Goal: Task Accomplishment & Management: Complete application form

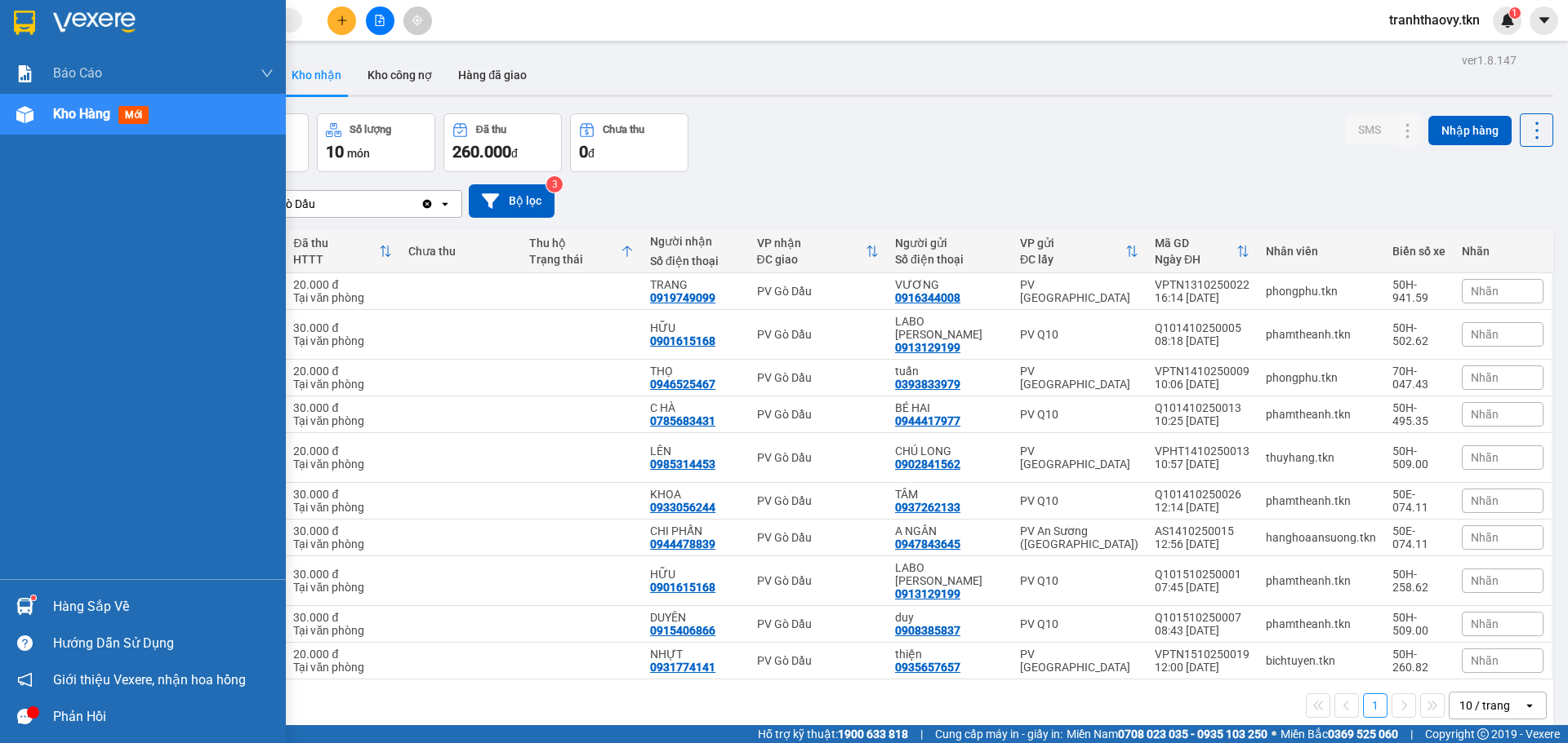
scroll to position [75, 0]
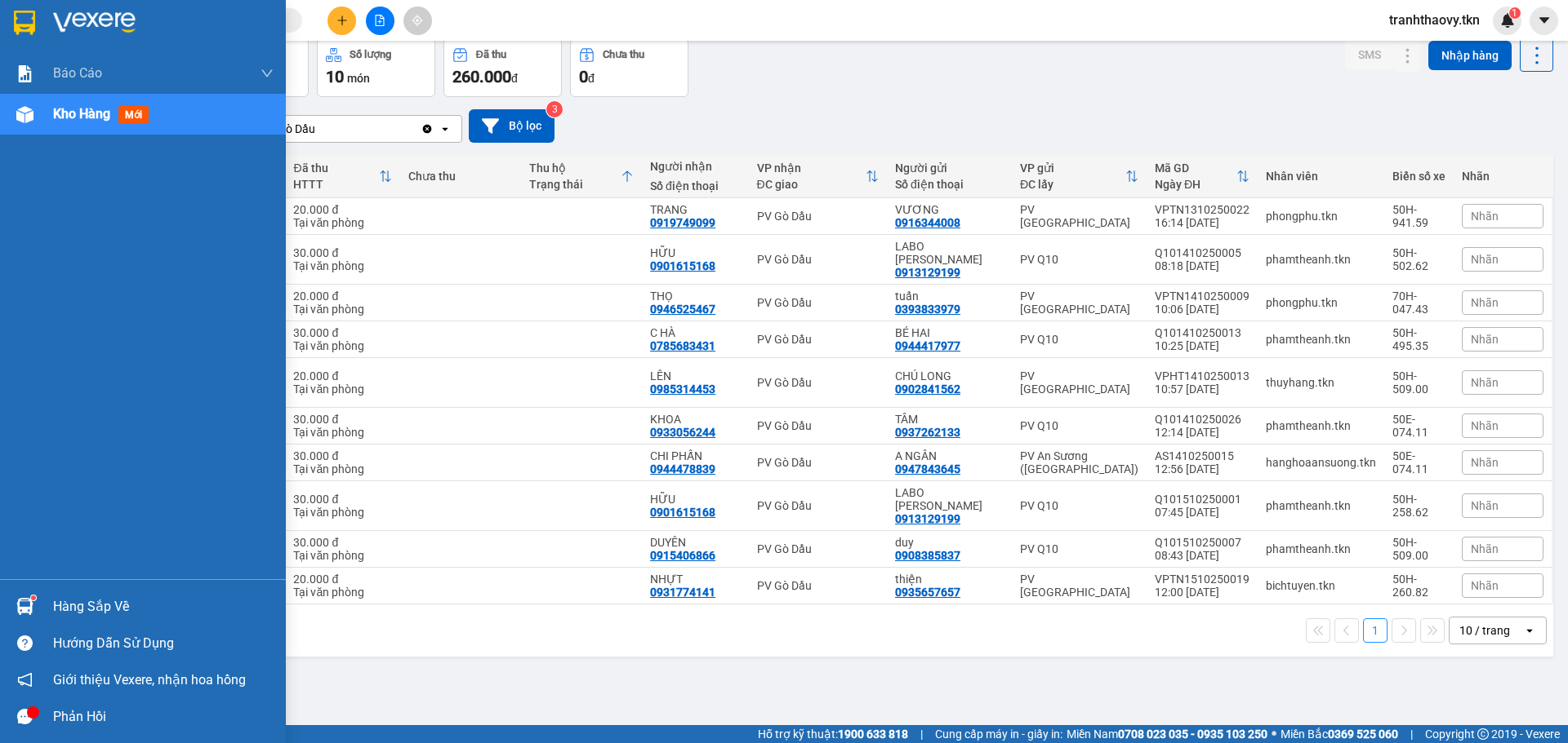
click at [86, 588] on div "Hàng sắp về" at bounding box center [142, 606] width 286 height 36
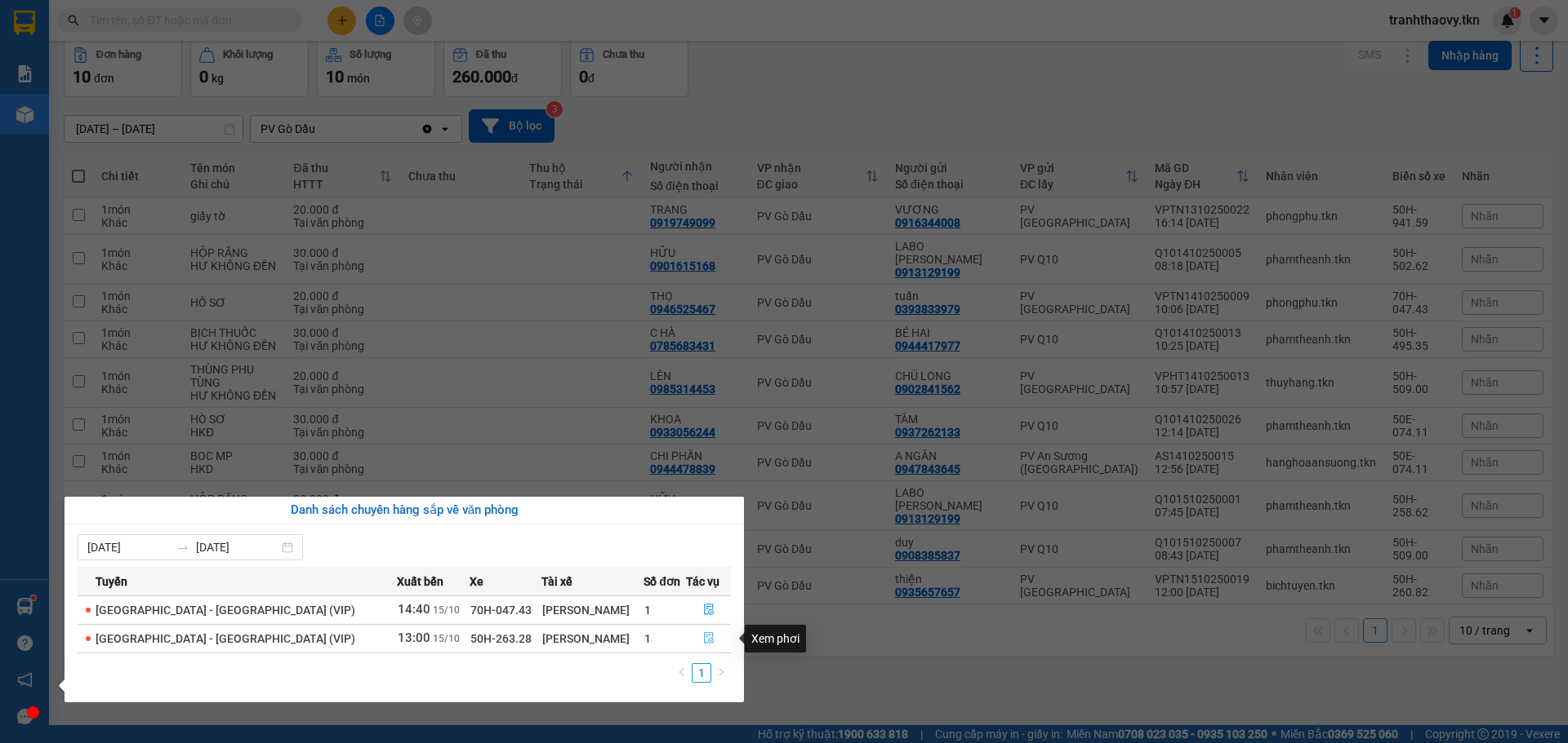
click at [704, 643] on icon "file-done" at bounding box center [709, 639] width 10 height 11
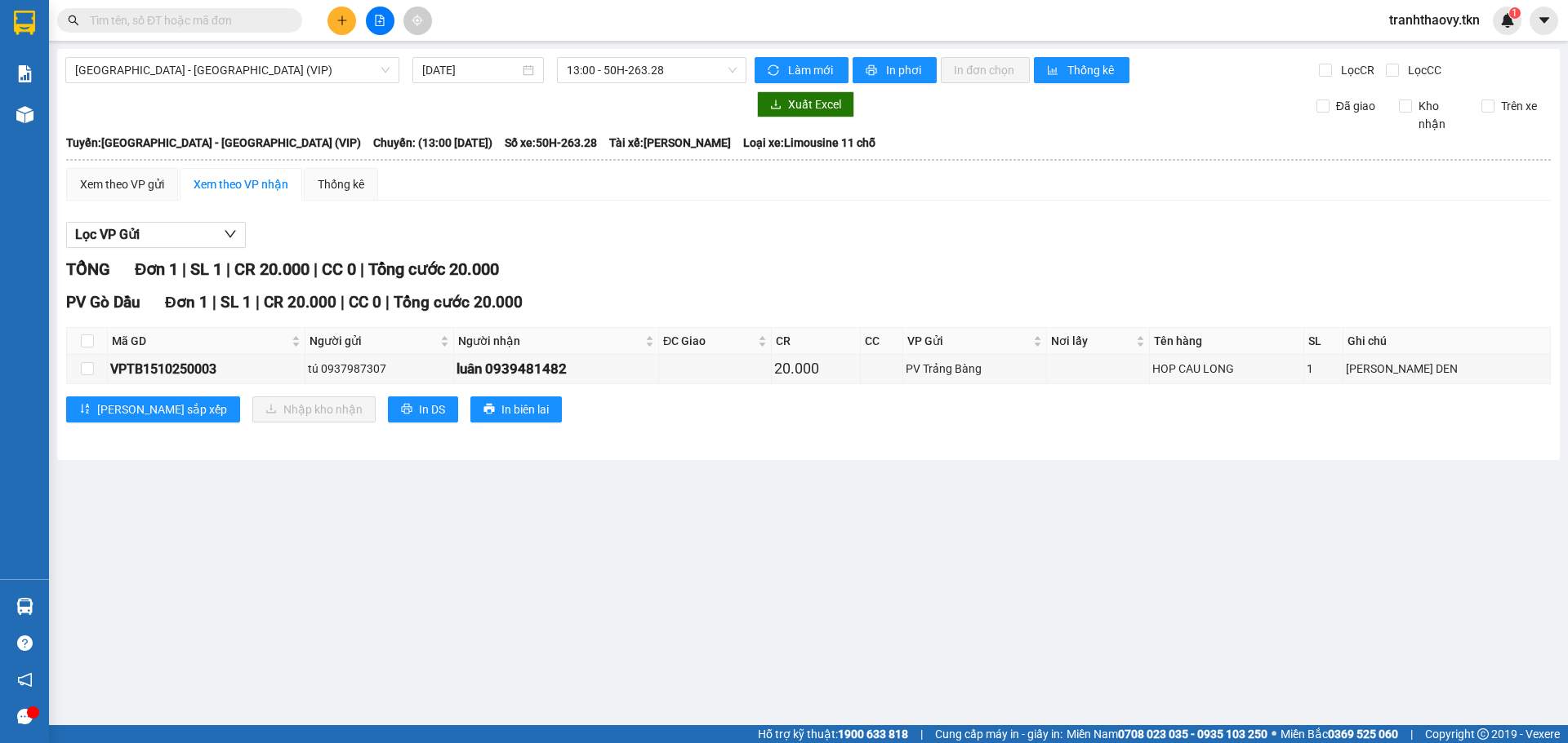
click at [89, 354] on th at bounding box center [87, 342] width 41 height 27
click at [89, 339] on input "checkbox" at bounding box center [88, 341] width 13 height 13
checkbox input "true"
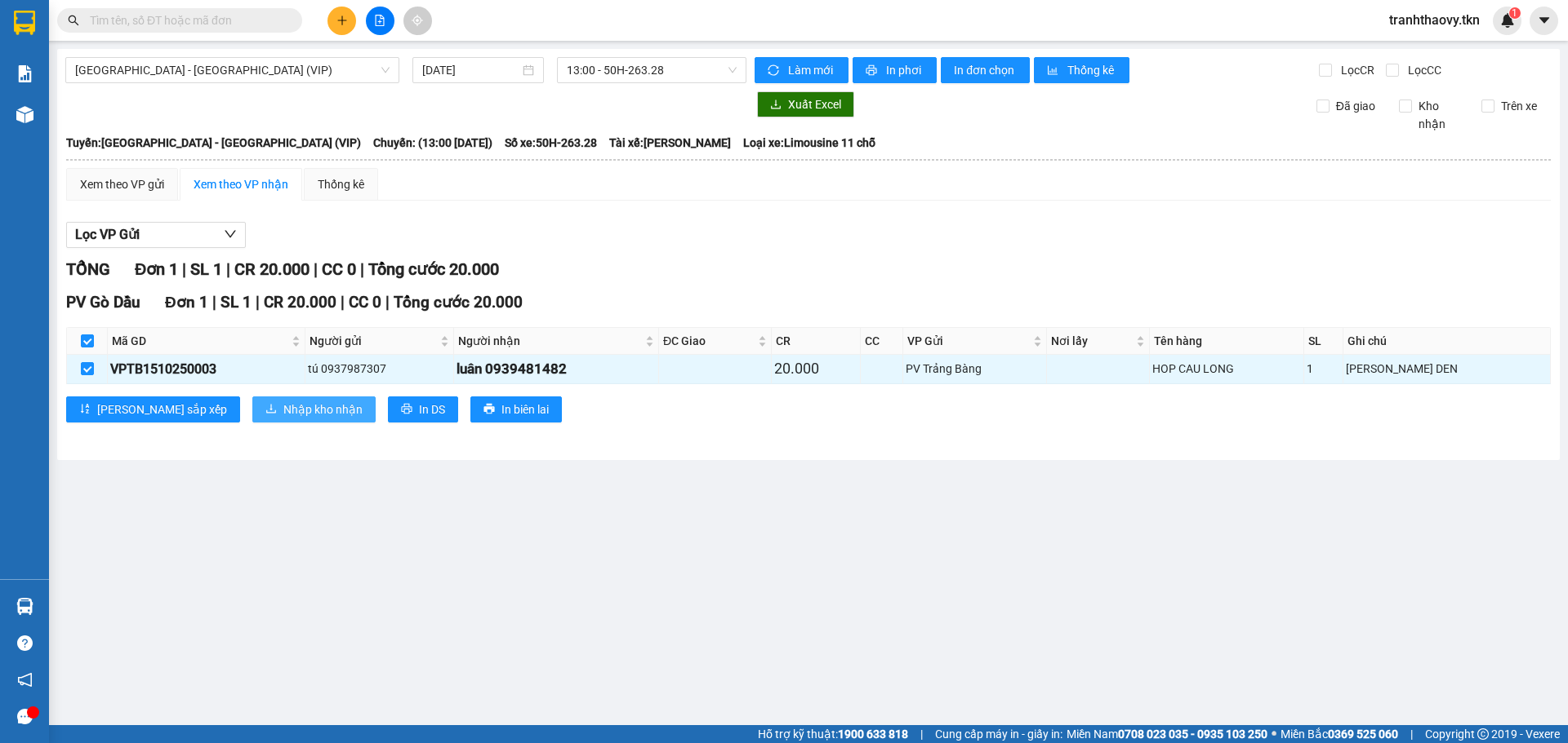
click at [284, 409] on span "Nhập kho nhận" at bounding box center [323, 410] width 79 height 18
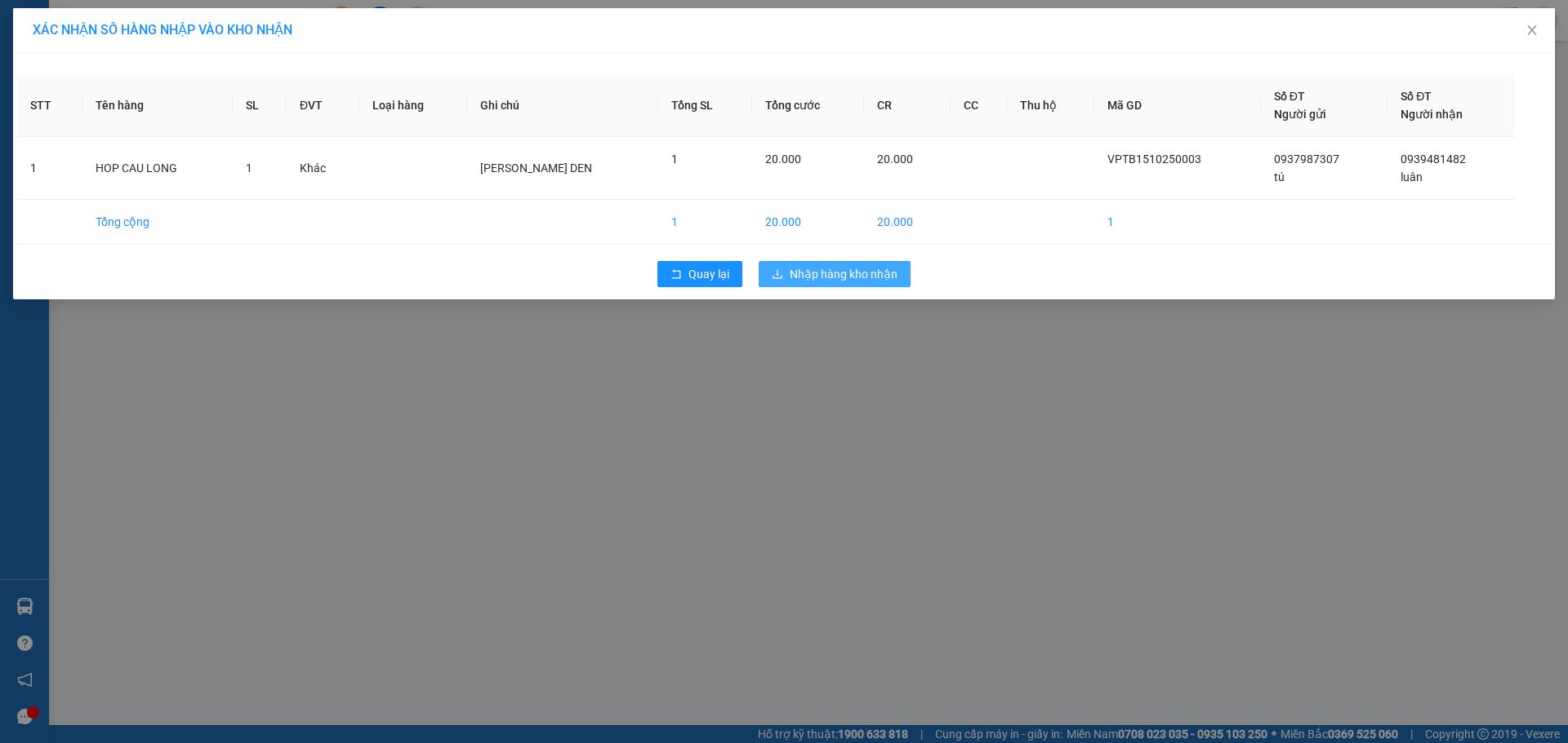
click at [848, 272] on span "Nhập hàng kho nhận" at bounding box center [843, 274] width 108 height 18
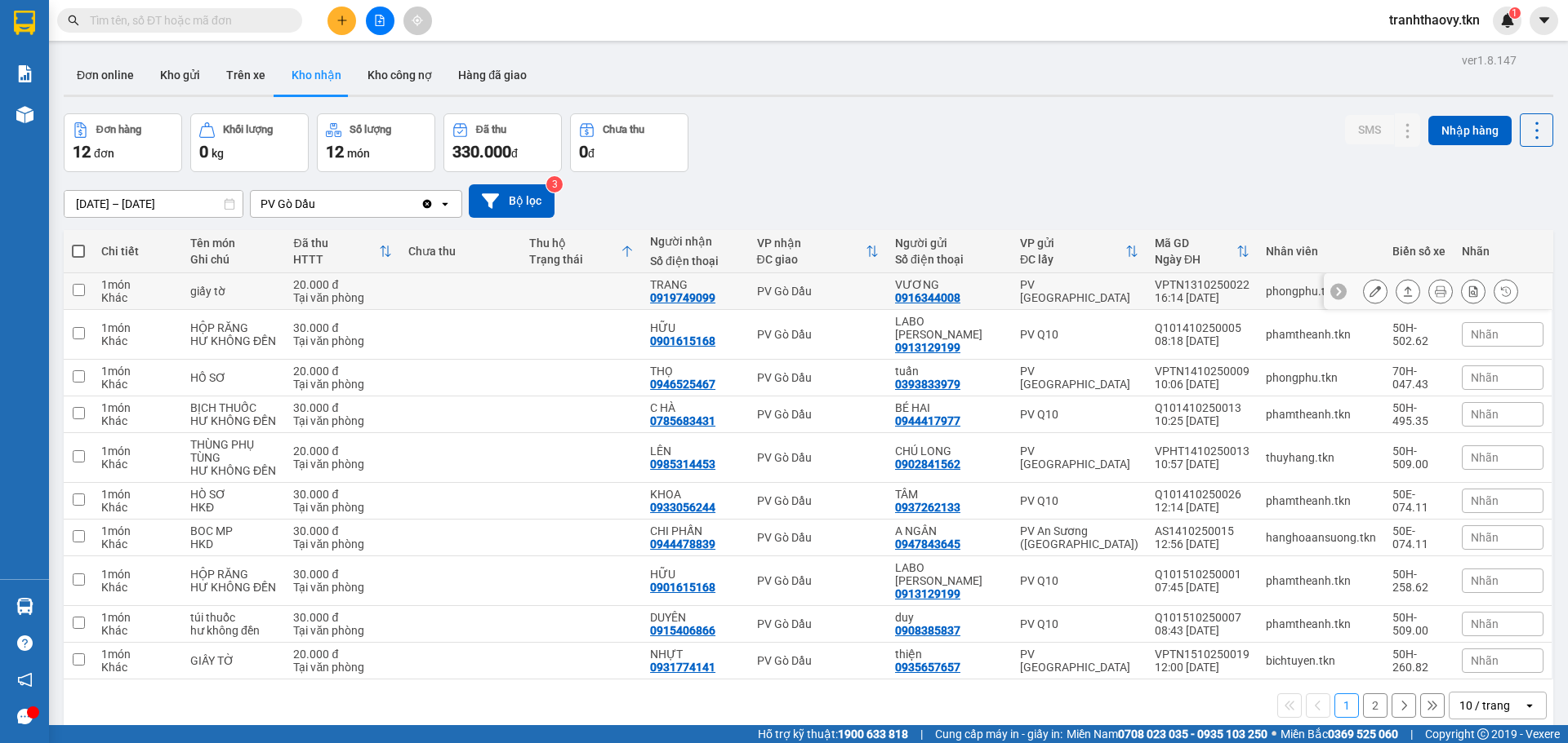
click at [455, 285] on td at bounding box center [461, 291] width 120 height 36
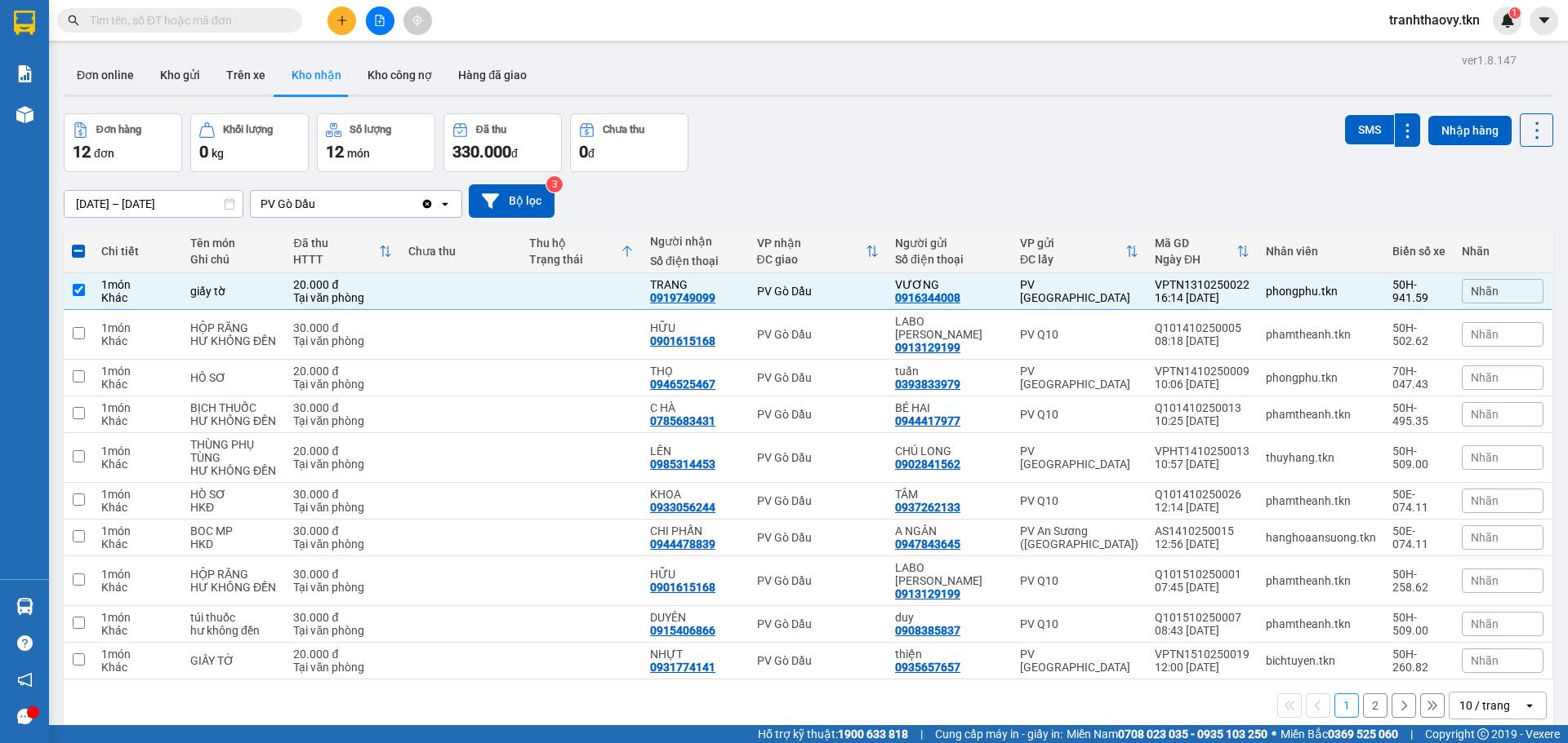
drag, startPoint x: 1357, startPoint y: 124, endPoint x: 873, endPoint y: 210, distance: 491.6
click at [898, 200] on div "ver 1.8.147 Đơn online Kho gửi Trên xe Kho nhận Kho công nợ Hàng đã giao Đơn hà…" at bounding box center [808, 420] width 1502 height 743
click at [580, 284] on td at bounding box center [581, 291] width 120 height 36
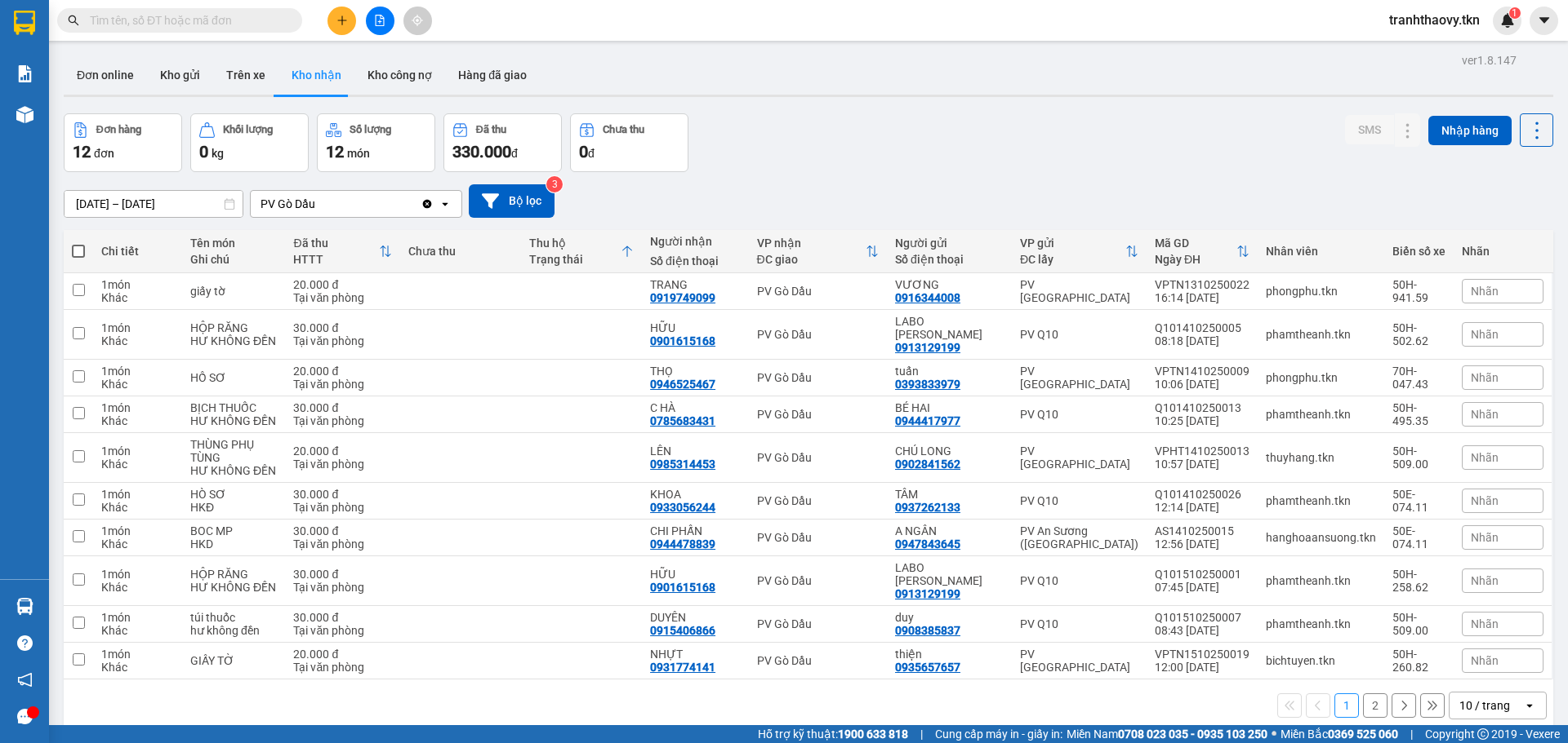
click at [620, 255] on div "Trạng thái" at bounding box center [575, 260] width 92 height 13
click at [642, 244] on th "Thu hộ Trạng thái" at bounding box center [581, 251] width 120 height 43
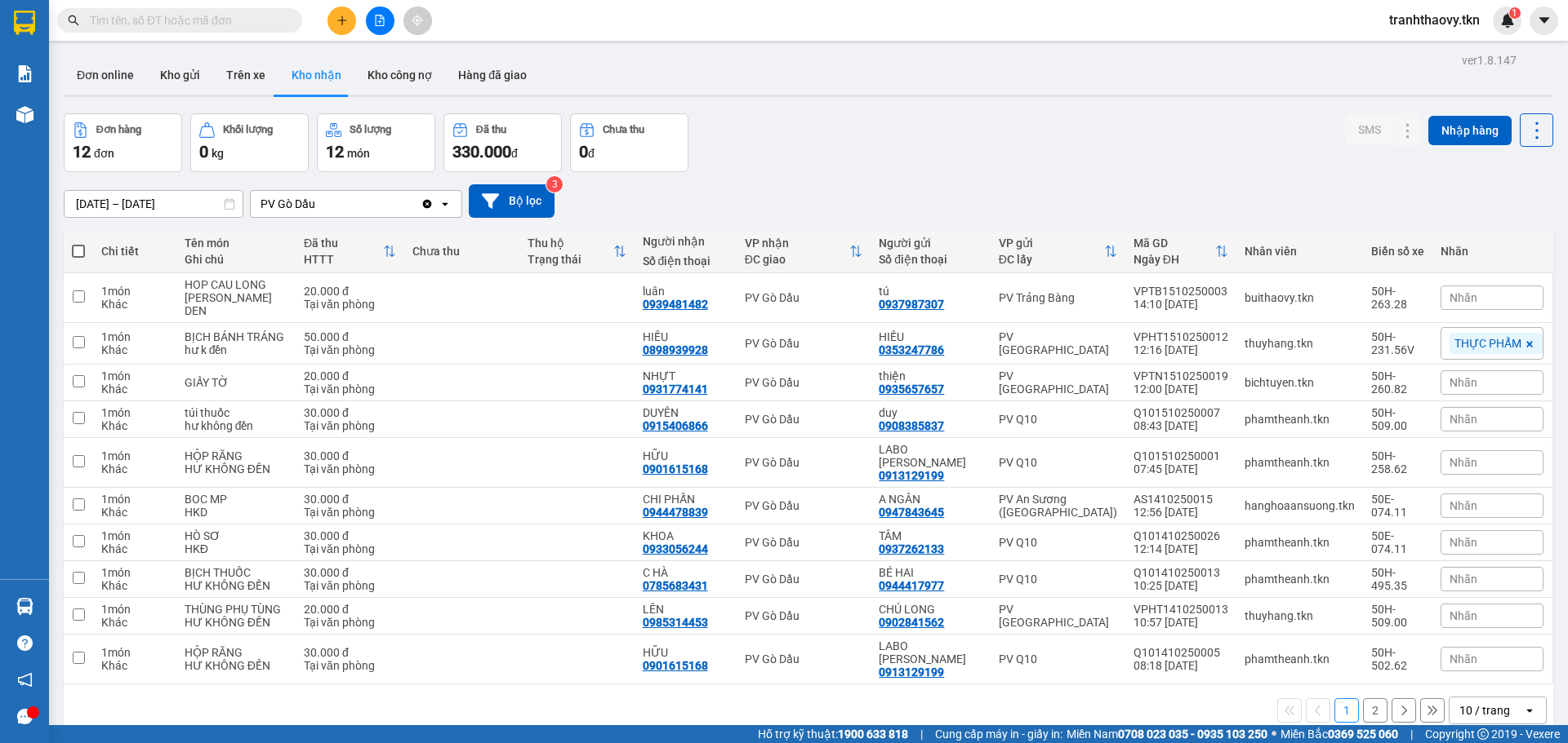
click at [385, 252] on icon at bounding box center [390, 251] width 13 height 13
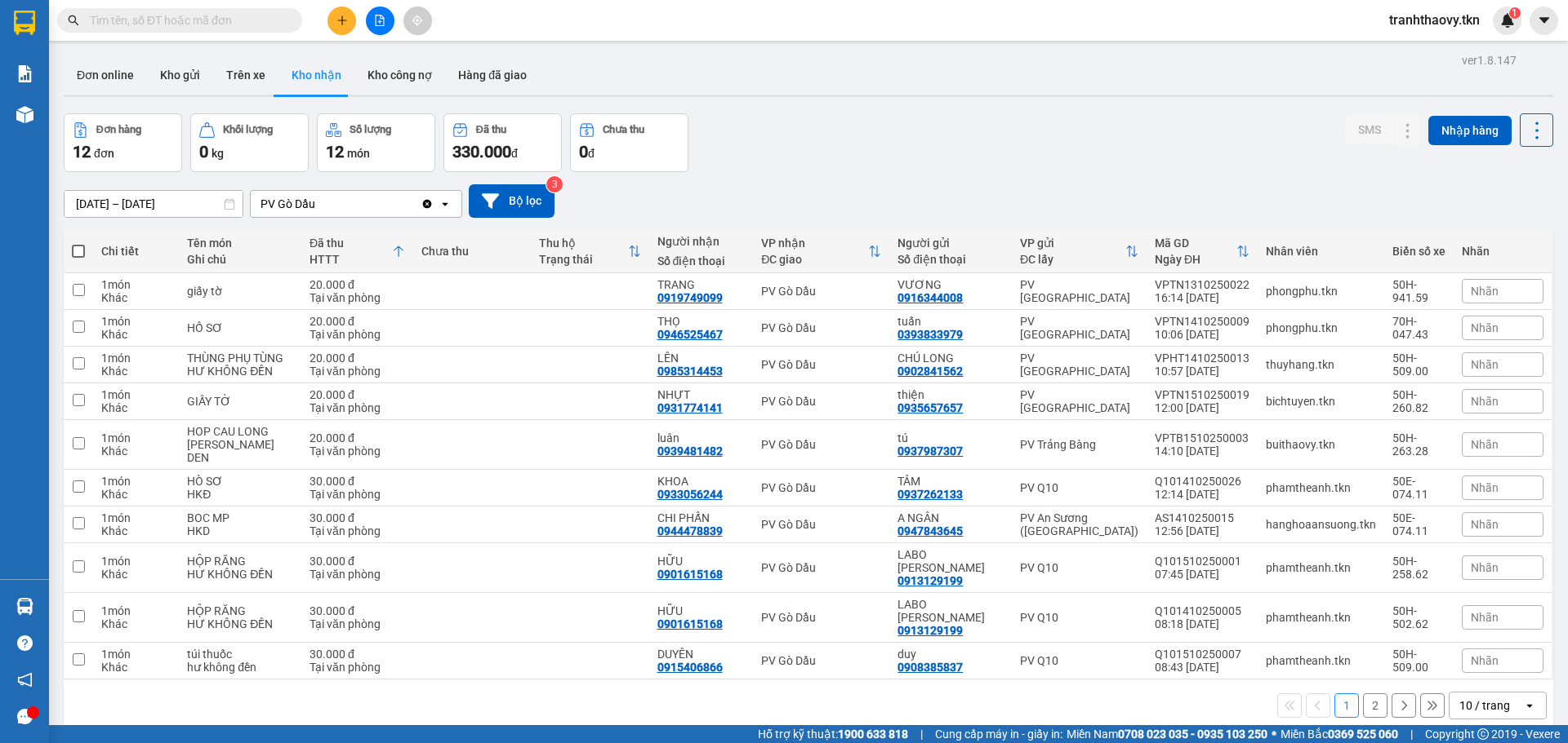
click at [385, 246] on div "Đã thu" at bounding box center [351, 244] width 82 height 13
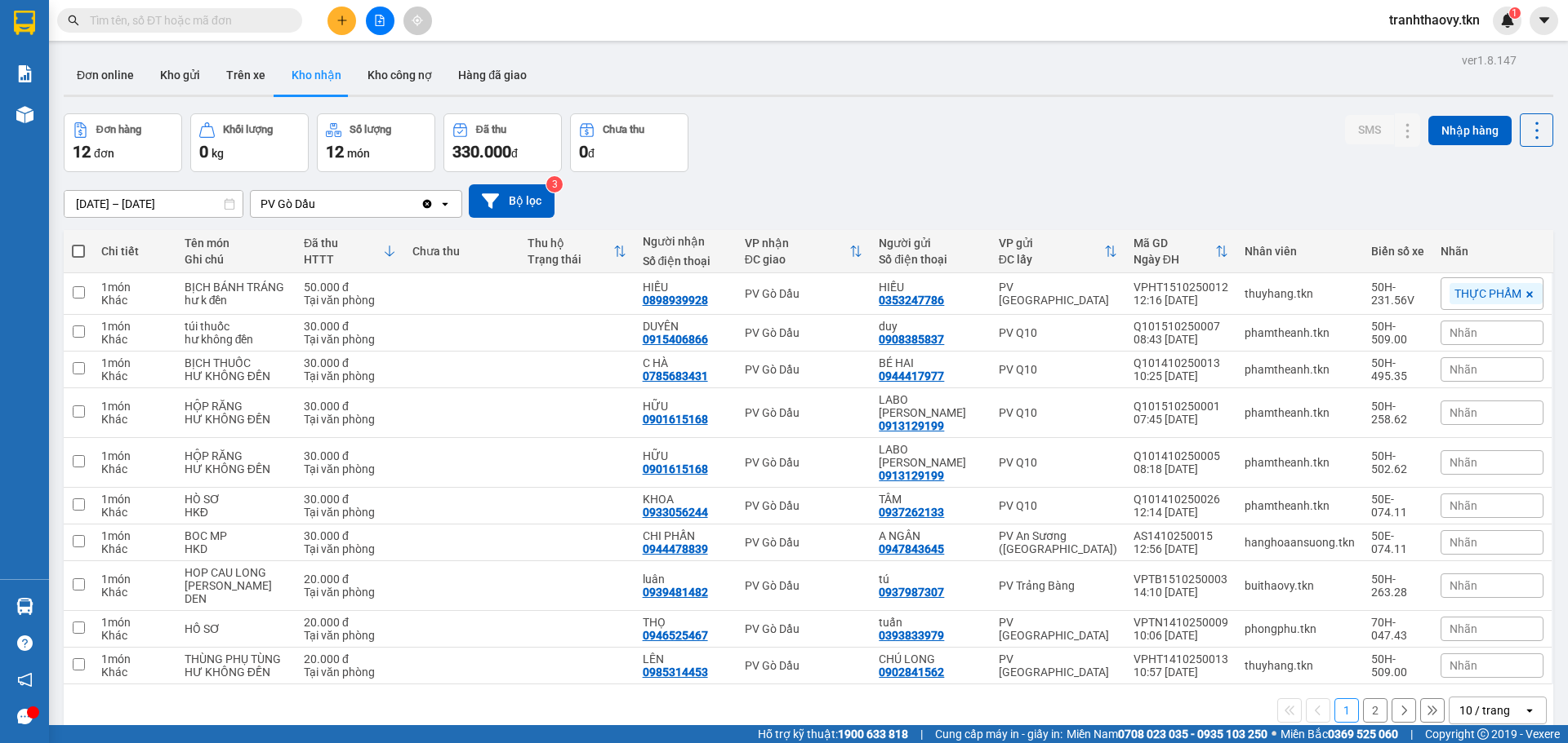
click at [388, 256] on icon at bounding box center [390, 251] width 13 height 13
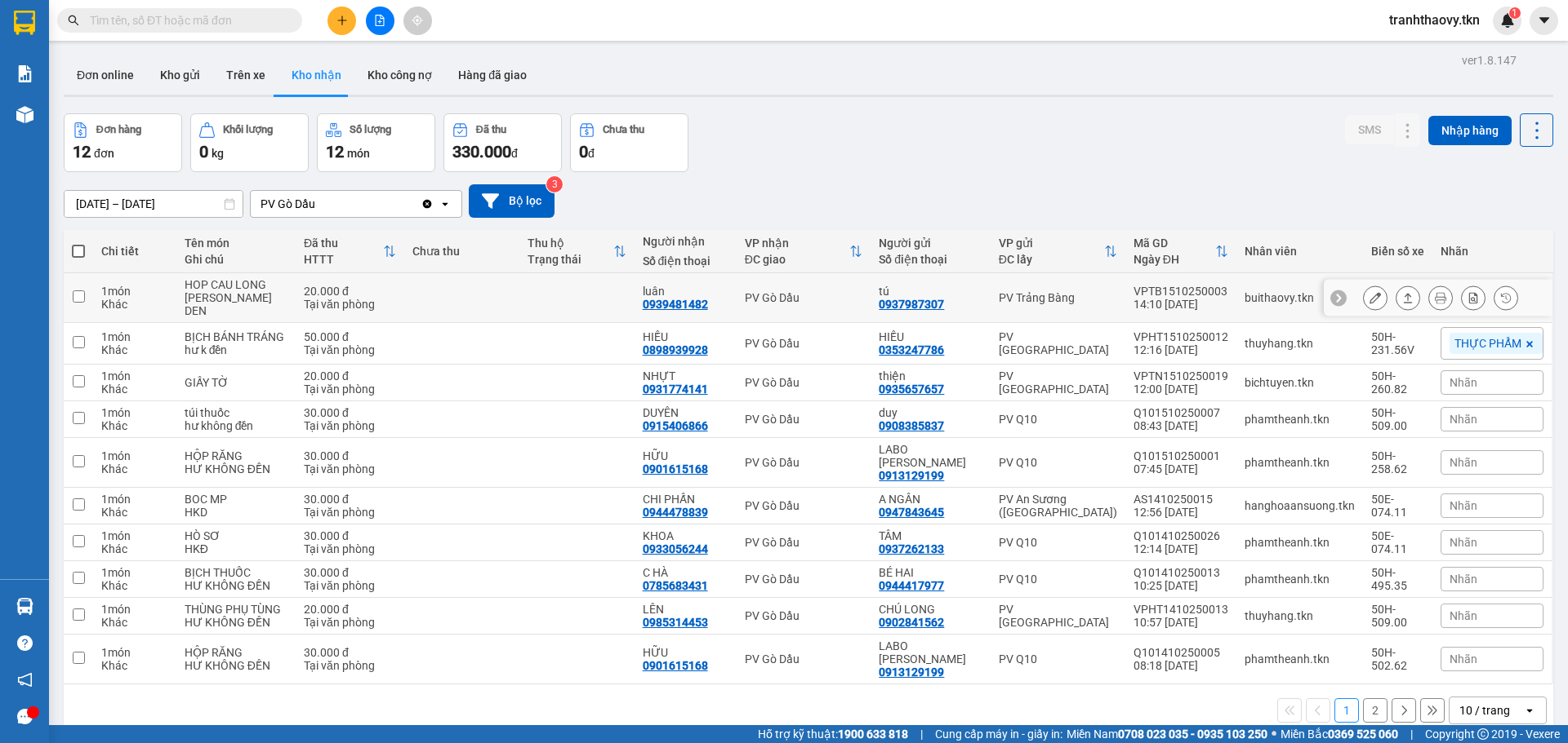
click at [517, 278] on td at bounding box center [462, 298] width 115 height 50
checkbox input "true"
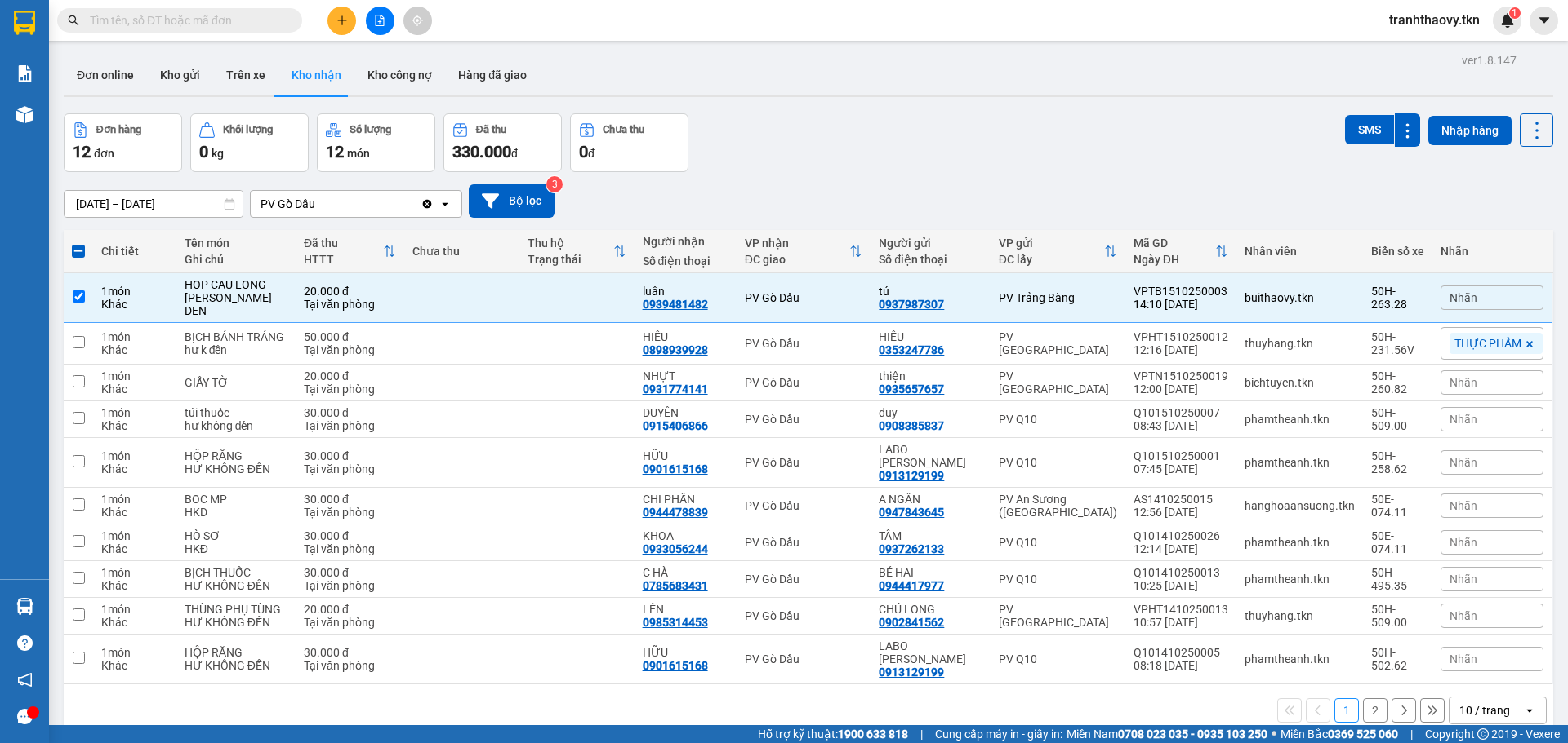
click at [1344, 115] on div "SMS" at bounding box center [1382, 130] width 75 height 33
click at [1347, 117] on button "SMS" at bounding box center [1368, 129] width 49 height 30
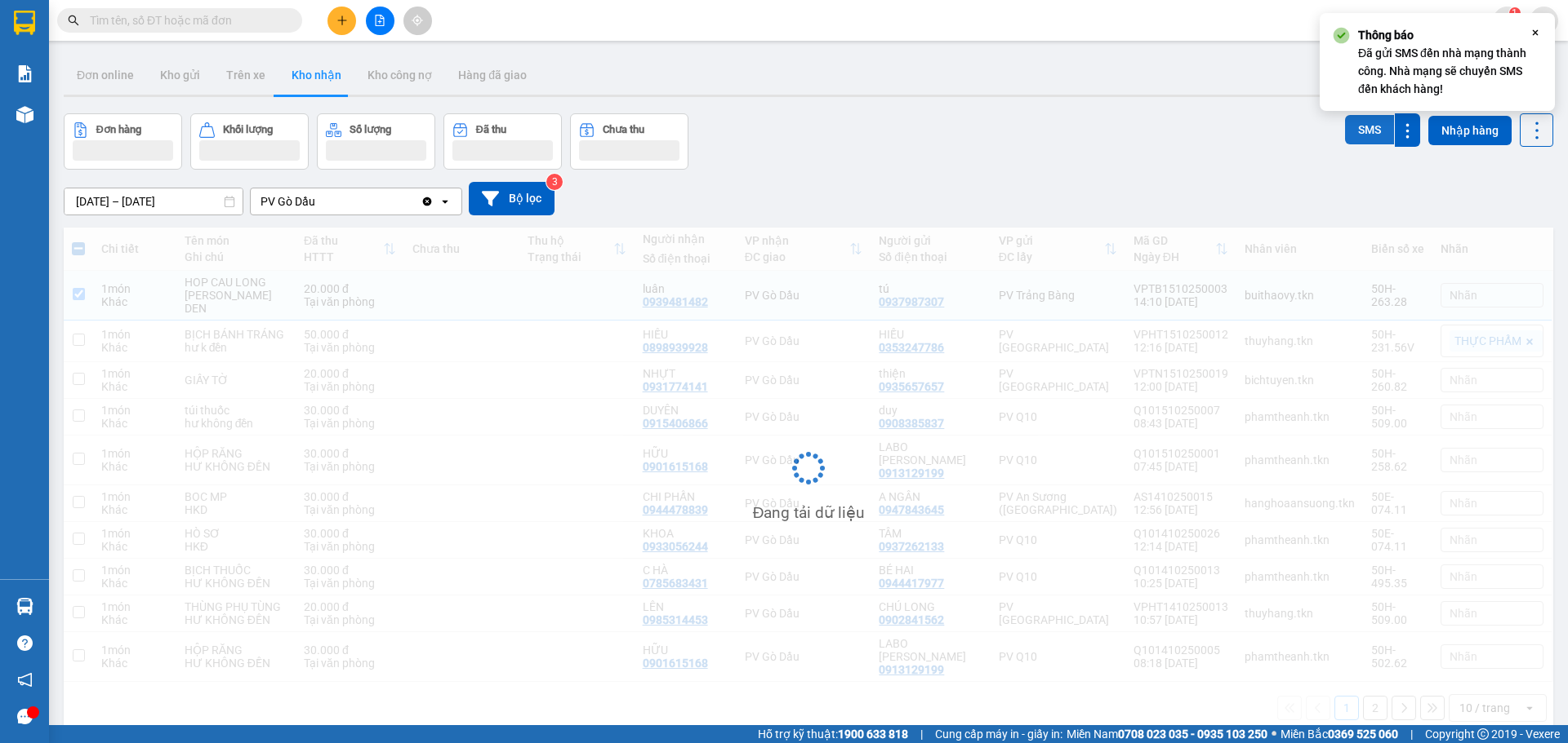
click at [1347, 117] on button "SMS" at bounding box center [1368, 129] width 49 height 30
click at [1347, 117] on button "SMS" at bounding box center [1368, 131] width 49 height 32
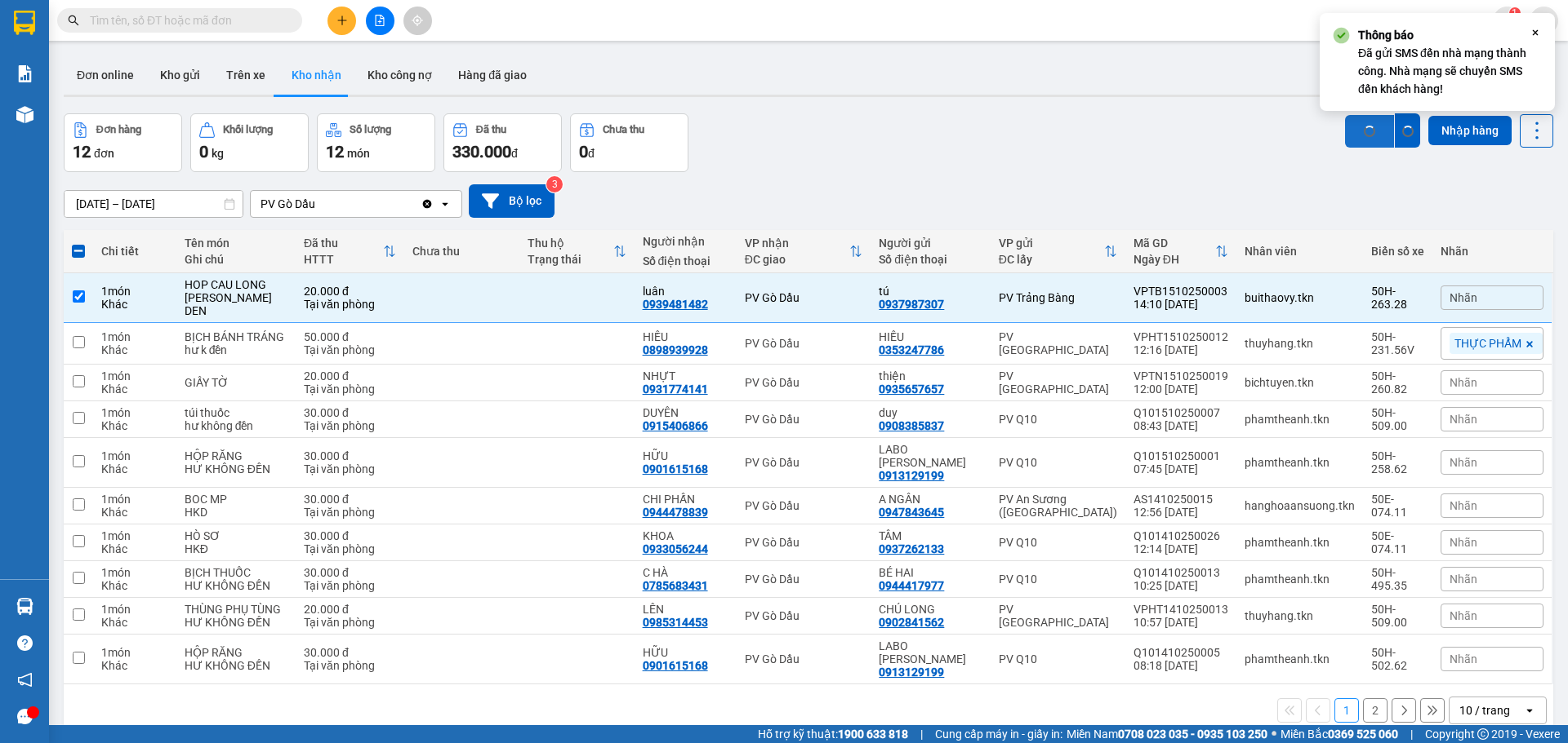
click at [1347, 117] on button "SMS" at bounding box center [1368, 131] width 49 height 32
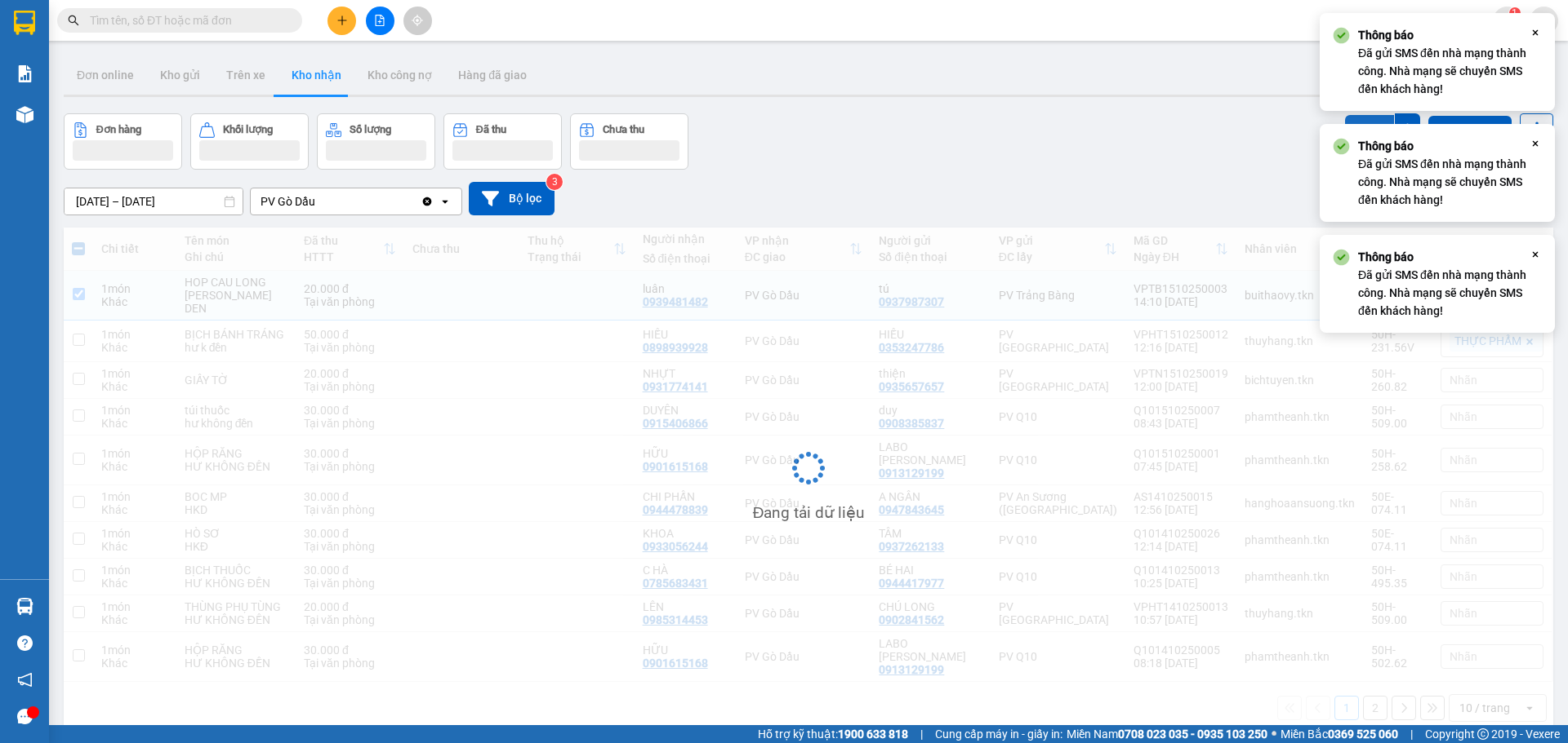
click at [1347, 117] on button "SMS" at bounding box center [1368, 129] width 49 height 30
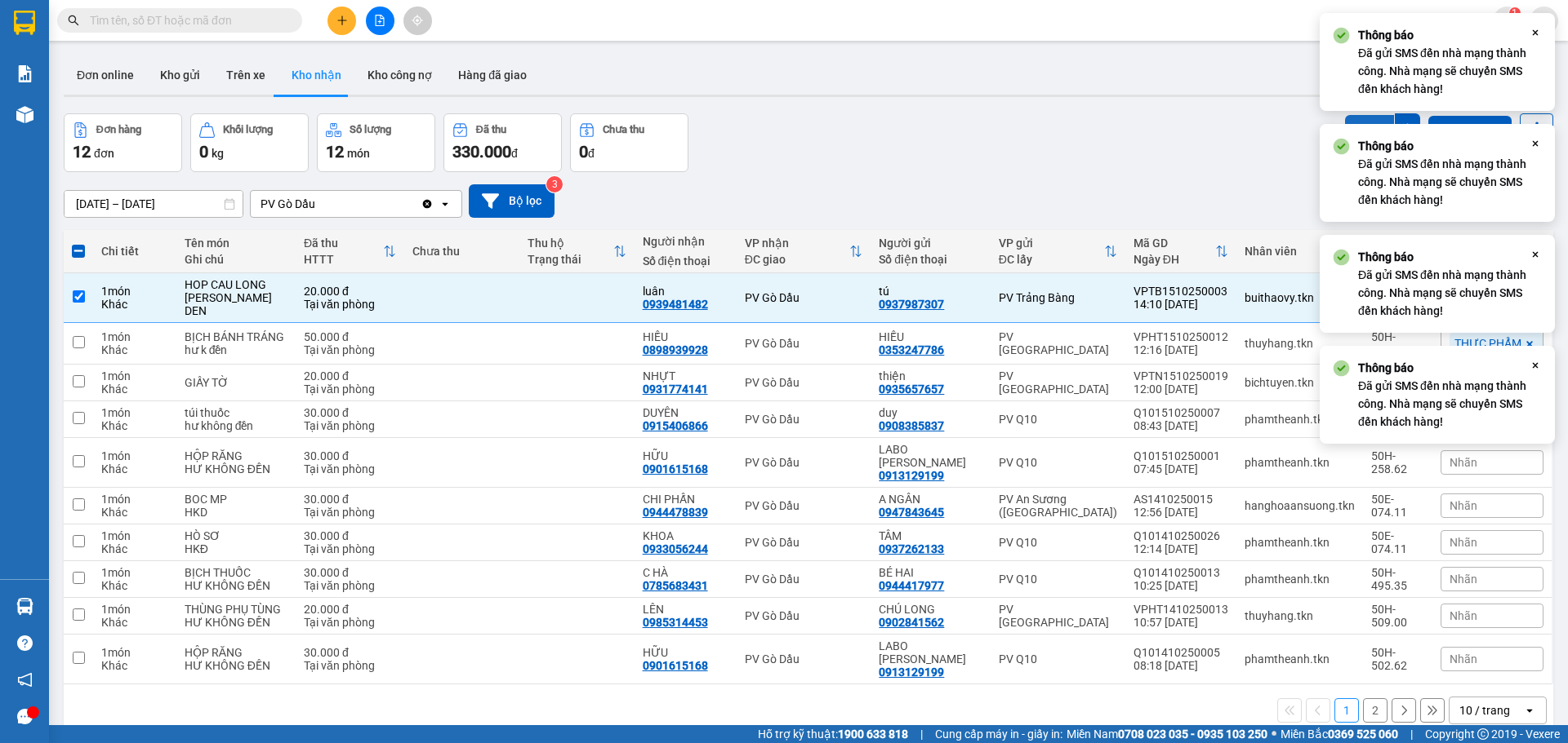
click at [1347, 117] on button "SMS" at bounding box center [1368, 129] width 49 height 30
click at [1069, 134] on div "Đơn hàng 12 đơn Khối lượng 0 kg Số lượng 12 món Đã thu 330.000 đ Chưa thu 0 đ S…" at bounding box center [808, 143] width 1490 height 59
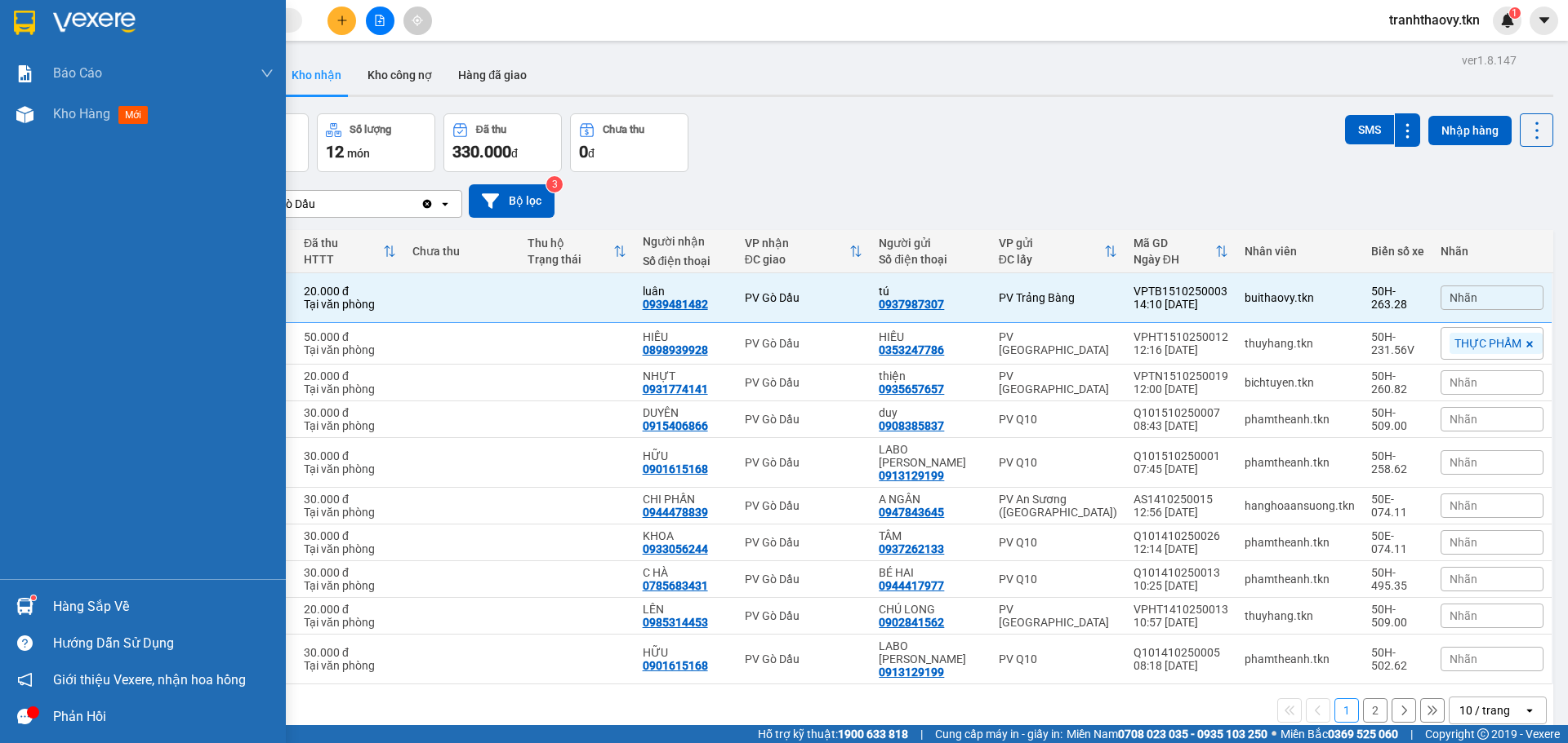
click at [18, 594] on div at bounding box center [25, 606] width 29 height 29
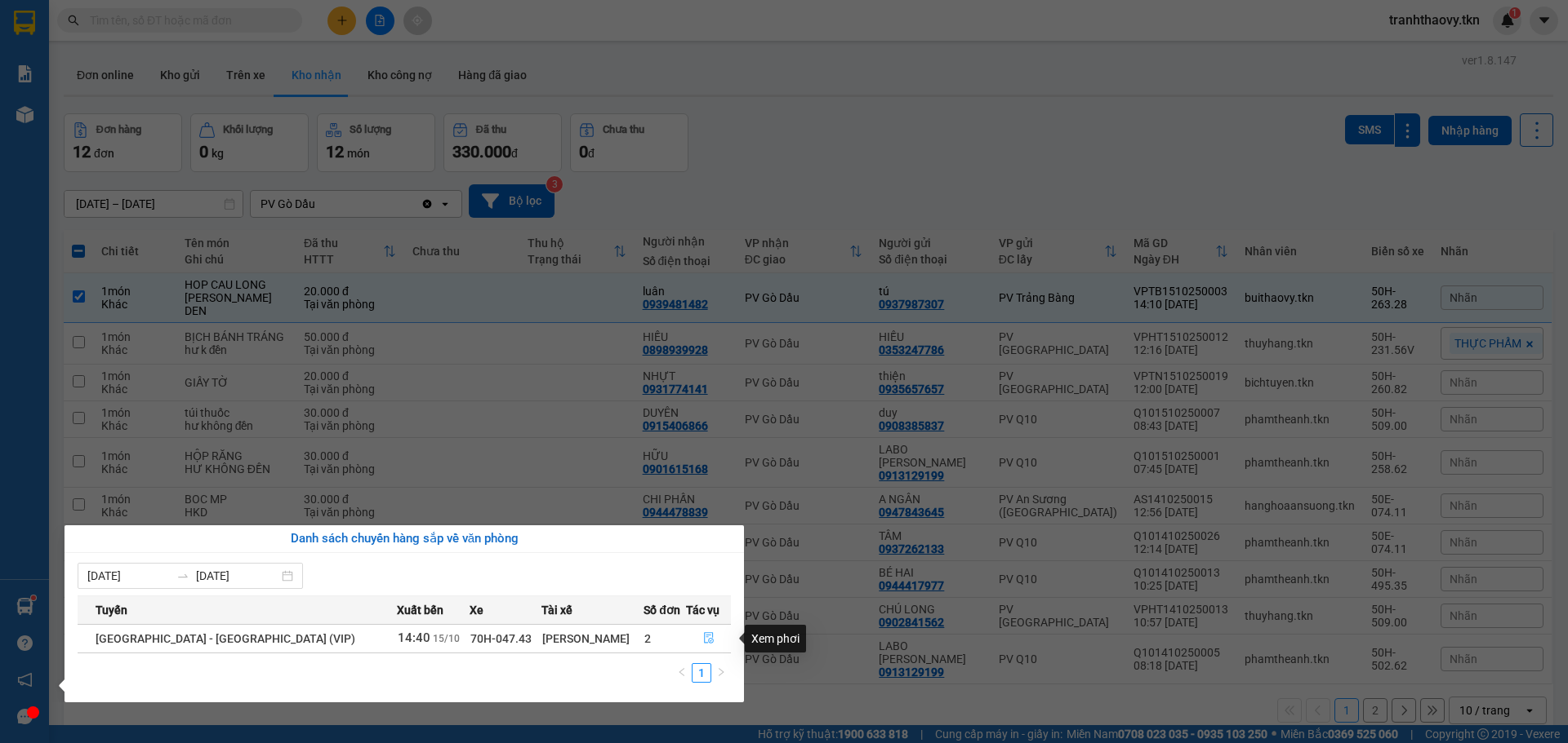
click at [704, 637] on icon "file-done" at bounding box center [709, 638] width 11 height 11
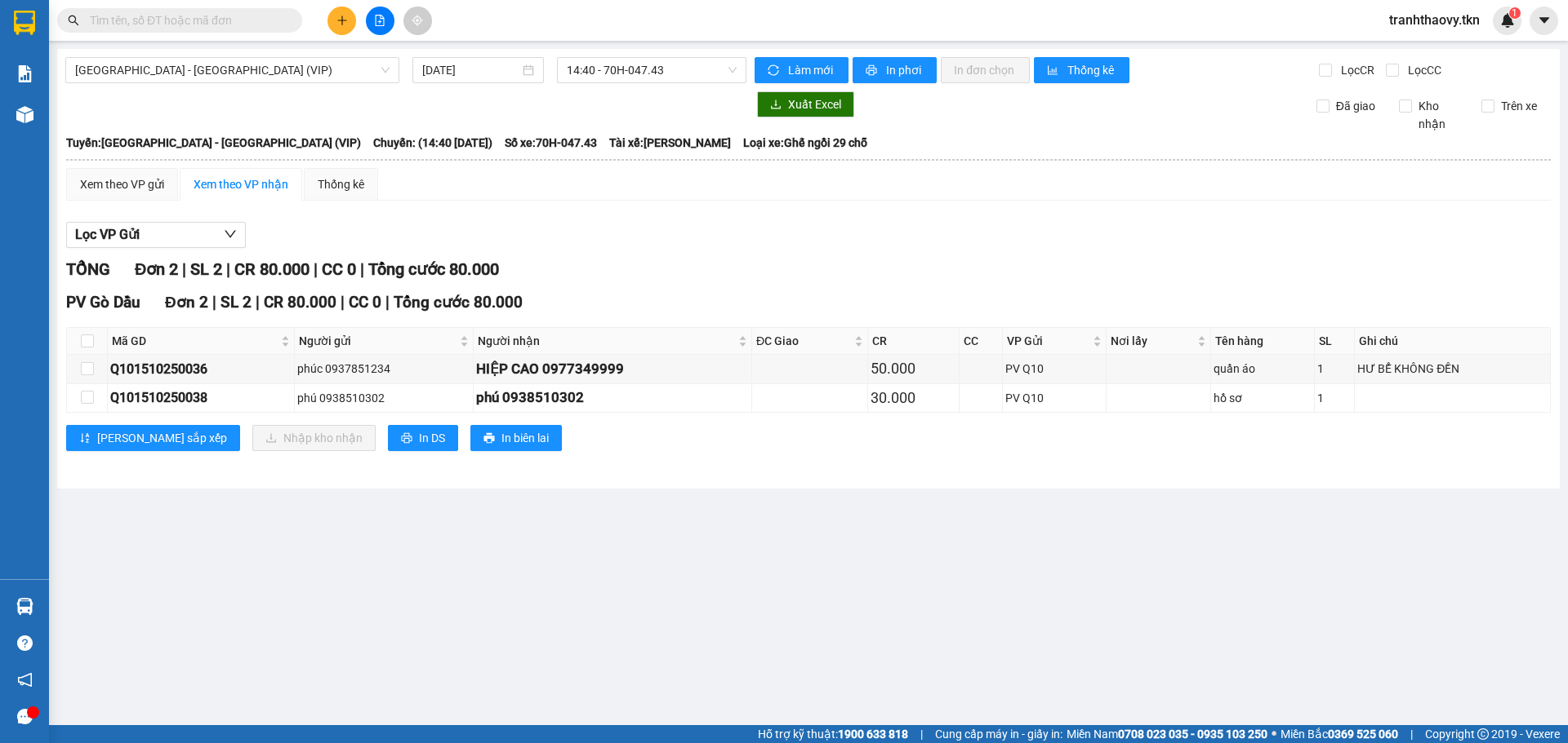
click at [200, 30] on span at bounding box center [180, 21] width 245 height 25
click at [286, 25] on span at bounding box center [290, 20] width 10 height 18
click at [251, 14] on input "text" at bounding box center [186, 20] width 193 height 18
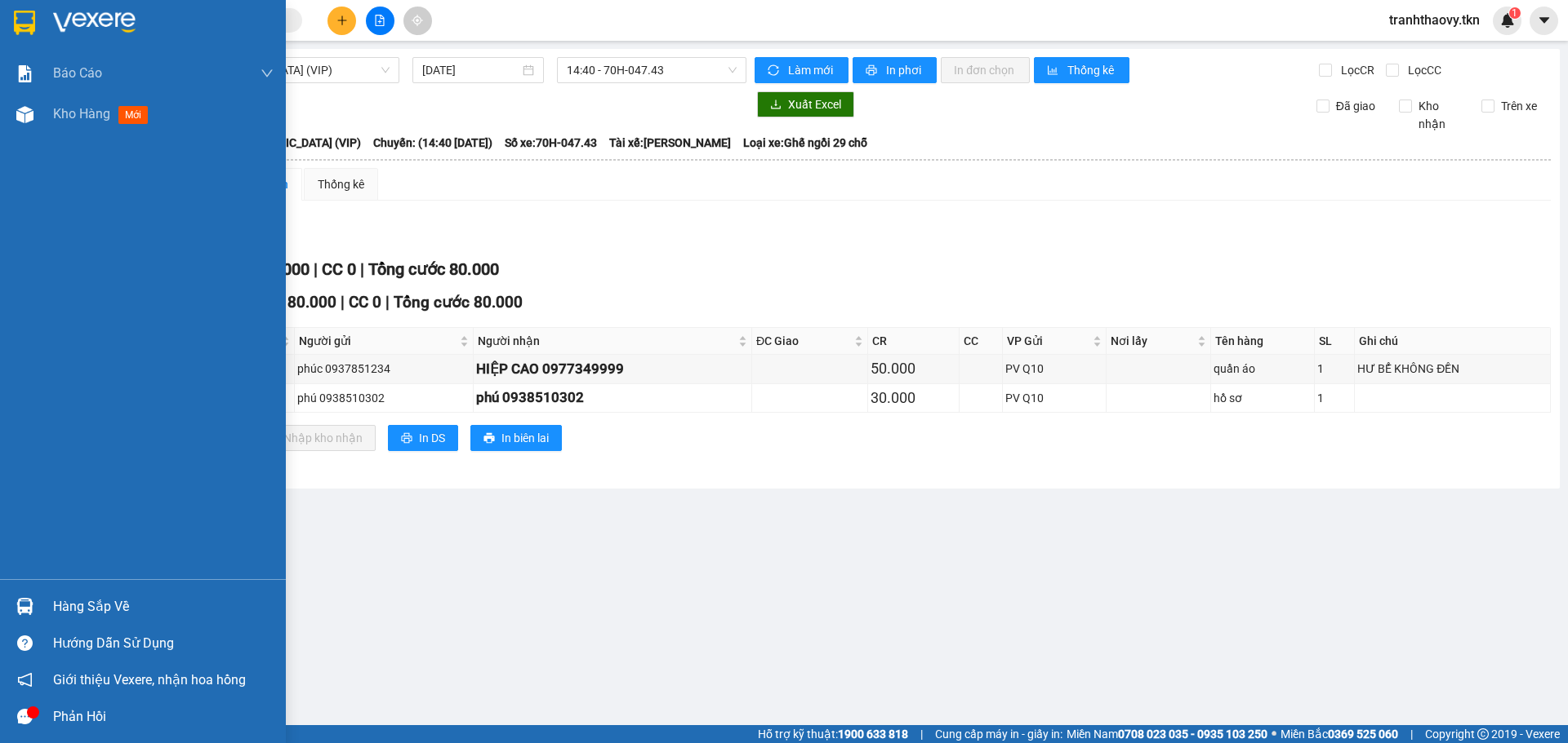
click at [58, 608] on div "Hàng sắp về" at bounding box center [163, 607] width 221 height 25
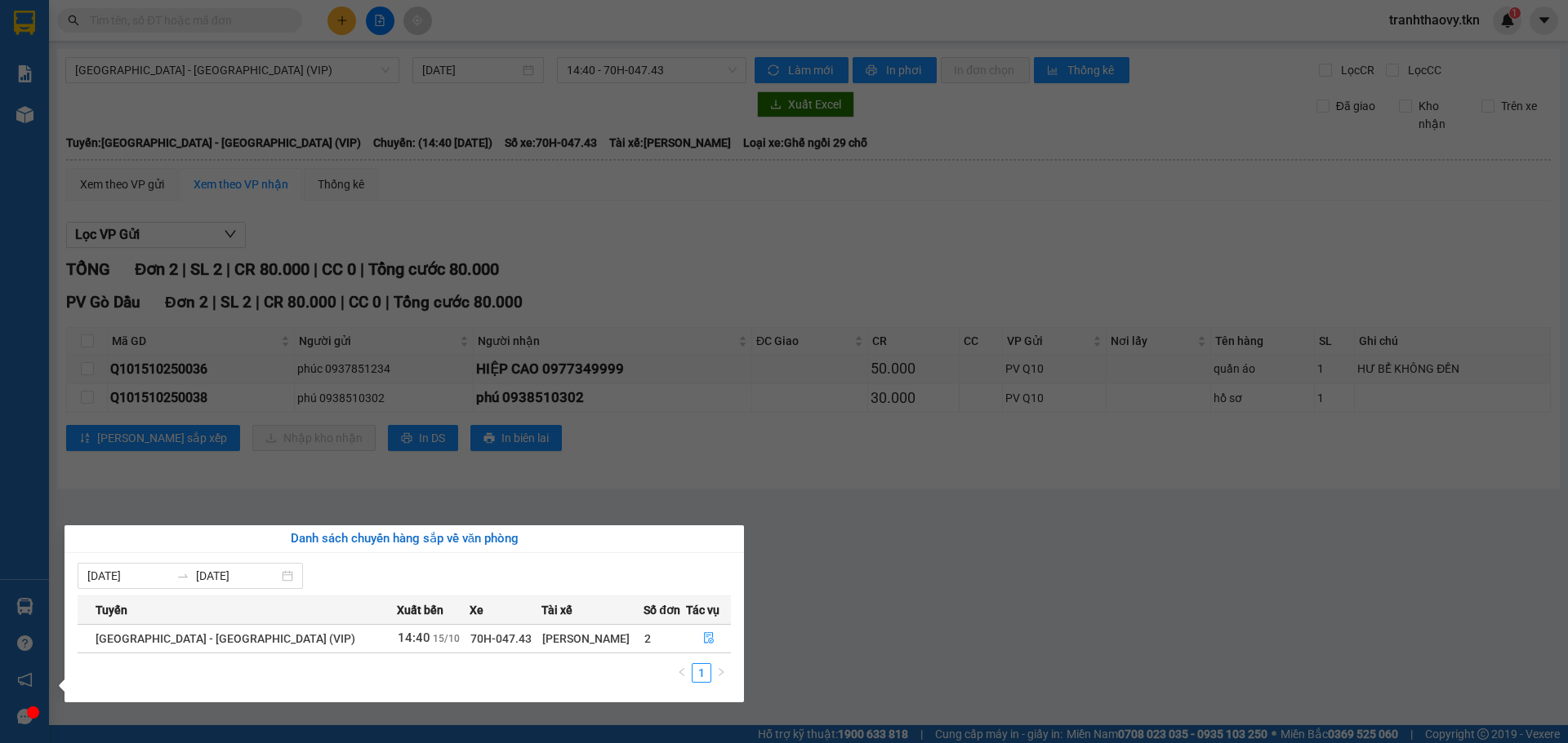
drag, startPoint x: 484, startPoint y: 289, endPoint x: 482, endPoint y: 276, distance: 13.2
click at [482, 276] on section "Kết quả tìm kiếm ( 43 ) Bộ lọc Mã ĐH Trạng thái Món hàng Thu hộ Tổng cước Chưa …" at bounding box center [784, 372] width 1568 height 743
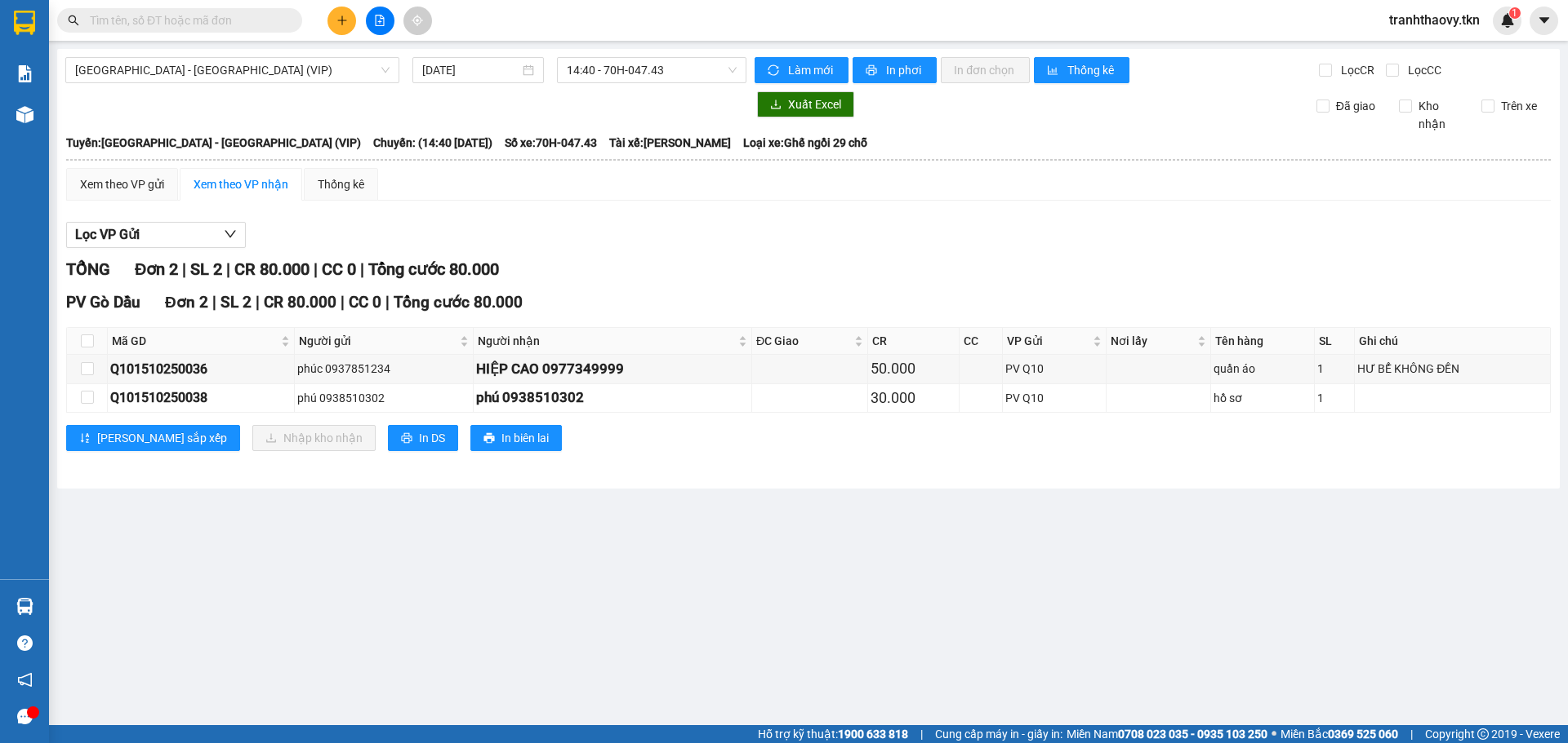
click at [244, 23] on input "text" at bounding box center [186, 20] width 193 height 18
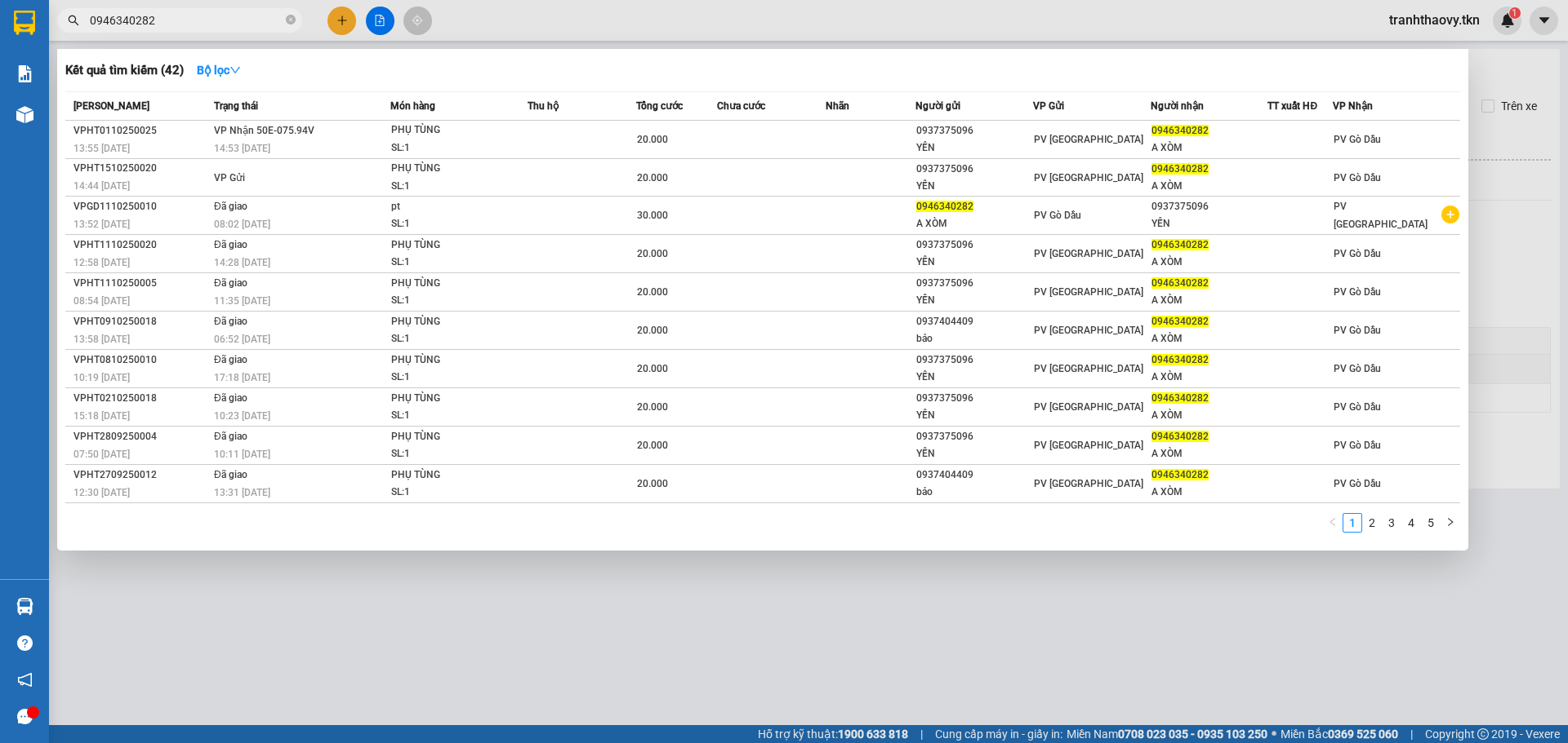
type input "0946340282"
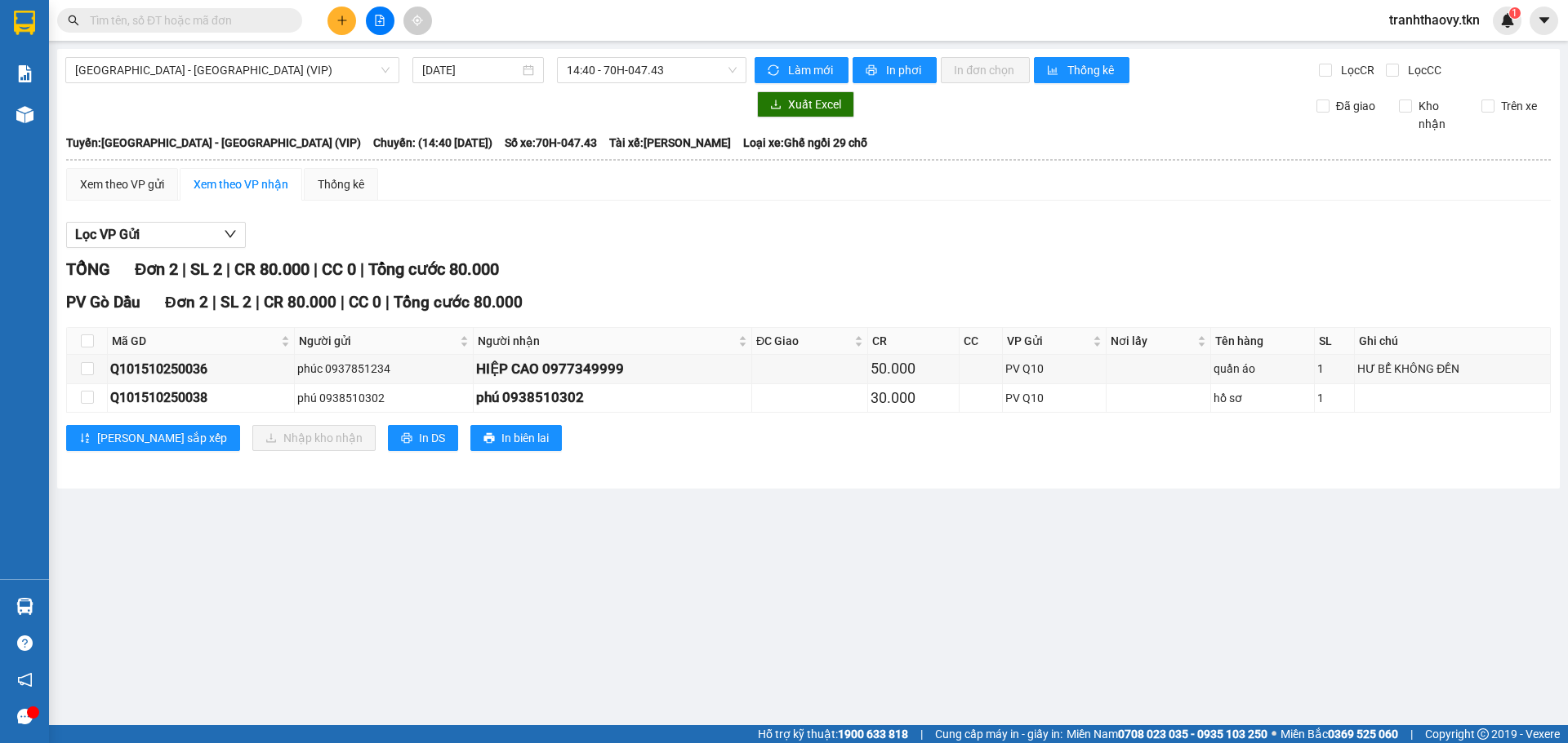
click at [227, 18] on input "text" at bounding box center [186, 20] width 193 height 18
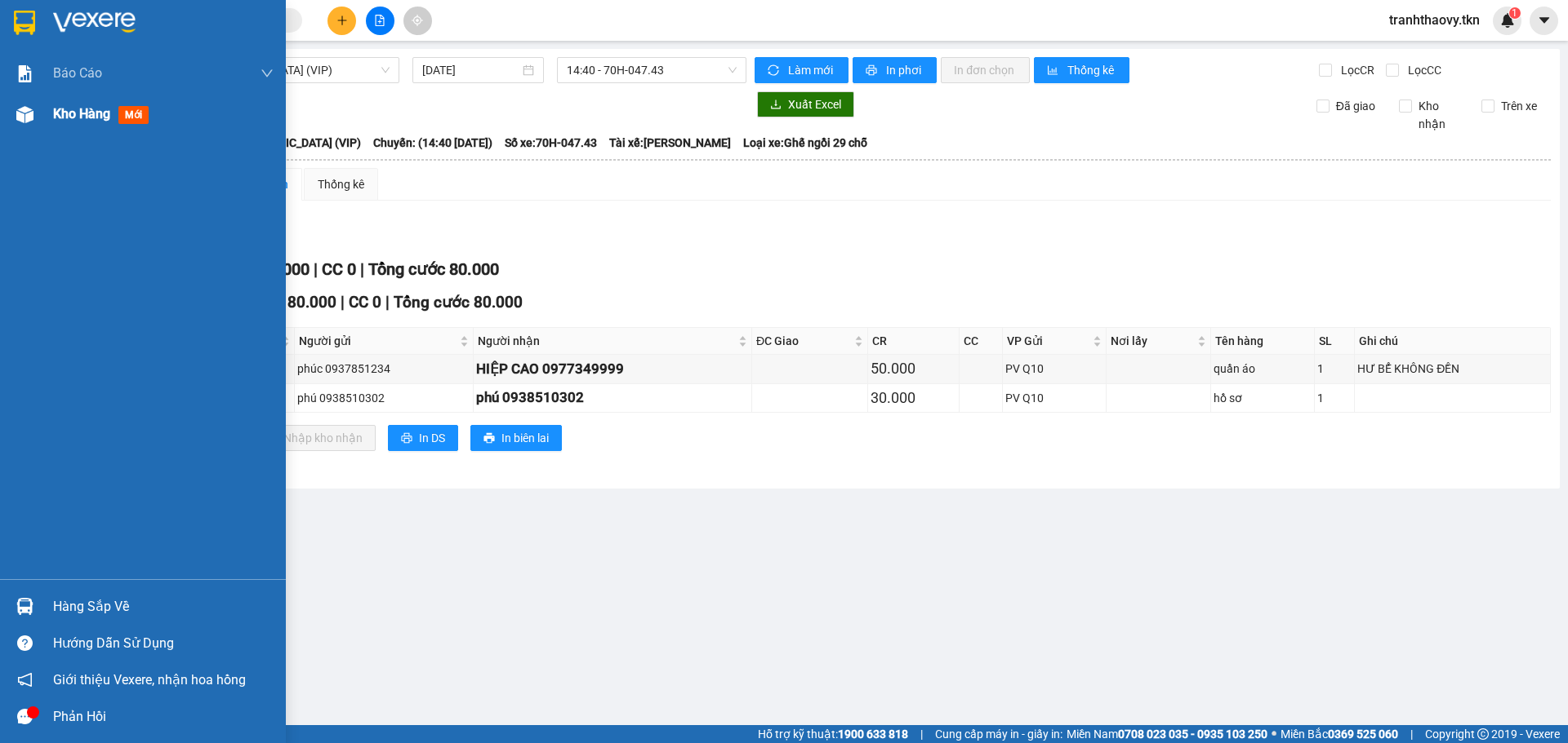
click at [59, 97] on div "Kho hàng mới" at bounding box center [163, 114] width 221 height 41
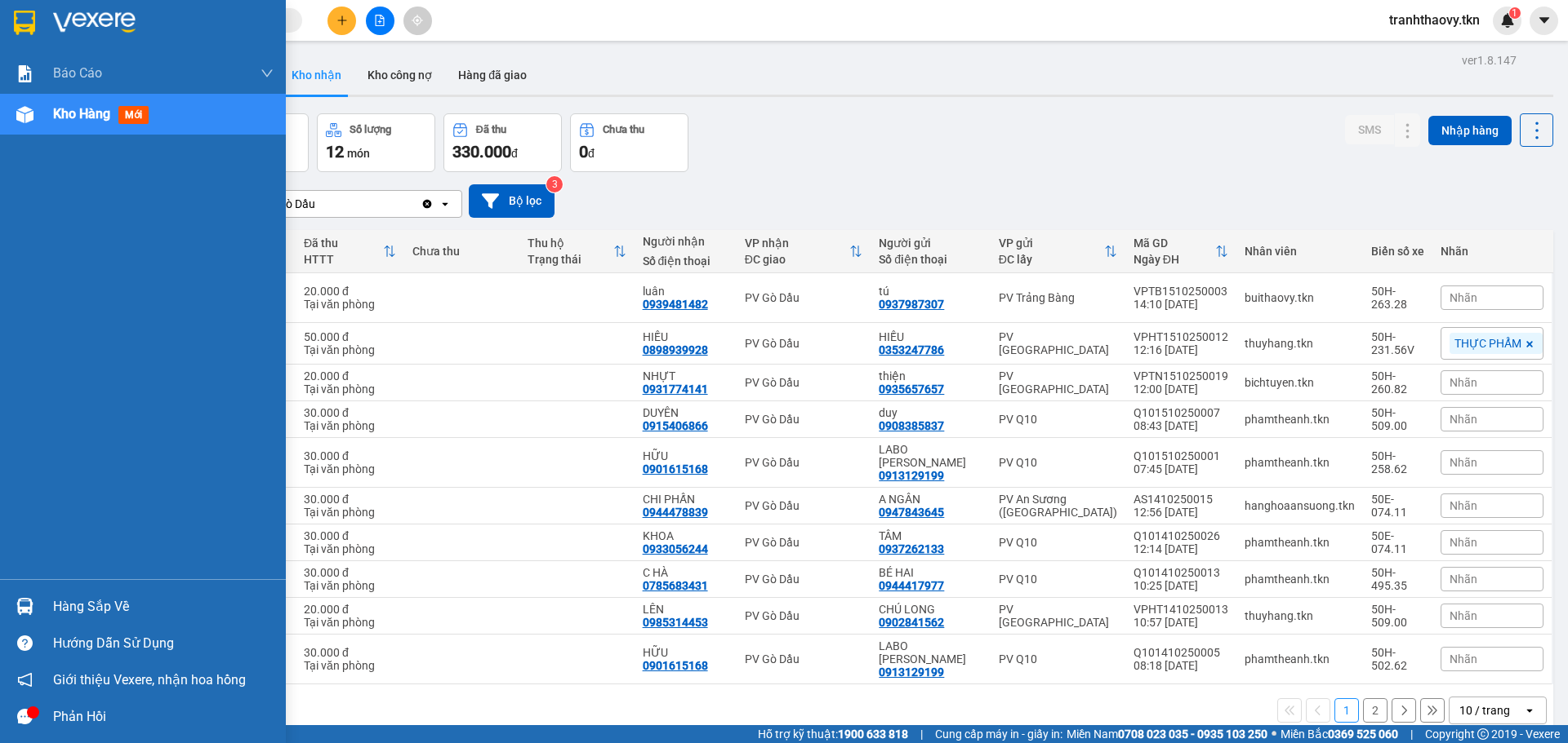
click at [96, 596] on div "Hàng sắp về" at bounding box center [163, 607] width 221 height 25
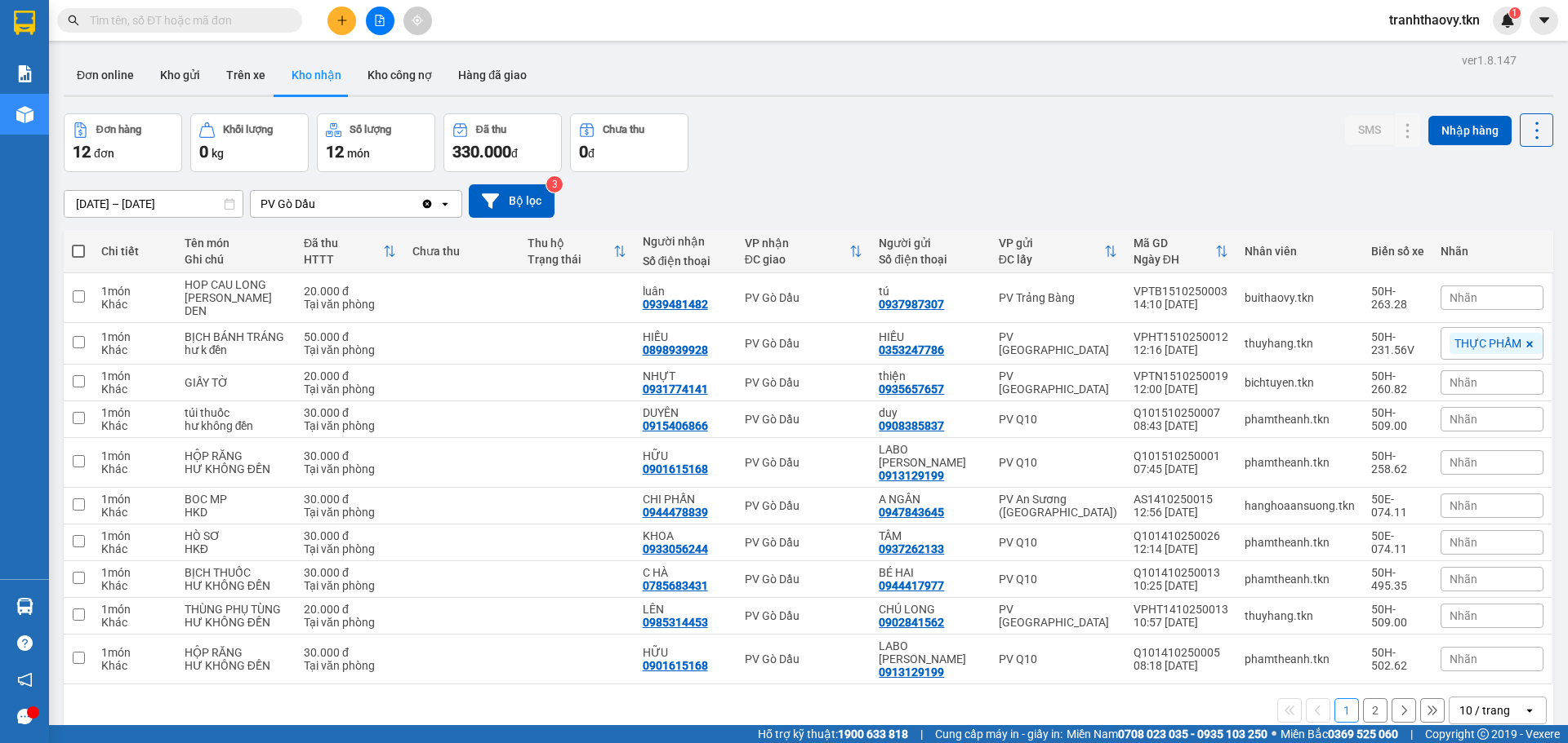
click at [809, 124] on section "Kết quả tìm kiếm ( 42 ) Bộ lọc Mã ĐH Trạng thái Món hàng Thu hộ Tổng cước Chưa …" at bounding box center [784, 372] width 1568 height 743
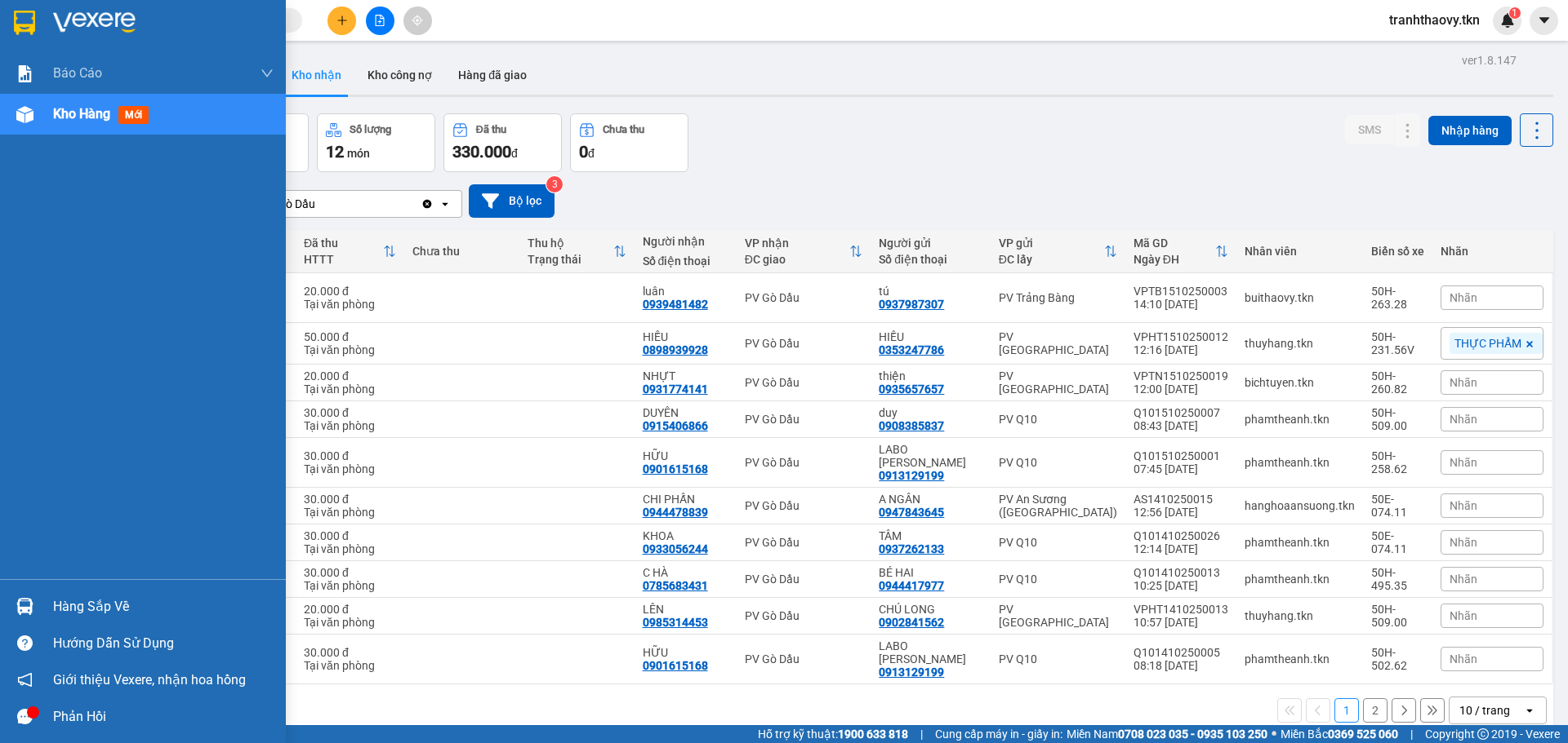
click at [30, 609] on img at bounding box center [25, 606] width 17 height 17
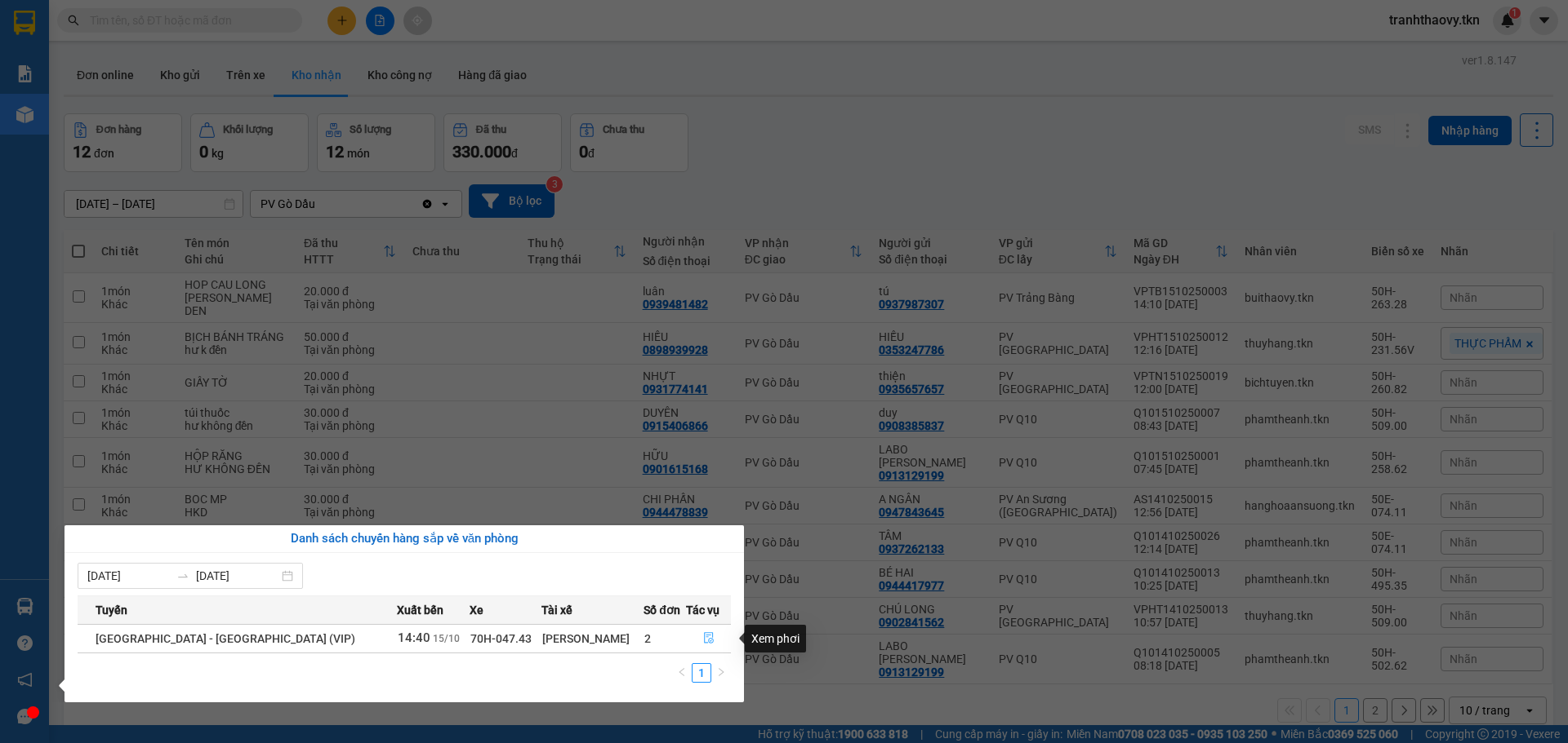
click at [706, 642] on icon "file-done" at bounding box center [709, 638] width 11 height 11
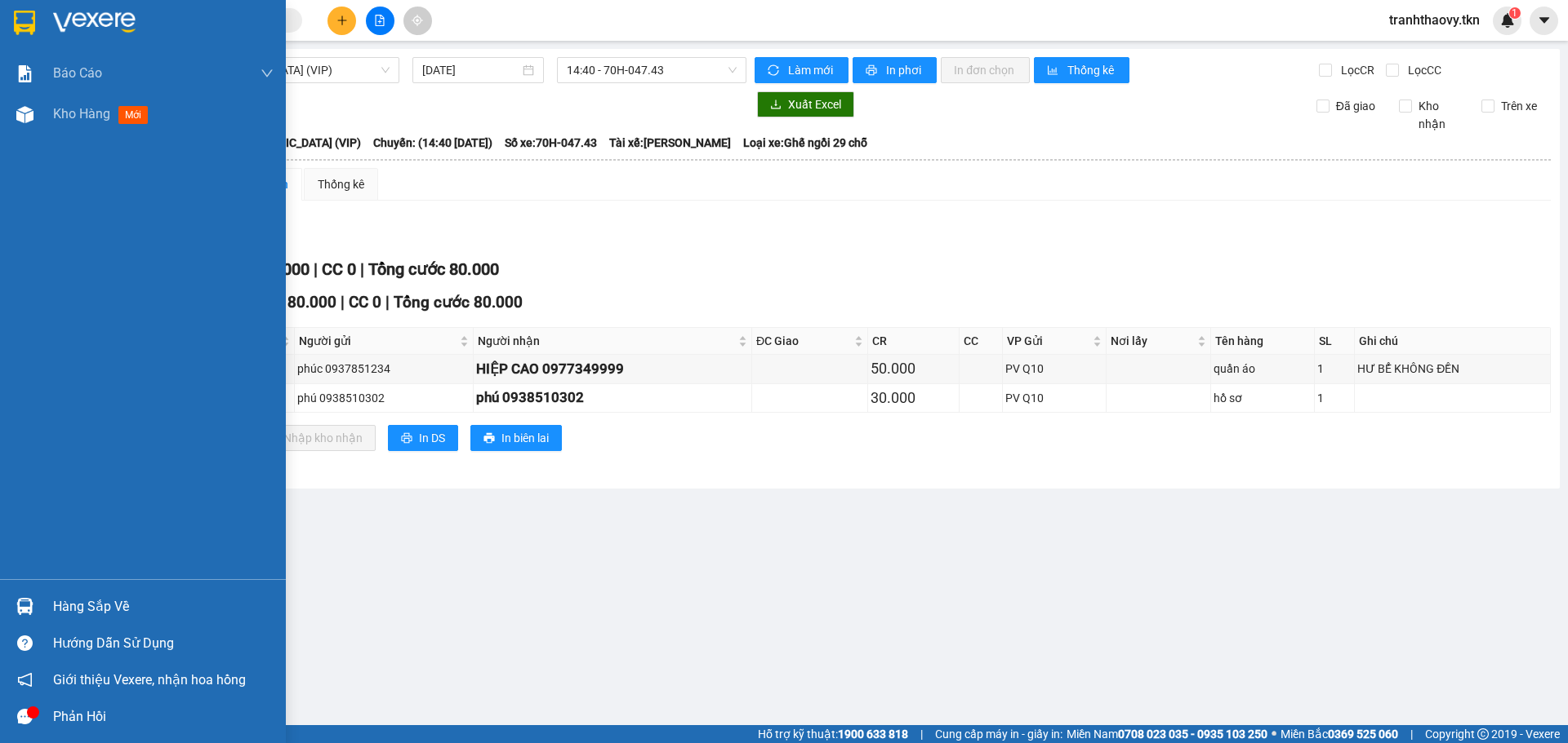
drag, startPoint x: 71, startPoint y: 589, endPoint x: 83, endPoint y: 577, distance: 17.0
click at [80, 585] on div "Hàng sắp về Hướng dẫn sử dụng Giới thiệu Vexere, nhận hoa hồng Phản hồi" at bounding box center [142, 657] width 286 height 156
click at [94, 598] on div "Hàng sắp về" at bounding box center [163, 607] width 221 height 25
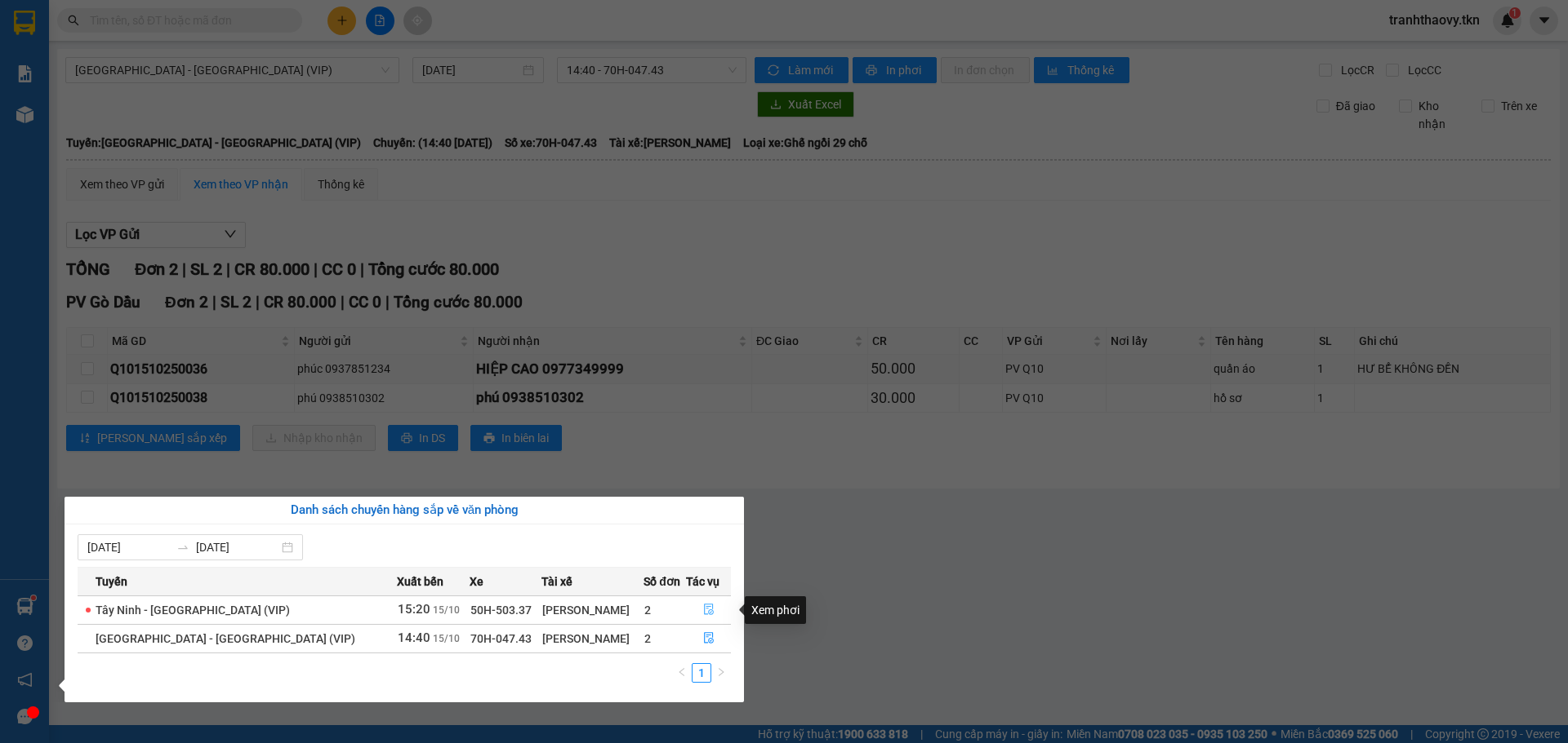
click at [703, 615] on icon "file-done" at bounding box center [709, 609] width 11 height 11
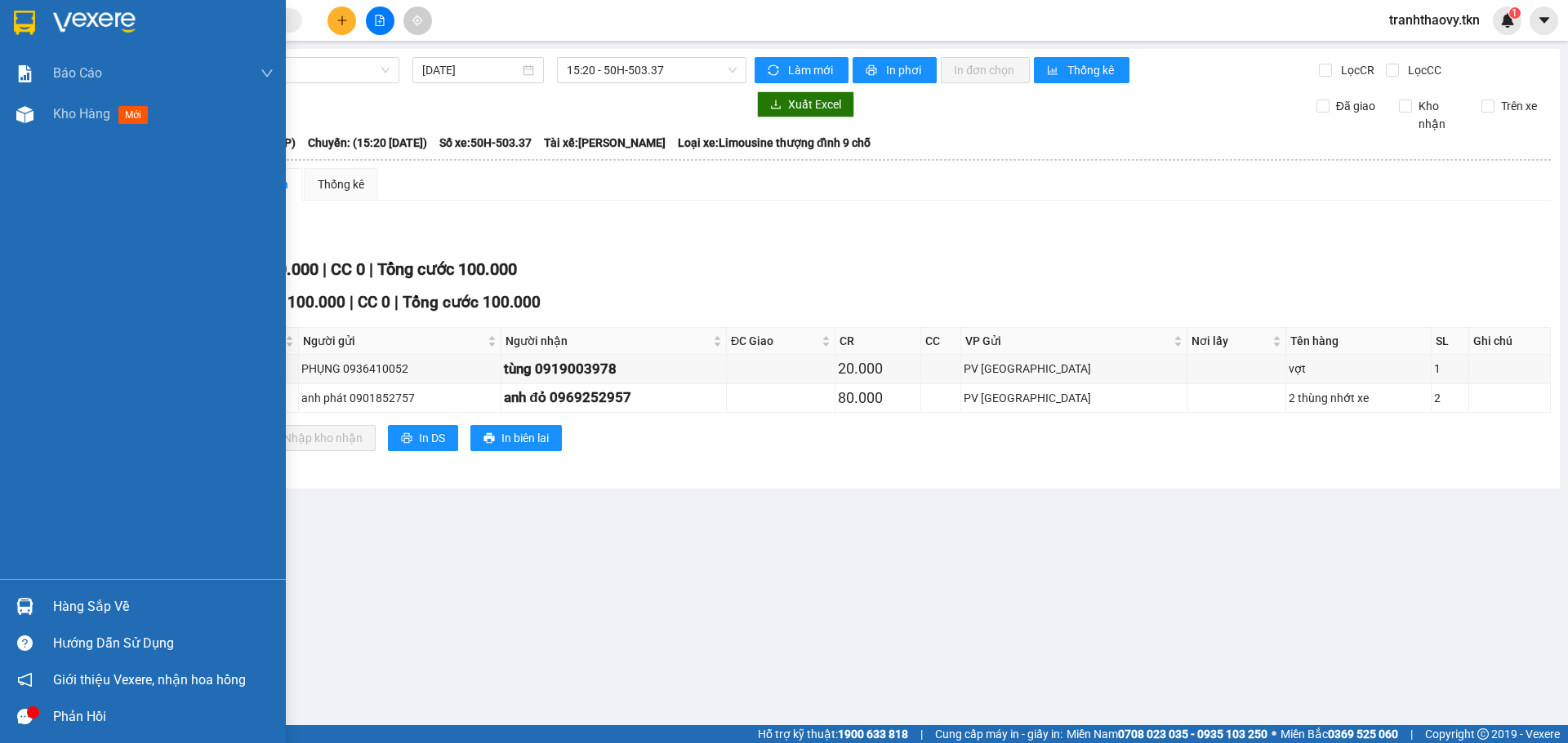
click at [98, 613] on div "Hàng sắp về" at bounding box center [163, 607] width 221 height 25
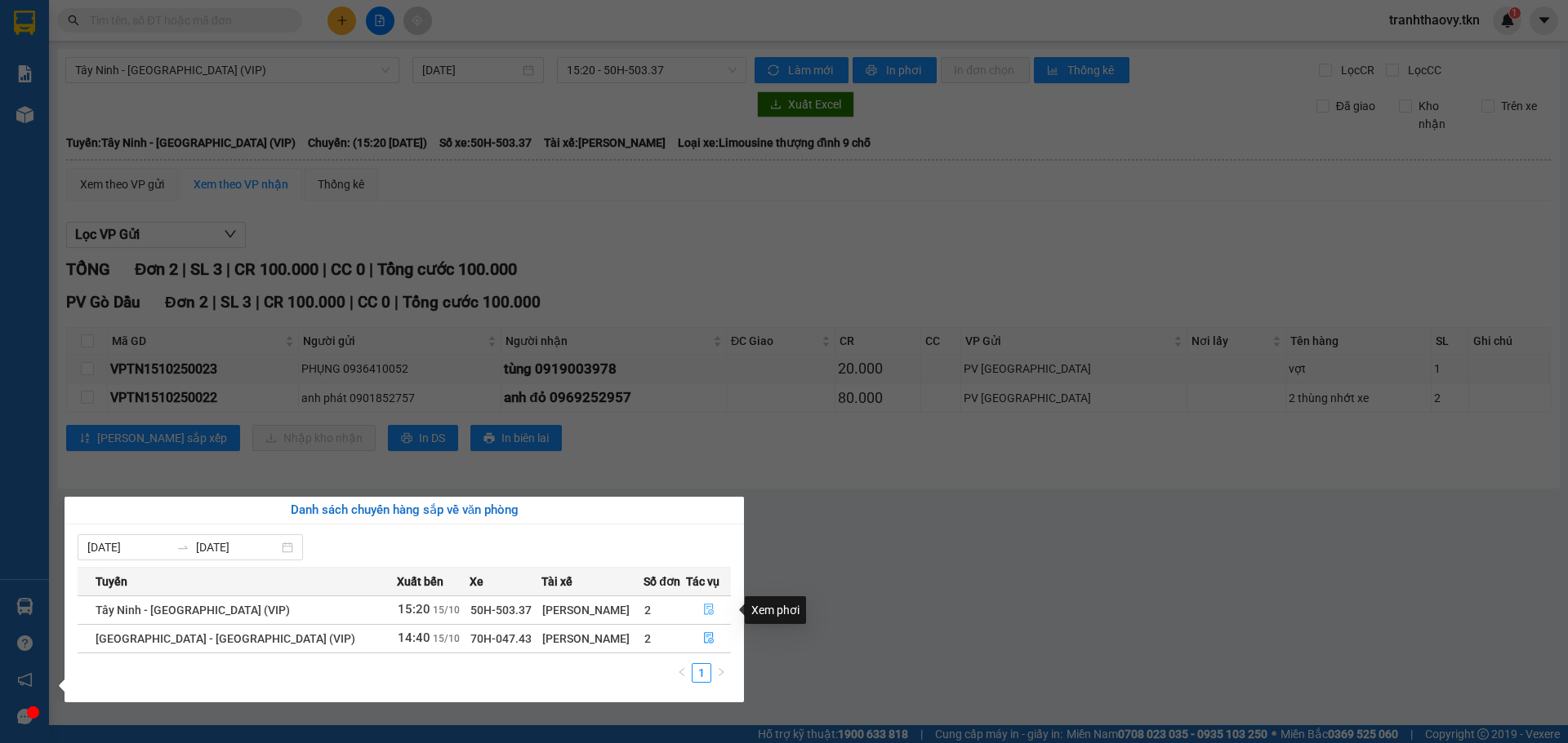
click at [704, 608] on icon "file-done" at bounding box center [709, 609] width 11 height 11
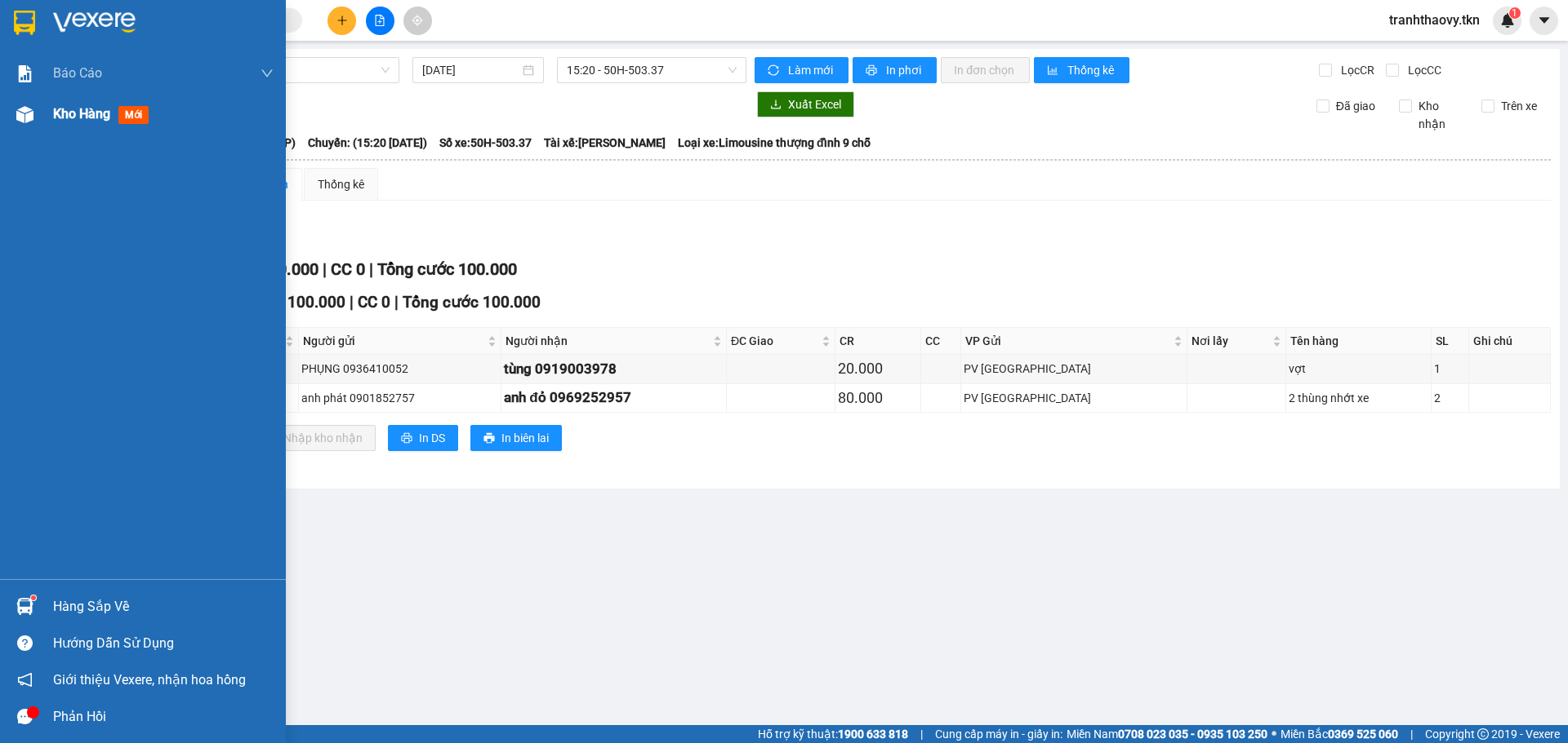
click at [79, 128] on div "Kho hàng mới" at bounding box center [163, 114] width 221 height 41
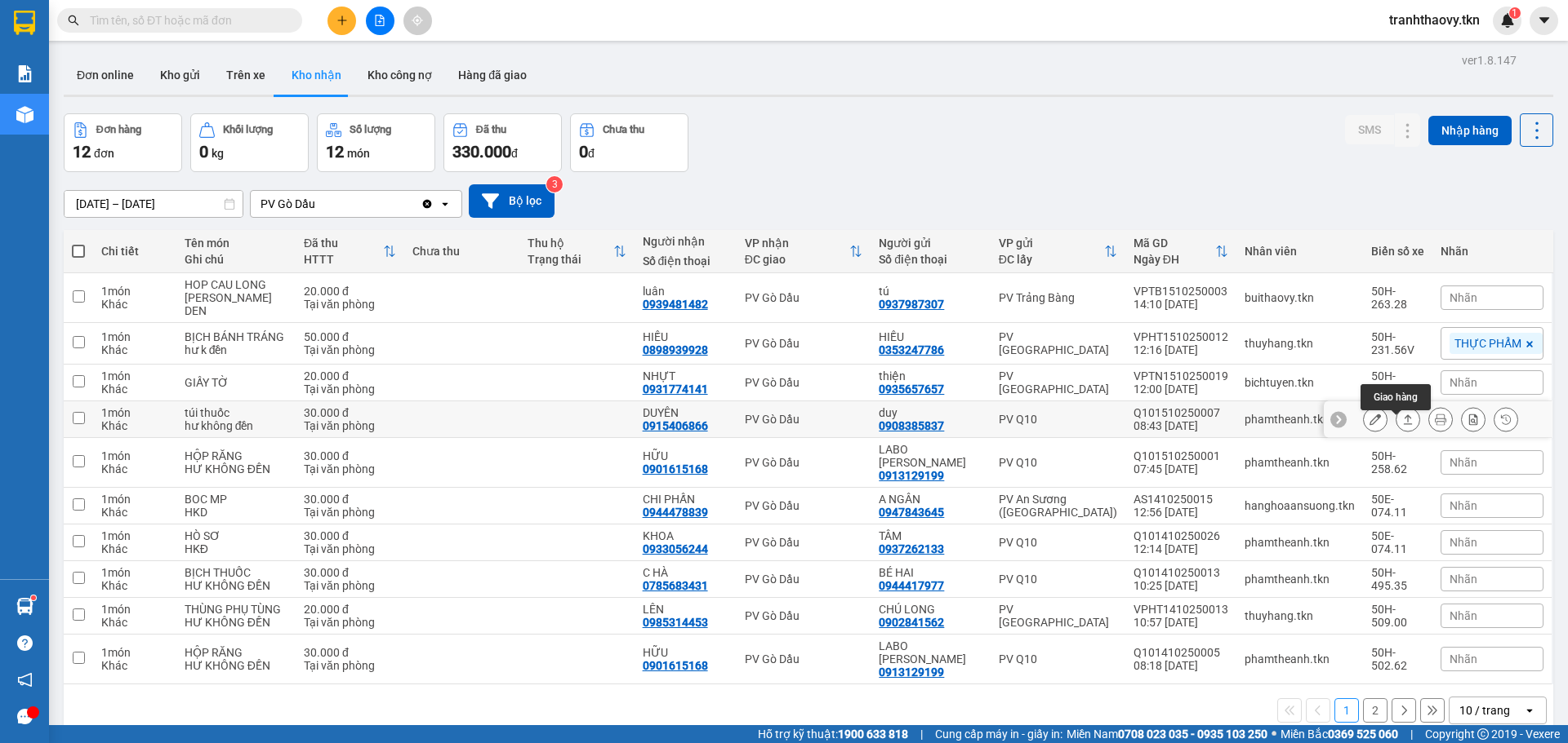
click at [1396, 430] on button at bounding box center [1407, 420] width 23 height 29
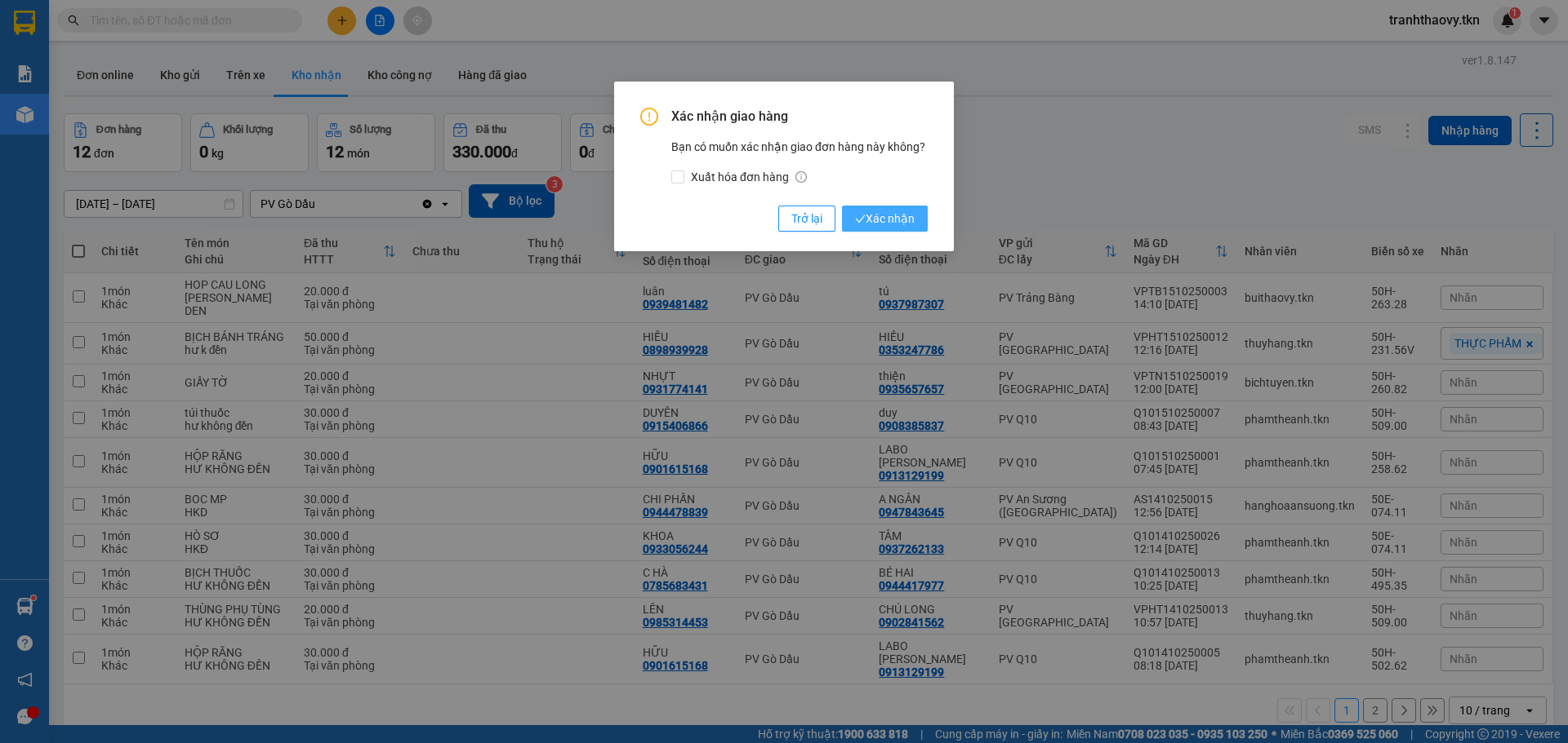
click at [911, 212] on span "Xác nhận" at bounding box center [885, 219] width 59 height 18
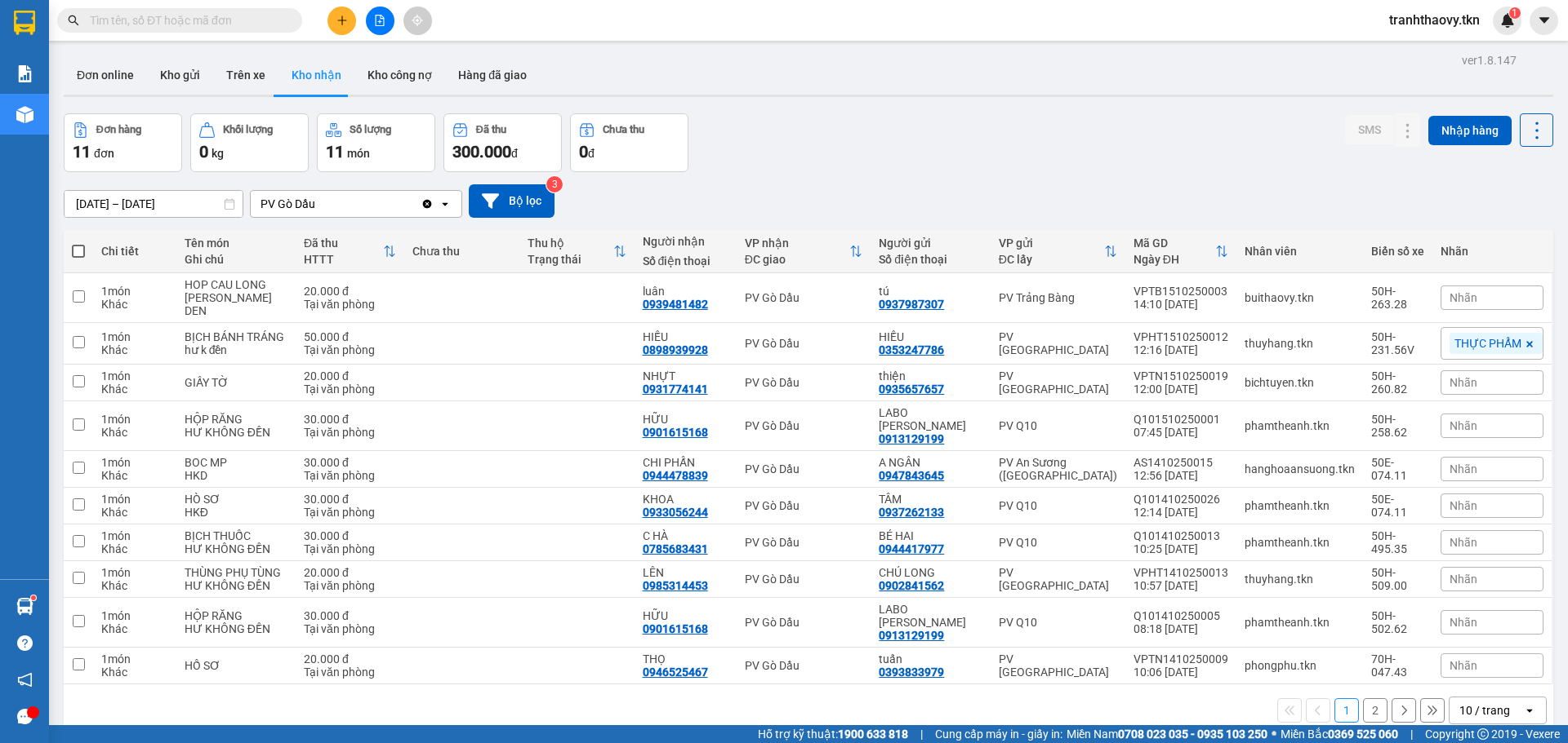
click at [1274, 204] on div "[DATE] – [DATE] Press the down arrow key to interact with the calendar and sele…" at bounding box center [808, 201] width 1490 height 33
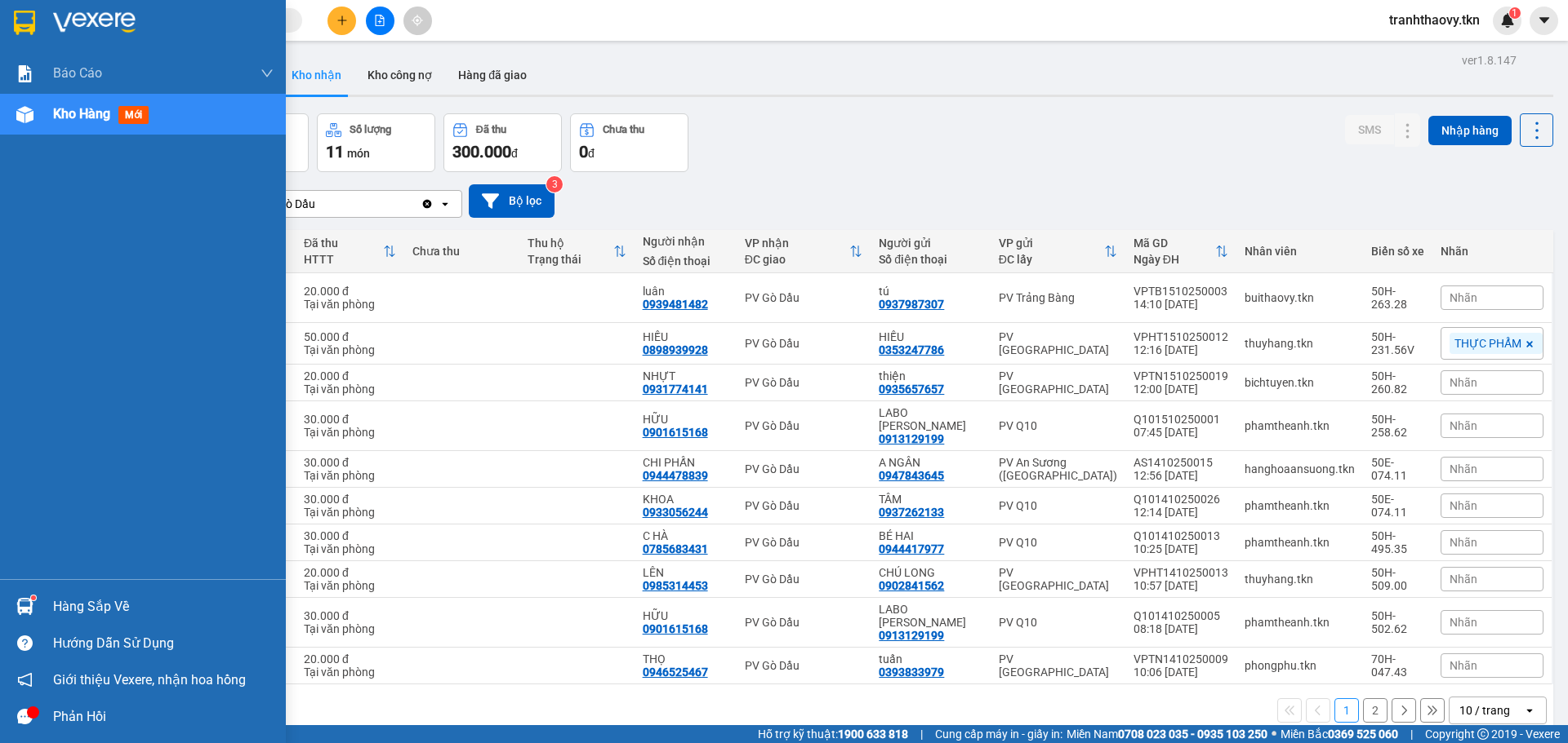
click at [55, 599] on div "Hàng sắp về" at bounding box center [163, 607] width 221 height 25
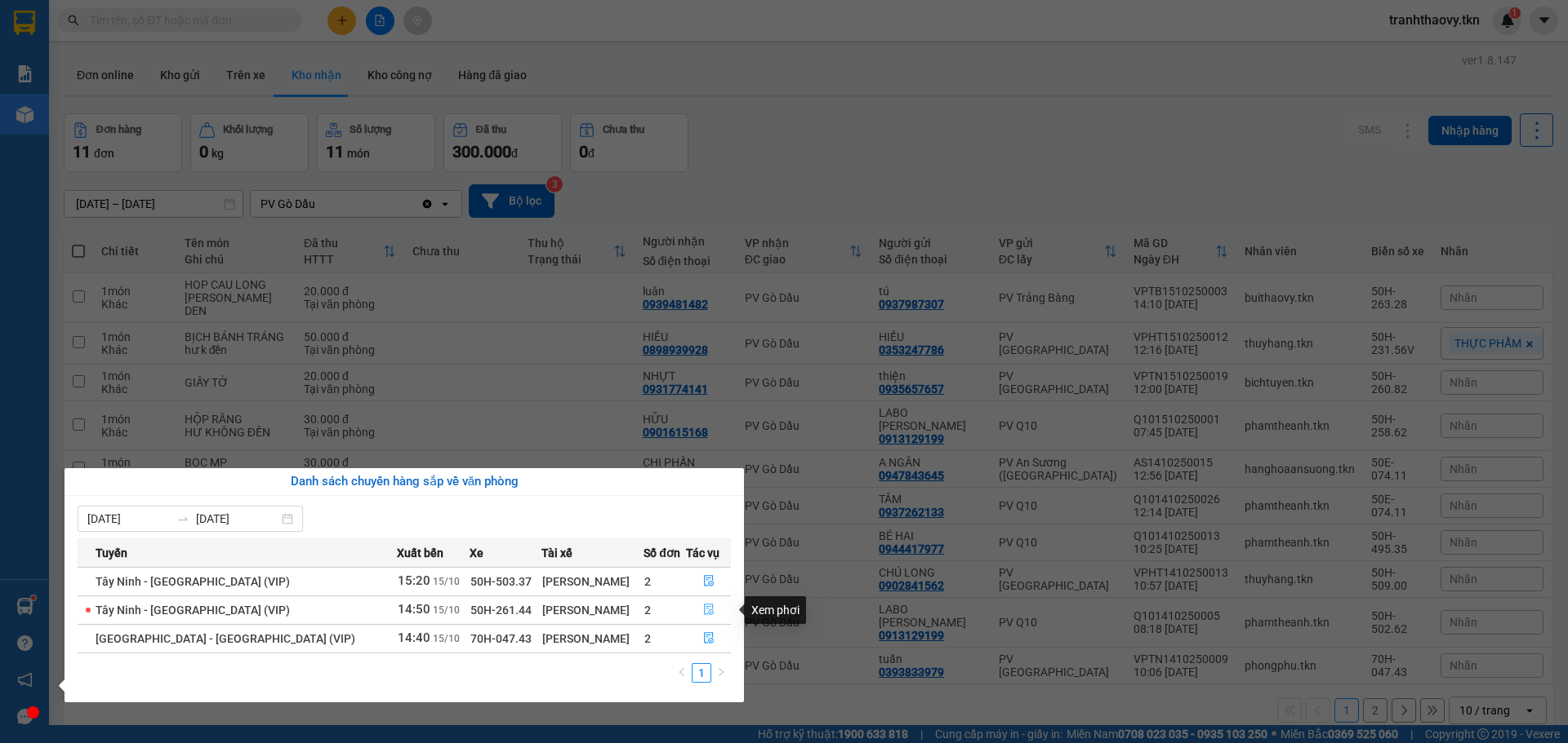
click at [703, 611] on icon "file-done" at bounding box center [709, 609] width 11 height 11
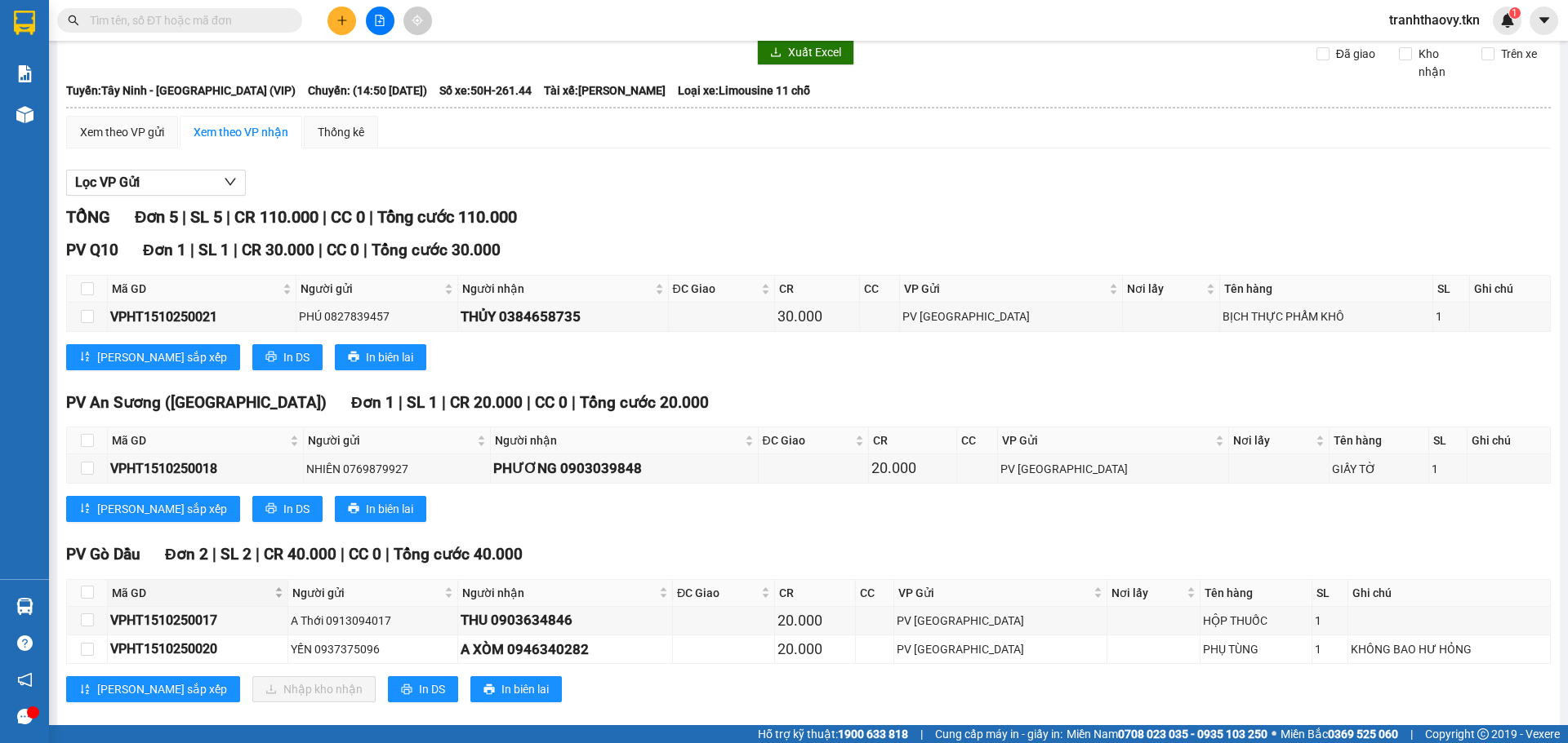
scroll to position [81, 0]
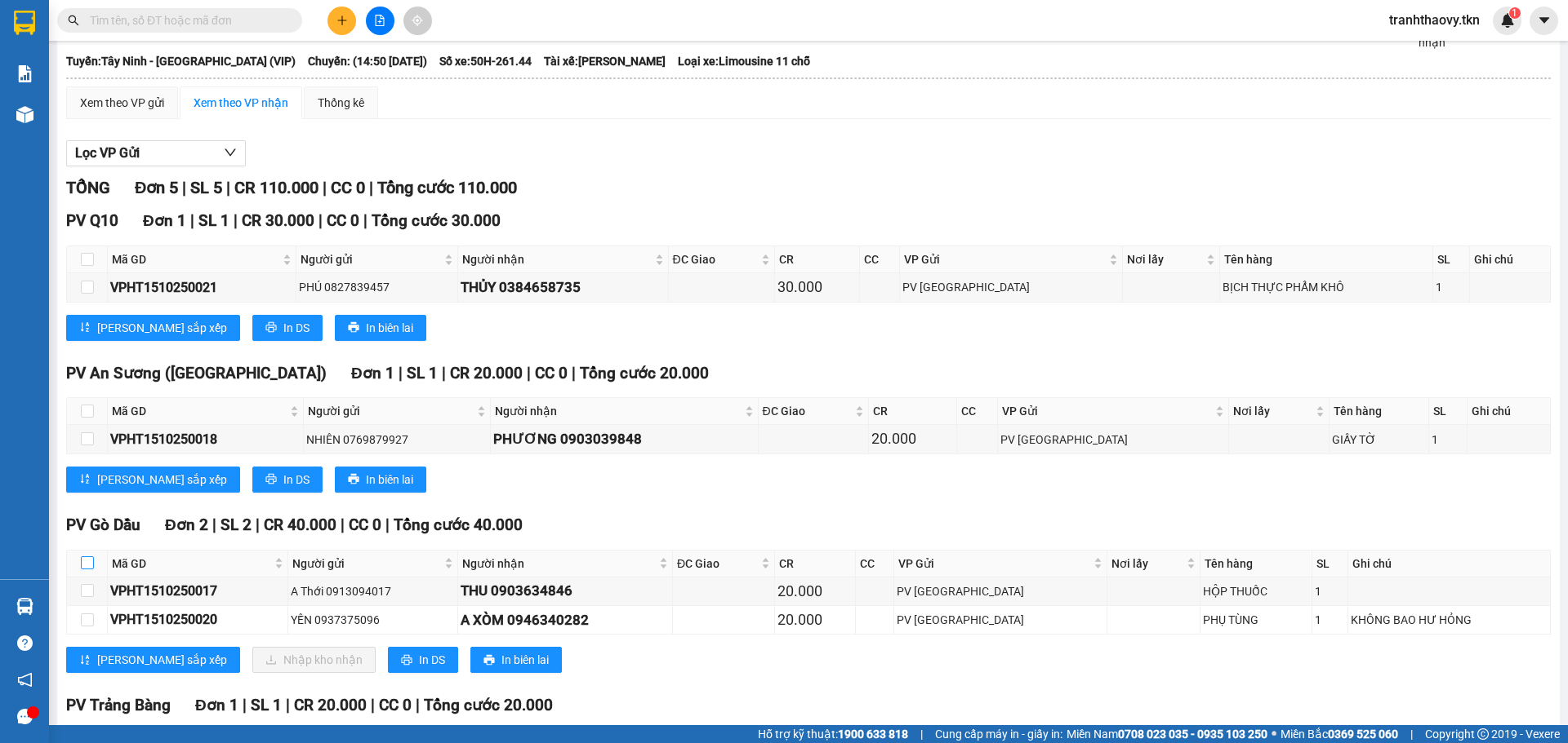
click at [93, 563] on input "checkbox" at bounding box center [88, 563] width 13 height 13
checkbox input "true"
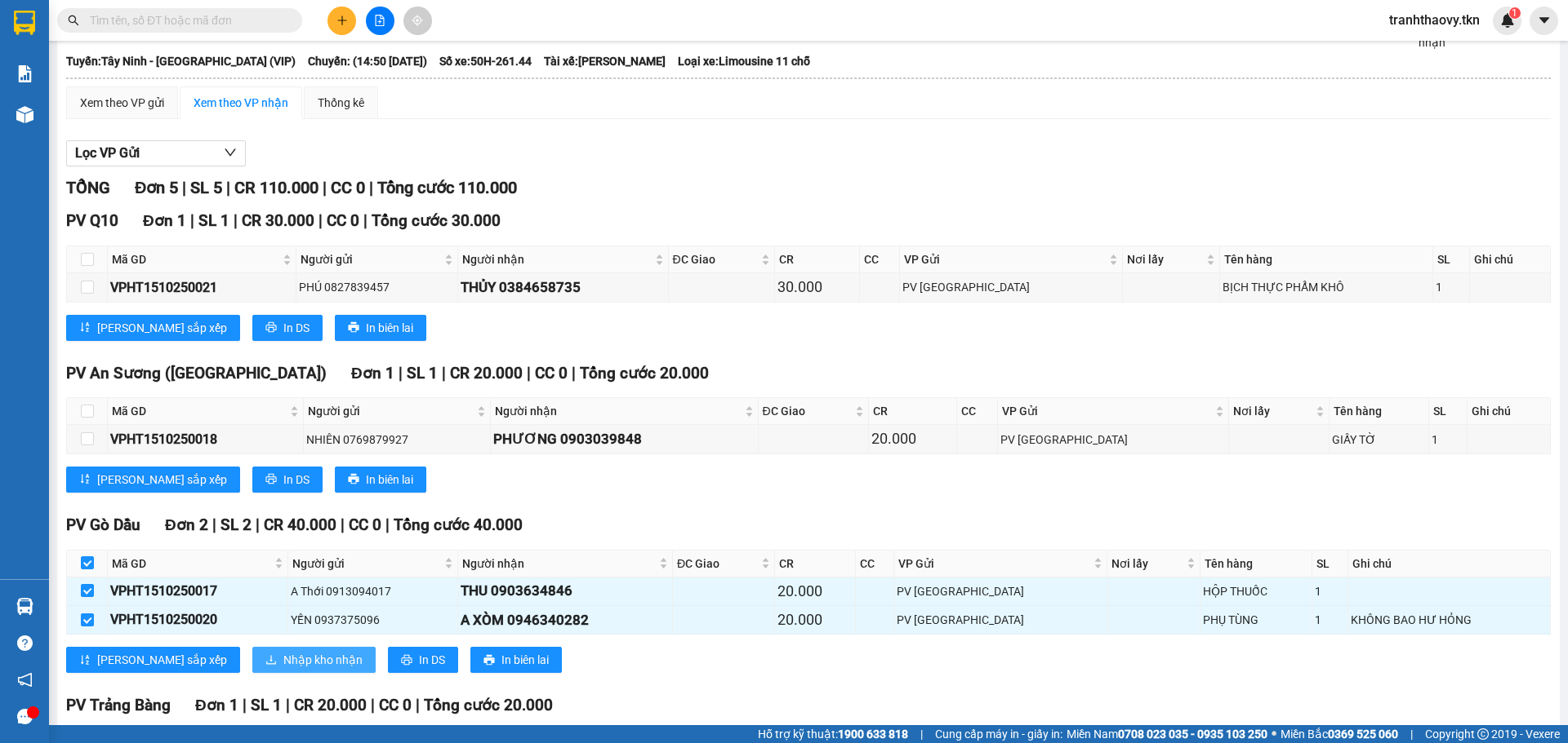
click at [284, 653] on span "Nhập kho nhận" at bounding box center [323, 660] width 79 height 18
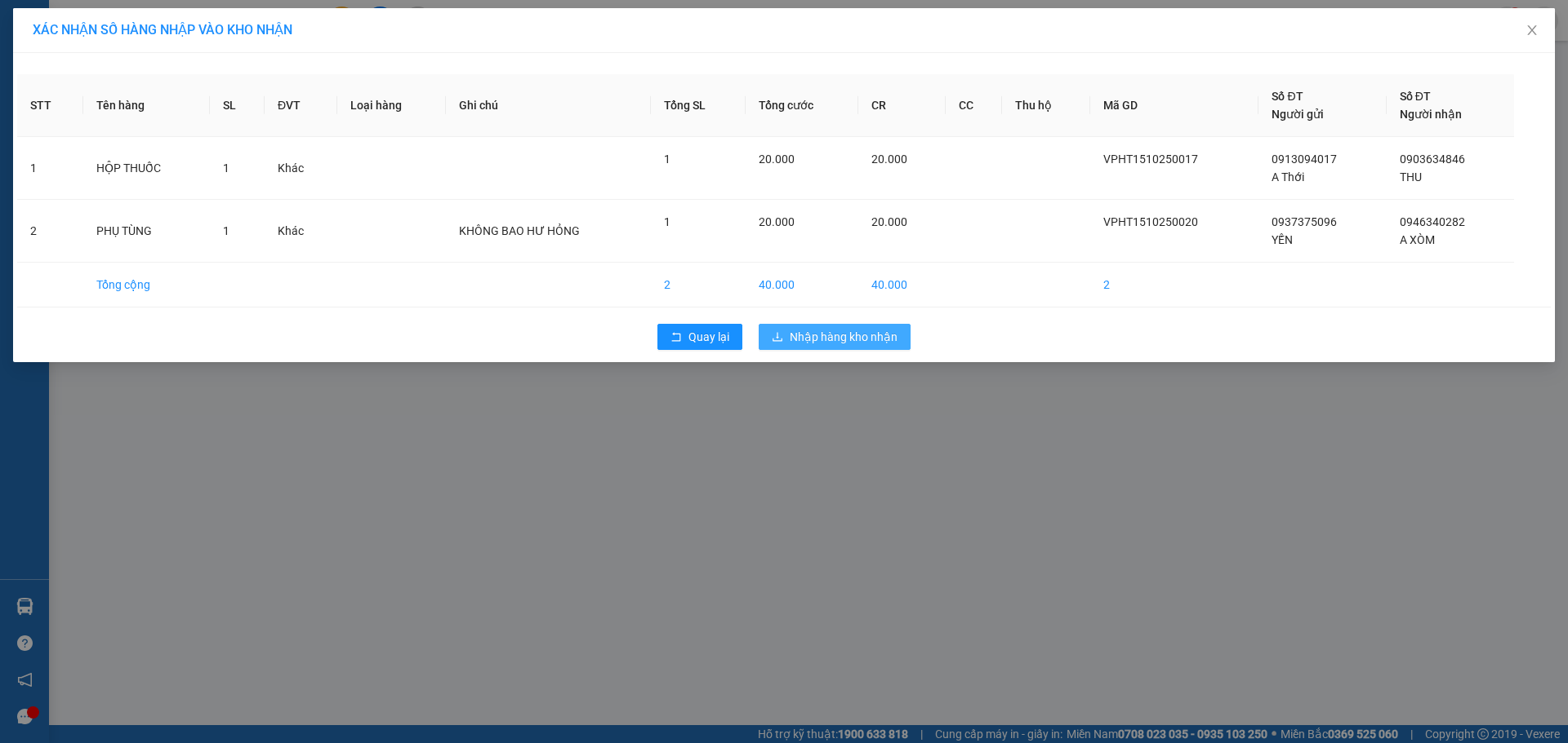
click at [802, 336] on span "Nhập hàng kho nhận" at bounding box center [843, 337] width 108 height 18
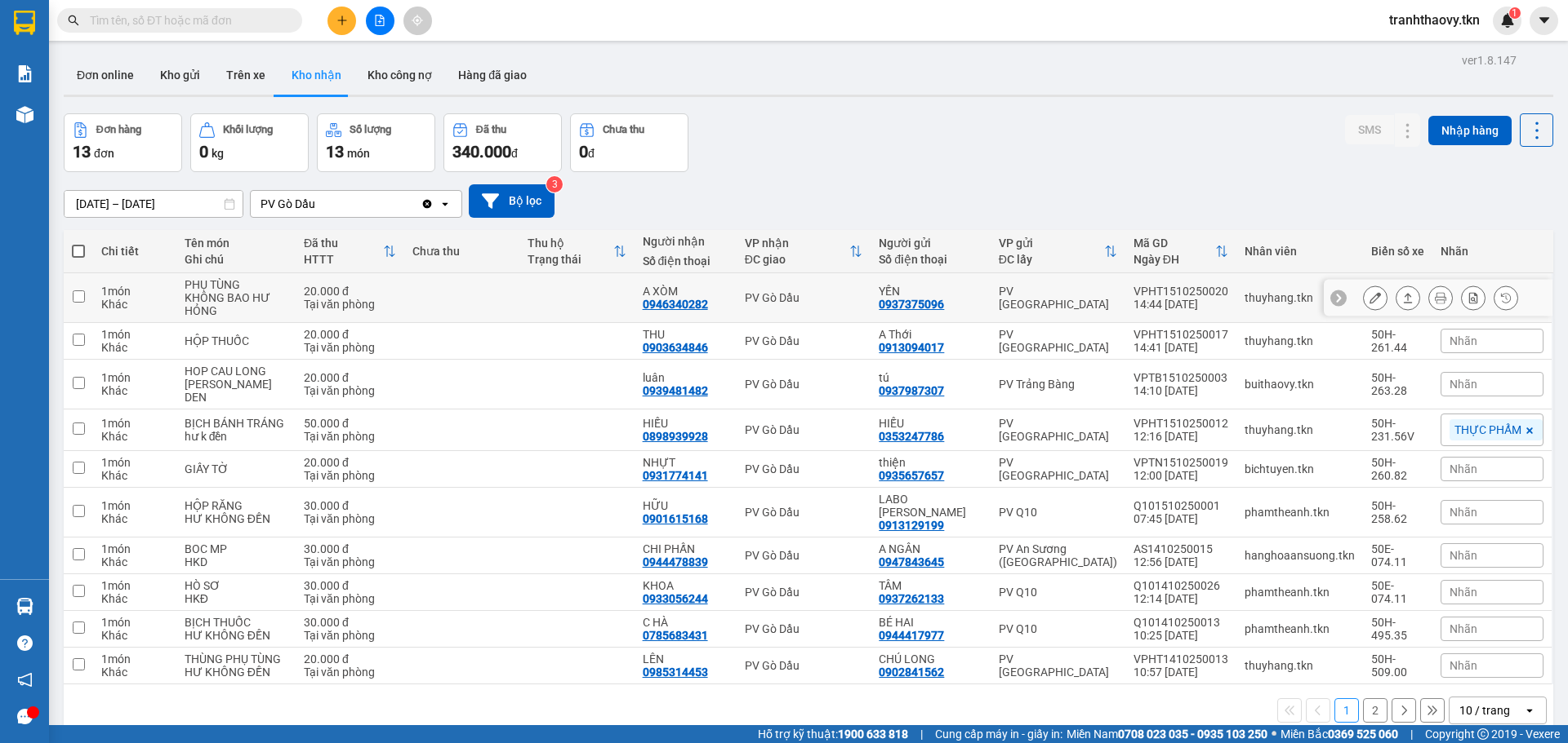
click at [1396, 298] on button at bounding box center [1407, 298] width 23 height 29
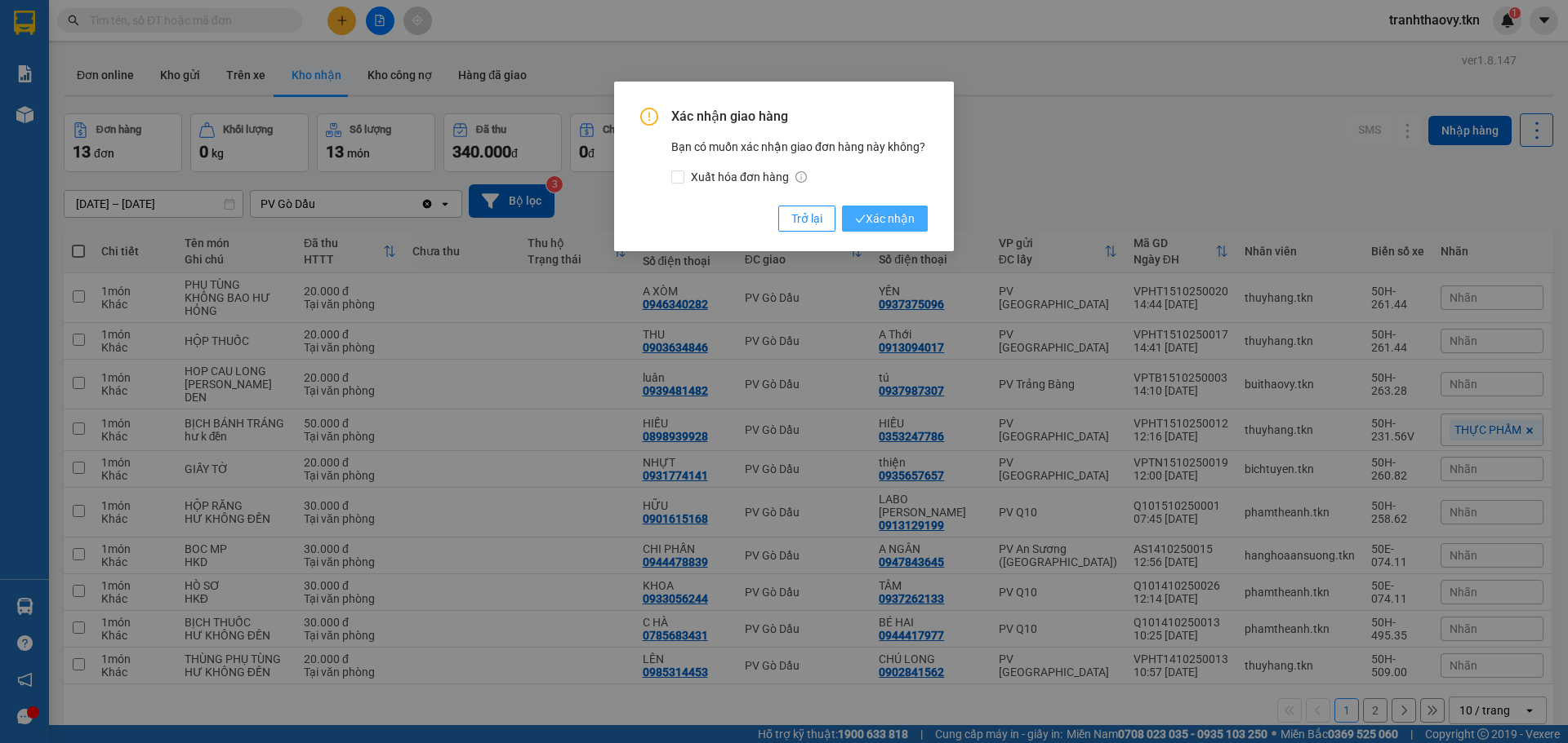
click at [891, 221] on span "Xác nhận" at bounding box center [885, 219] width 59 height 18
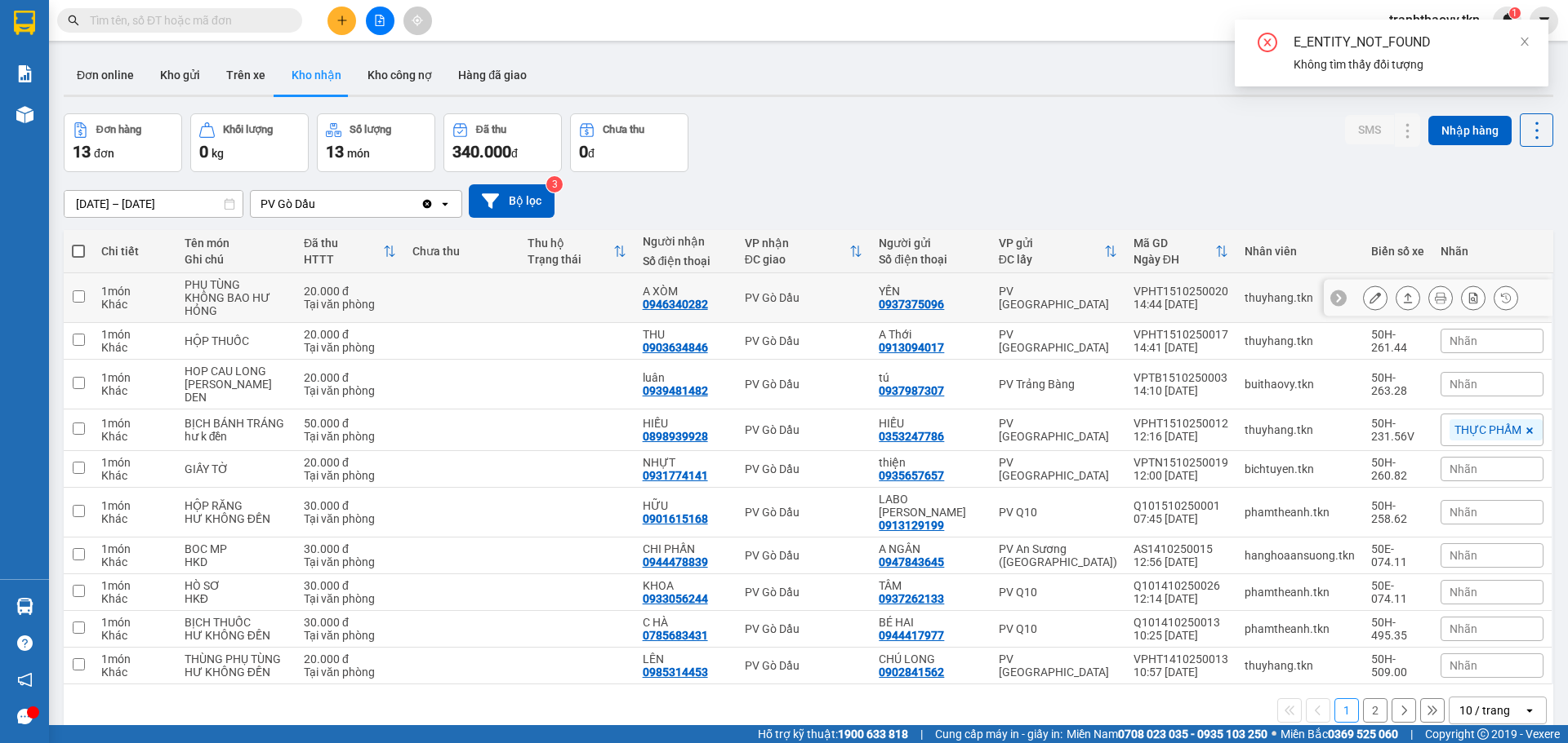
click at [1409, 299] on div at bounding box center [1440, 298] width 155 height 25
click at [1404, 299] on button at bounding box center [1407, 298] width 23 height 29
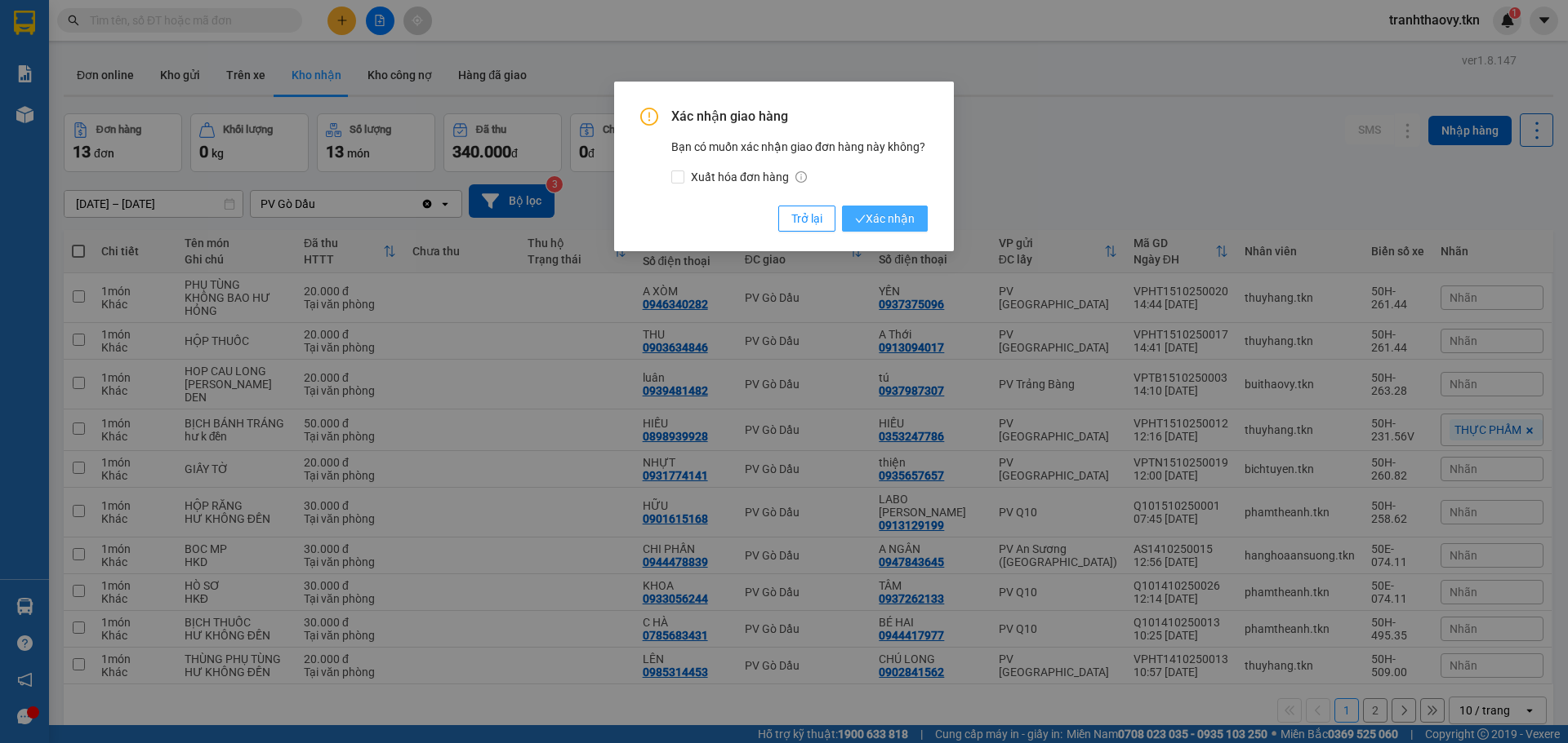
click at [911, 210] on button "Xác nhận" at bounding box center [885, 218] width 86 height 26
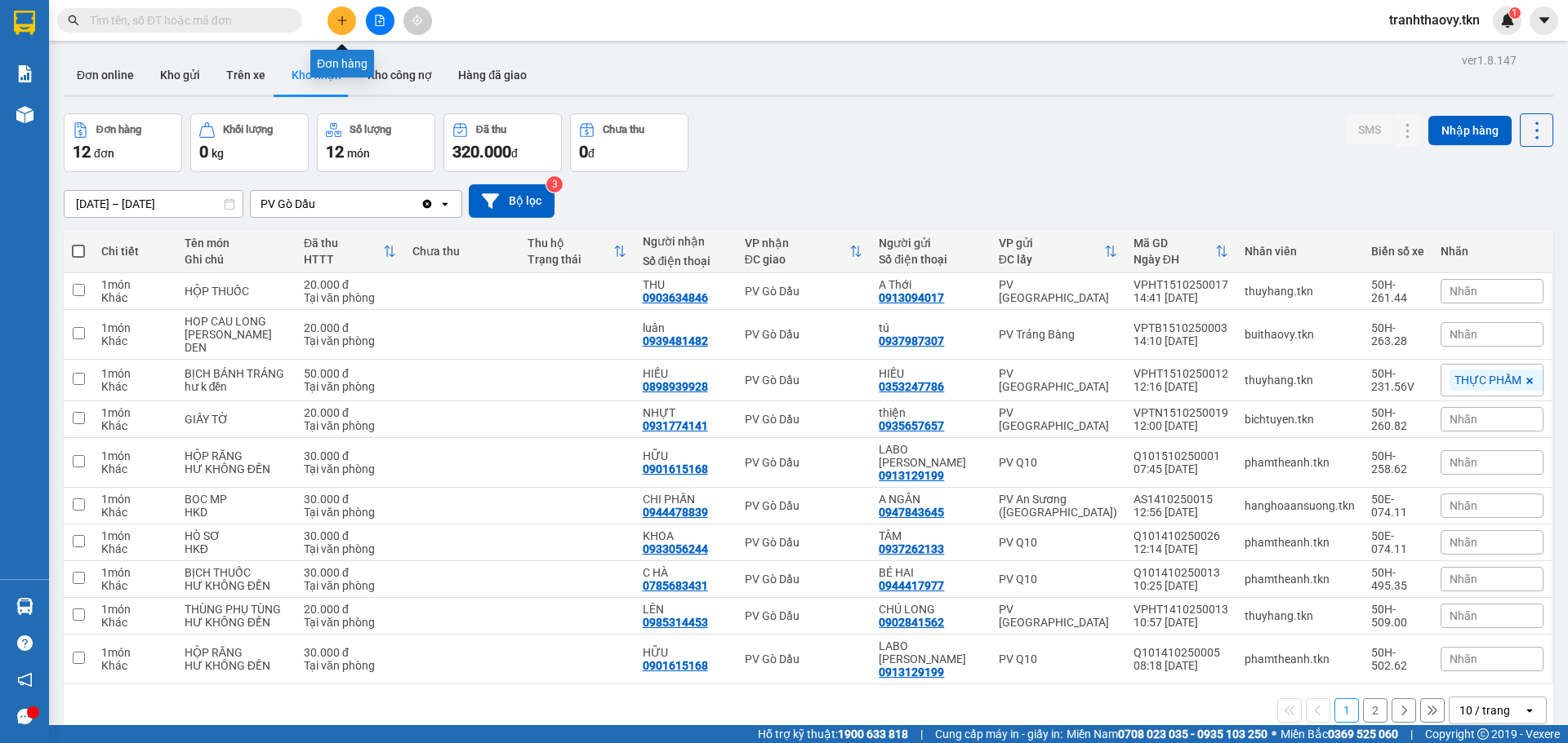
click at [333, 22] on button at bounding box center [342, 21] width 29 height 29
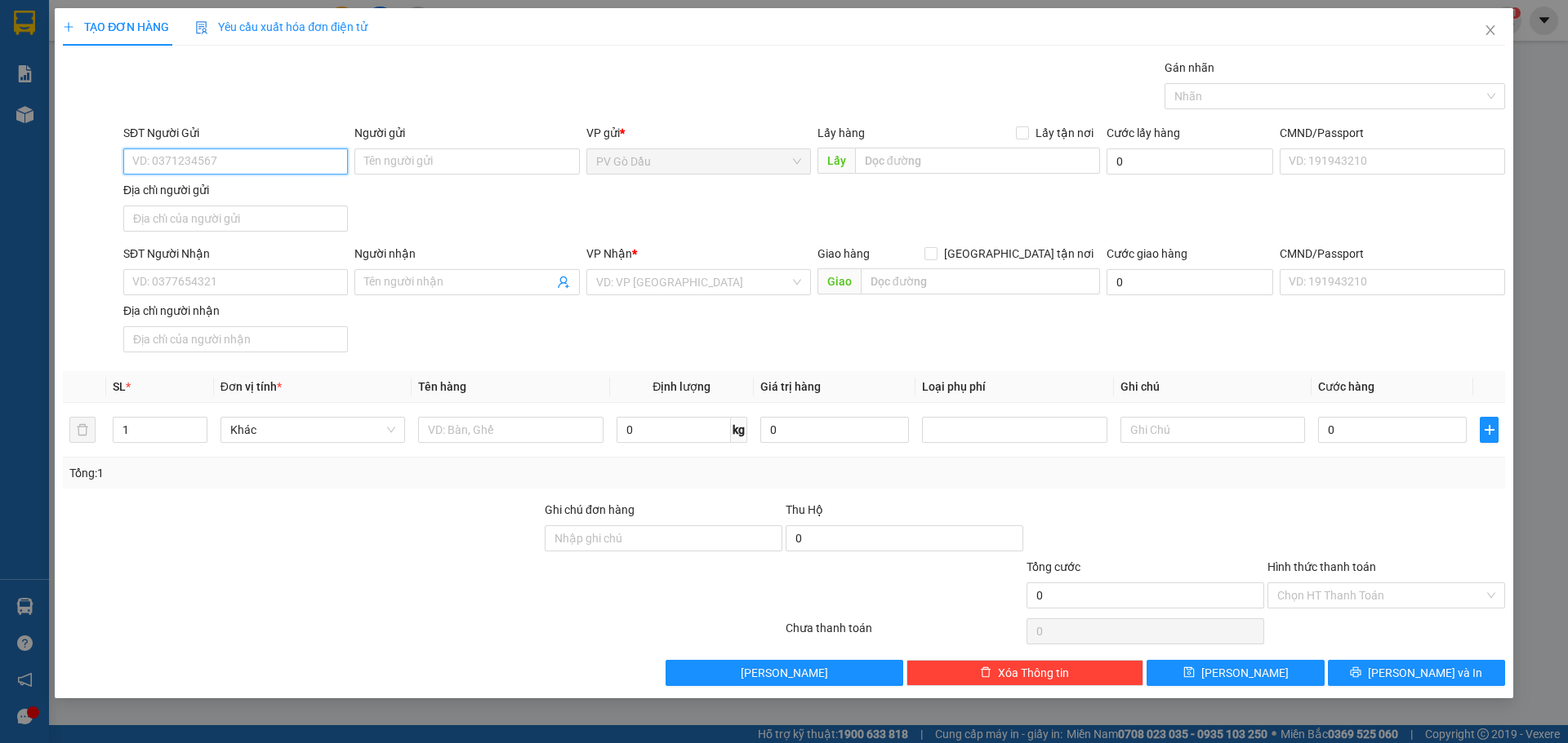
click at [335, 149] on input "SĐT Người Gửi" at bounding box center [235, 161] width 225 height 26
type input "0946340282"
click at [297, 202] on div "0946340282 - A XÒM" at bounding box center [235, 194] width 204 height 18
type input "A XÒM"
type input "0937375096"
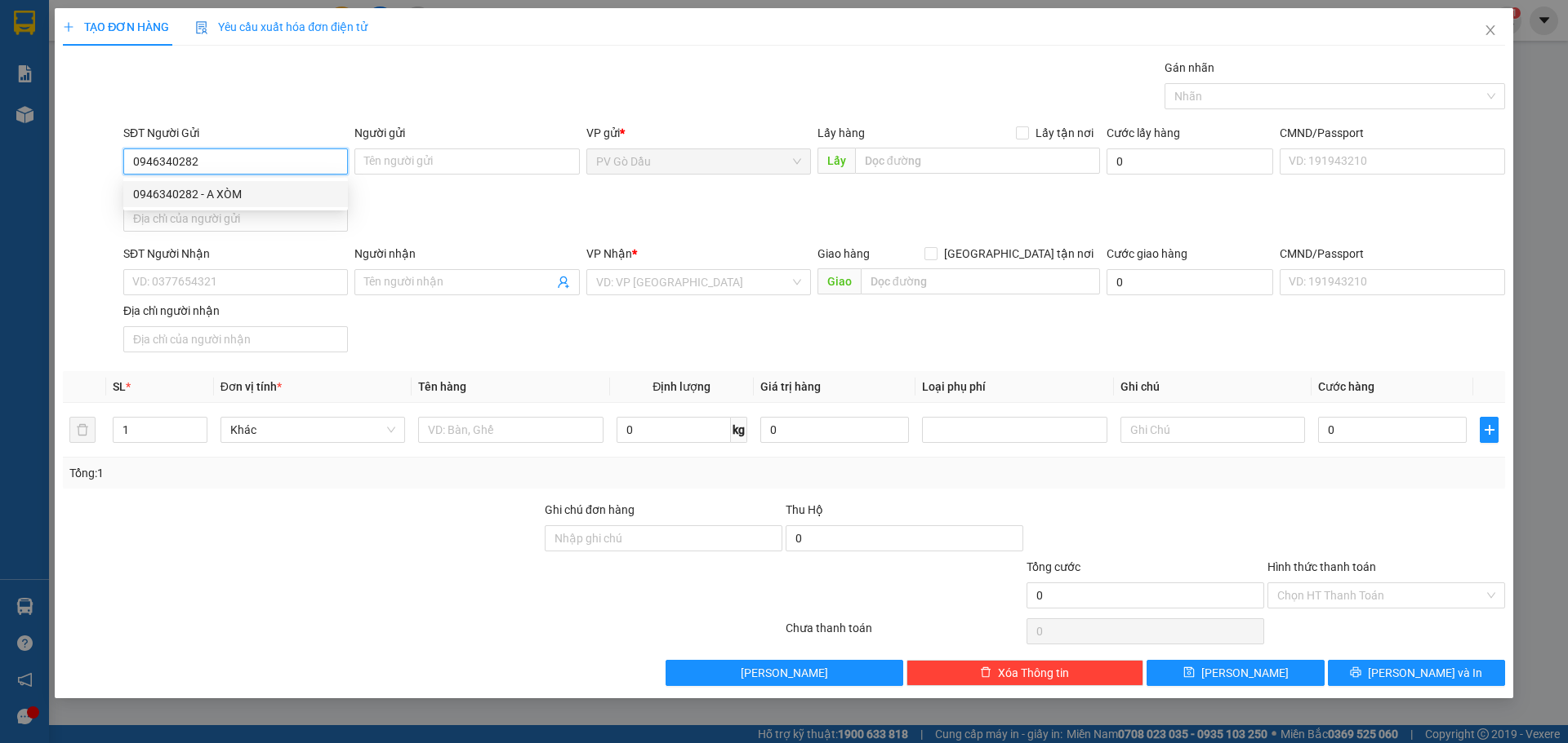
type input "YẾN"
type input "30.000"
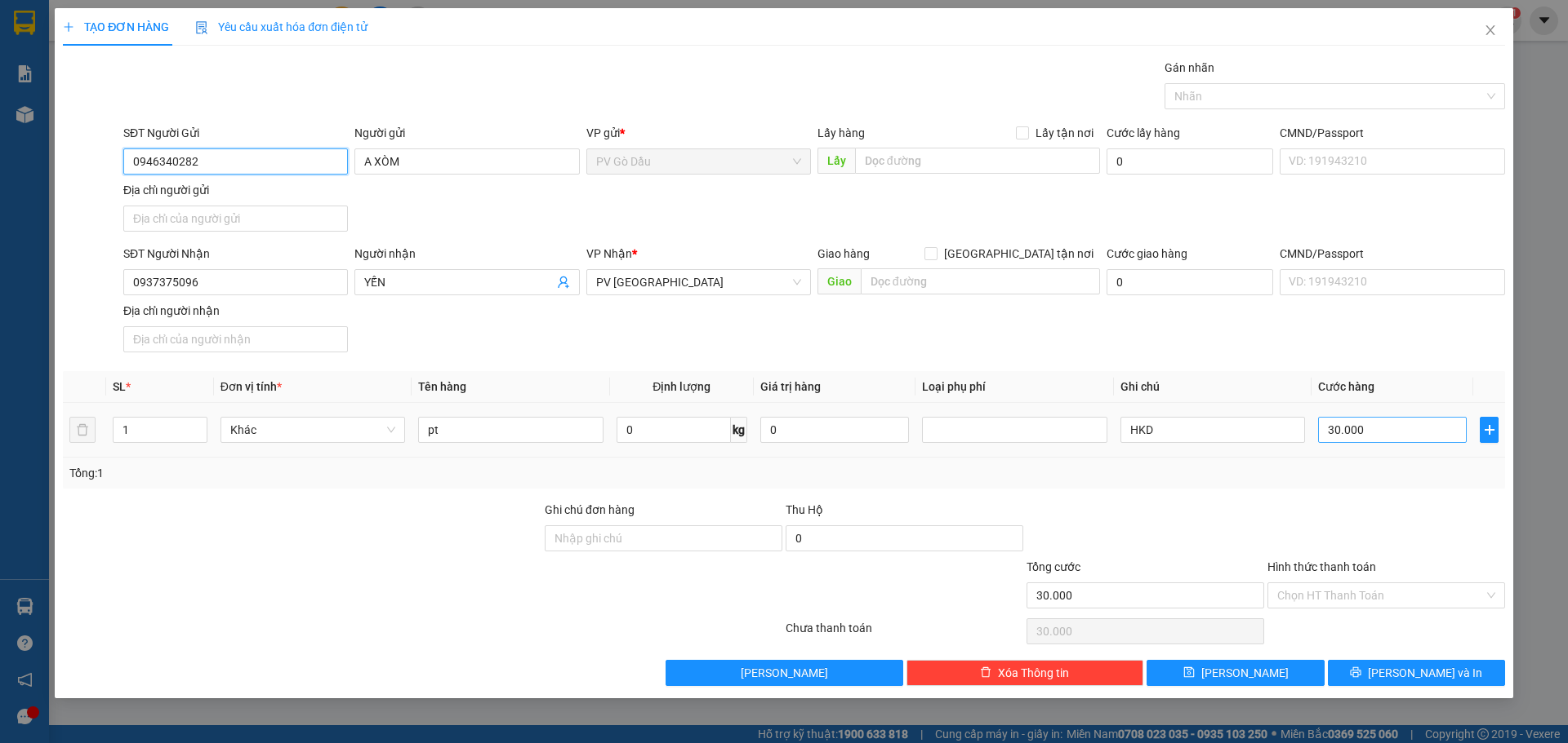
type input "0946340282"
click at [1388, 427] on input "30.000" at bounding box center [1392, 430] width 149 height 26
type input "2"
type input "00.002"
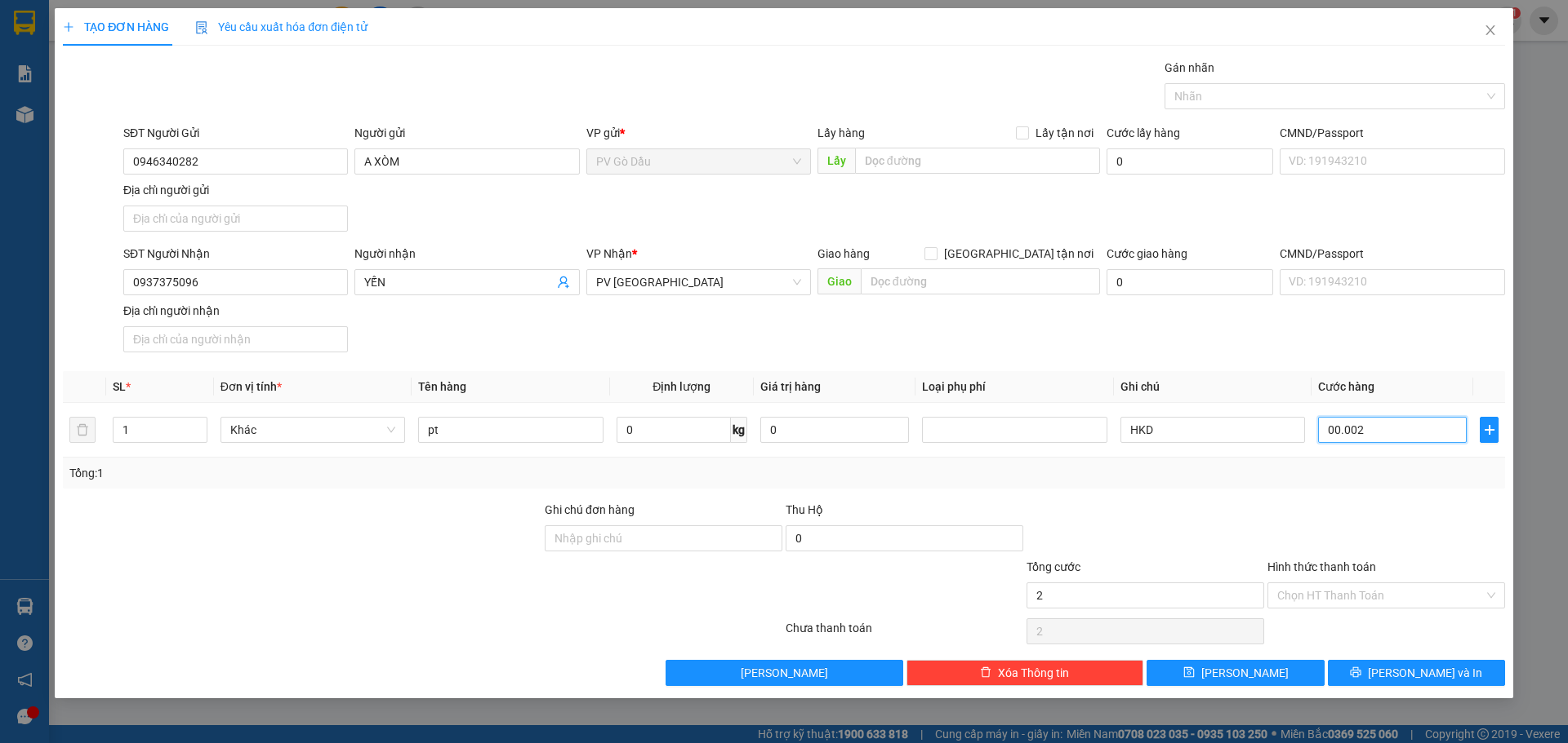
type input "20"
type input "0.000.020"
type input "200"
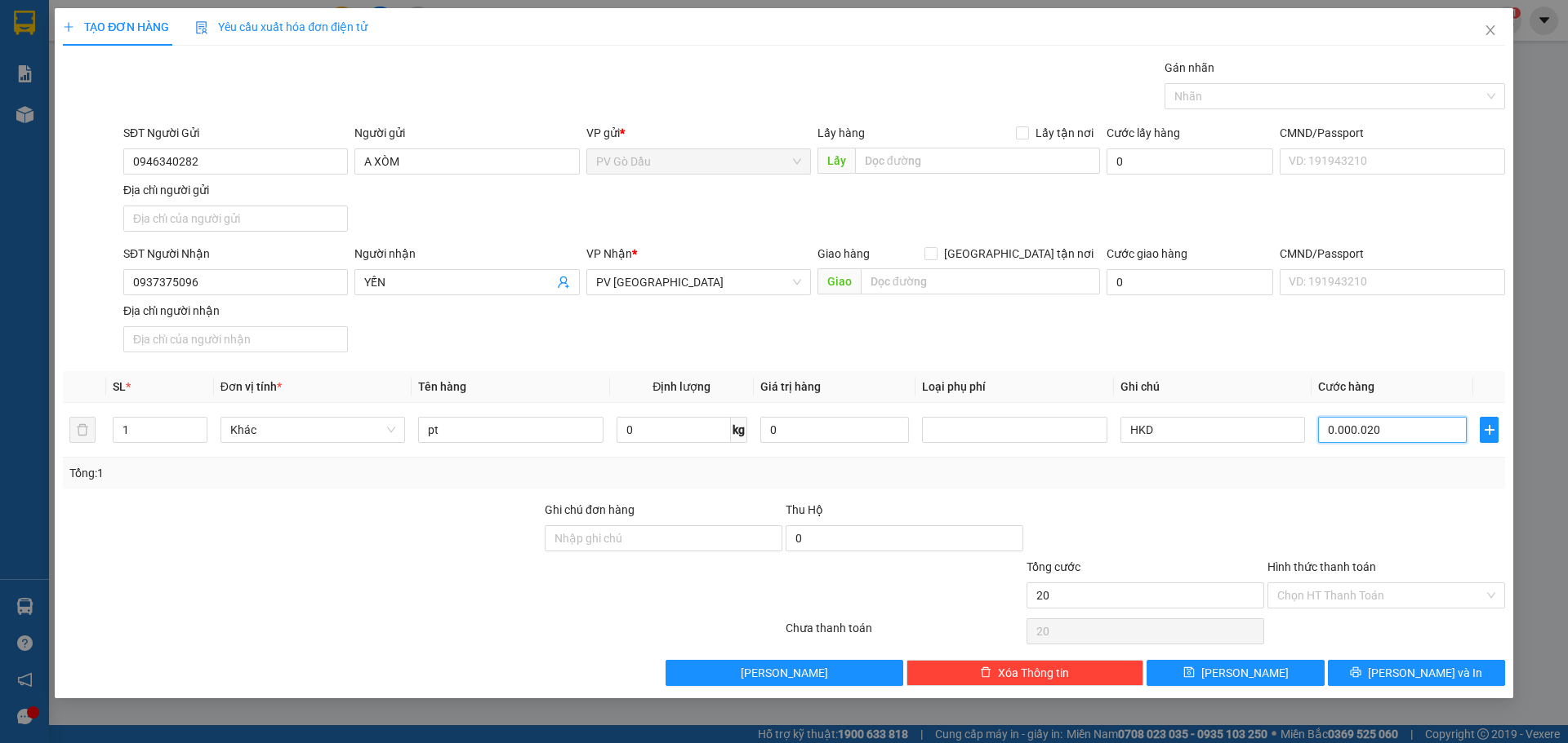
type input "000.000.200"
type input "2.000"
type input "00.000.002.000"
type input "20.000"
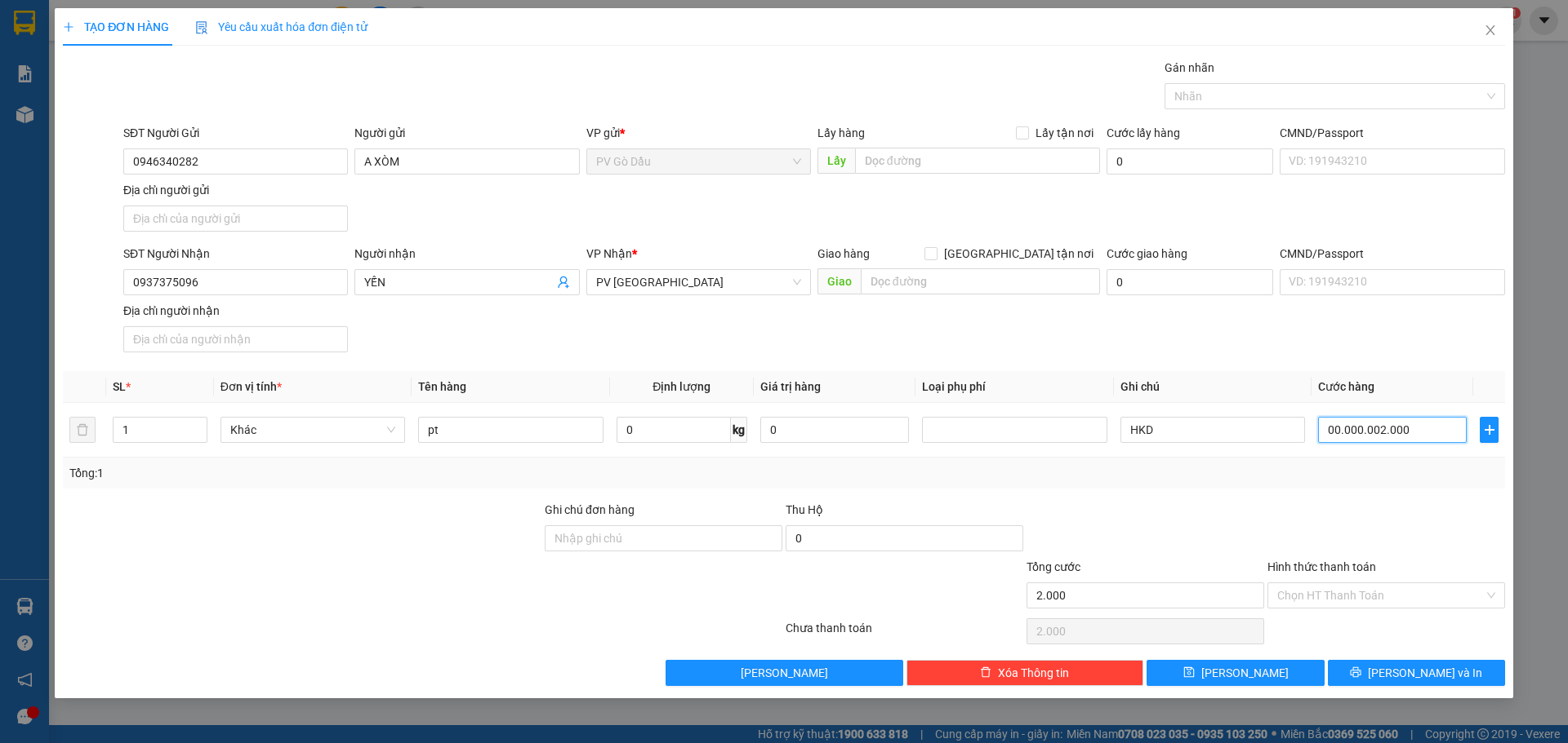
type input "20.000"
type input "0.000.020.000"
type input "20.000"
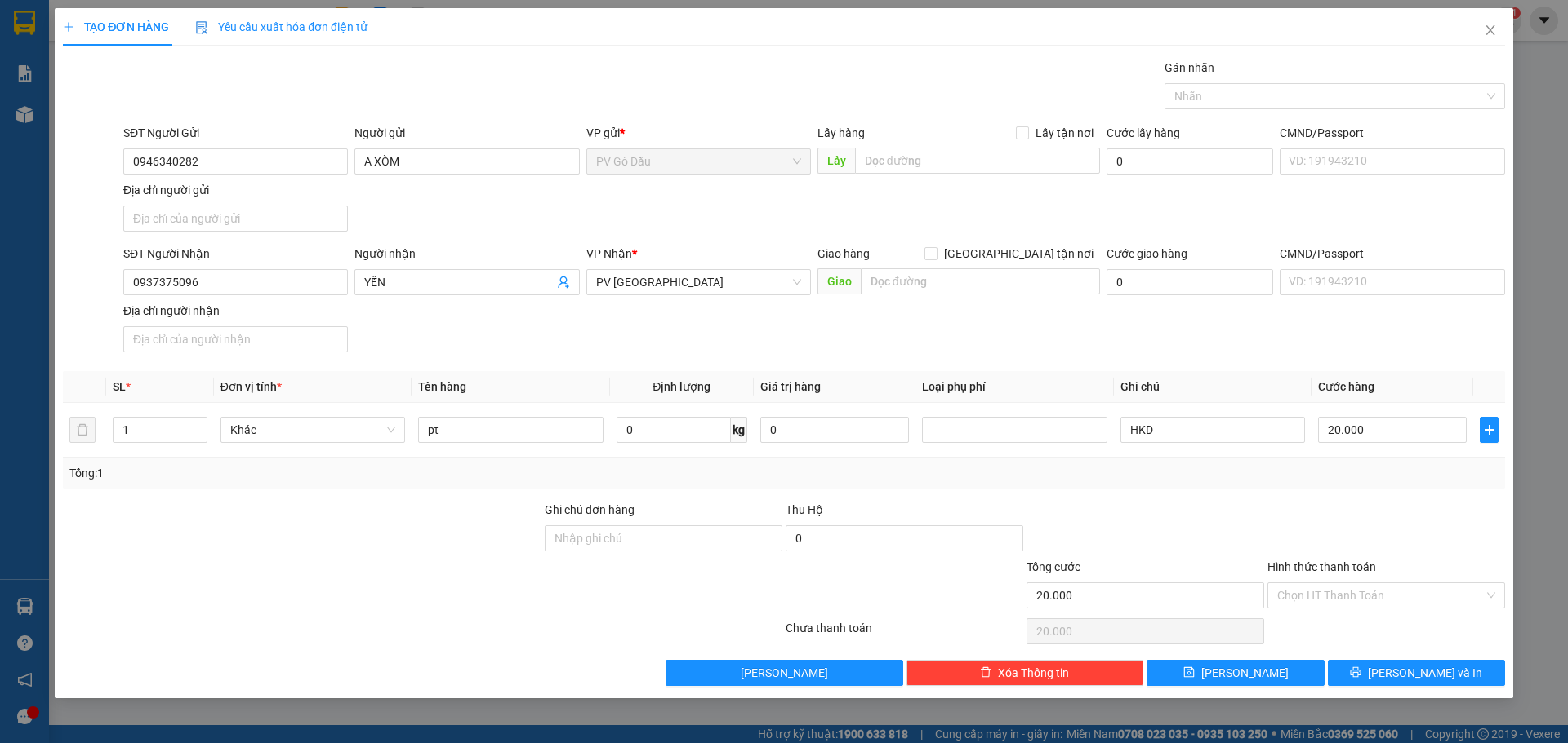
click at [1384, 510] on div at bounding box center [1386, 530] width 241 height 57
click at [1387, 608] on div "Hình thức thanh toán Chọn HT Thanh Toán" at bounding box center [1385, 587] width 238 height 57
click at [1397, 599] on input "Hình thức thanh toán" at bounding box center [1381, 596] width 206 height 25
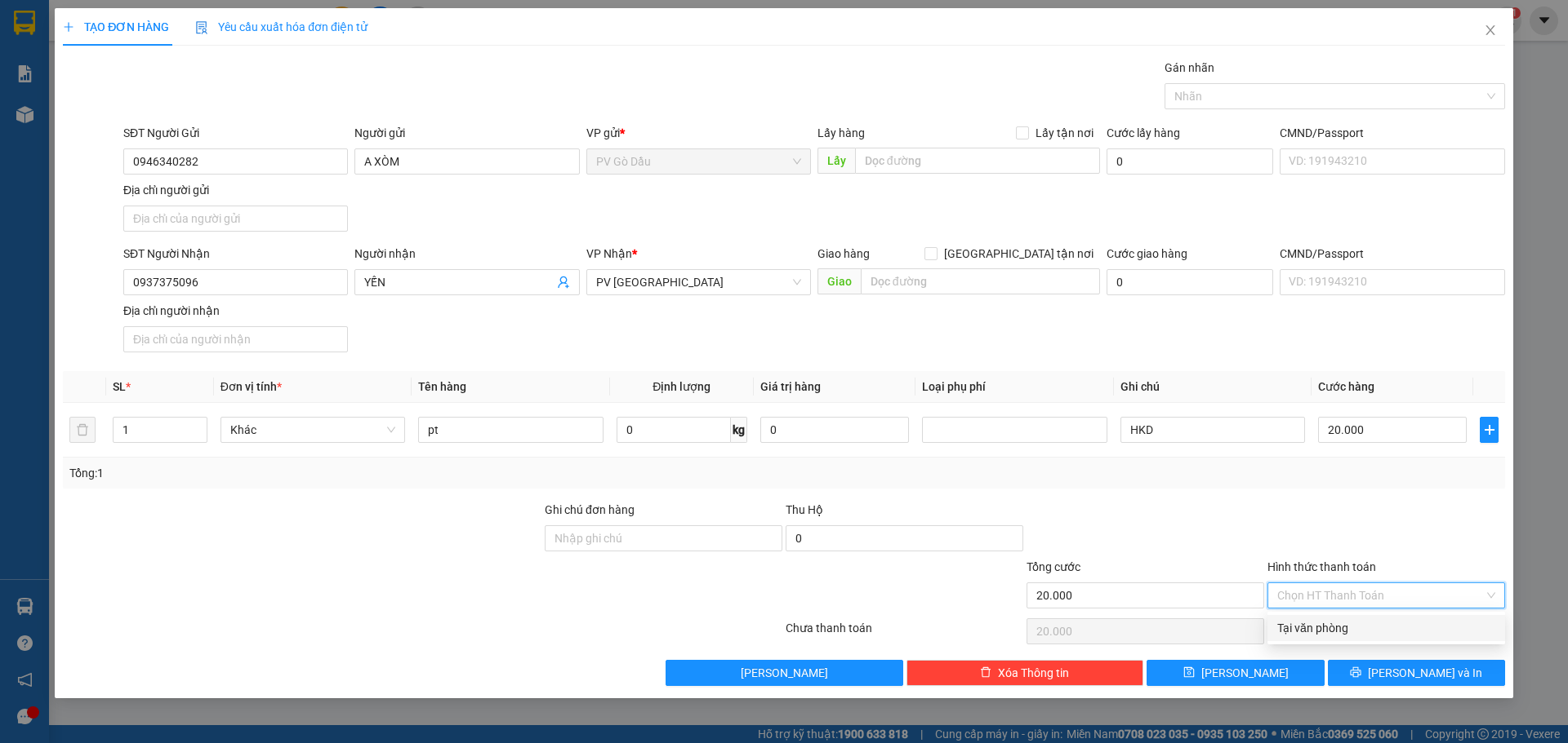
click at [1384, 623] on div "Tại văn phòng" at bounding box center [1386, 628] width 218 height 18
type input "0"
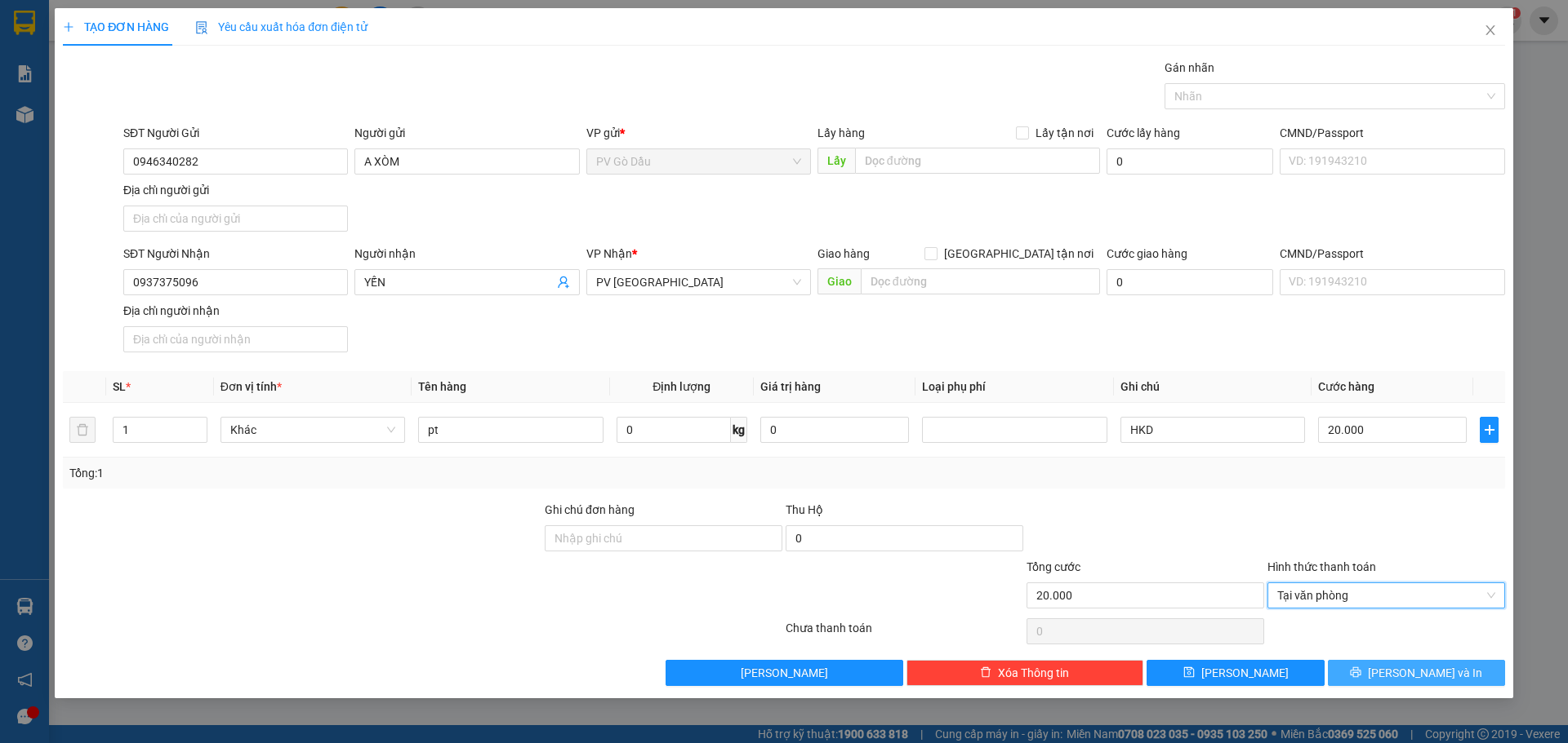
click at [1420, 667] on span "[PERSON_NAME] và In" at bounding box center [1425, 673] width 115 height 18
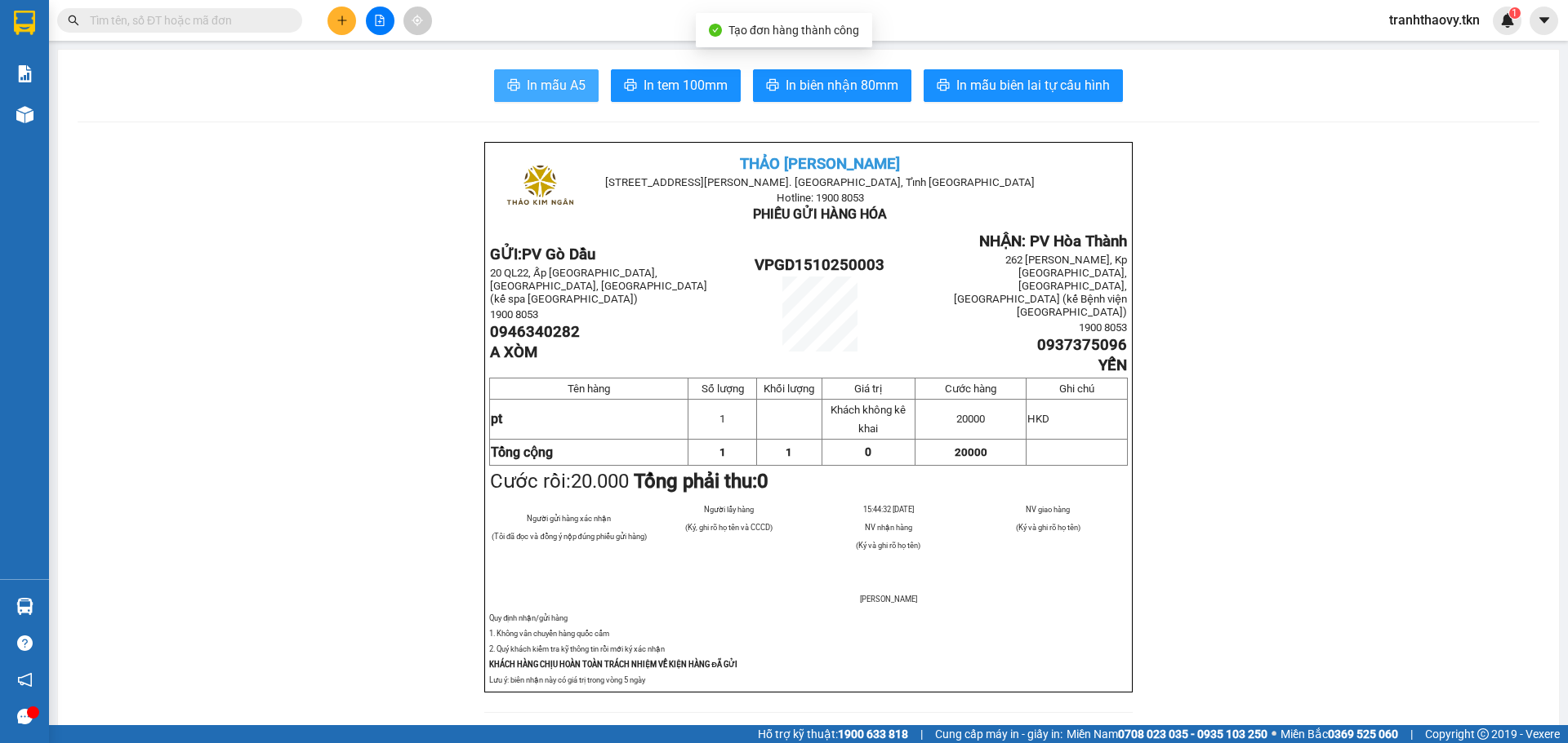
click at [557, 94] on span "In mẫu A5" at bounding box center [556, 85] width 59 height 20
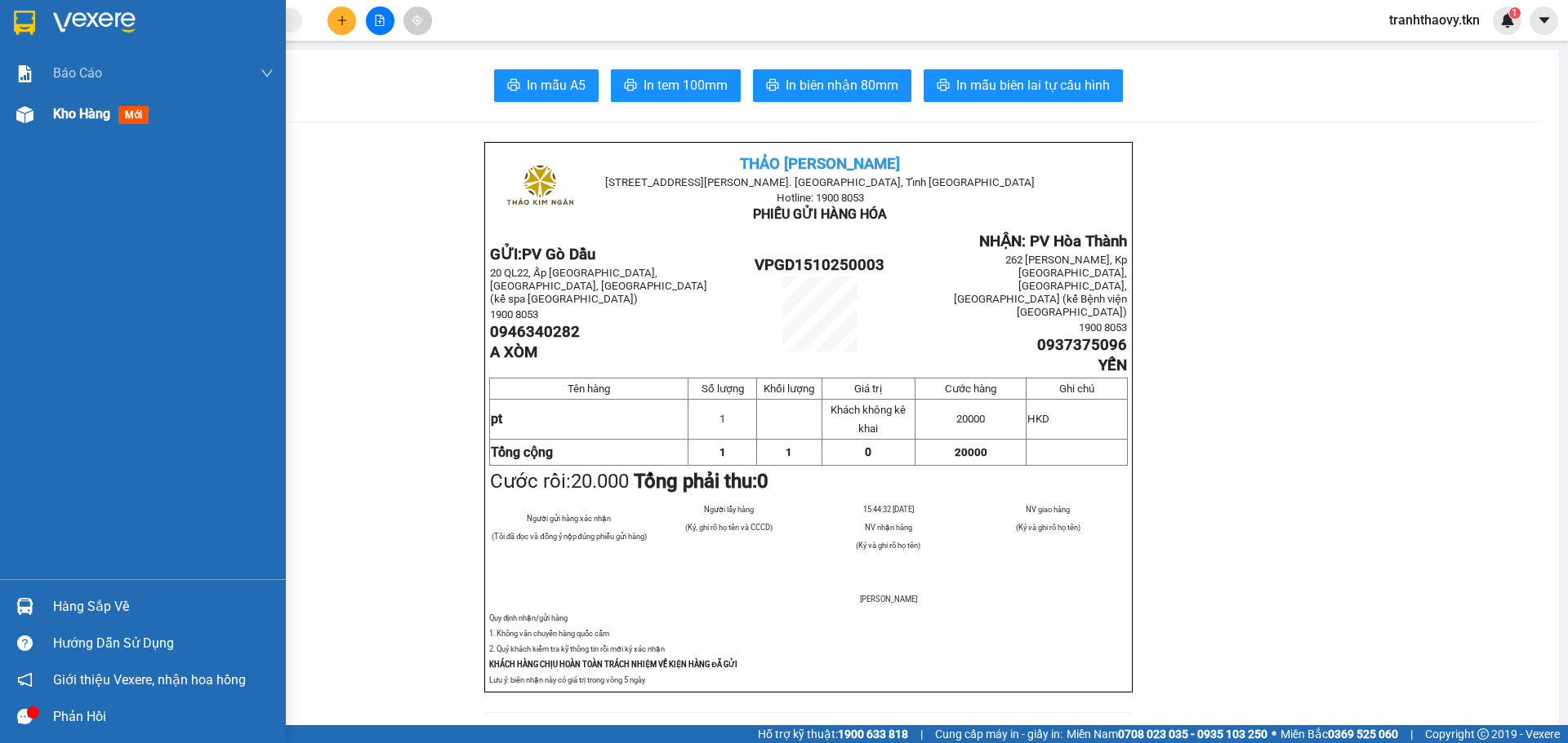
click at [23, 116] on img at bounding box center [25, 115] width 17 height 17
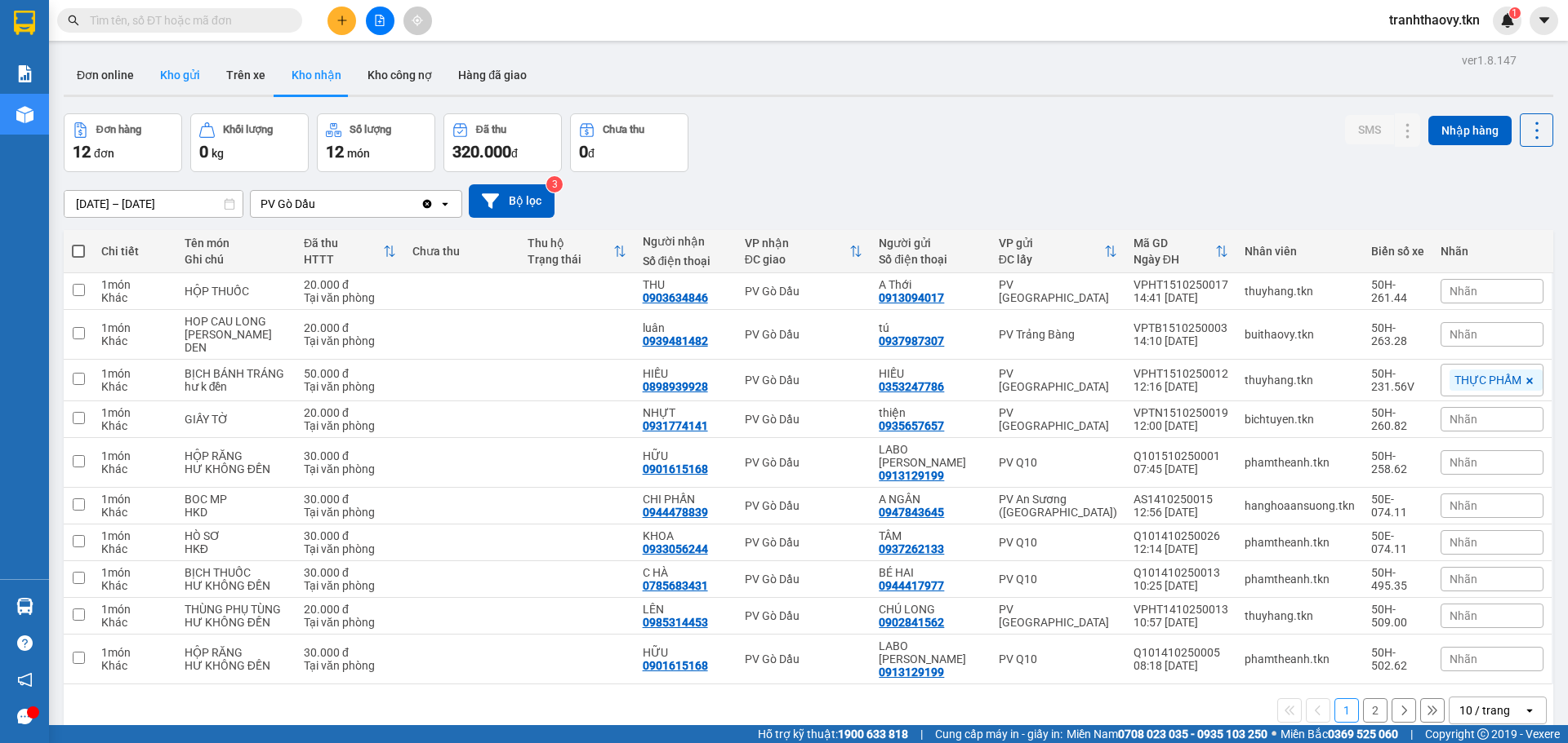
click at [153, 82] on button "Kho gửi" at bounding box center [180, 74] width 66 height 39
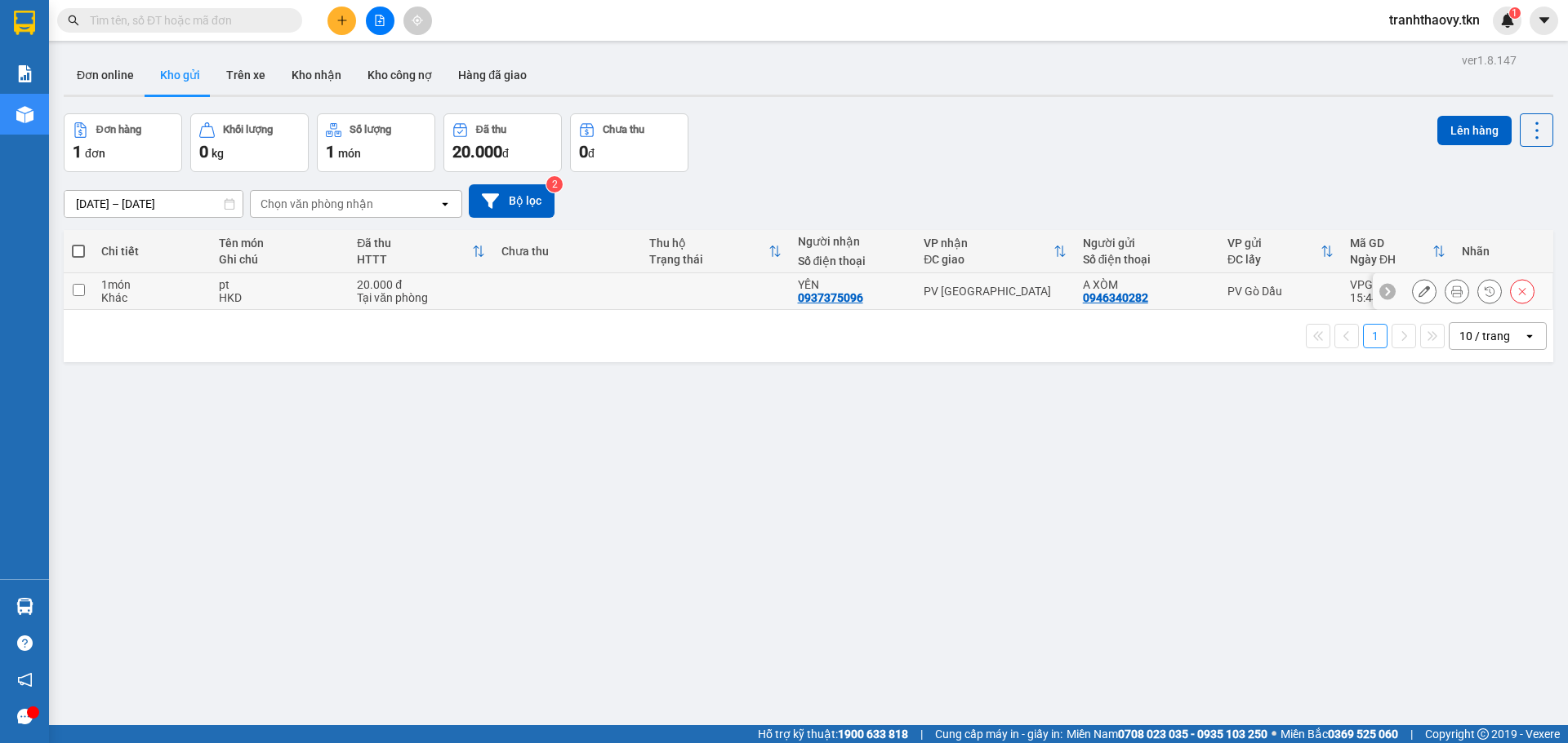
click at [326, 288] on div "pt" at bounding box center [280, 285] width 122 height 13
checkbox input "true"
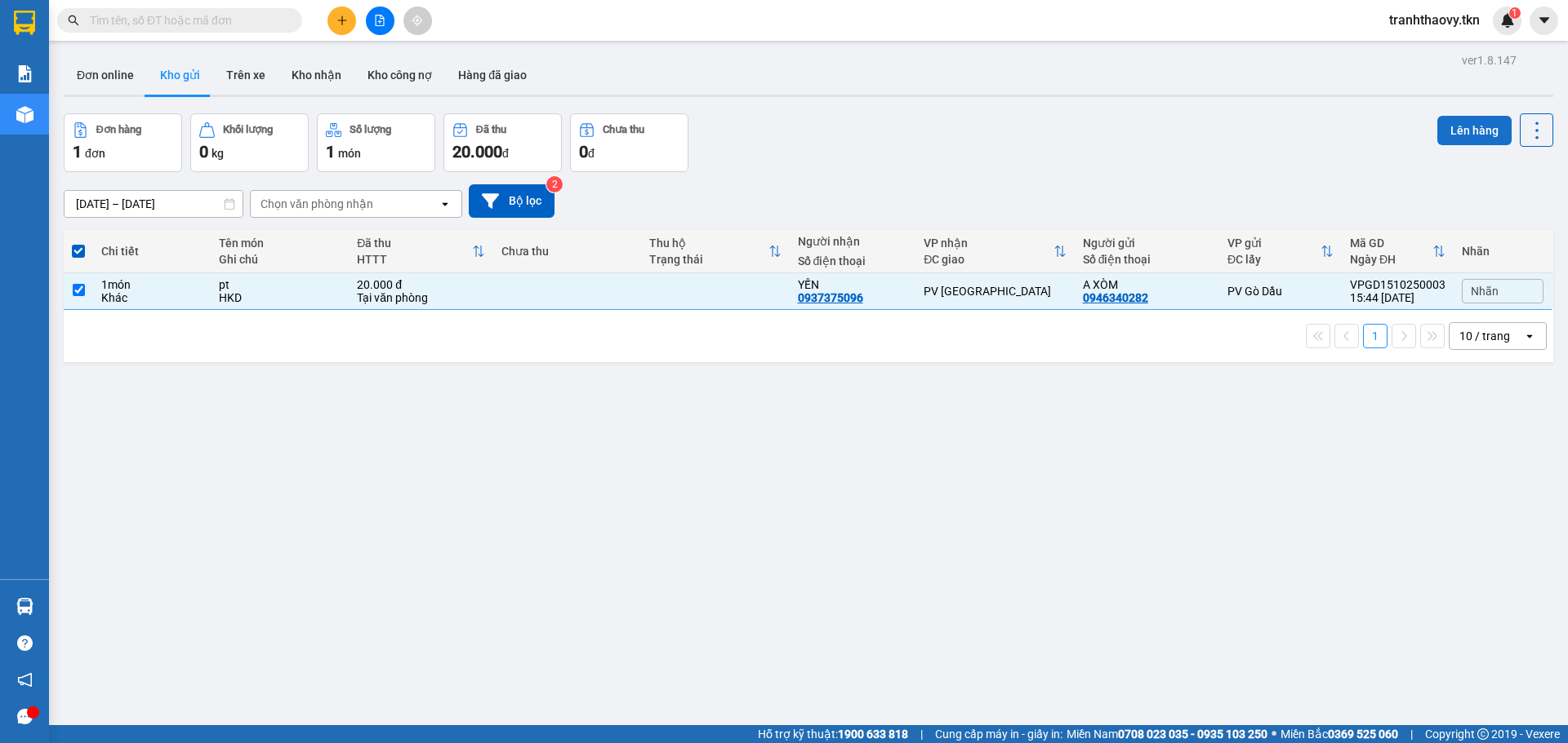
click at [1451, 121] on button "Lên hàng" at bounding box center [1474, 130] width 75 height 30
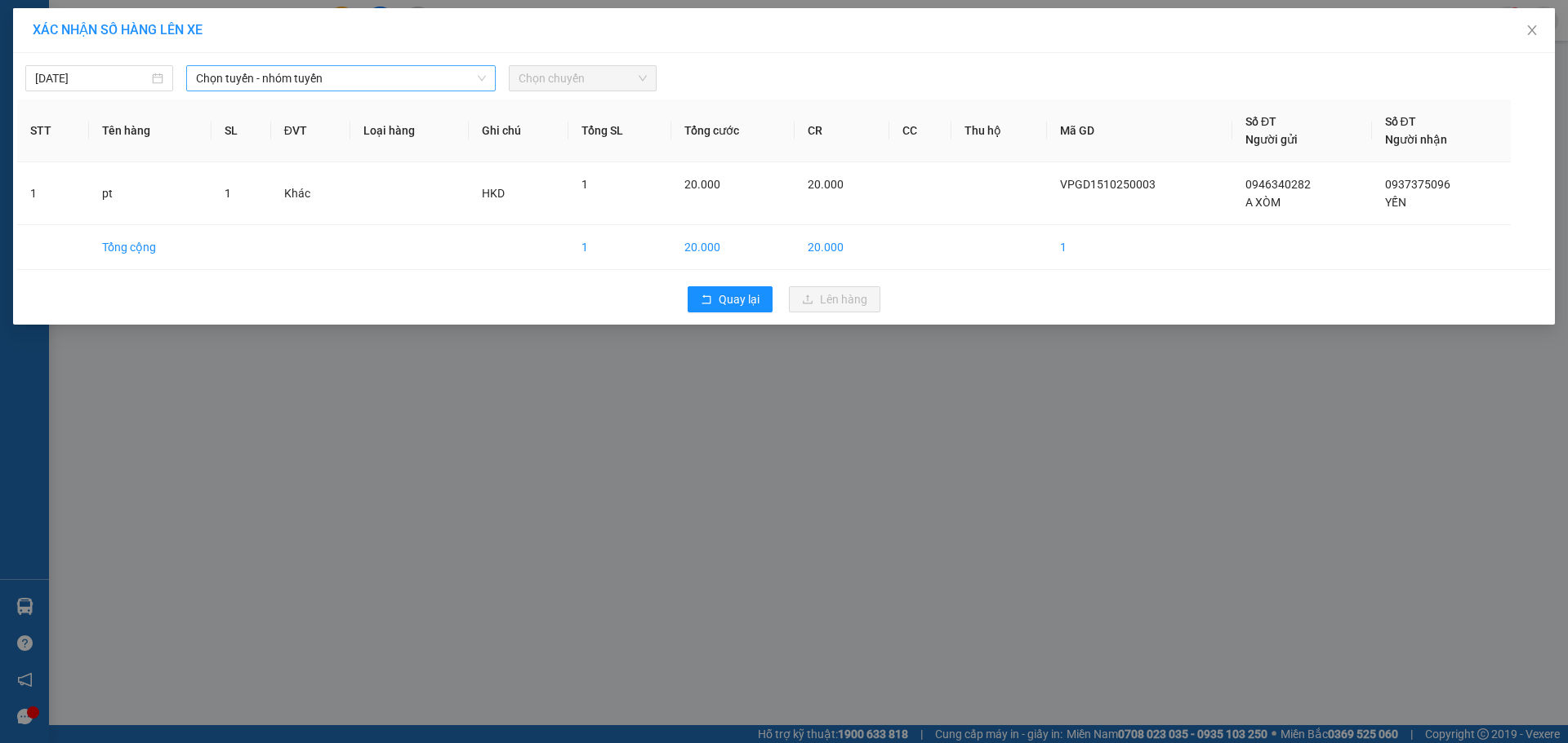
click at [401, 88] on span "Chọn tuyến - nhóm tuyến" at bounding box center [340, 78] width 290 height 25
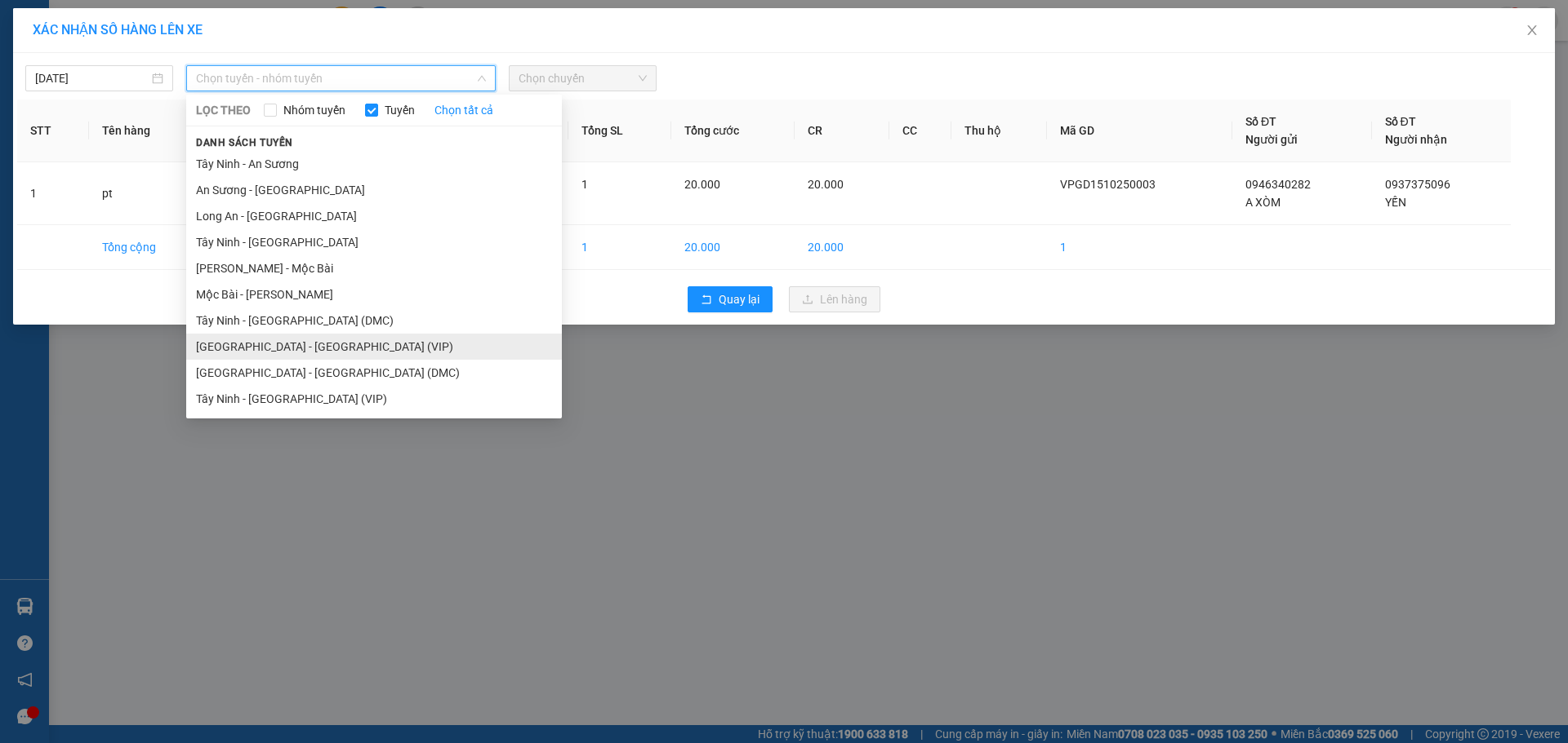
click at [290, 337] on li "[GEOGRAPHIC_DATA] - [GEOGRAPHIC_DATA] (VIP)" at bounding box center [374, 347] width 376 height 26
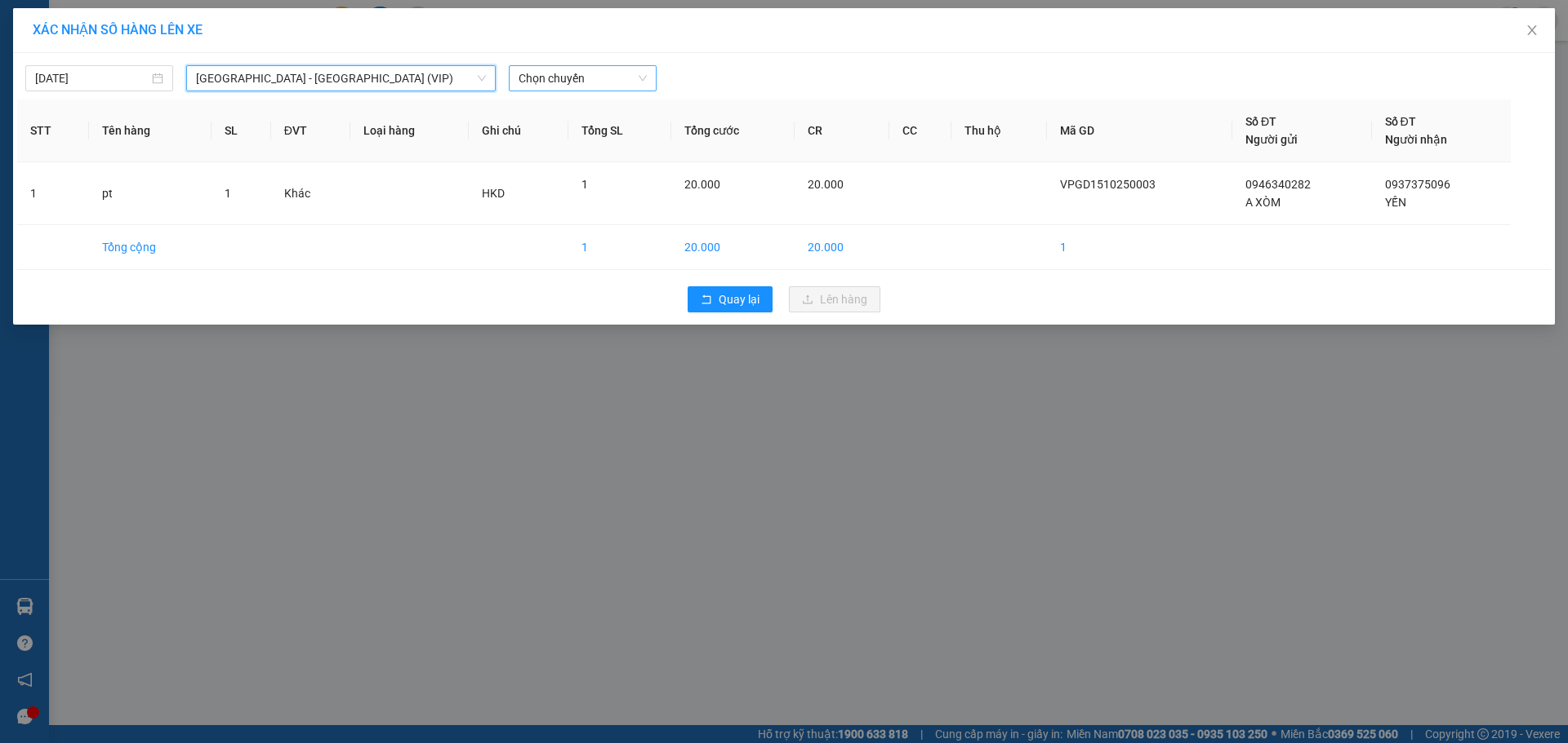
click at [583, 74] on span "Chọn chuyến" at bounding box center [583, 78] width 128 height 25
type input "50586"
click at [614, 110] on div "13:40 - 50H-505.86" at bounding box center [582, 111] width 127 height 18
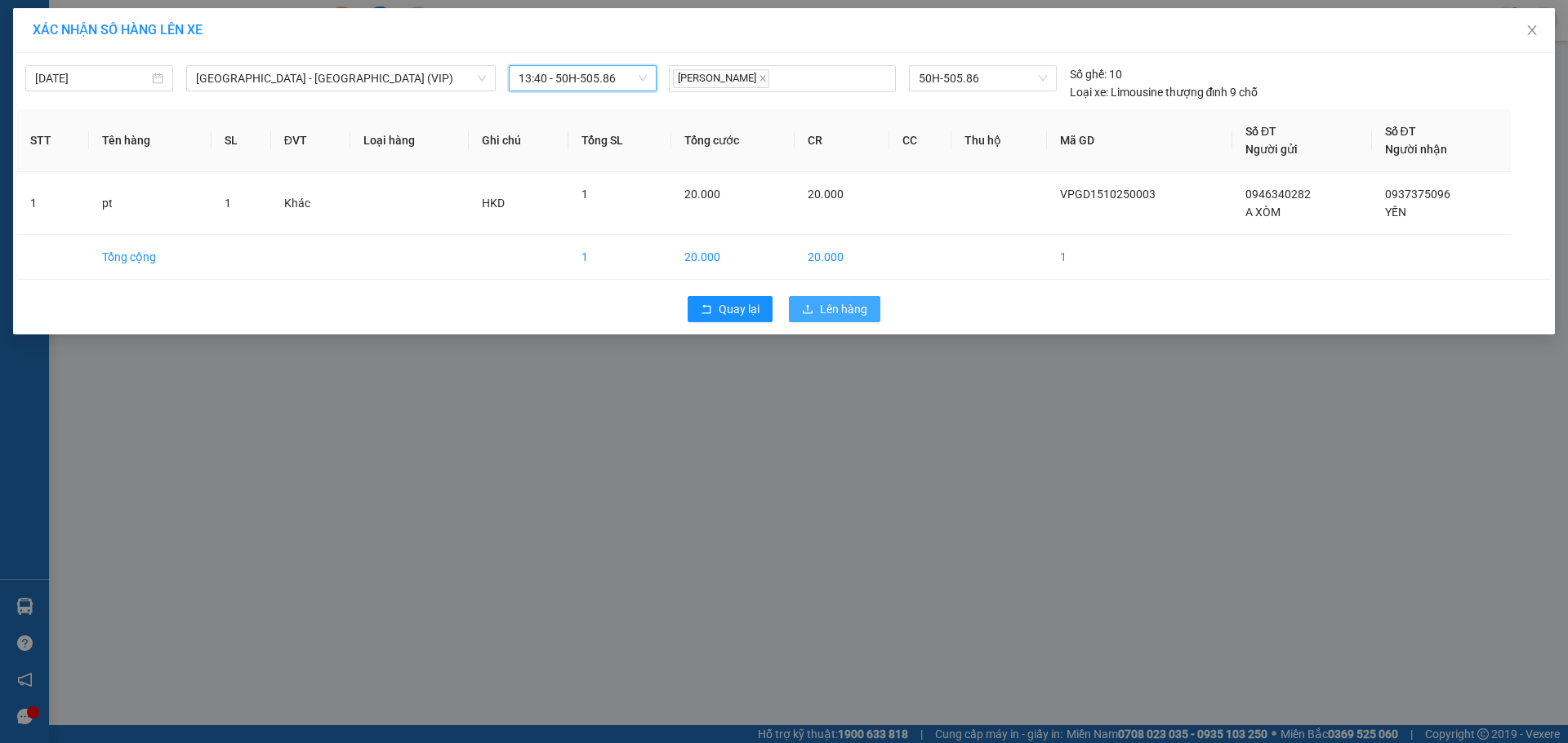
click at [873, 302] on button "Lên hàng" at bounding box center [834, 308] width 92 height 26
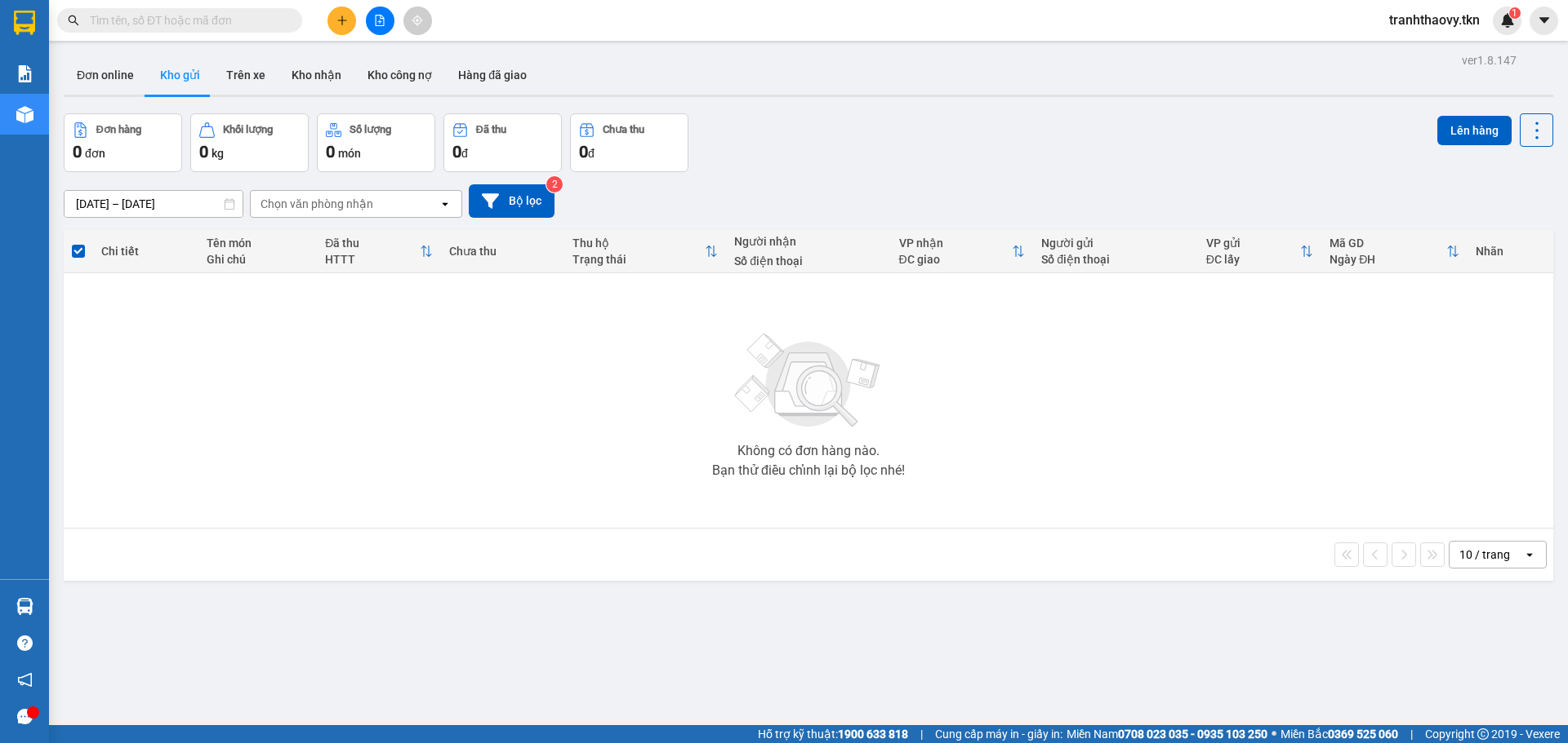
click at [1348, 379] on div "Không có đơn hàng nào. Bạn thử điều chỉnh lại bộ lọc nhé!" at bounding box center [808, 400] width 1473 height 244
click at [1336, 151] on div "Đơn hàng 0 đơn Khối lượng 0 kg Số lượng 0 món Đã thu 0 đ Chưa thu 0 đ Lên hàng" at bounding box center [808, 143] width 1490 height 59
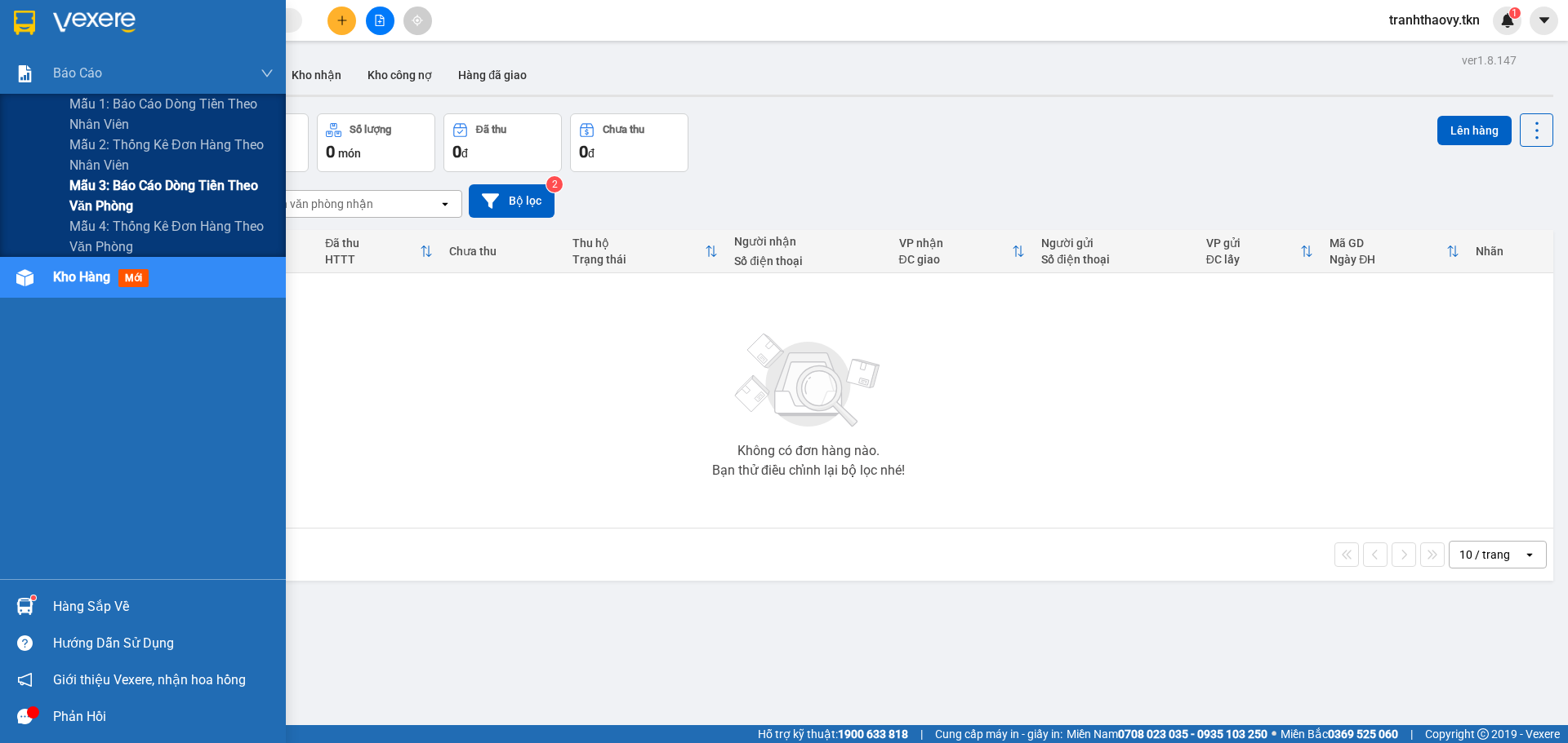
click at [134, 195] on span "Mẫu 3: Báo cáo dòng tiền theo văn phòng" at bounding box center [172, 196] width 204 height 41
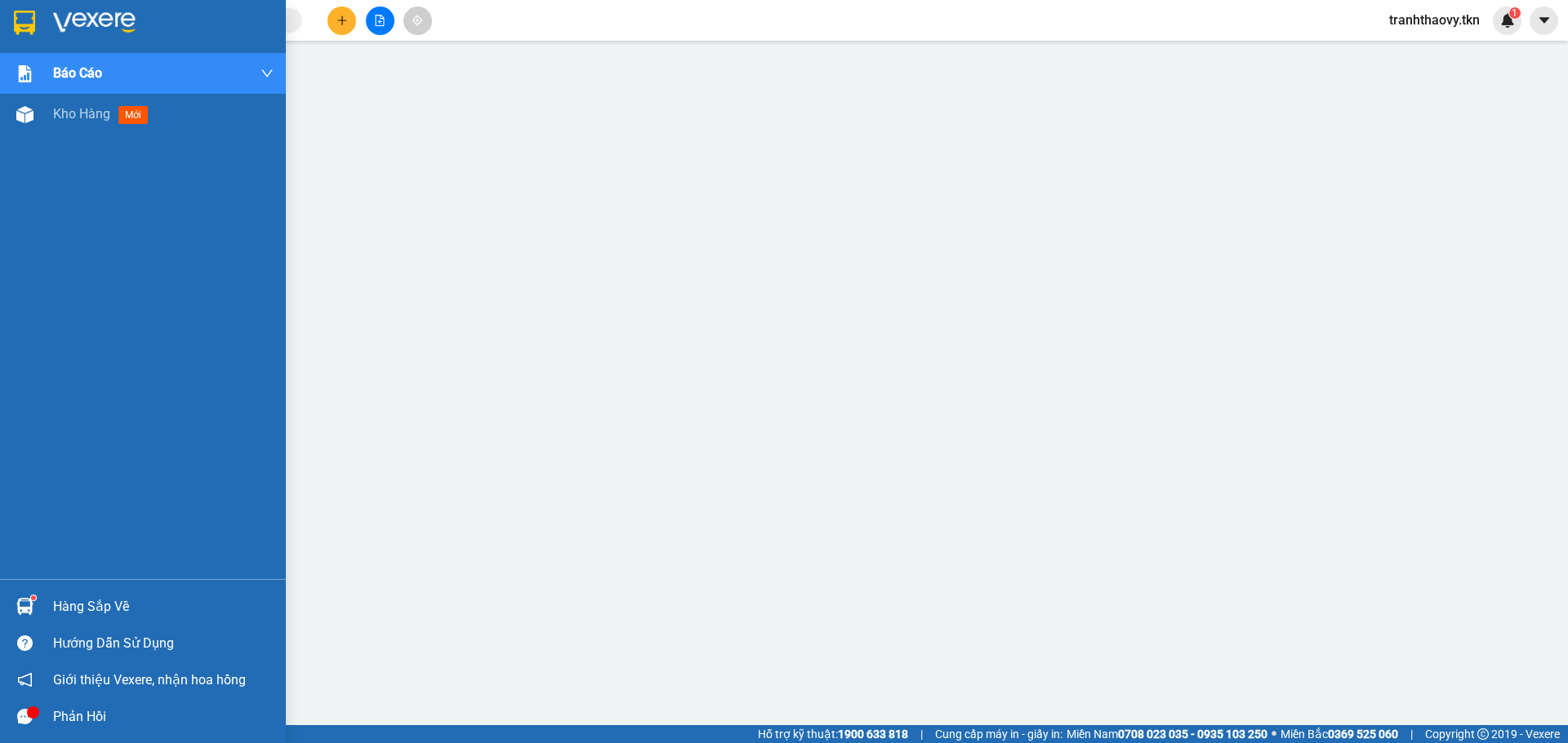
click at [100, 604] on div "Hàng sắp về" at bounding box center [163, 607] width 221 height 25
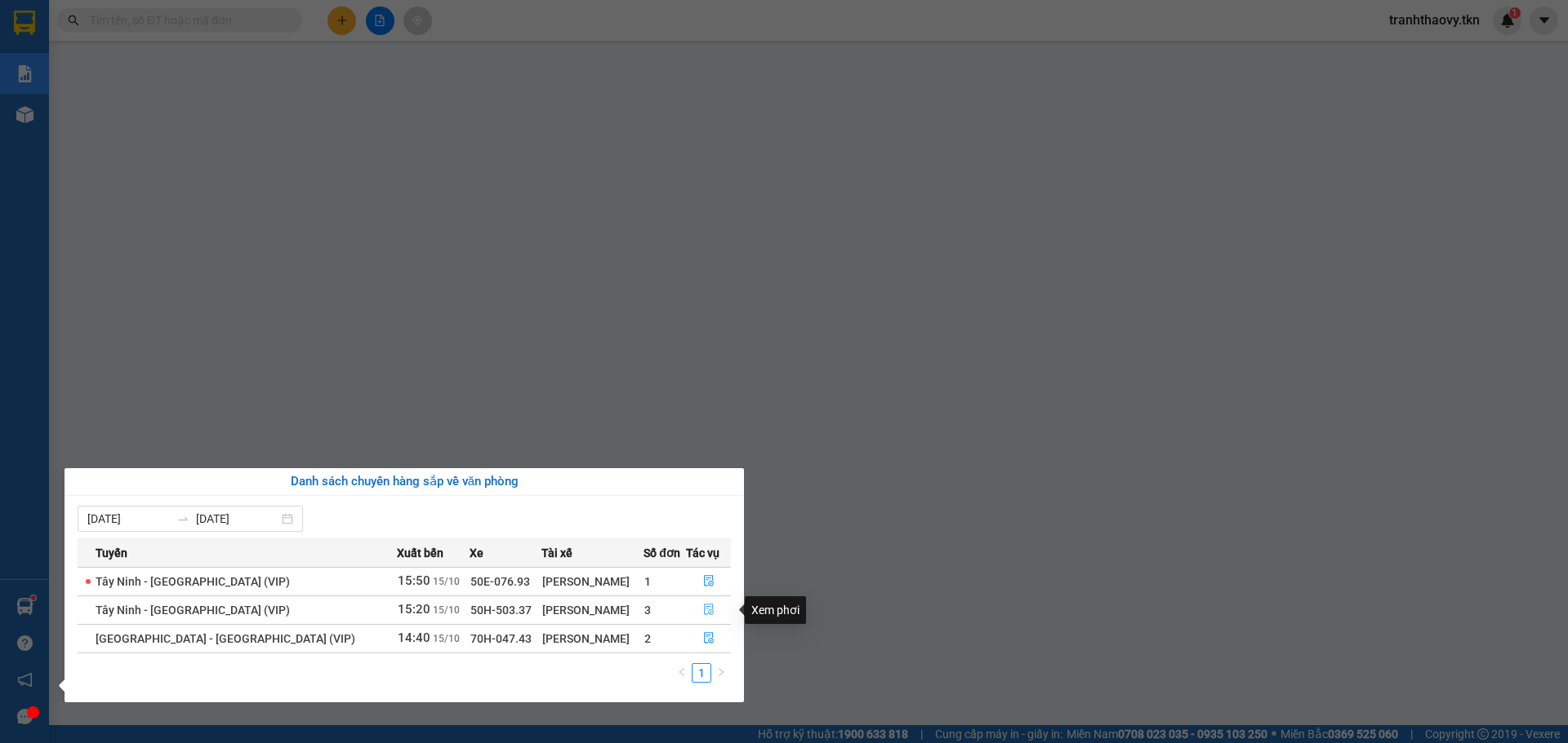
click at [704, 614] on icon "file-done" at bounding box center [709, 610] width 10 height 11
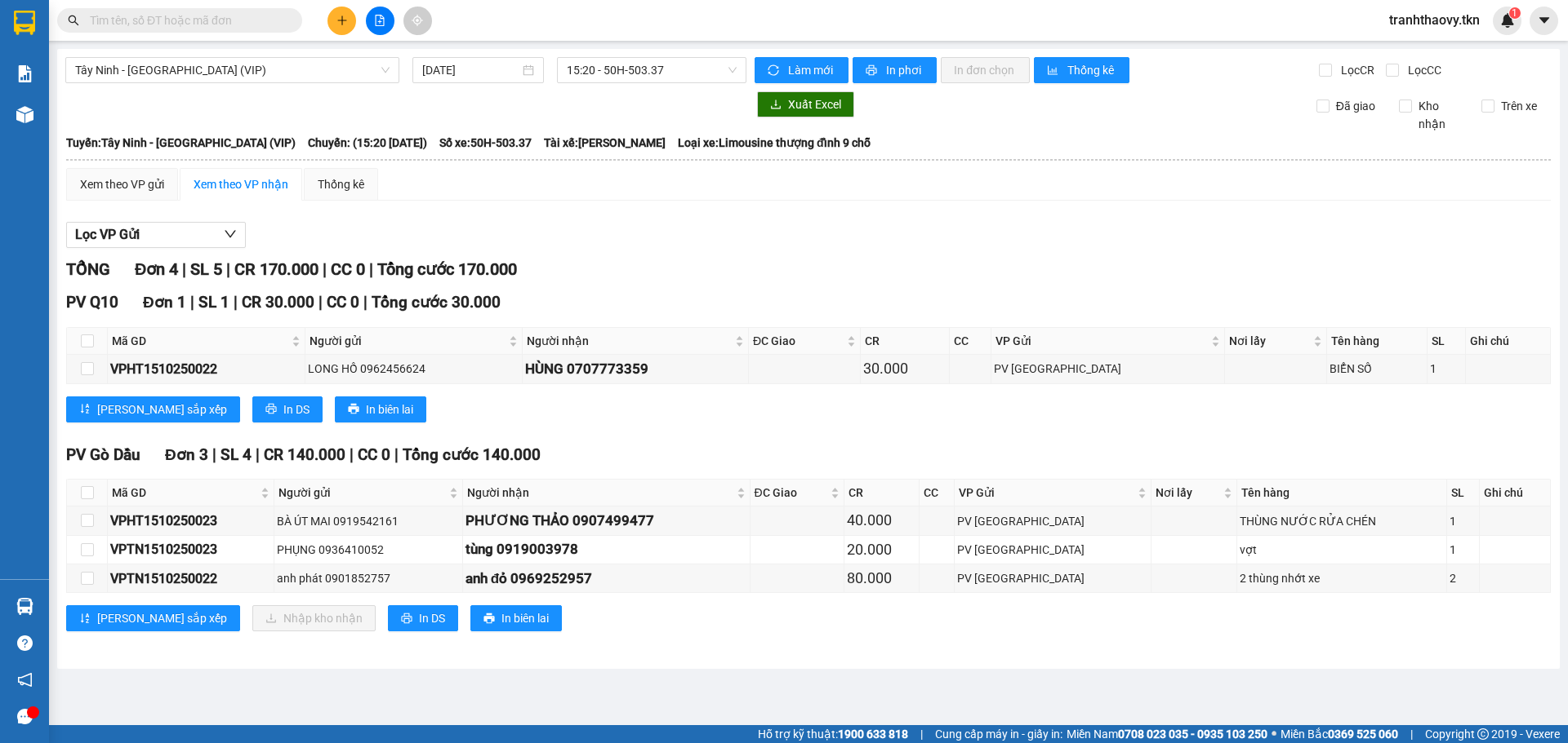
click at [93, 502] on th at bounding box center [87, 493] width 41 height 27
click at [93, 502] on label at bounding box center [88, 493] width 13 height 18
click at [93, 499] on input "checkbox" at bounding box center [88, 493] width 13 height 13
checkbox input "true"
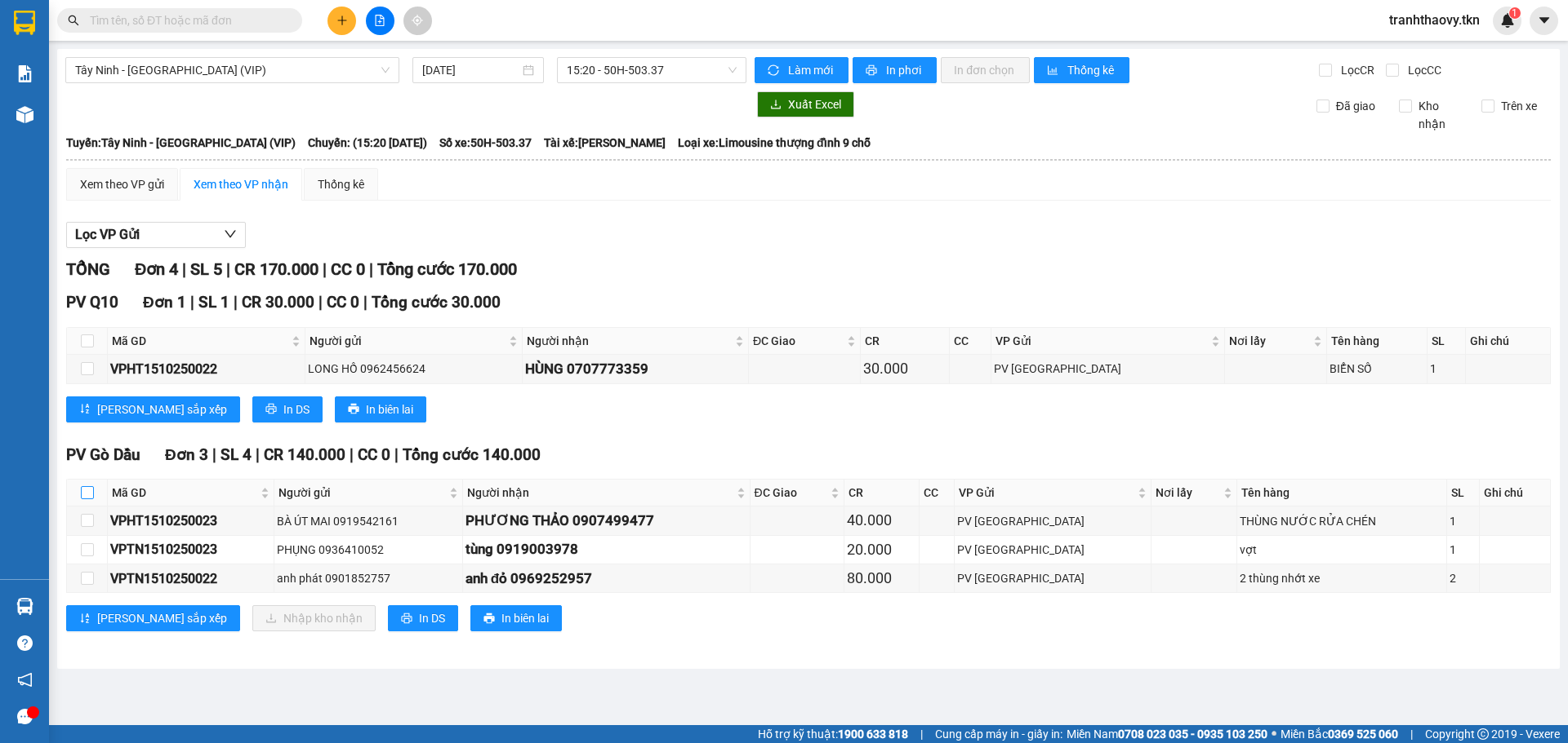
checkbox input "true"
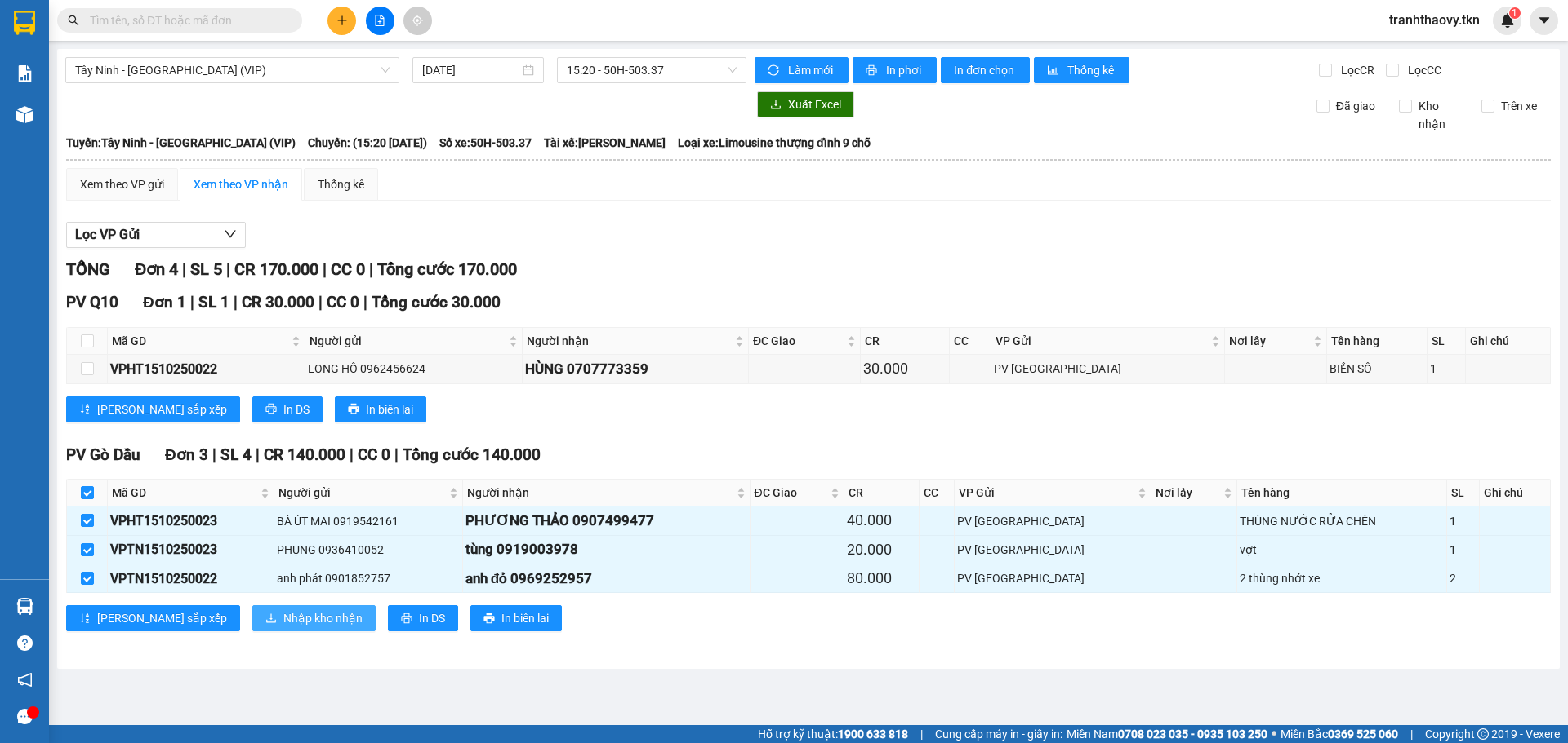
click at [284, 621] on span "Nhập kho nhận" at bounding box center [323, 618] width 79 height 18
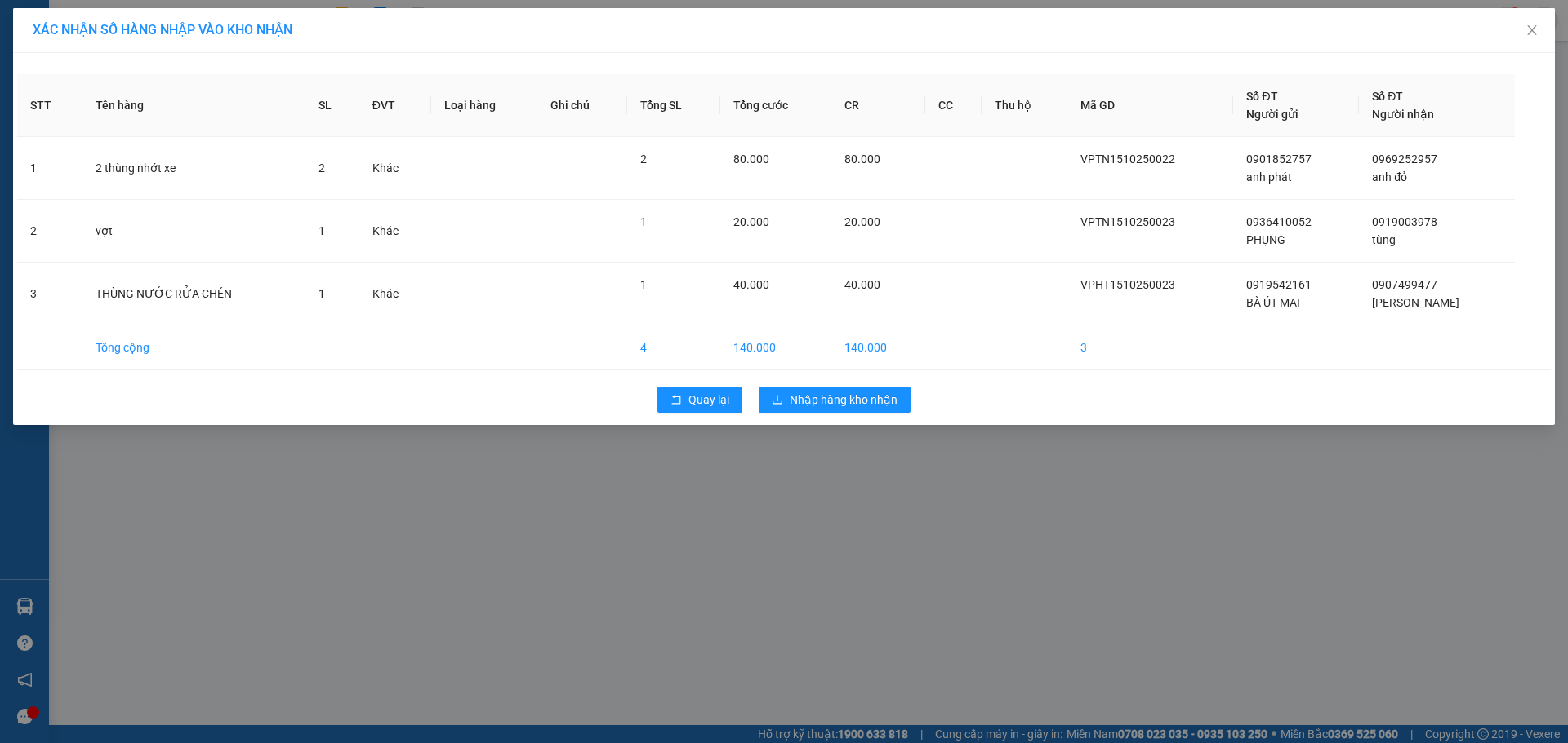
click at [872, 382] on div "Quay lại Nhập hàng kho nhận" at bounding box center [784, 400] width 1534 height 42
click at [864, 397] on span "Nhập hàng kho nhận" at bounding box center [843, 399] width 108 height 18
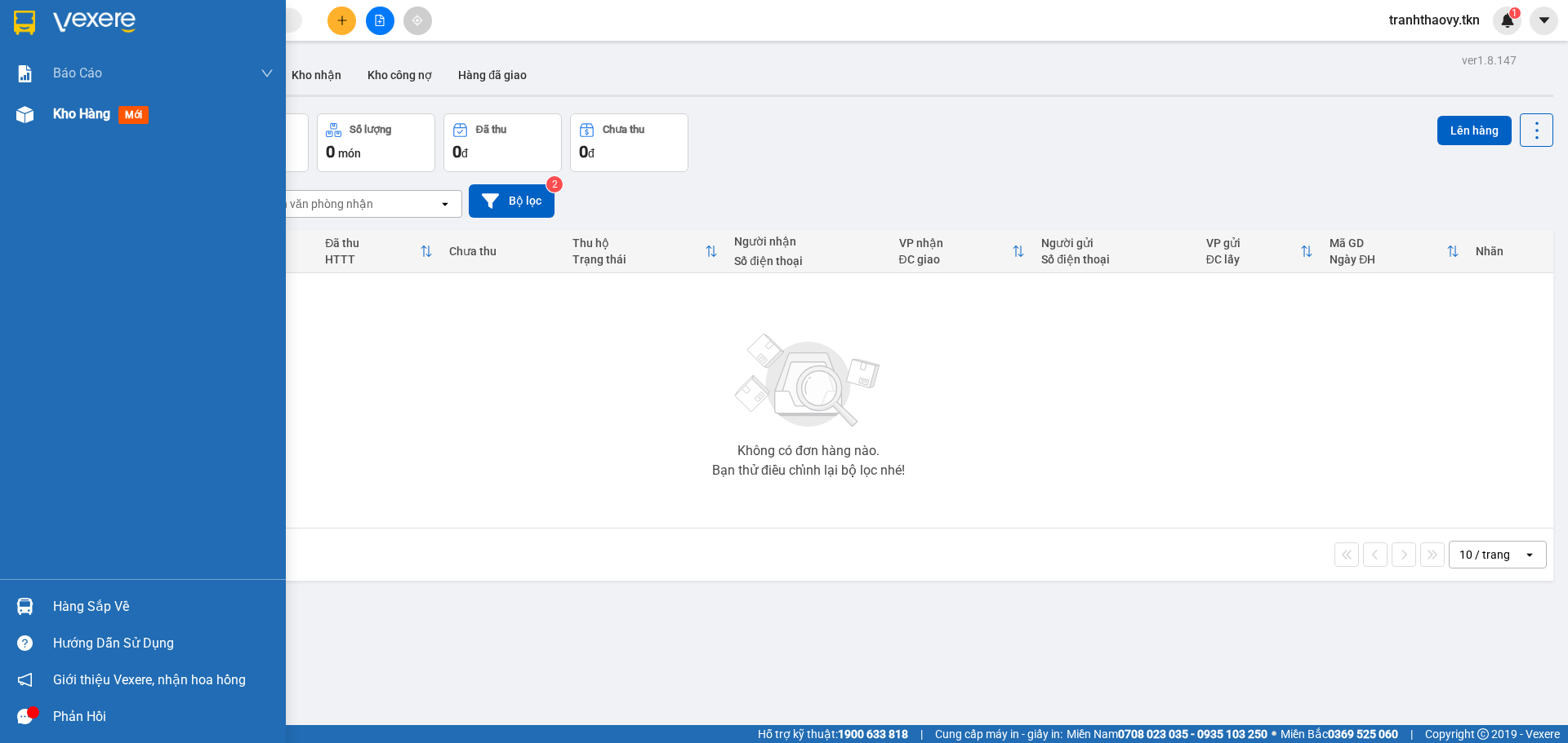
click at [117, 118] on div "Kho hàng mới" at bounding box center [104, 114] width 102 height 20
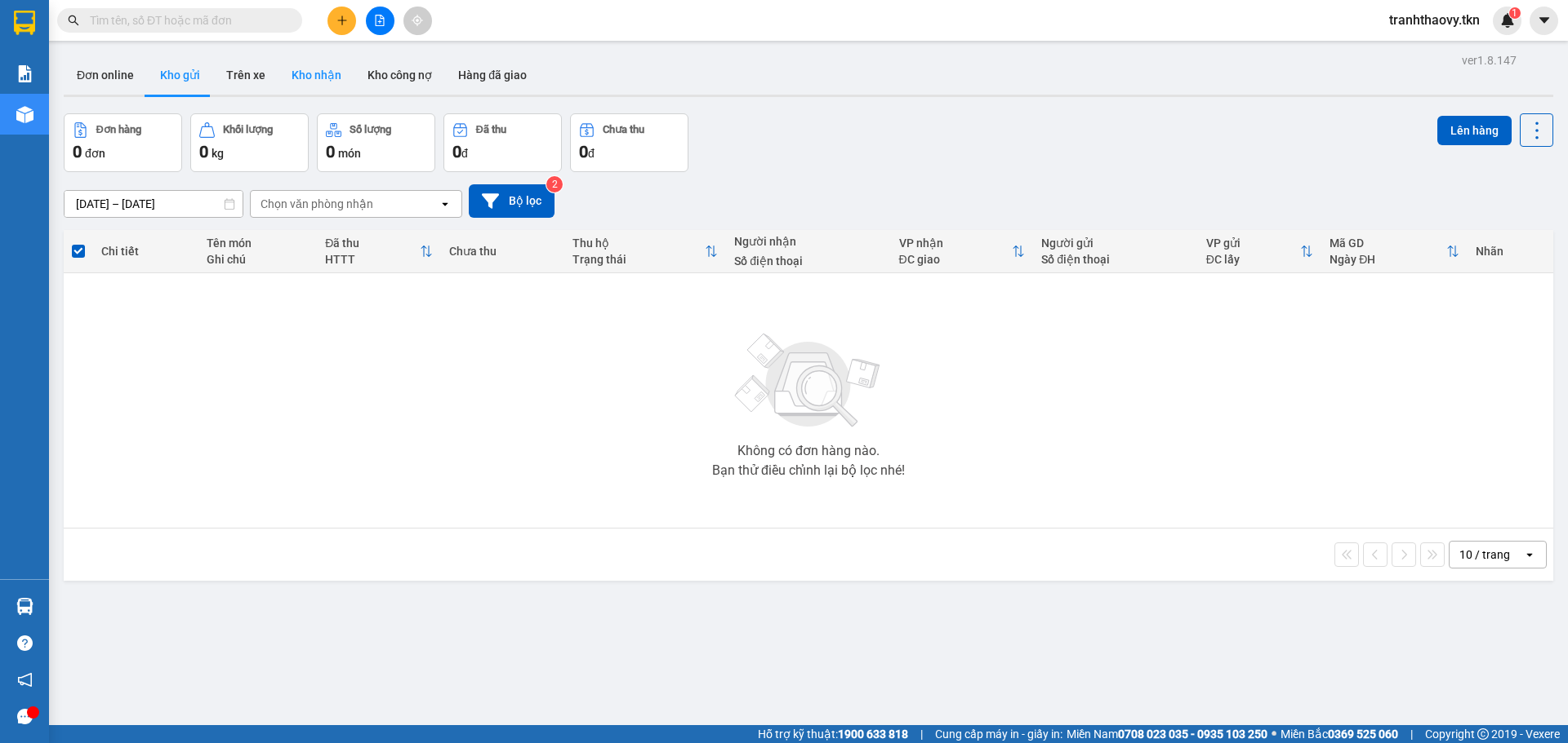
click at [311, 70] on button "Kho nhận" at bounding box center [315, 74] width 75 height 39
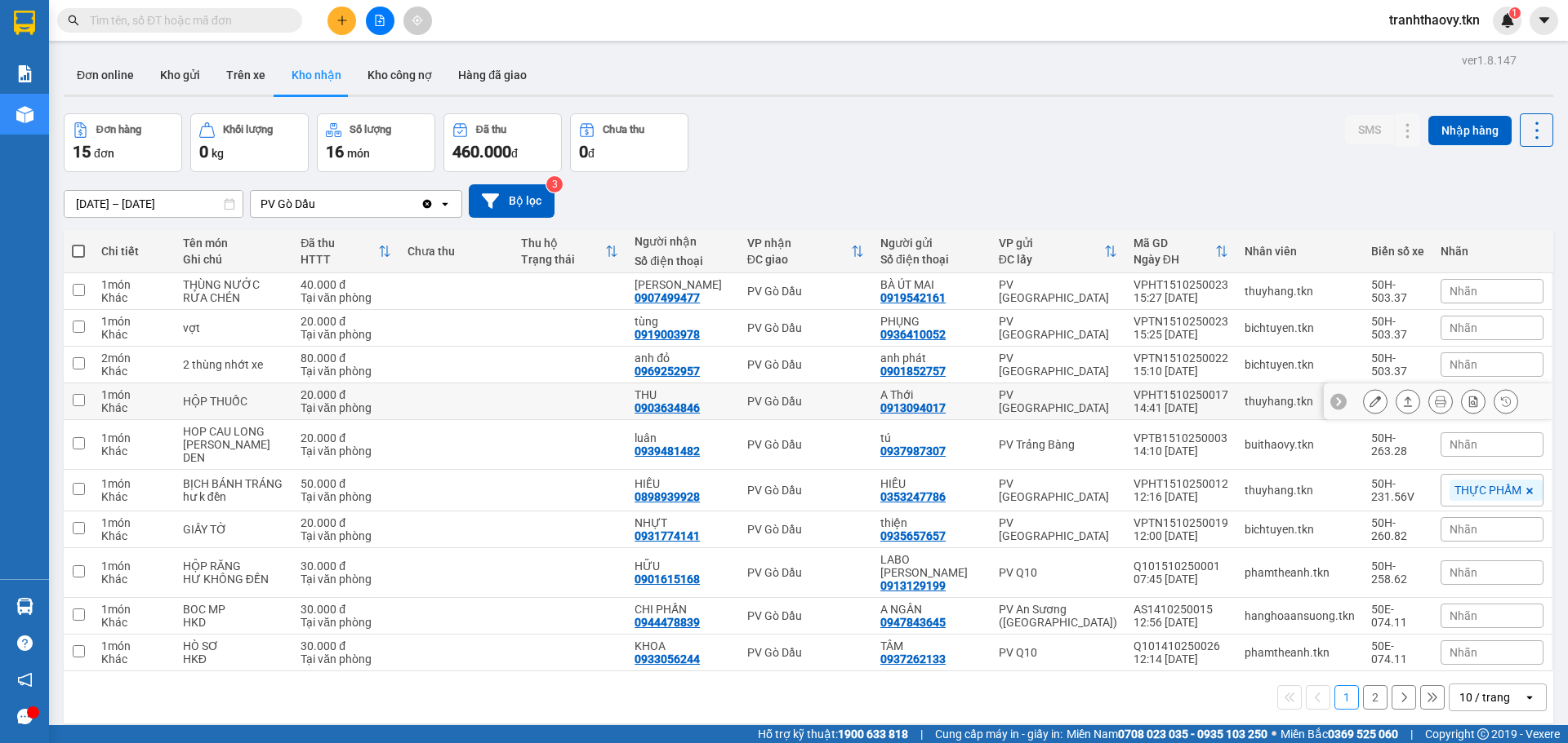
click at [1402, 401] on icon at bounding box center [1407, 401] width 11 height 11
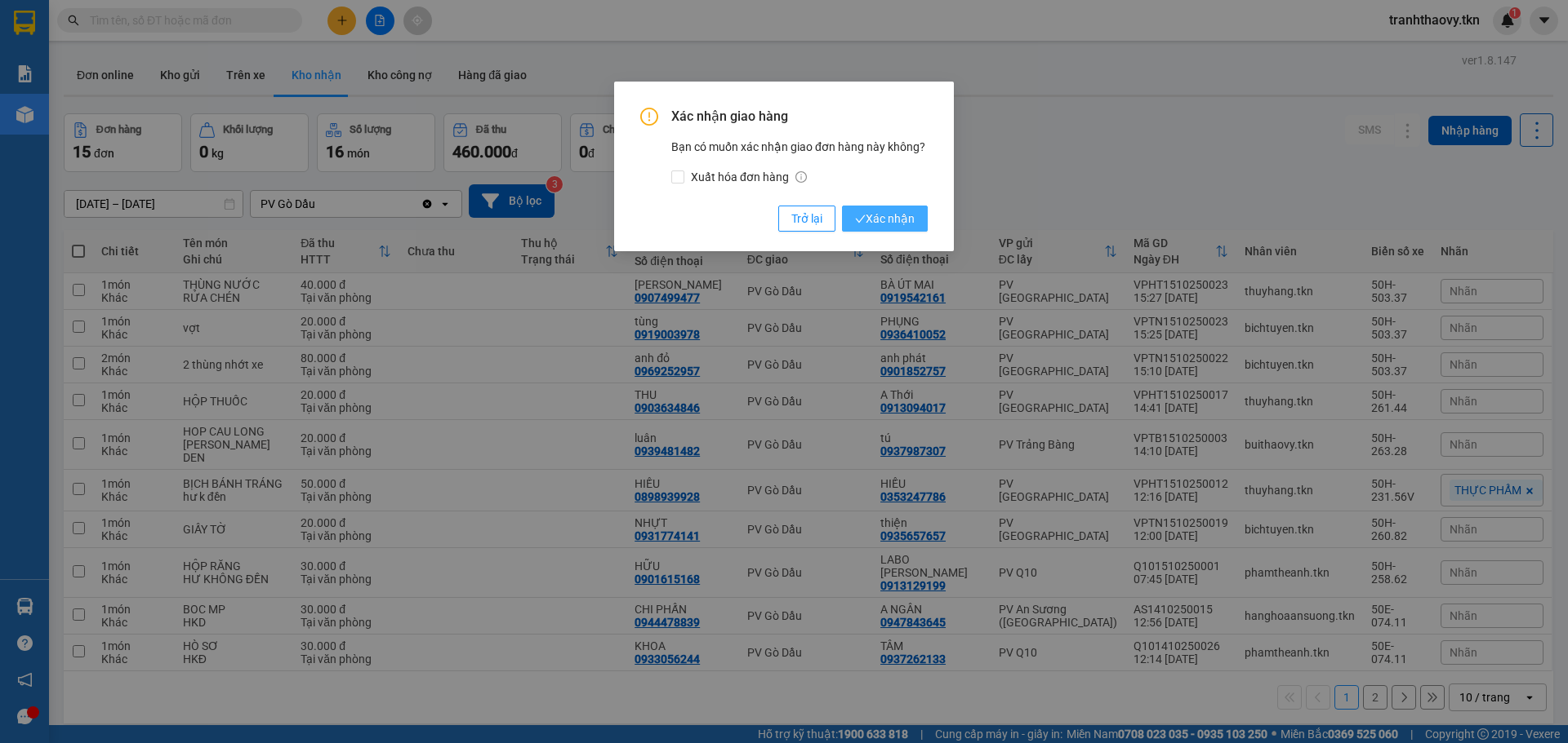
click at [873, 231] on button "Xác nhận" at bounding box center [885, 218] width 86 height 26
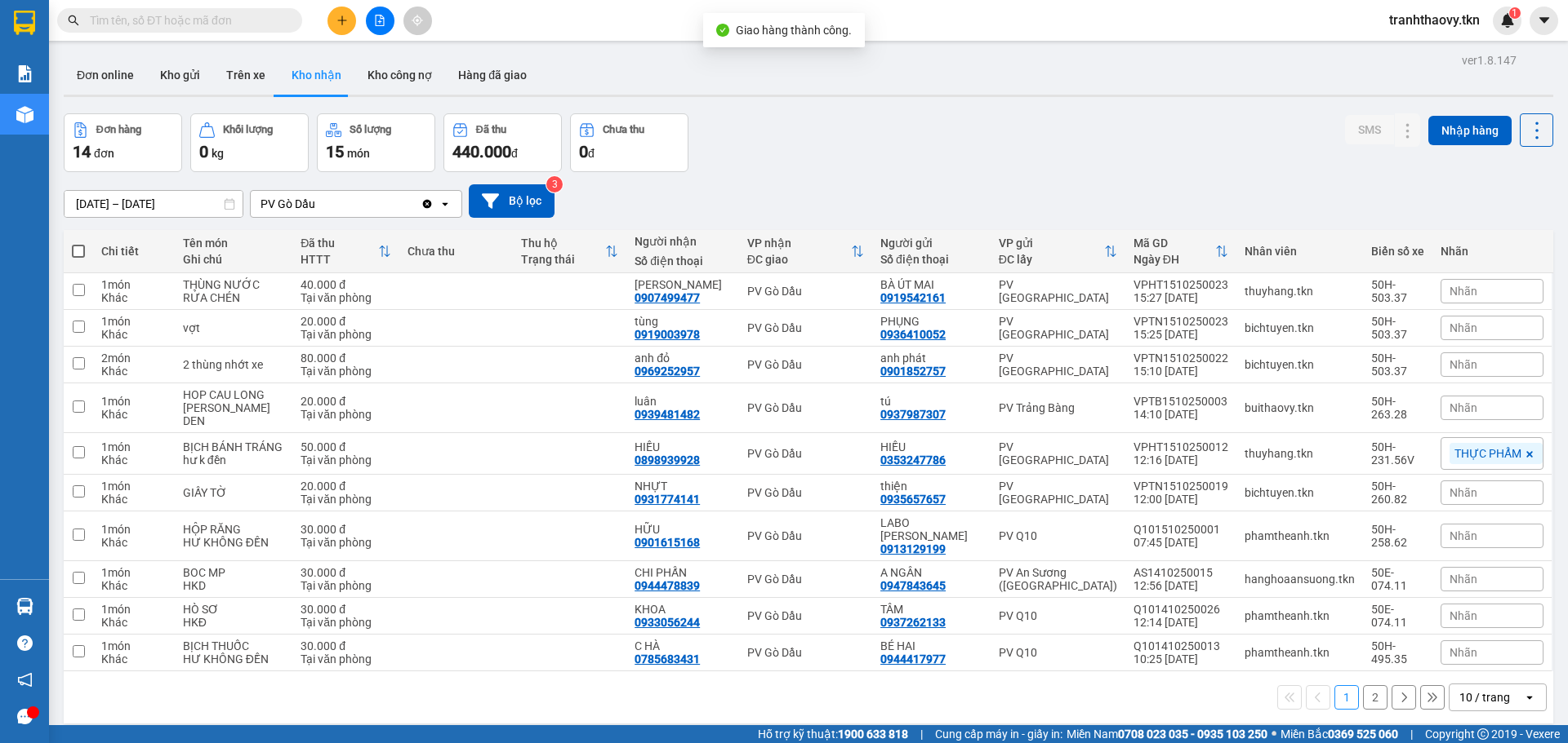
click at [572, 272] on th "Thu hộ Trạng thái" at bounding box center [569, 251] width 114 height 43
click at [0, 0] on div "Đang tải dữ liệu" at bounding box center [0, 0] width 0 height 0
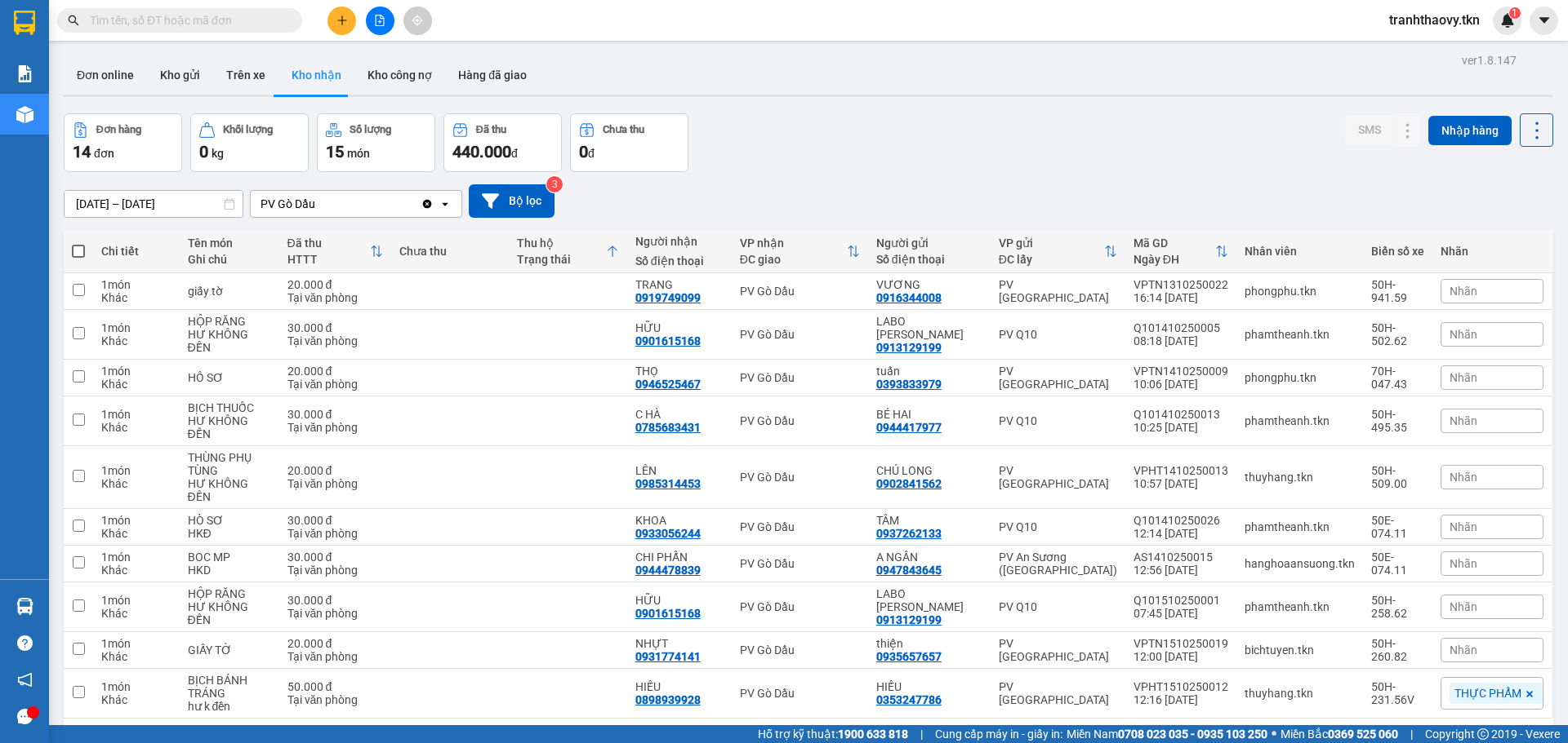
click at [599, 255] on div "Trạng thái" at bounding box center [561, 260] width 89 height 13
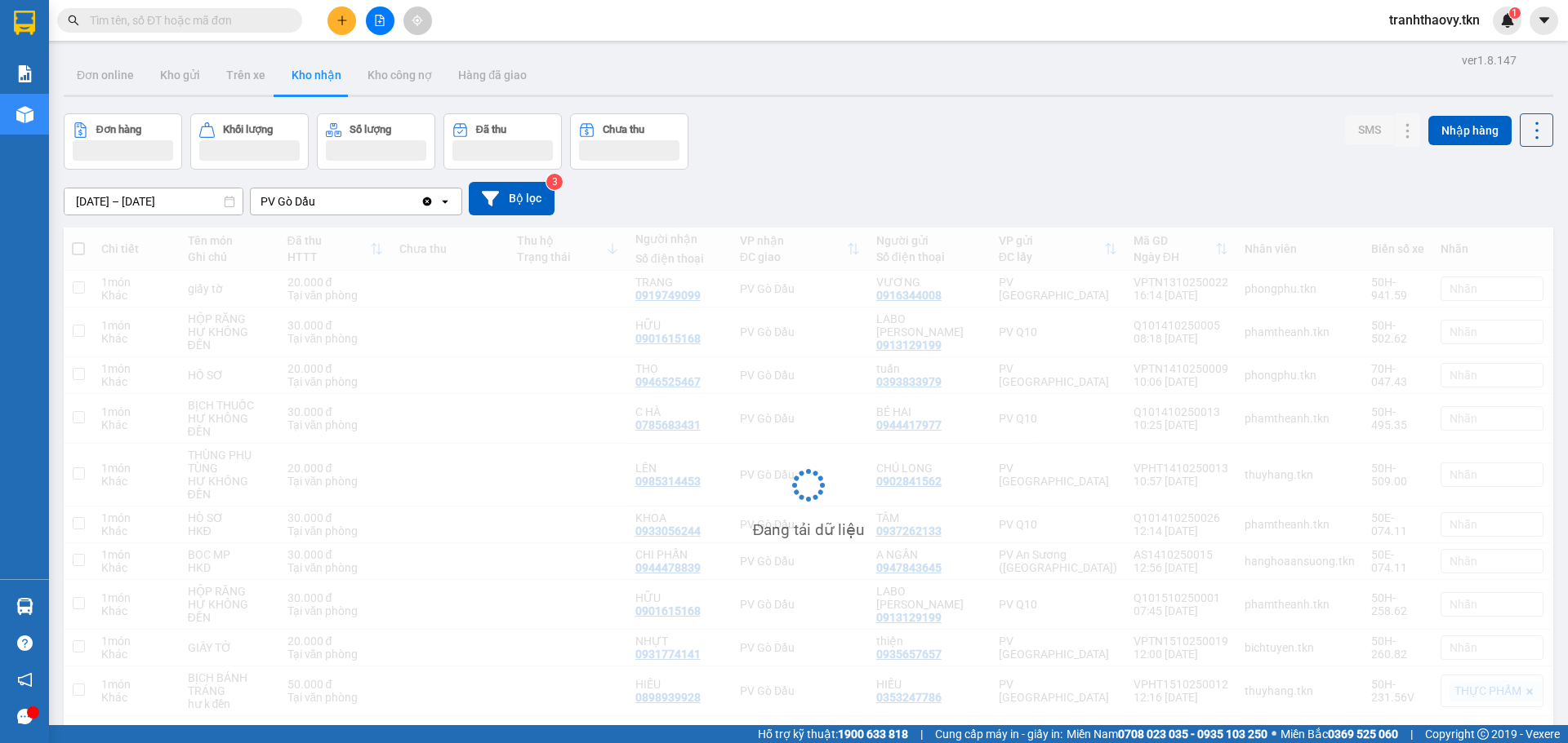
click at [623, 250] on div "Chi tiết Tên món Ghi chú Đã thu HTTT Chưa thu Thu hộ Trạng thái Người nhận Số đ…" at bounding box center [808, 498] width 1490 height 541
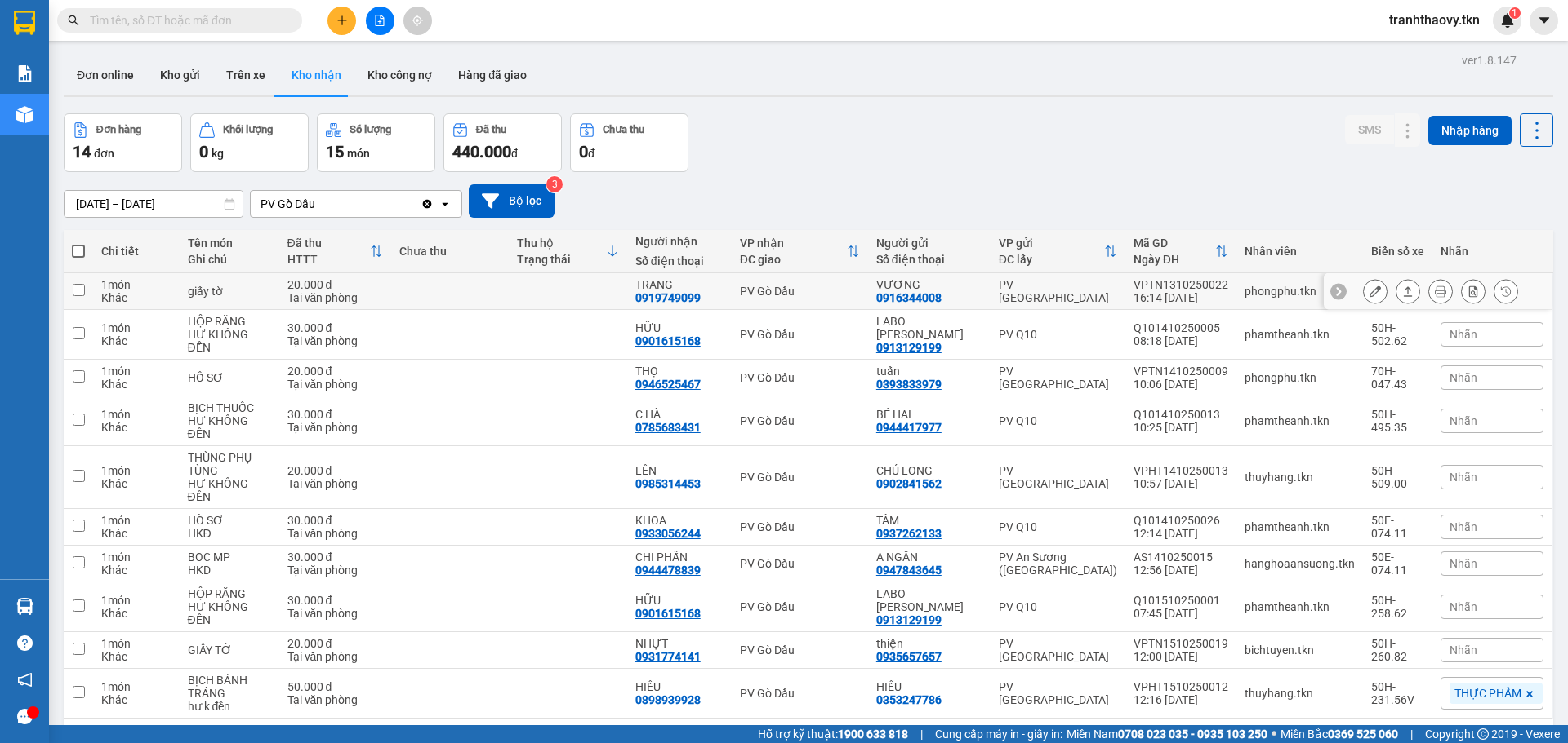
click at [599, 292] on td at bounding box center [568, 291] width 118 height 36
checkbox input "true"
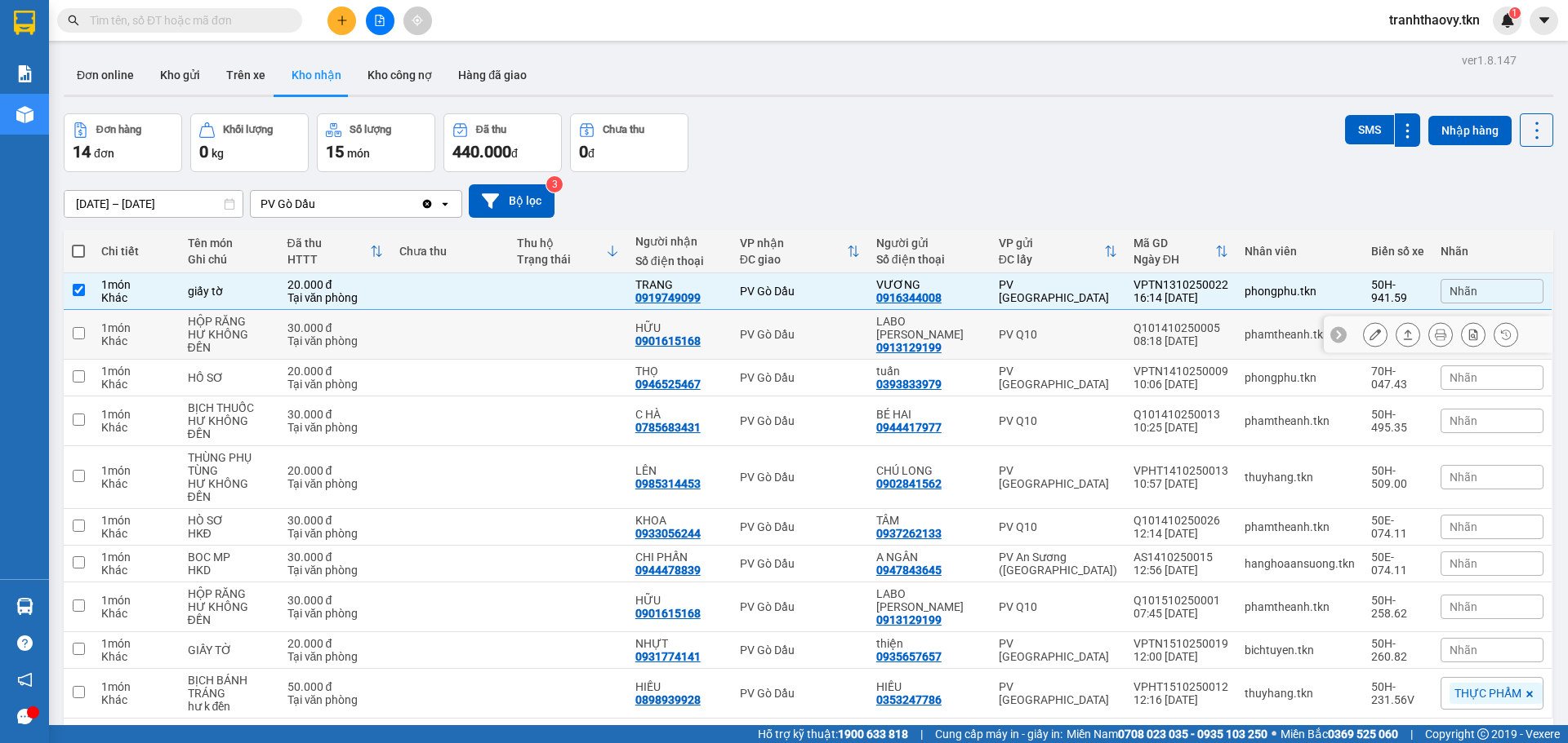
drag, startPoint x: 614, startPoint y: 339, endPoint x: 603, endPoint y: 350, distance: 15.6
click at [615, 339] on td at bounding box center [568, 335] width 118 height 50
checkbox input "true"
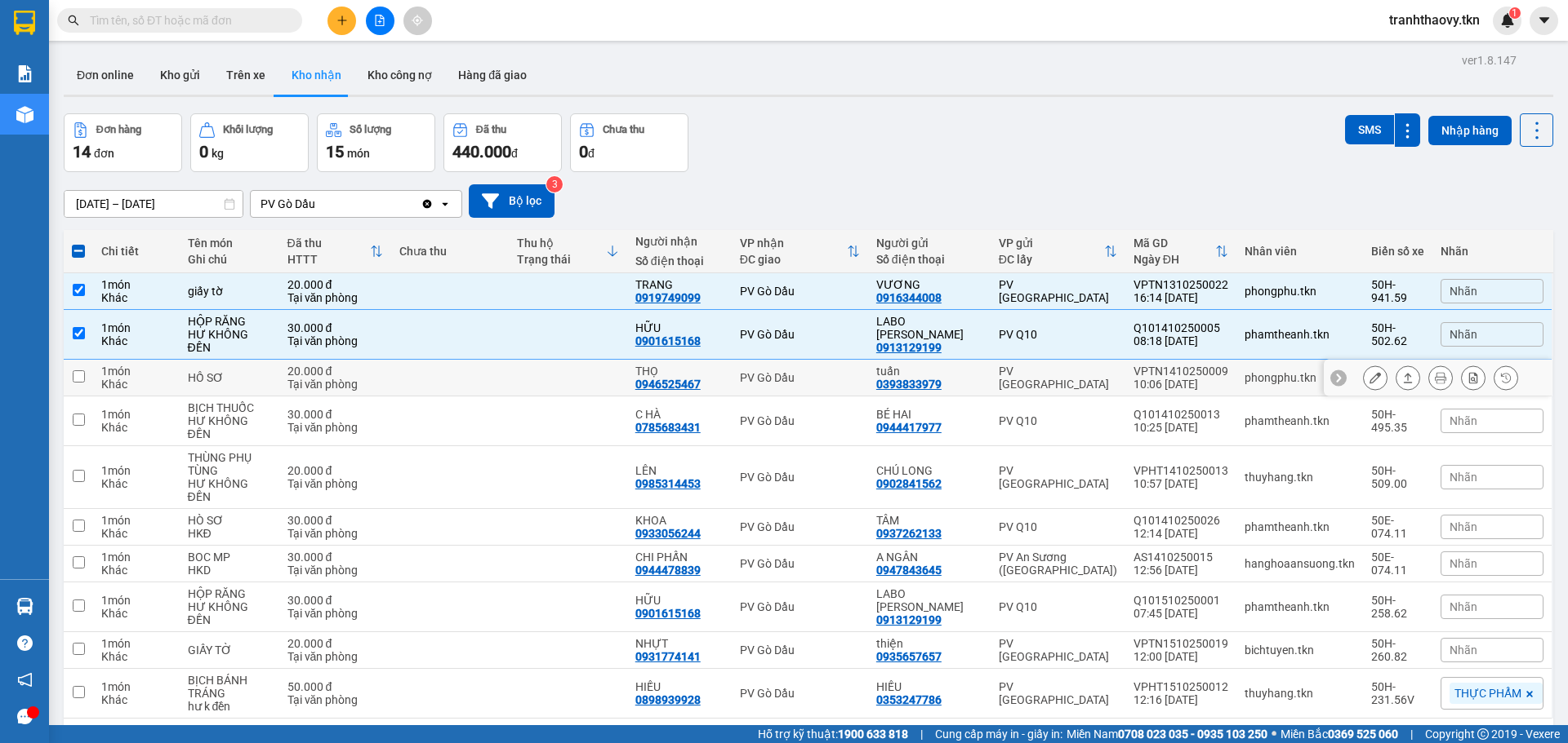
click at [581, 385] on td at bounding box center [568, 378] width 118 height 36
checkbox input "true"
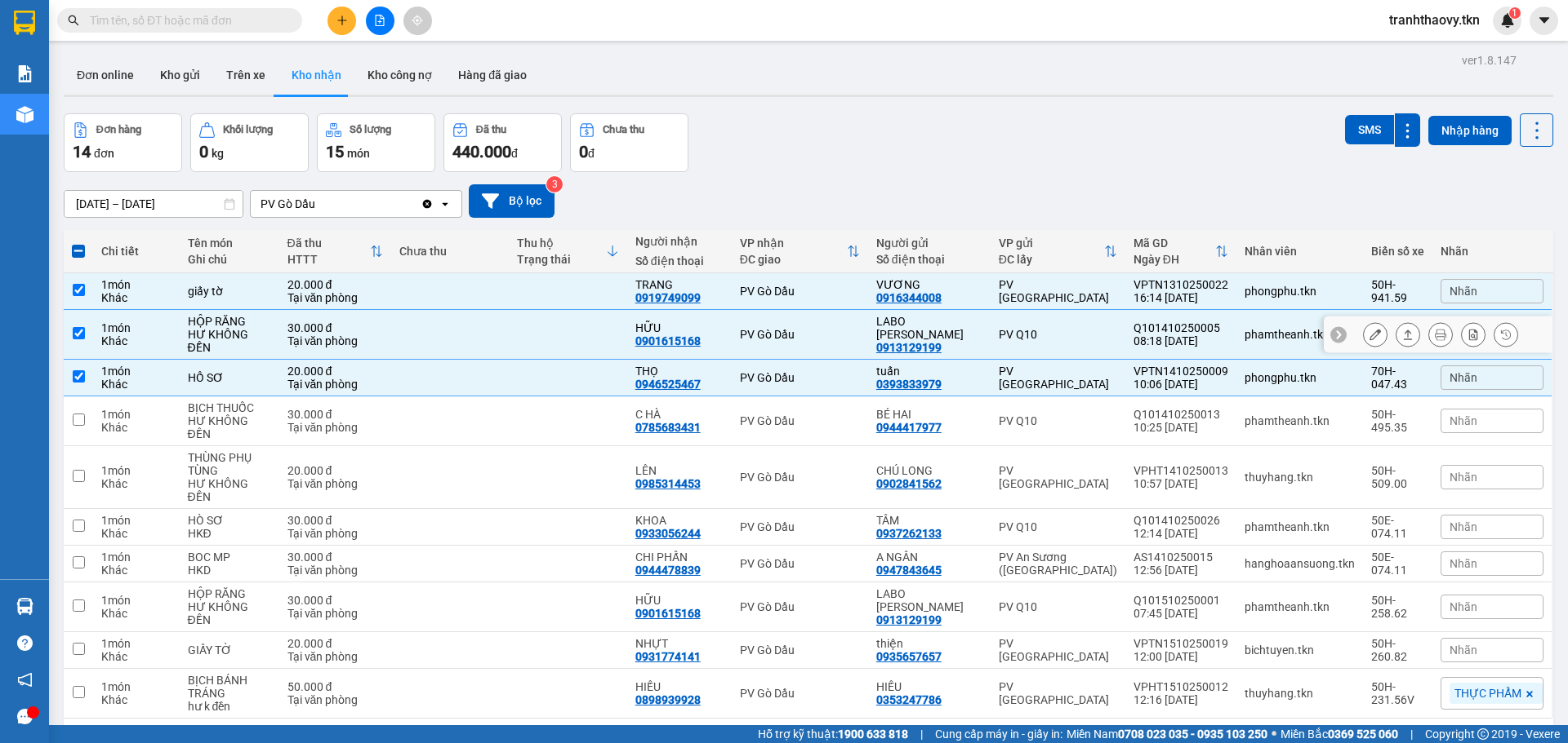
click at [551, 326] on td at bounding box center [568, 335] width 118 height 50
checkbox input "false"
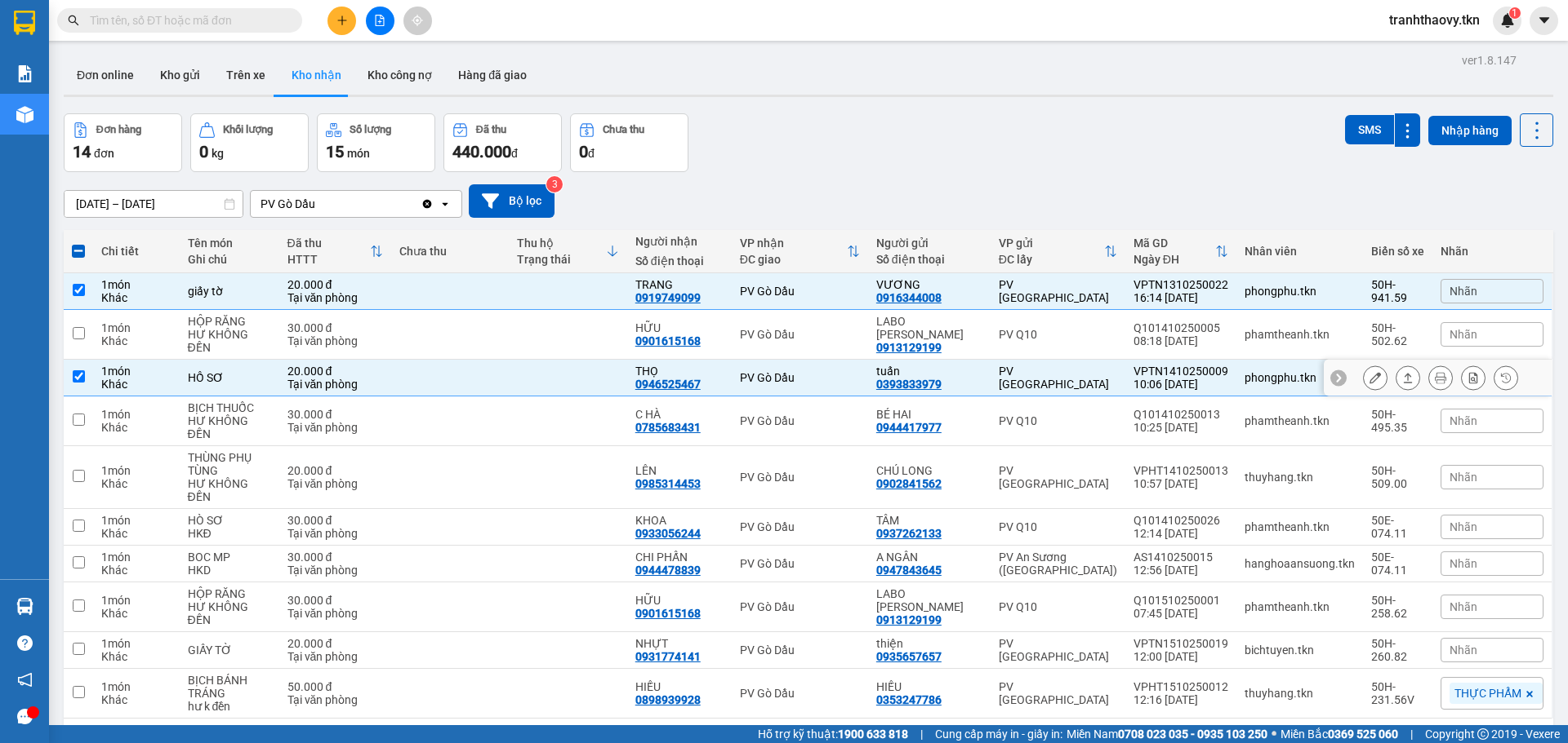
drag, startPoint x: 555, startPoint y: 373, endPoint x: 562, endPoint y: 265, distance: 108.2
click at [556, 373] on td at bounding box center [568, 378] width 118 height 36
checkbox input "false"
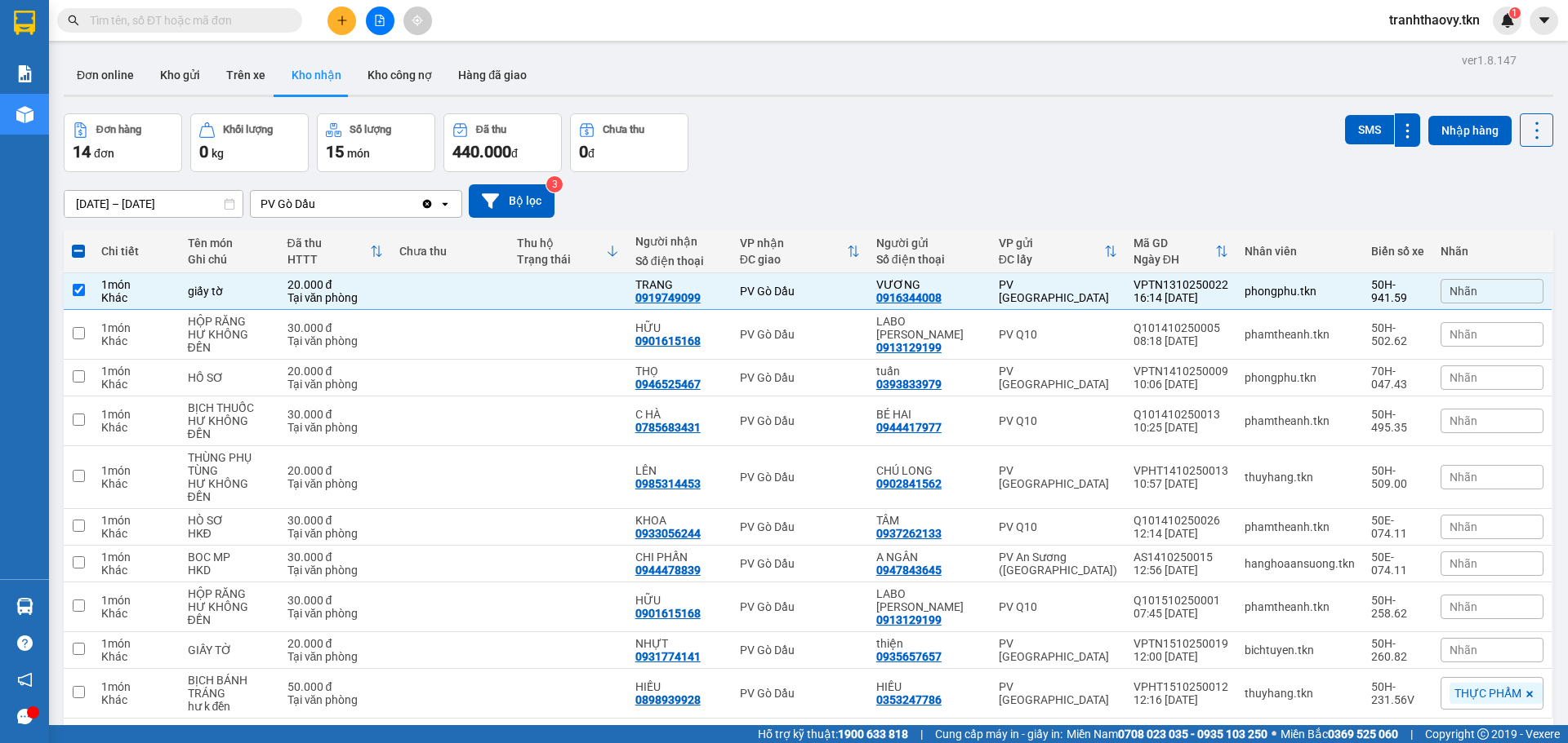
drag, startPoint x: 564, startPoint y: 263, endPoint x: 565, endPoint y: 278, distance: 15.0
click at [565, 263] on div "Trạng thái" at bounding box center [561, 260] width 89 height 13
checkbox input "false"
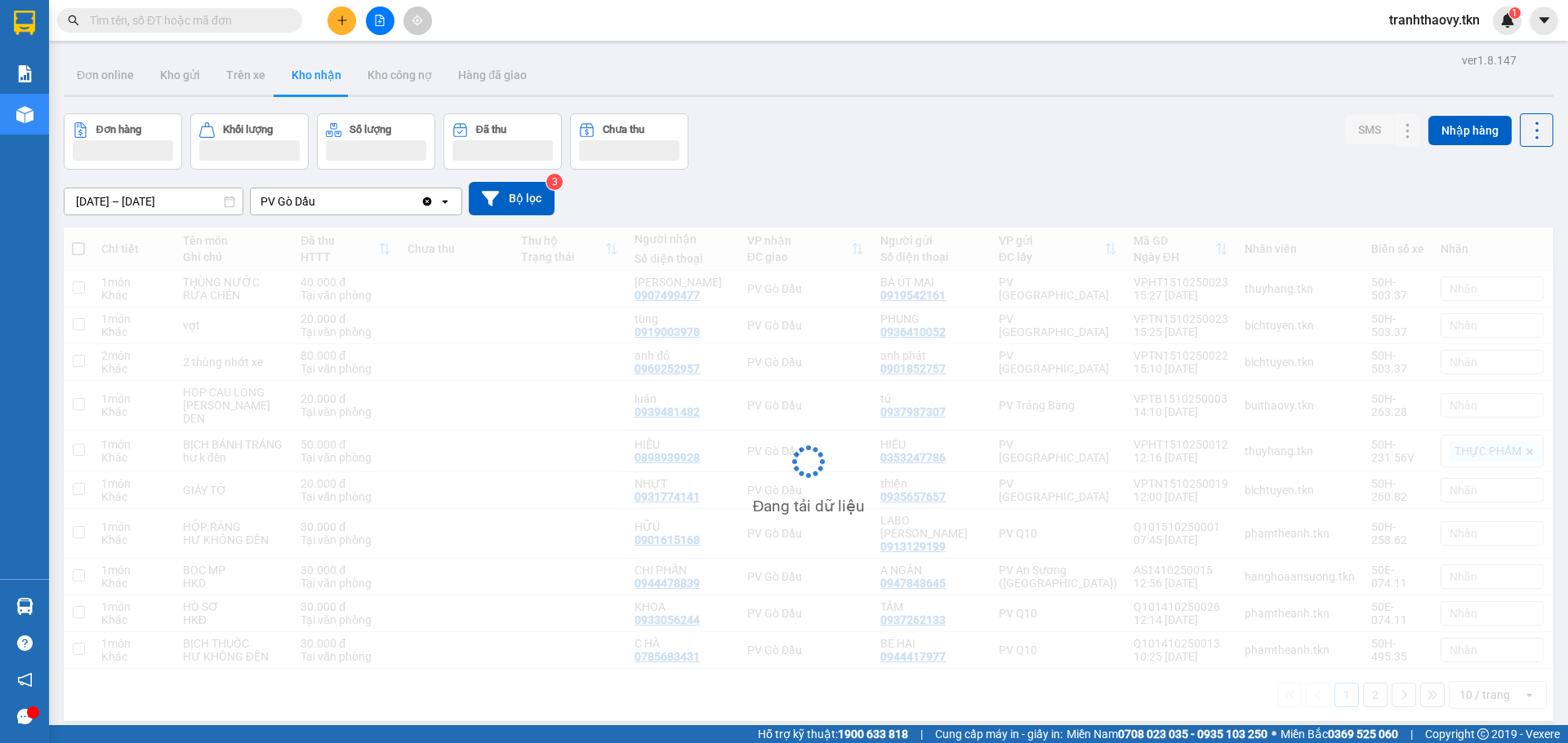
click at [592, 294] on div "Đang tải dữ liệu" at bounding box center [808, 474] width 1490 height 494
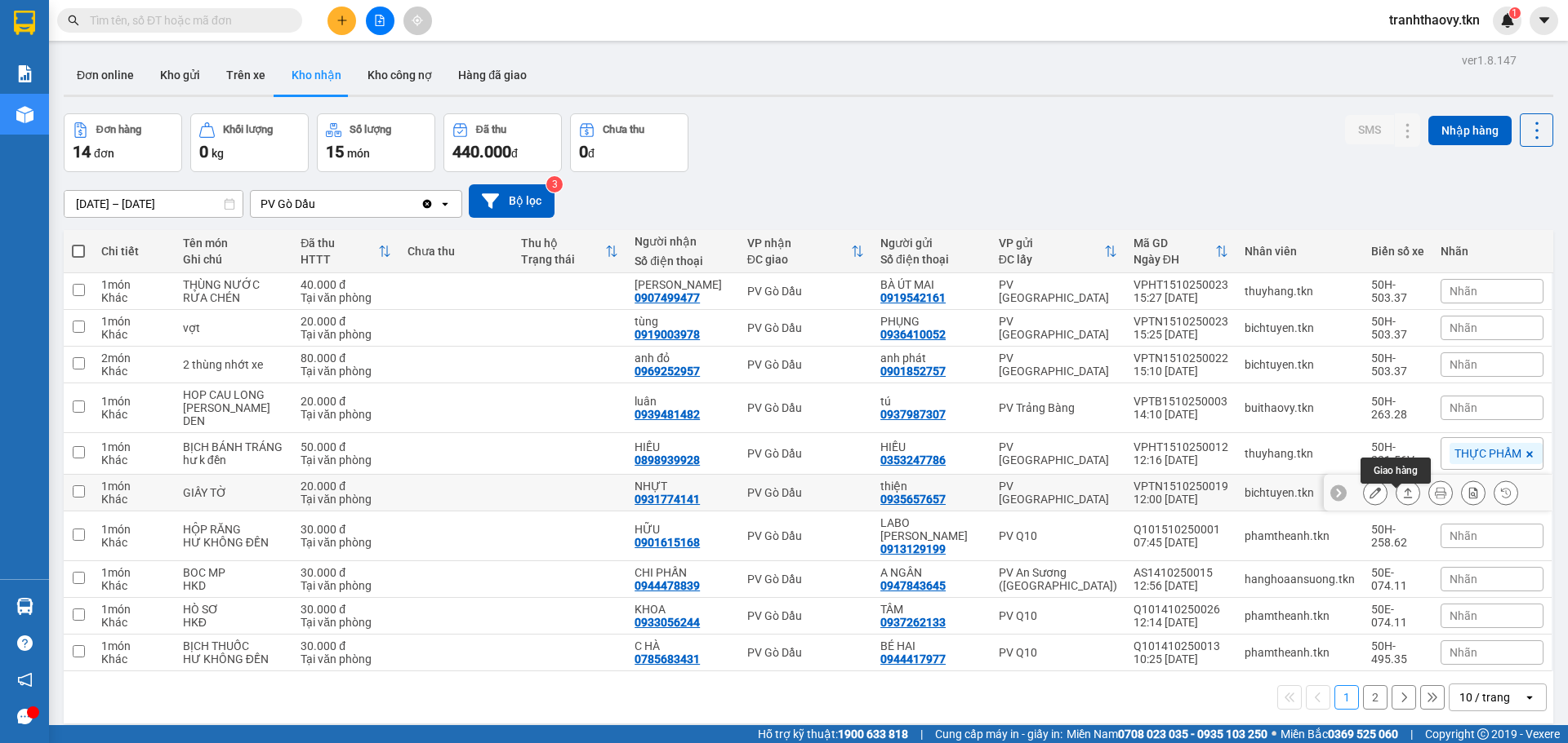
click at [1402, 498] on icon at bounding box center [1407, 493] width 11 height 11
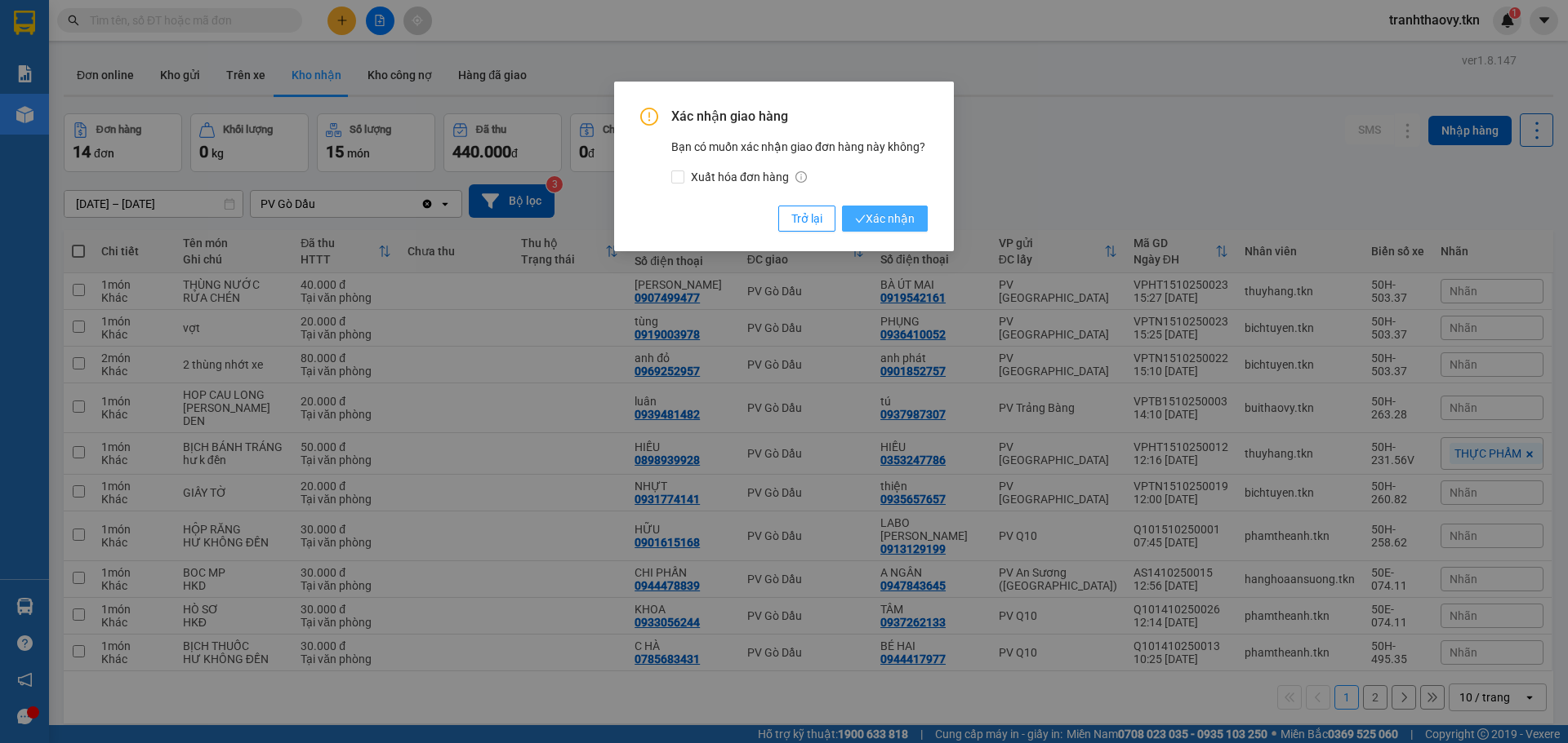
click at [913, 230] on button "Xác nhận" at bounding box center [885, 218] width 86 height 26
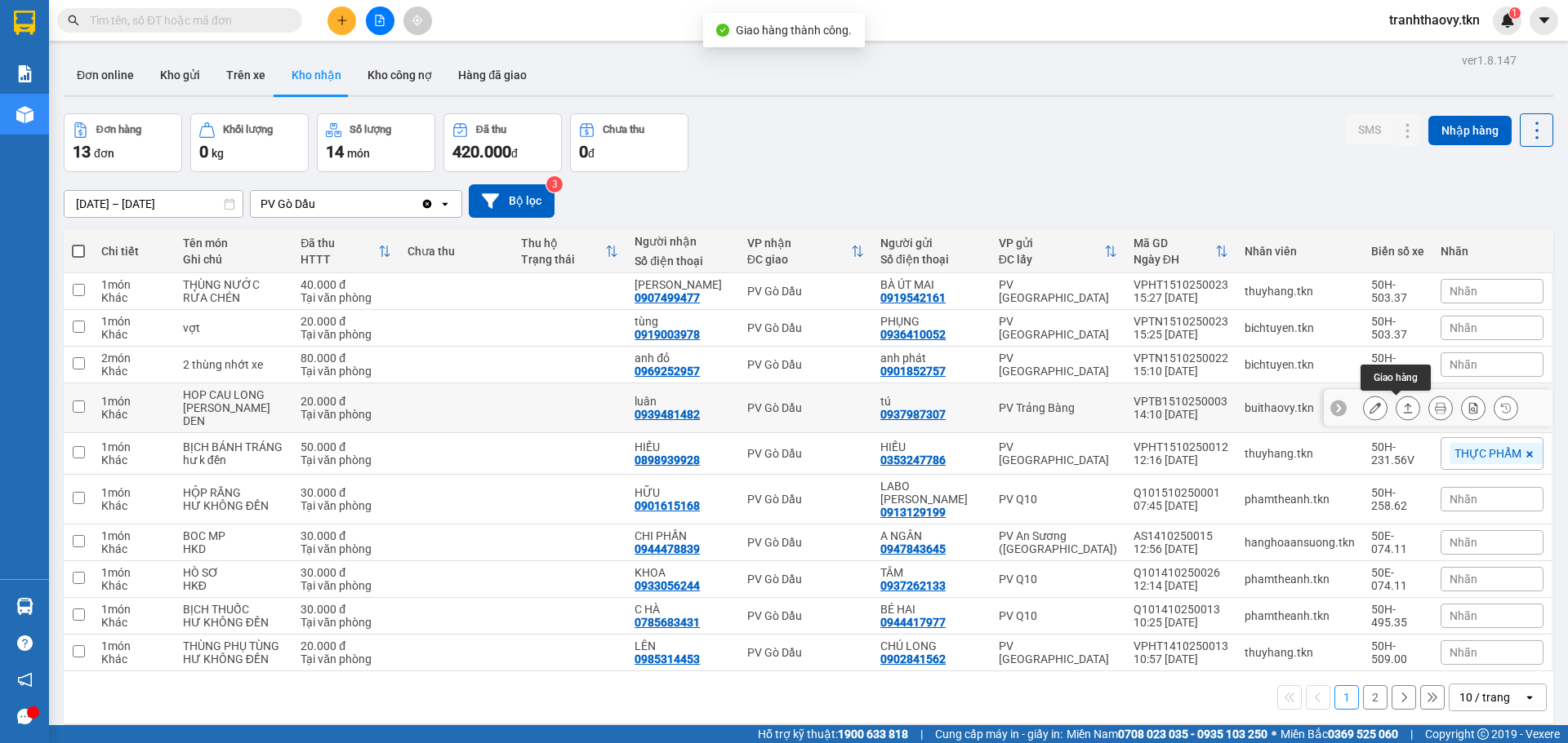
click at [1396, 411] on button at bounding box center [1407, 409] width 23 height 29
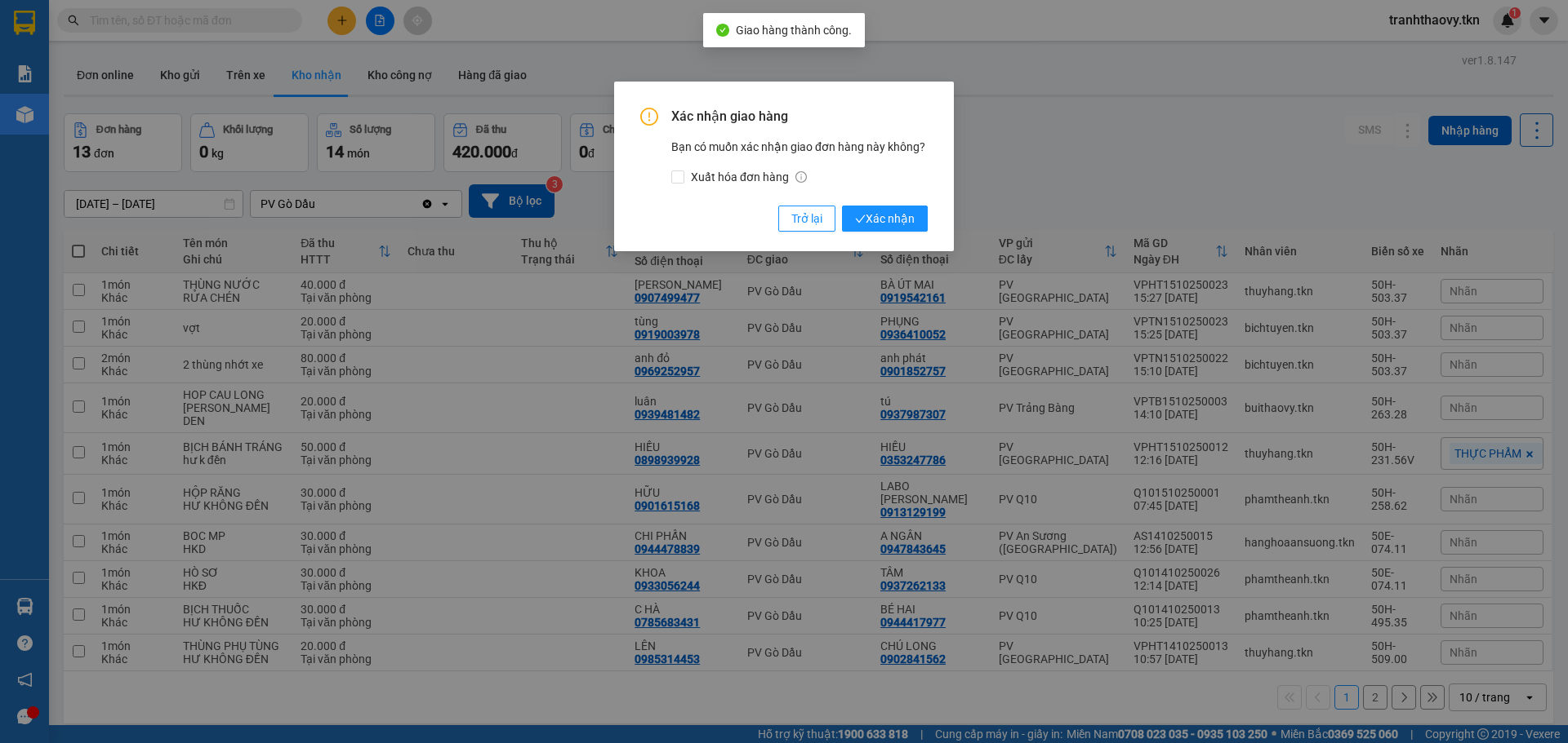
click at [929, 215] on div "Xác nhận giao hàng Bạn có muốn xác nhận giao đơn hàng này không? Xuất hóa đơn h…" at bounding box center [784, 166] width 339 height 170
click at [904, 217] on span "Xác nhận" at bounding box center [885, 219] width 59 height 18
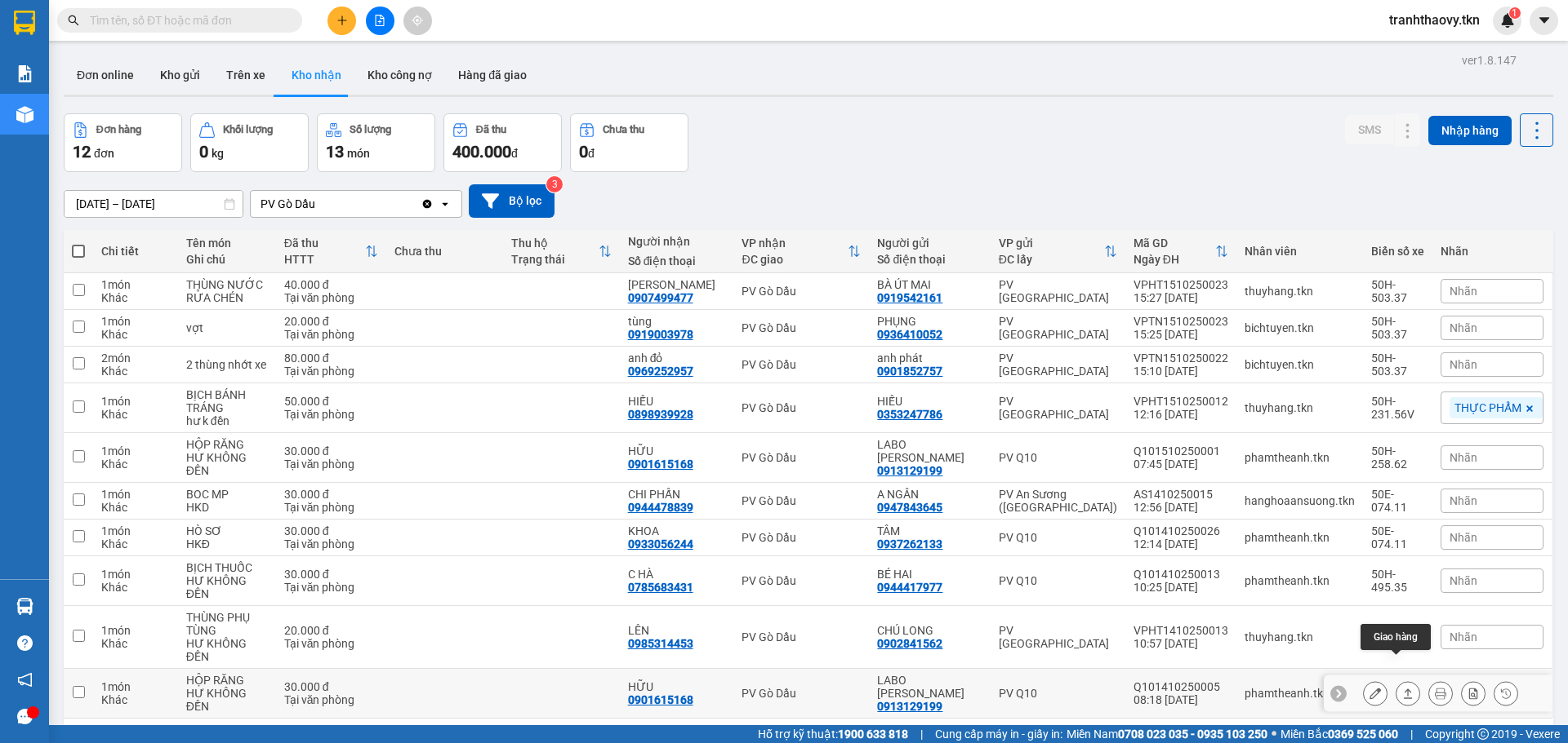
click at [1402, 688] on icon at bounding box center [1407, 693] width 11 height 11
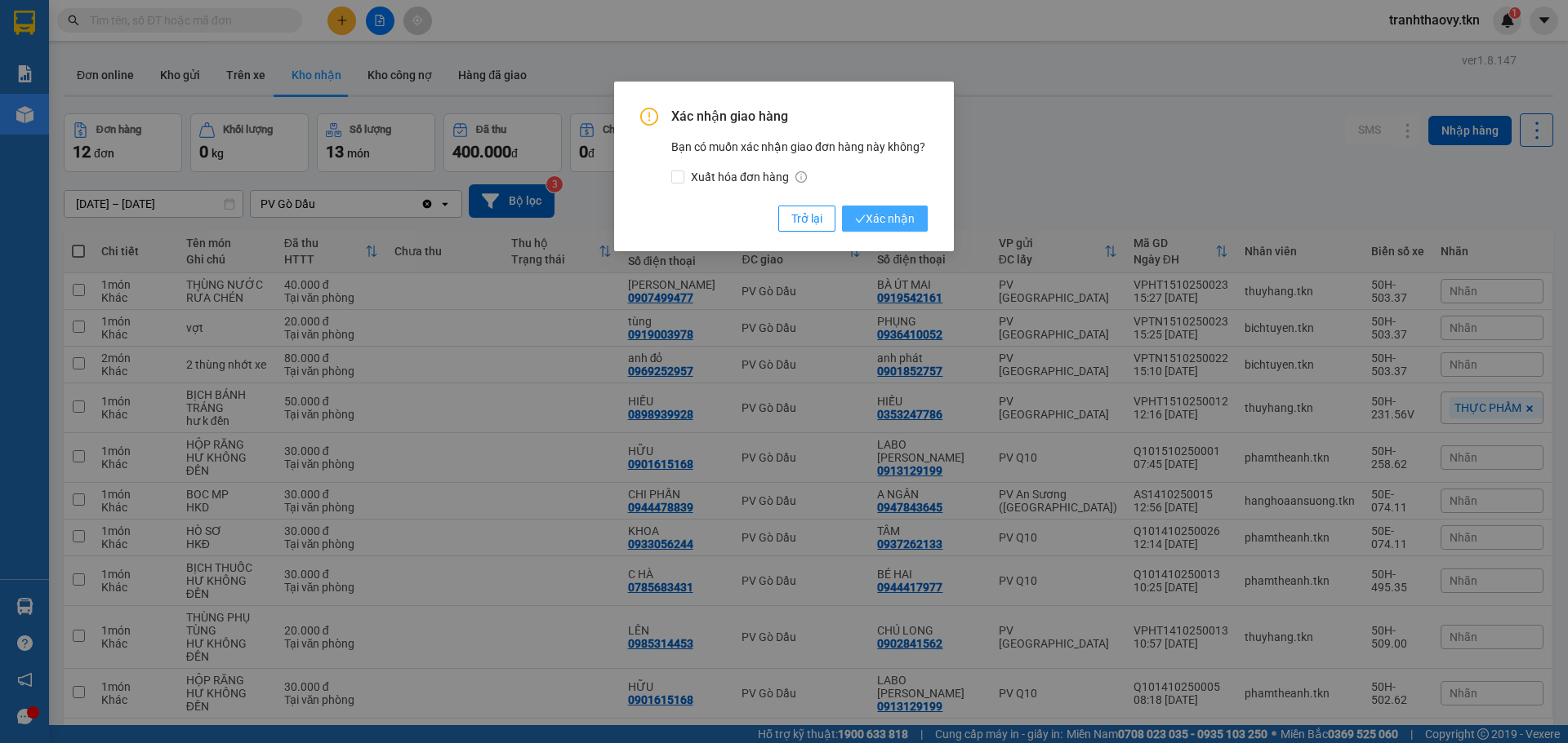
click at [920, 232] on button "Xác nhận" at bounding box center [885, 218] width 86 height 26
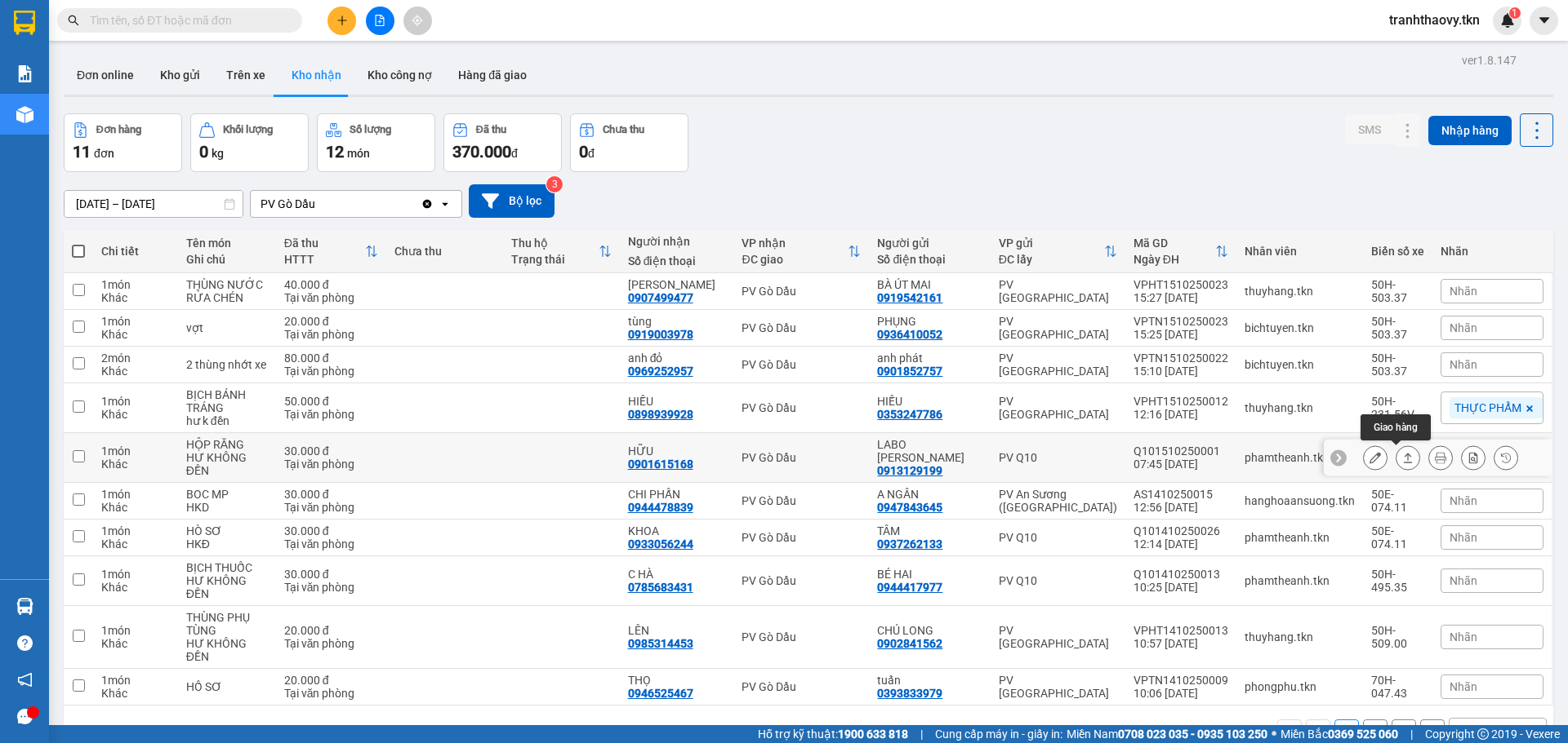
click at [1402, 463] on icon at bounding box center [1407, 457] width 11 height 11
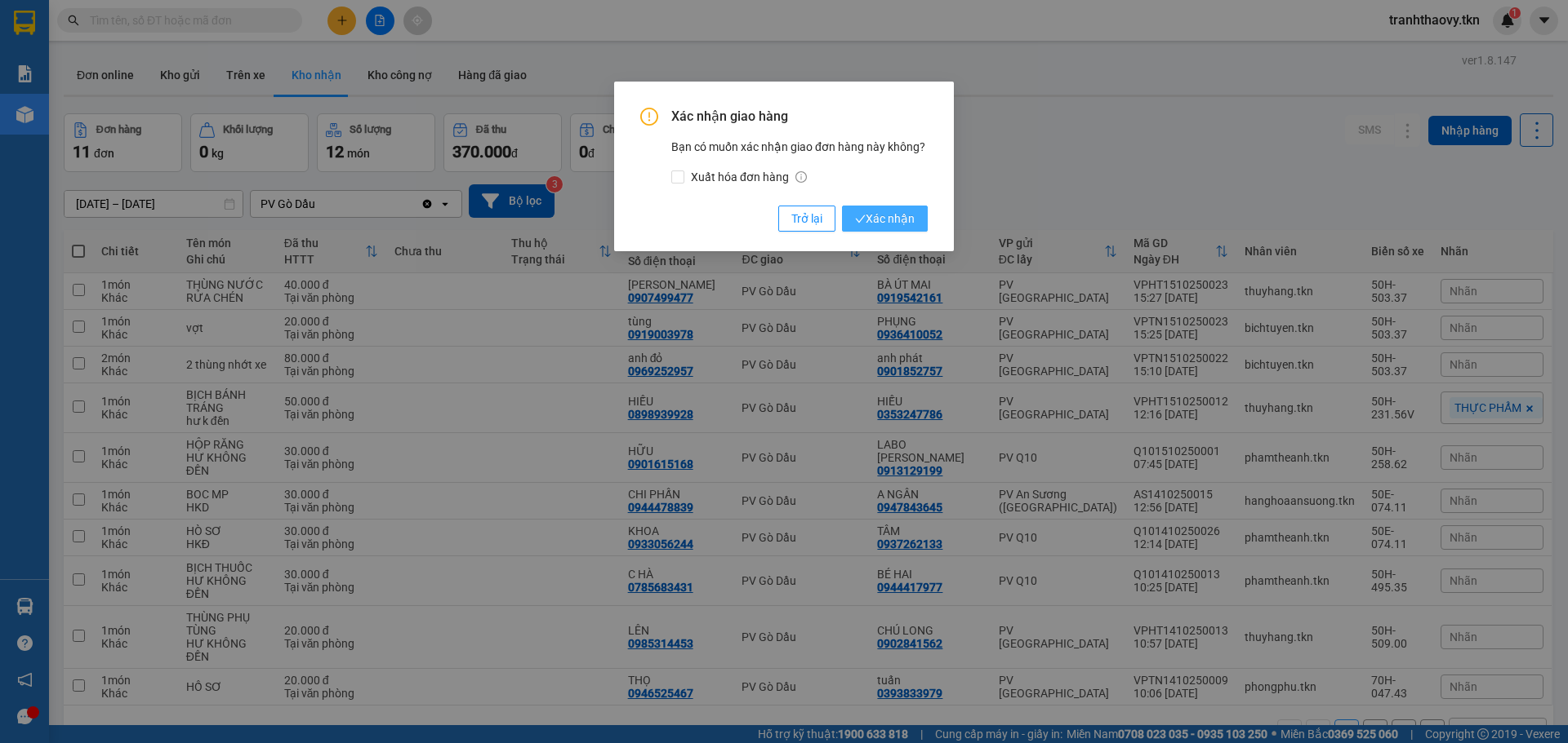
click at [899, 223] on span "Xác nhận" at bounding box center [885, 219] width 59 height 18
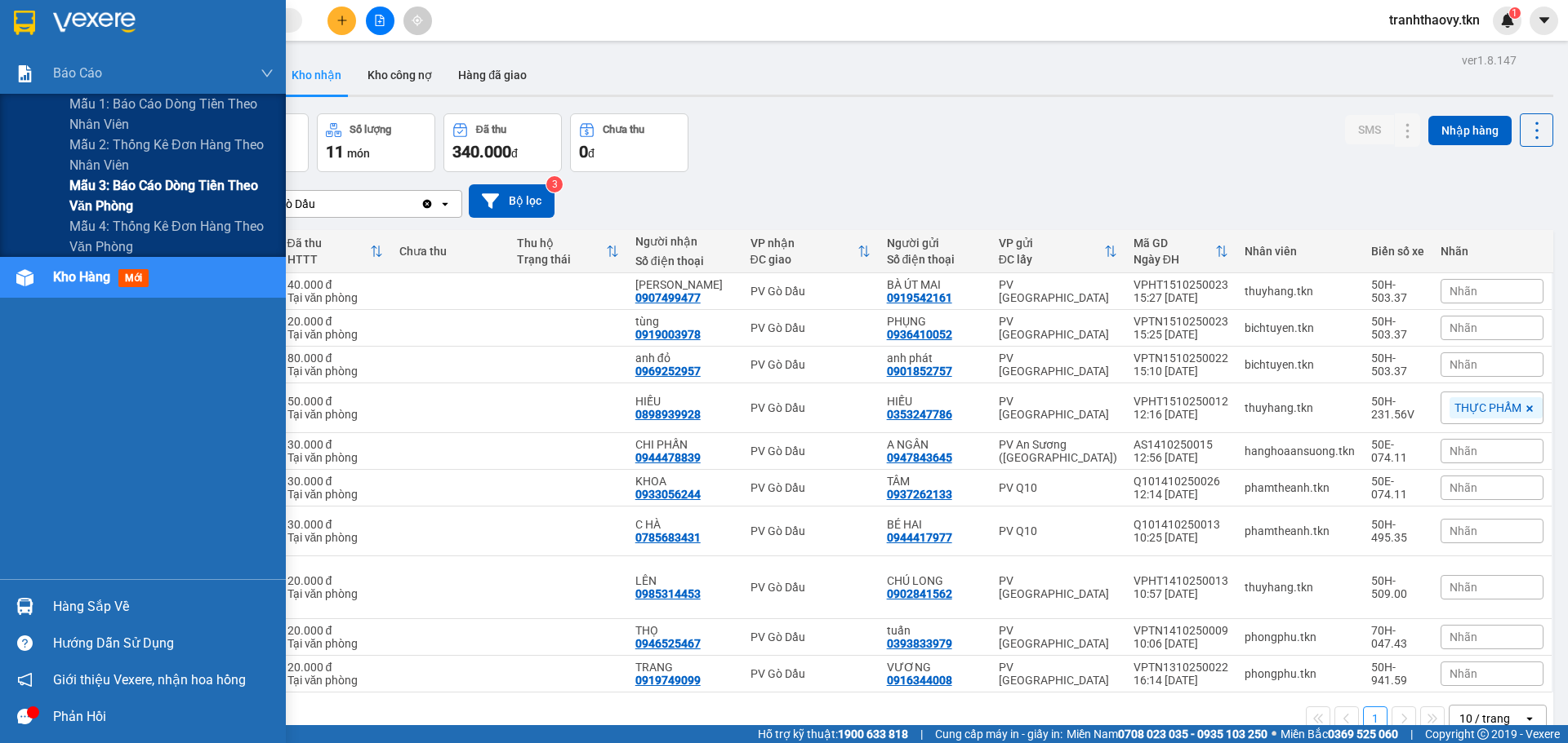
click at [92, 177] on span "Mẫu 3: Báo cáo dòng tiền theo văn phòng" at bounding box center [172, 196] width 204 height 41
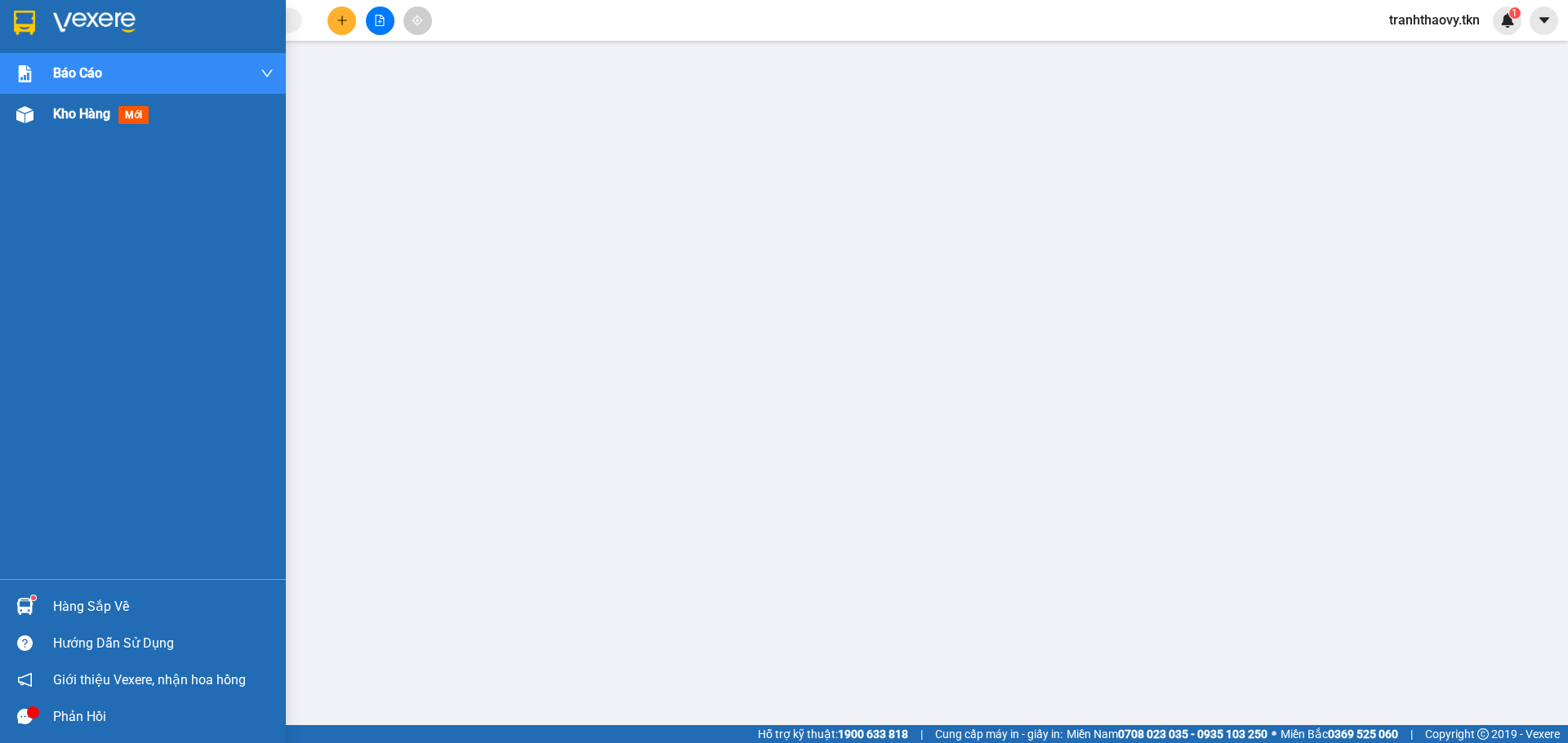
click at [40, 101] on div "Kho hàng mới" at bounding box center [142, 114] width 286 height 41
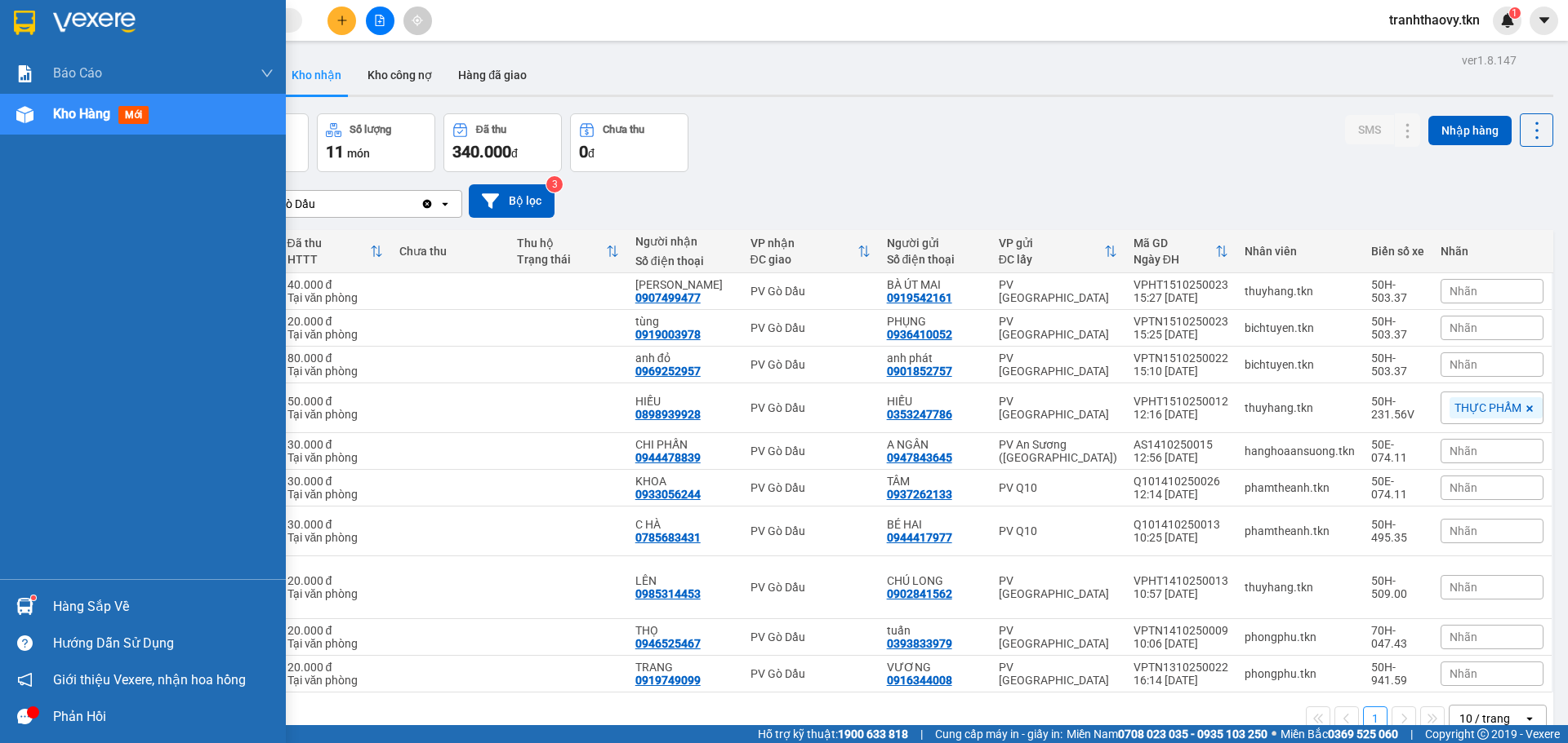
click at [71, 596] on div "Hàng sắp về" at bounding box center [163, 607] width 221 height 25
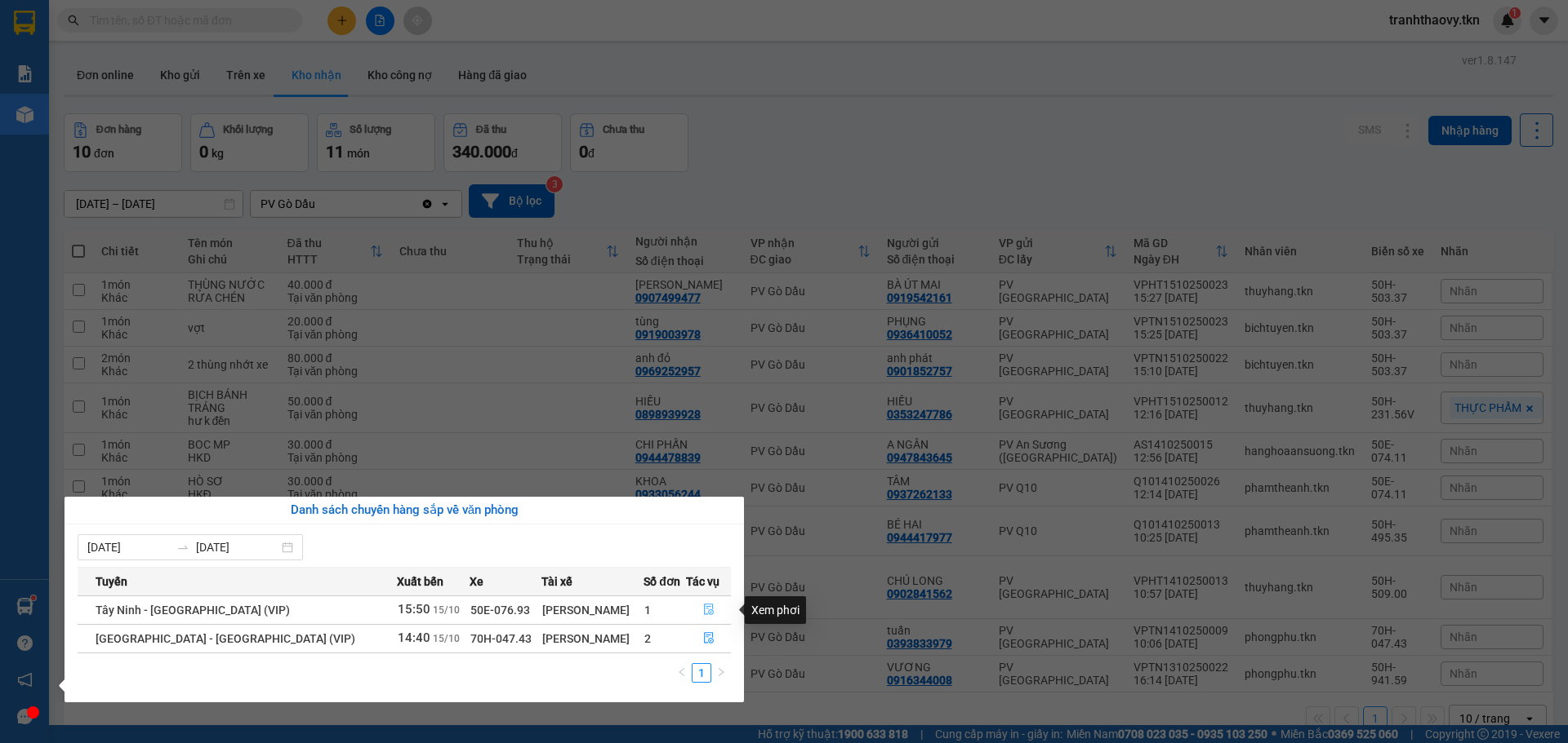
click at [705, 607] on icon "file-done" at bounding box center [709, 610] width 10 height 11
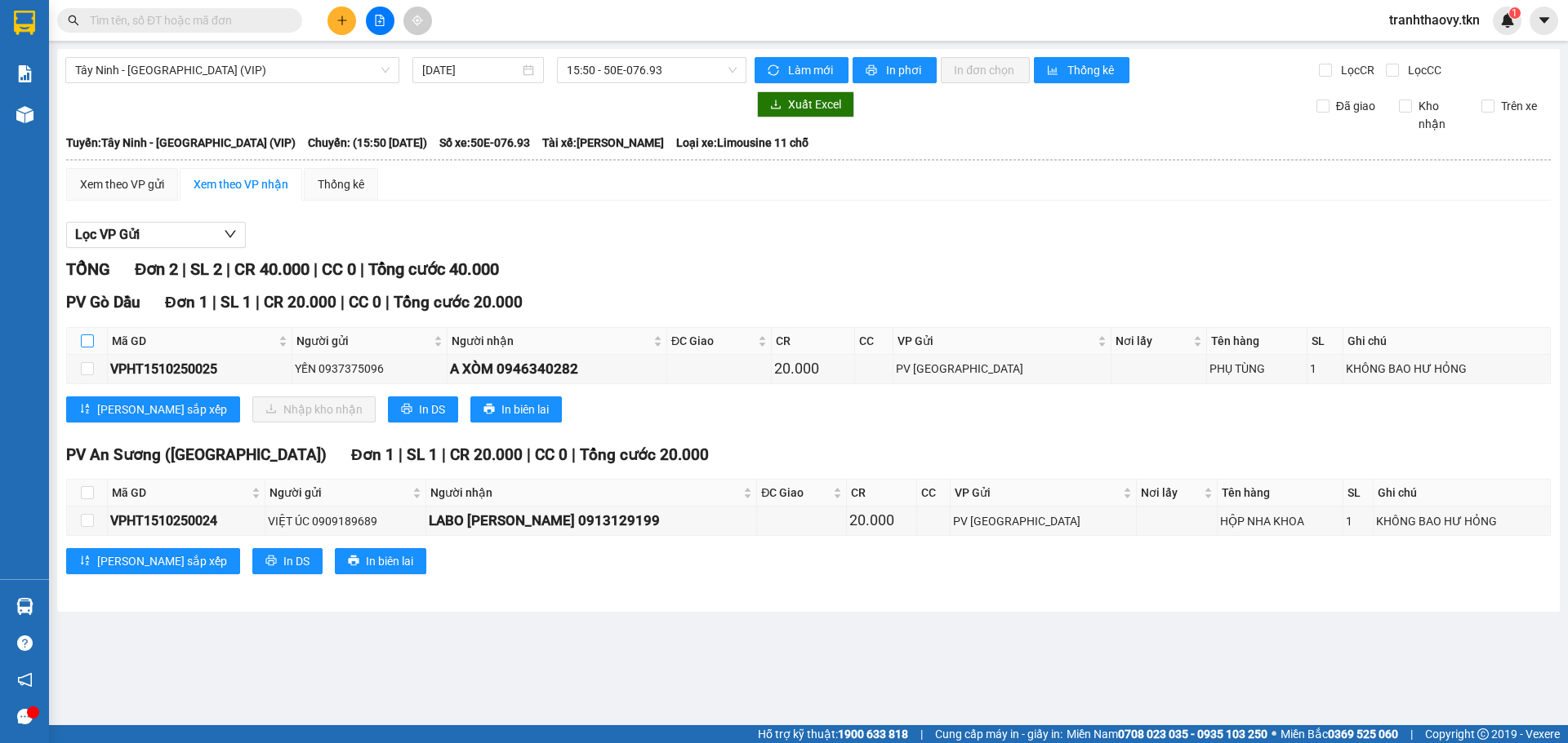
click at [91, 339] on input "checkbox" at bounding box center [88, 341] width 13 height 13
checkbox input "true"
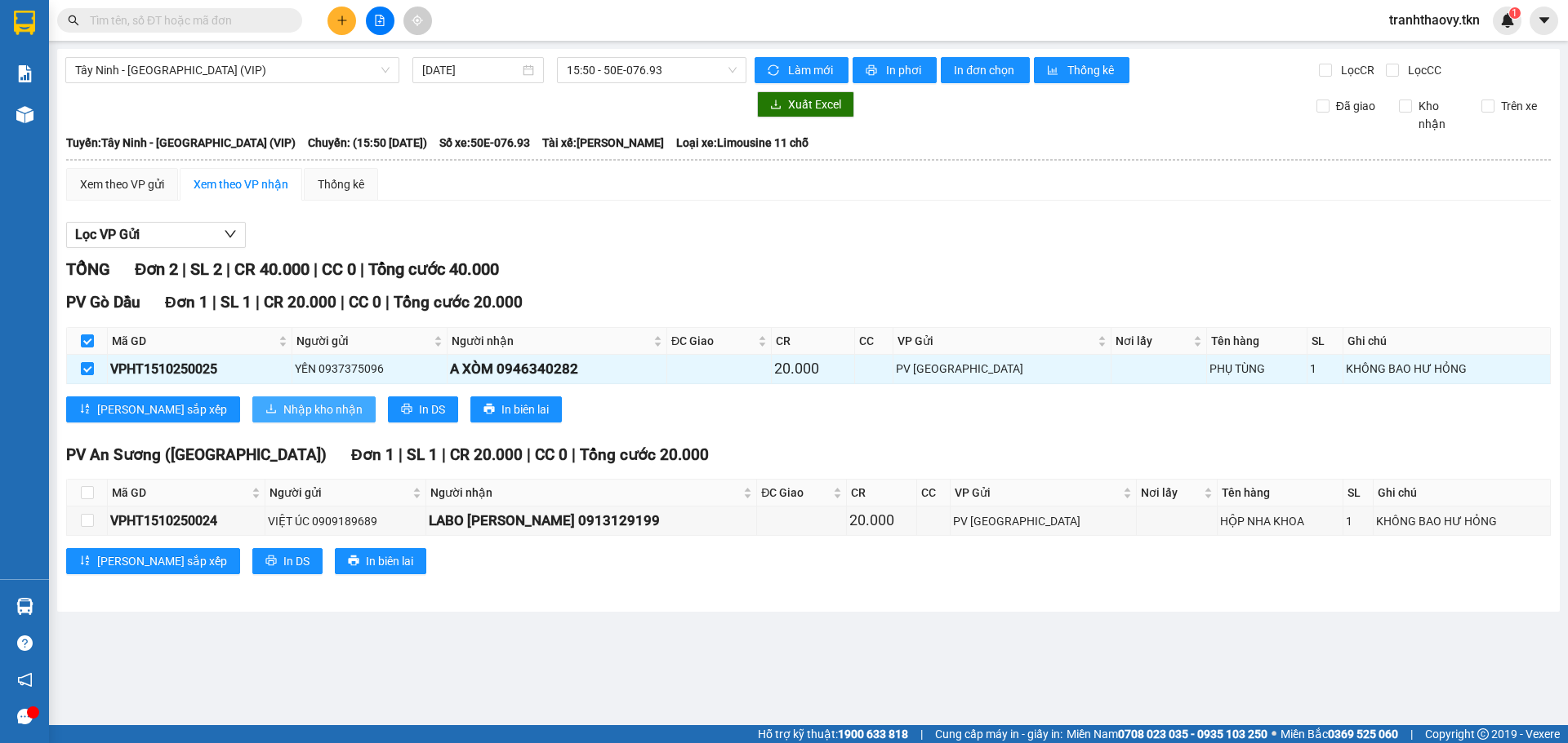
click at [284, 410] on span "Nhập kho nhận" at bounding box center [323, 410] width 79 height 18
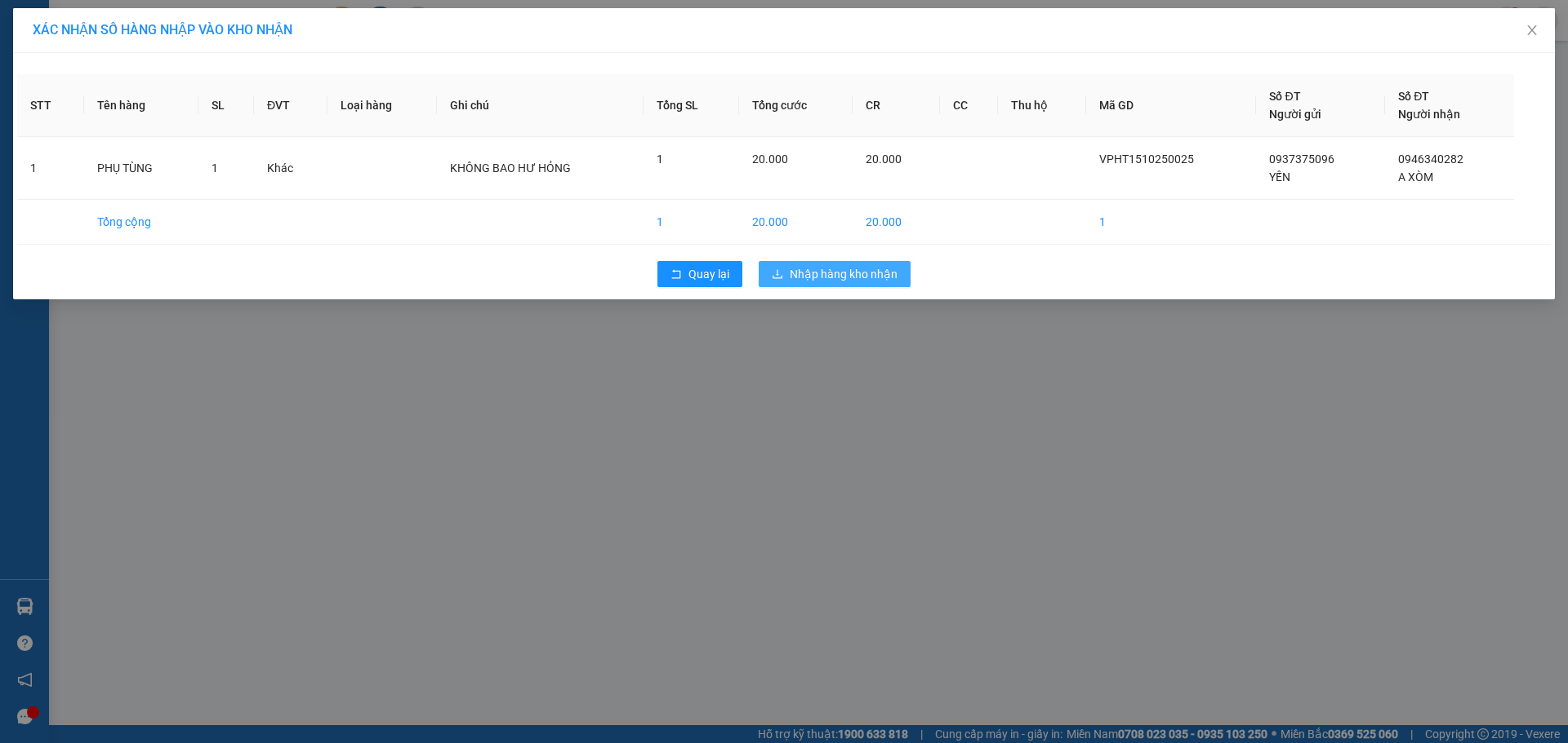
click at [901, 266] on button "Nhập hàng kho nhận" at bounding box center [834, 273] width 152 height 26
click at [870, 273] on span "Nhập hàng kho nhận" at bounding box center [843, 274] width 108 height 18
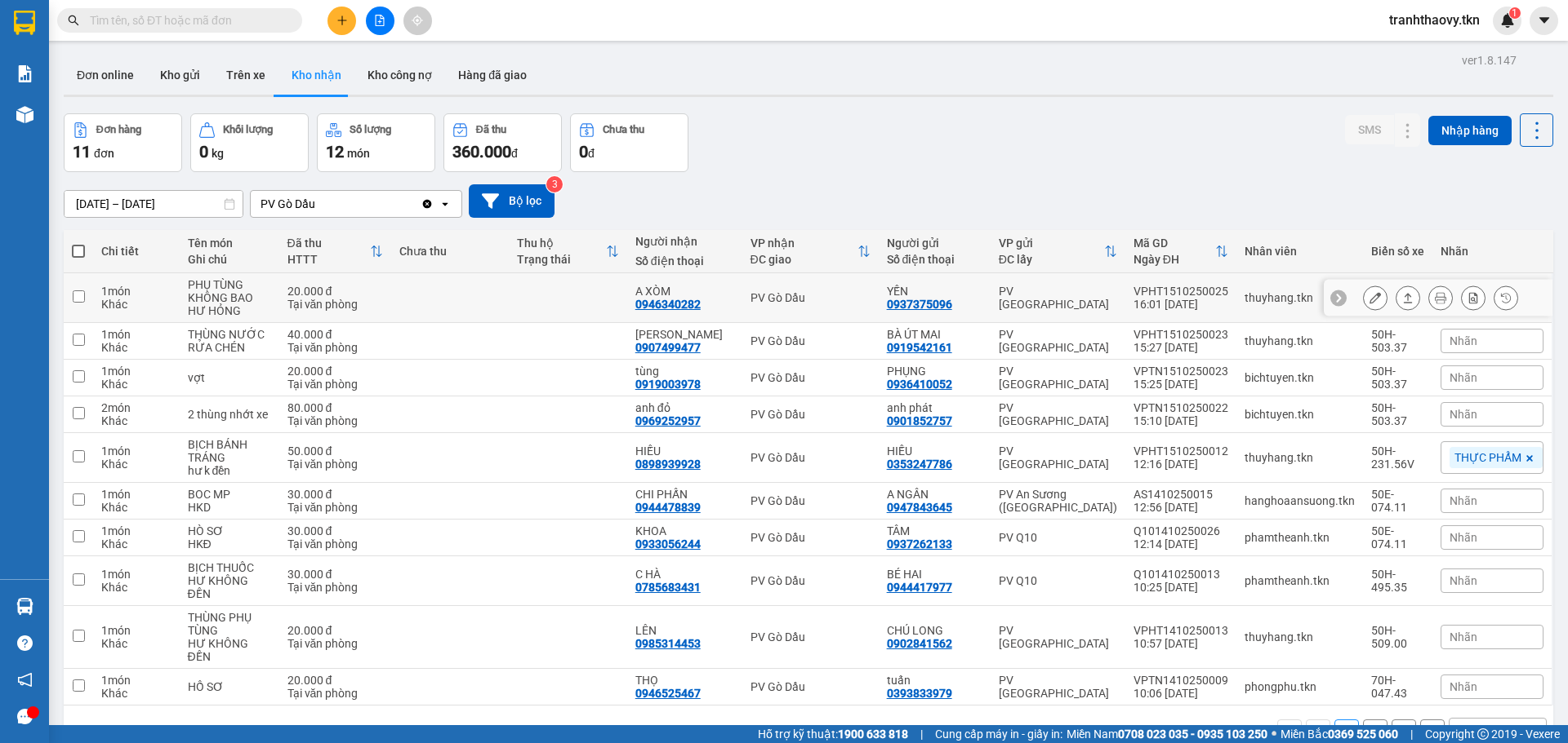
click at [502, 294] on td at bounding box center [450, 298] width 118 height 50
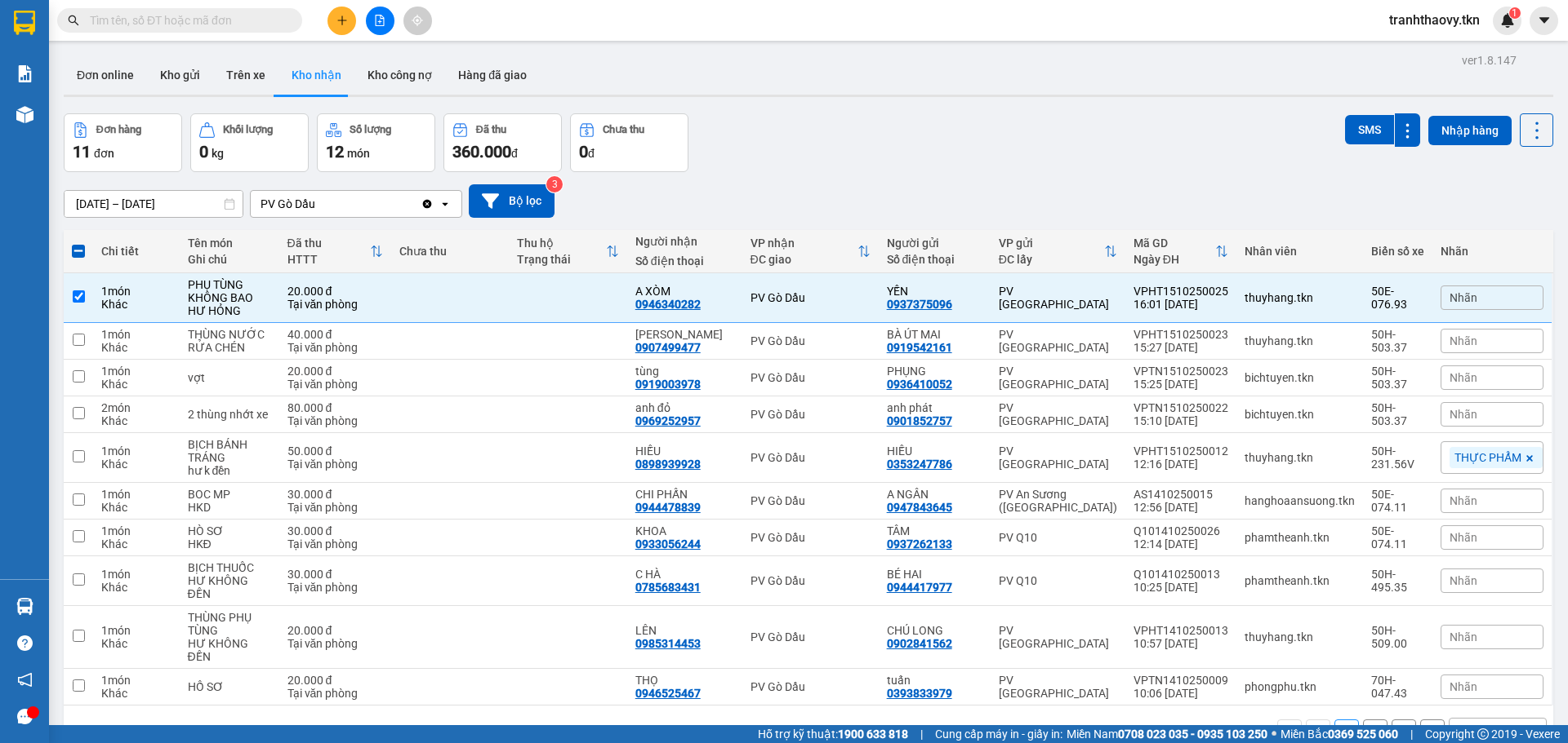
click at [1347, 115] on div "SMS" at bounding box center [1382, 130] width 75 height 33
click at [1351, 121] on button "SMS" at bounding box center [1368, 129] width 49 height 30
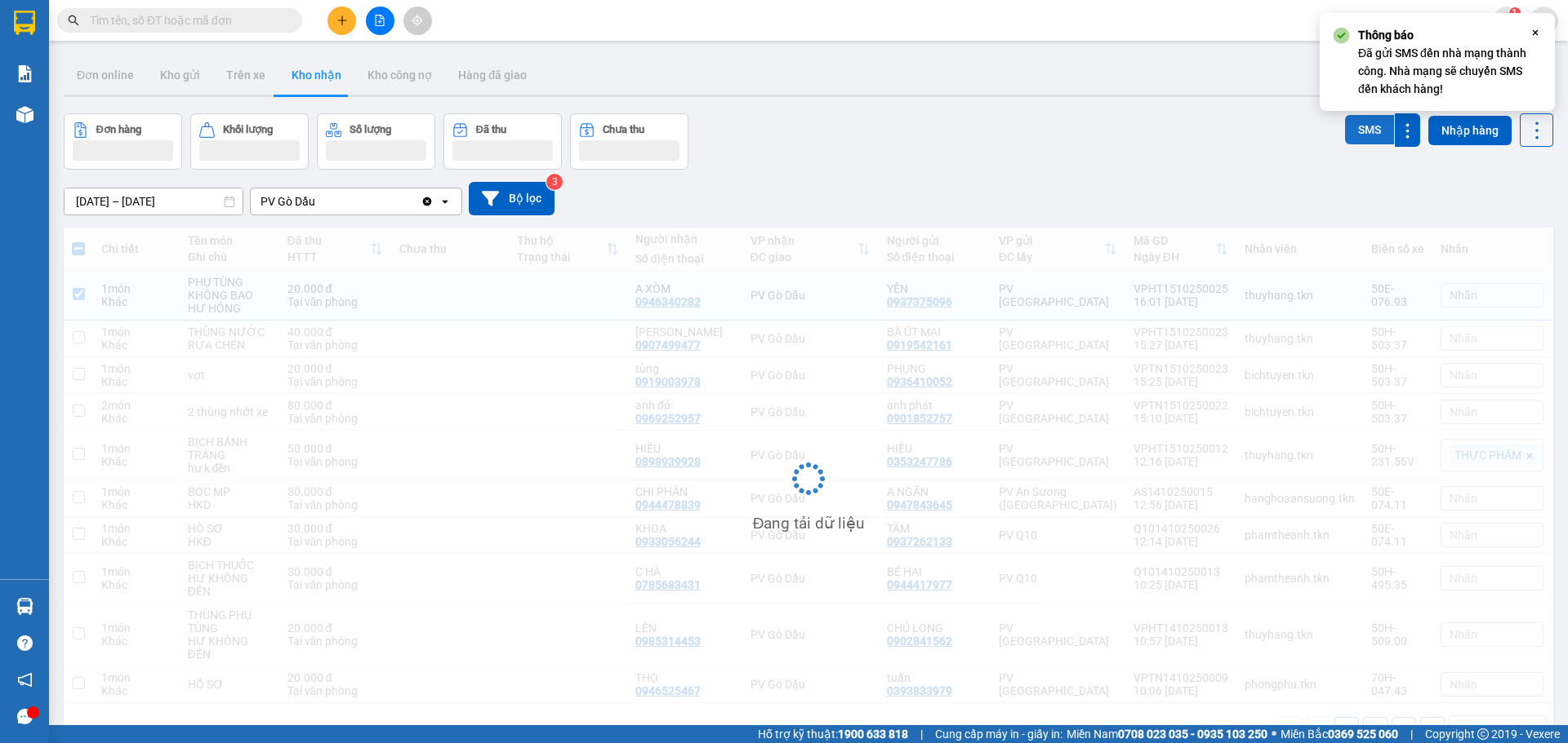
click at [1351, 121] on button "SMS" at bounding box center [1368, 129] width 49 height 30
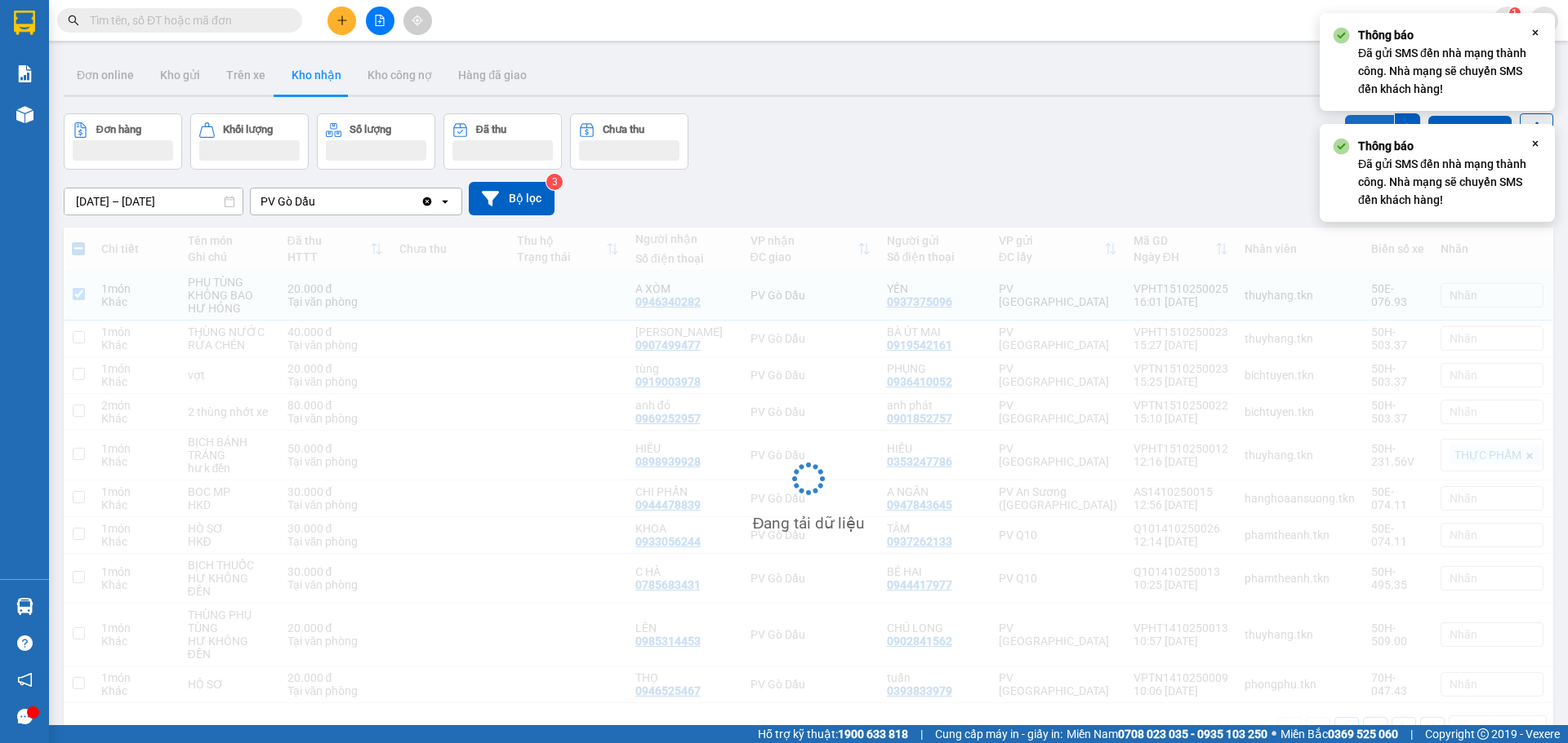
click at [1351, 121] on button "SMS" at bounding box center [1368, 129] width 49 height 30
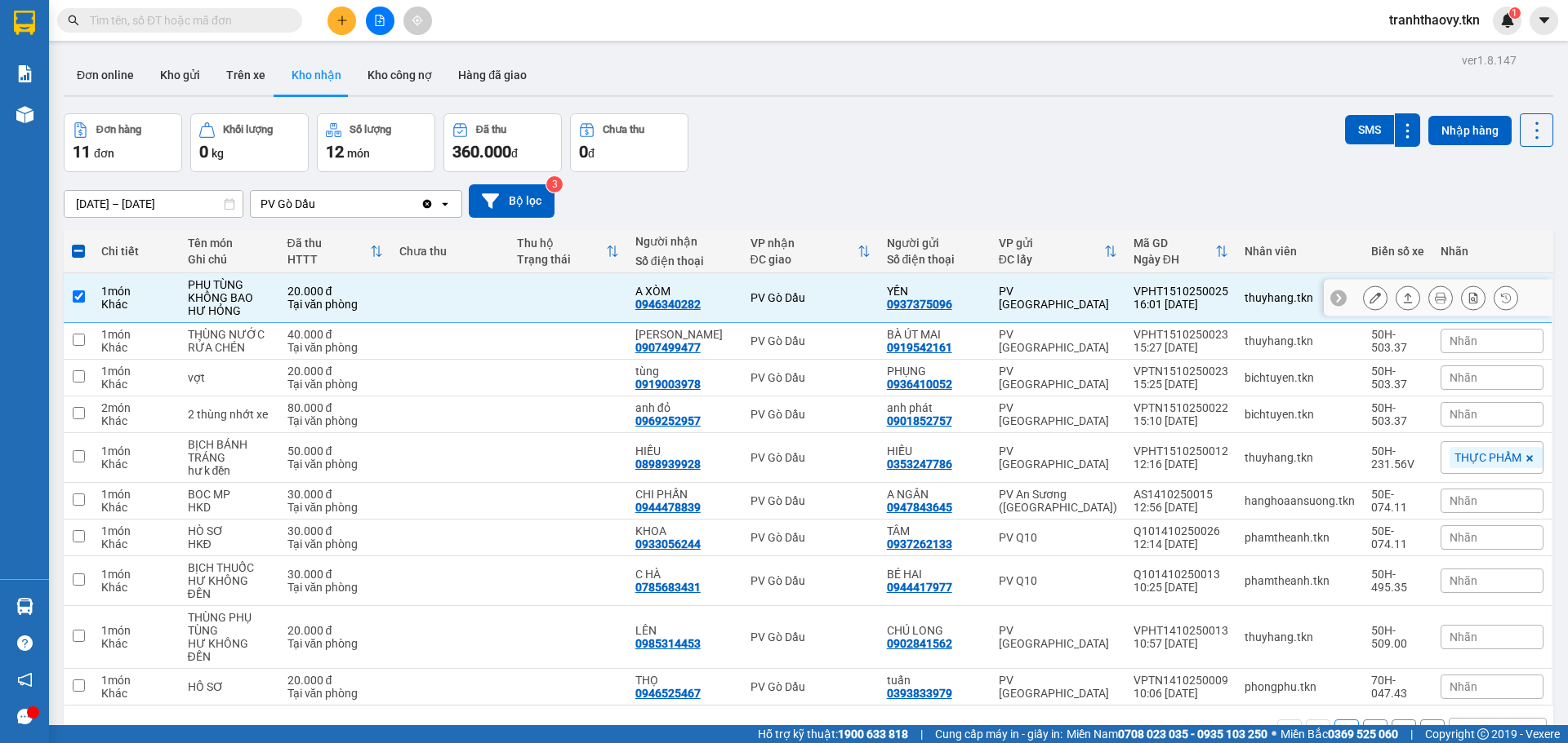
click at [982, 294] on div "YẾN" at bounding box center [934, 291] width 96 height 13
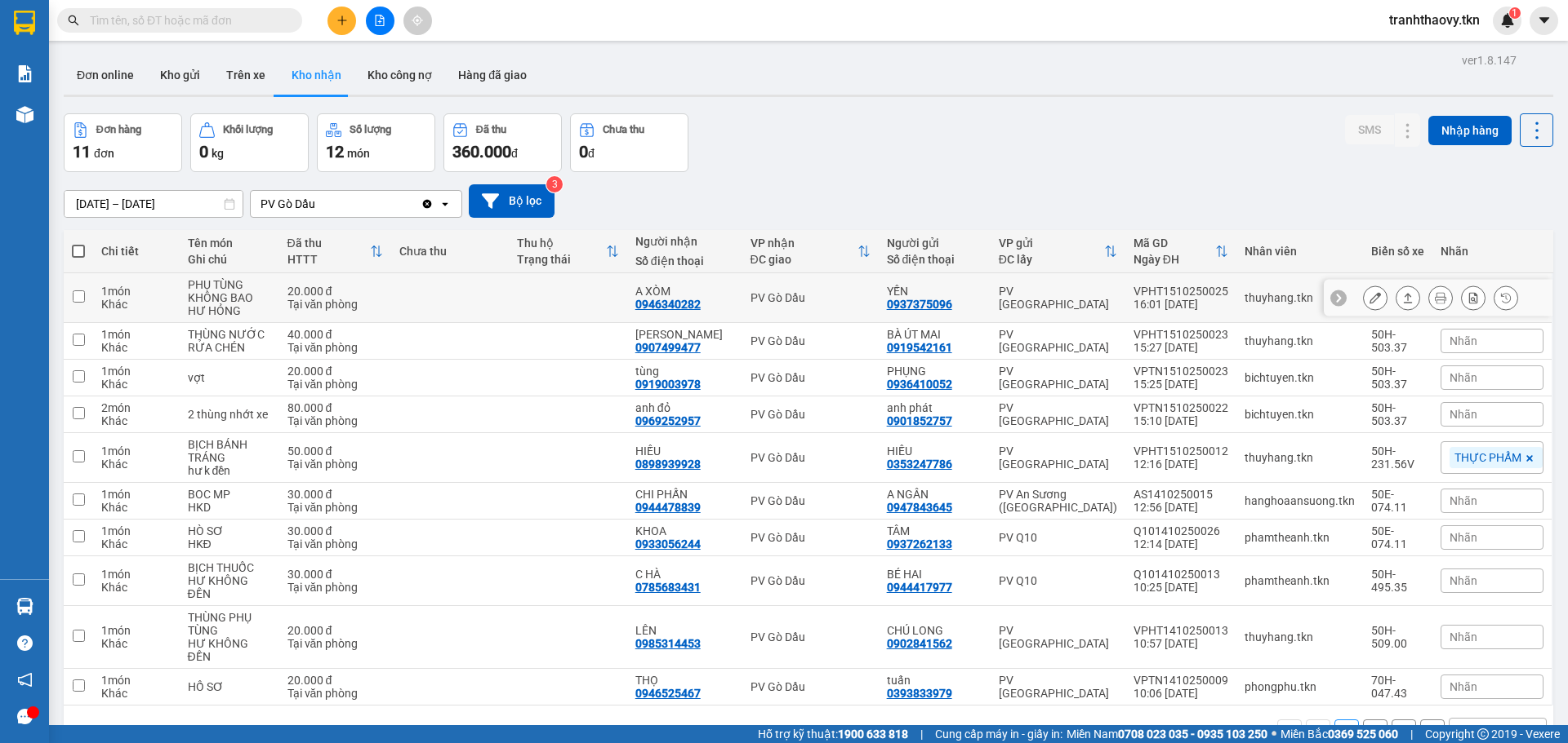
click at [490, 291] on td at bounding box center [450, 298] width 118 height 50
checkbox input "true"
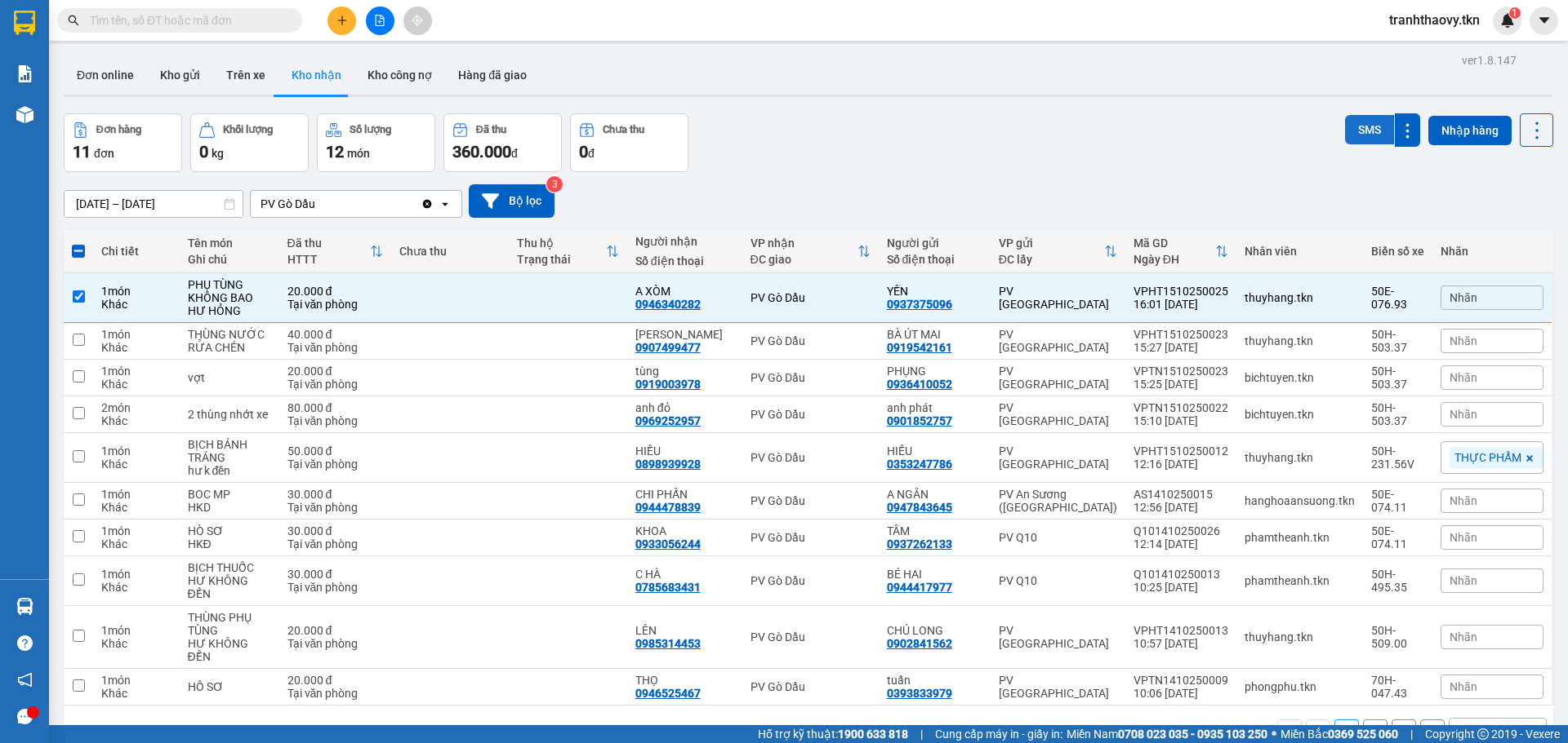
click at [1362, 127] on button "SMS" at bounding box center [1368, 129] width 49 height 30
click at [1357, 121] on button "SMS" at bounding box center [1368, 131] width 49 height 32
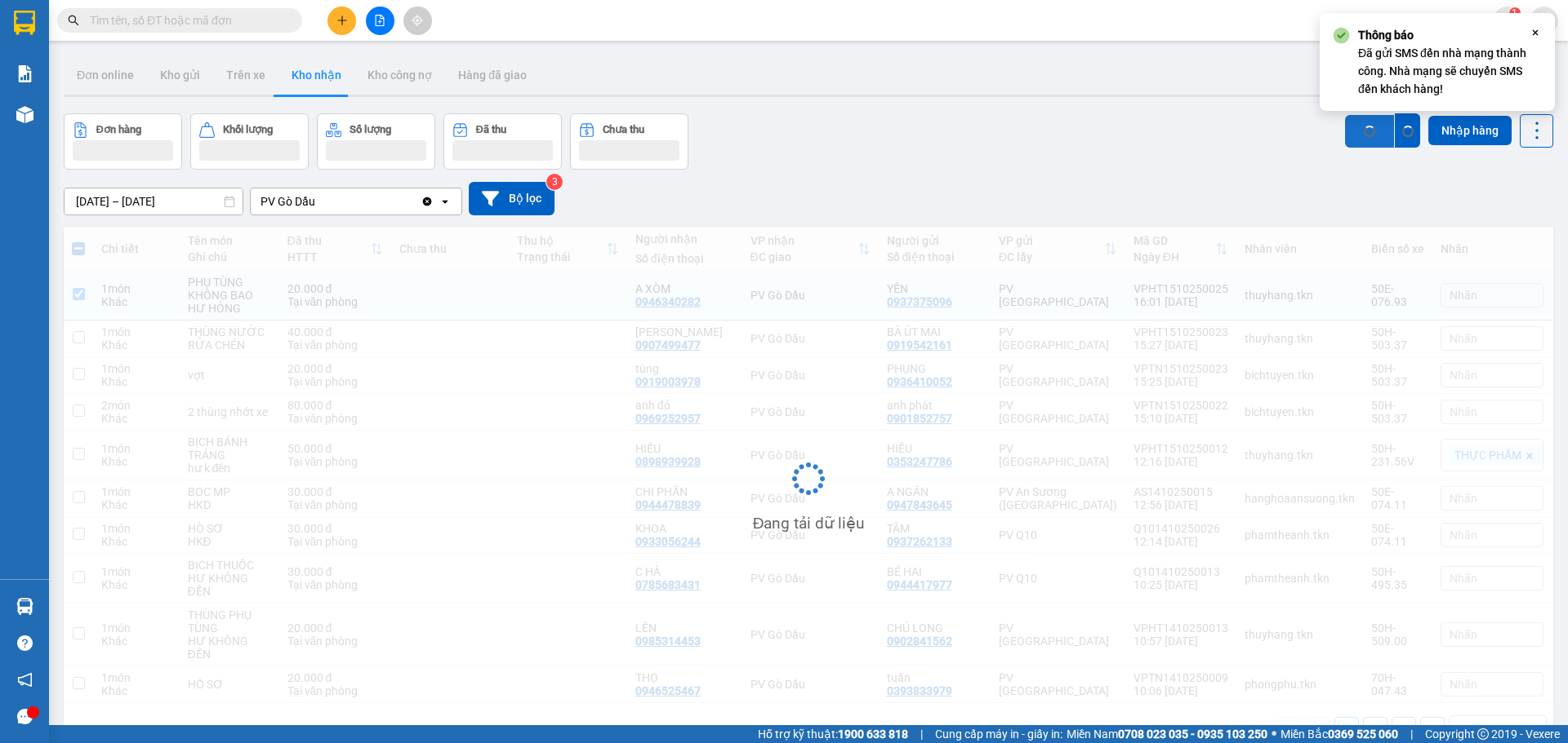
click at [1357, 120] on button "SMS" at bounding box center [1368, 131] width 49 height 32
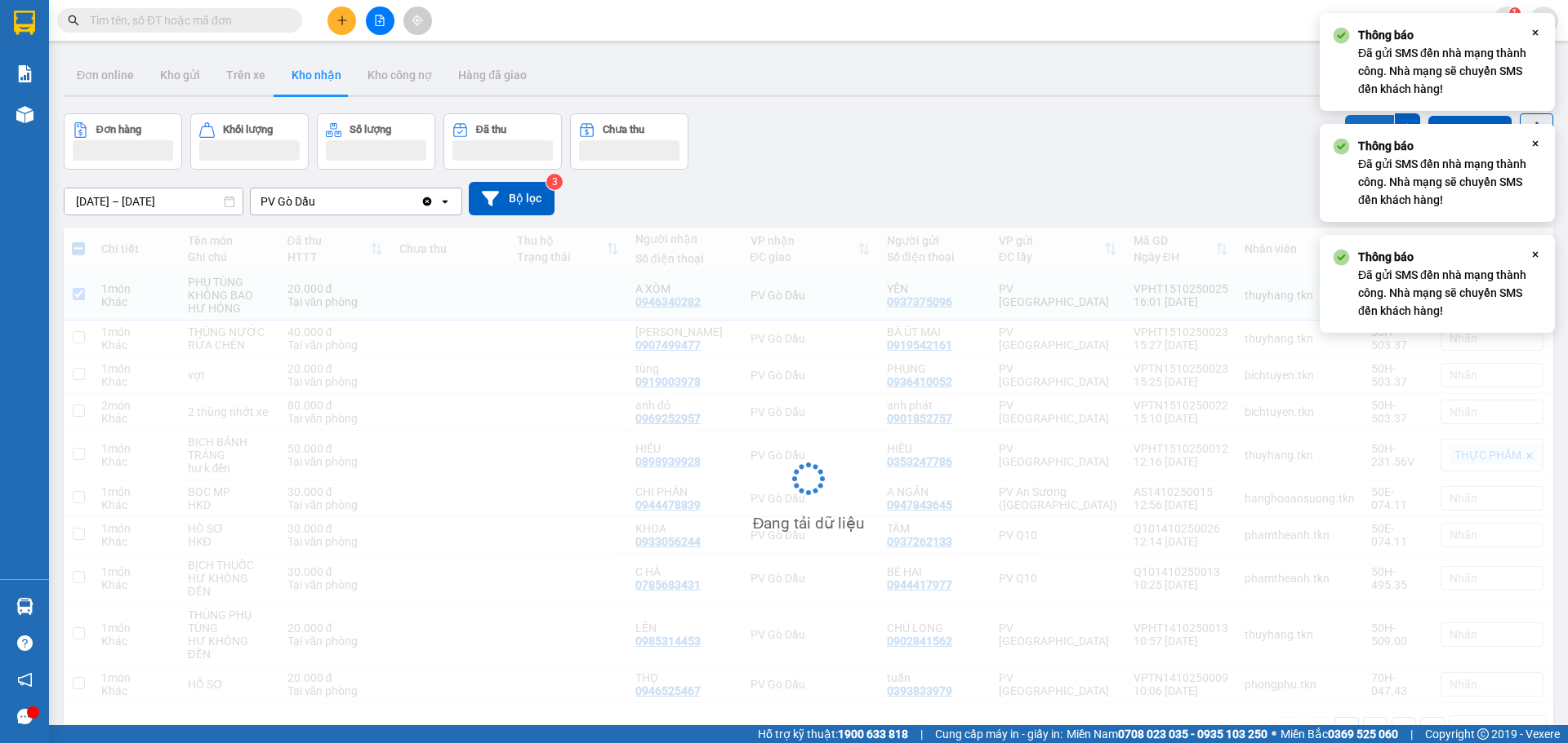
click at [1357, 120] on button "SMS" at bounding box center [1368, 129] width 49 height 30
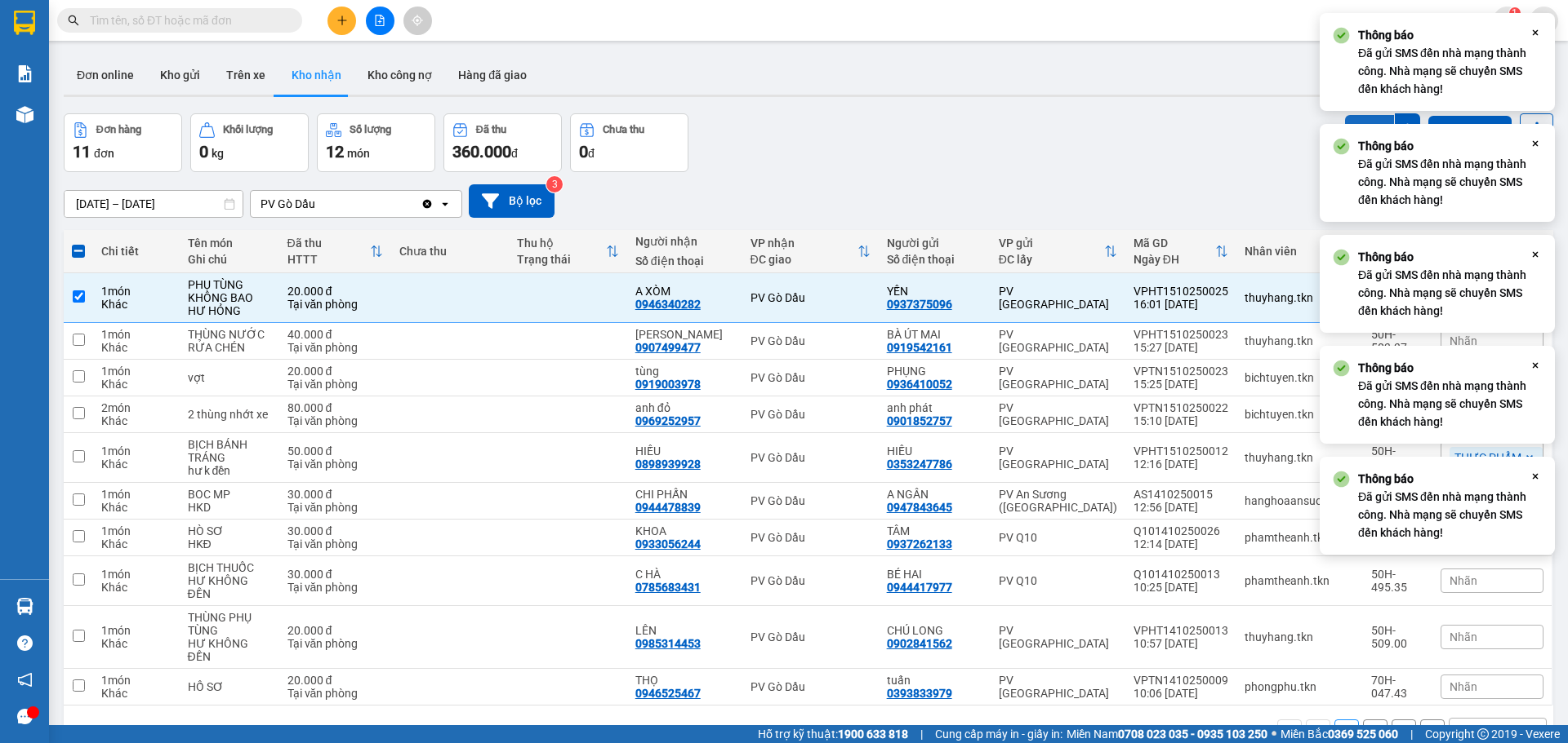
click at [1357, 120] on button "SMS" at bounding box center [1368, 129] width 49 height 30
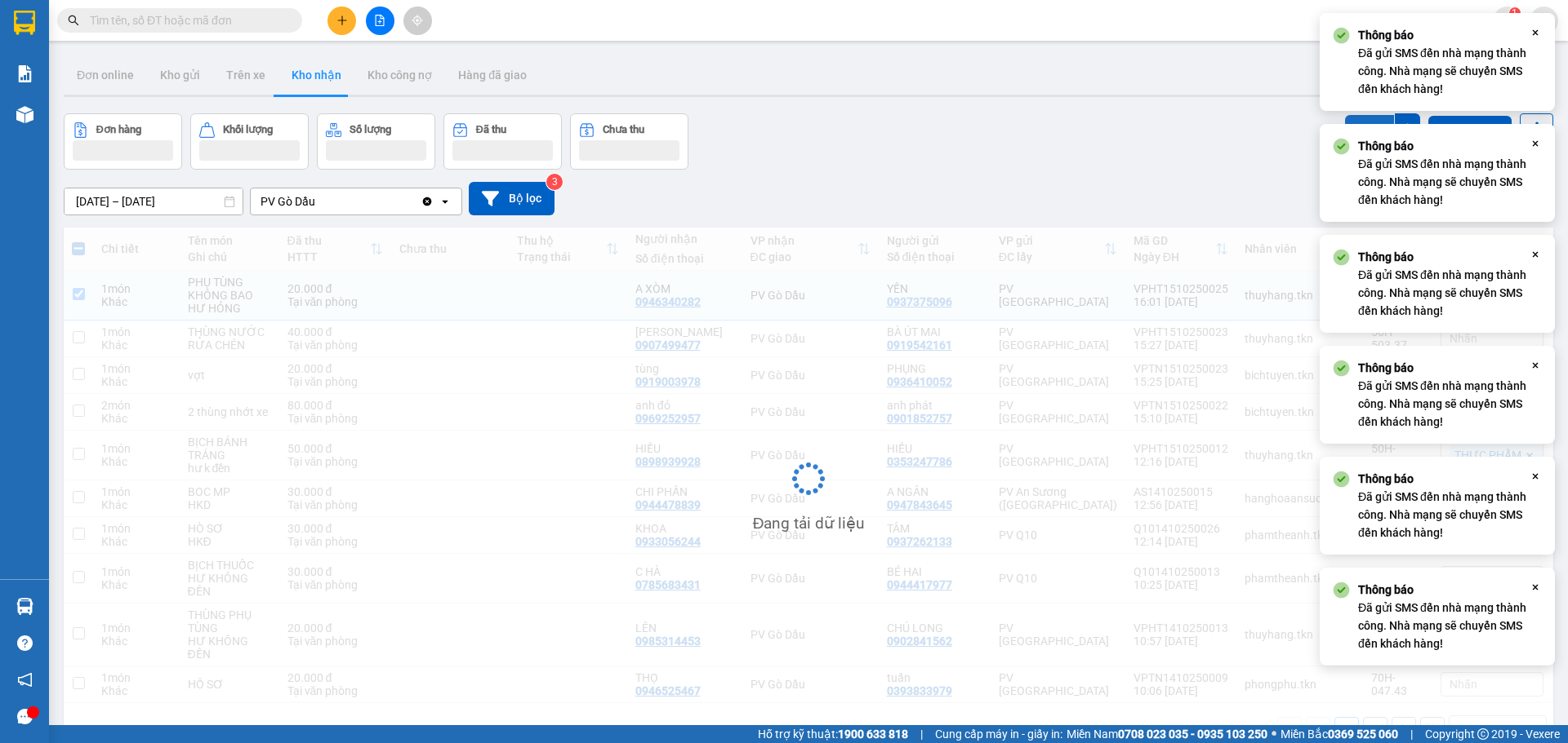
click at [1357, 120] on button "SMS" at bounding box center [1368, 129] width 49 height 30
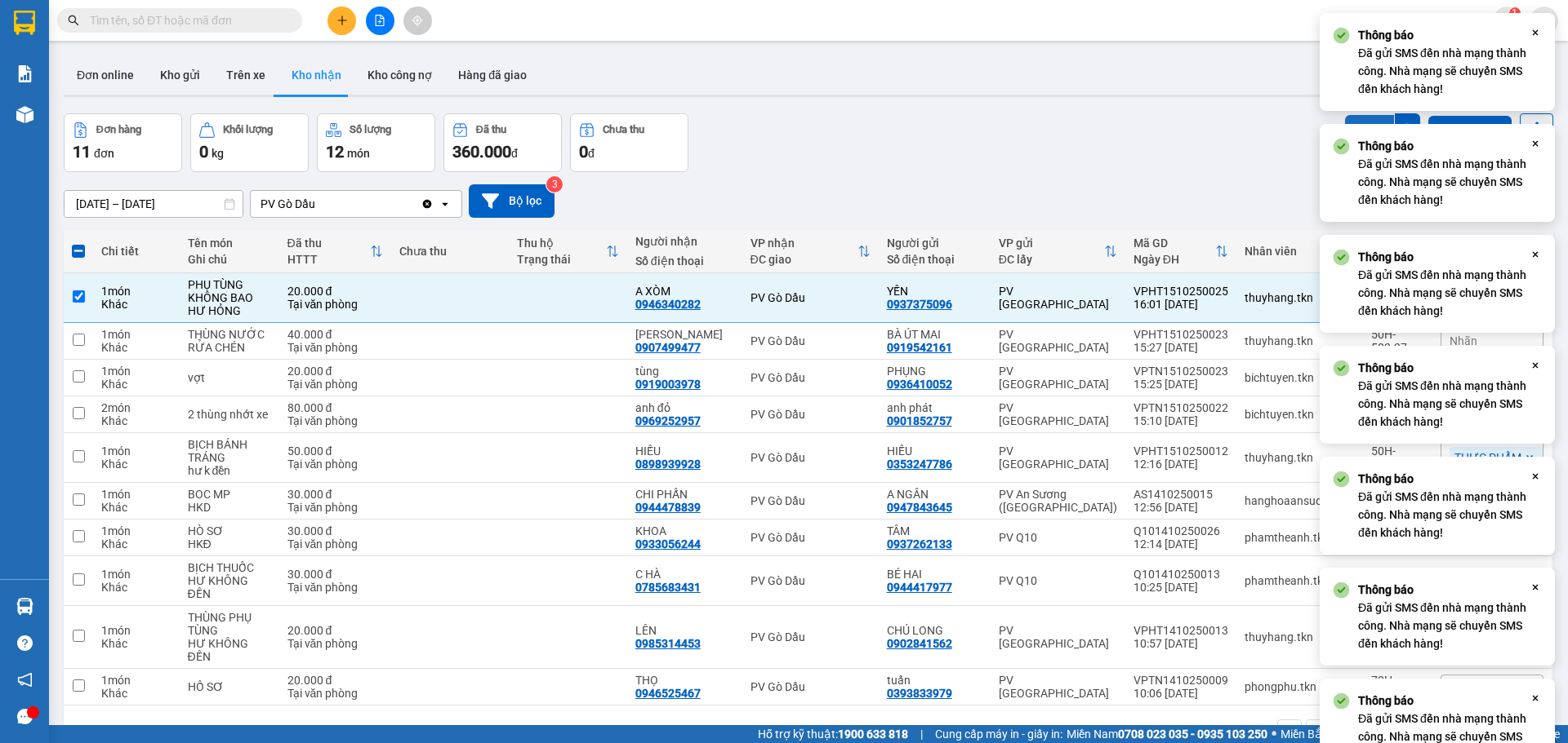
click at [1357, 120] on button "SMS" at bounding box center [1368, 129] width 49 height 30
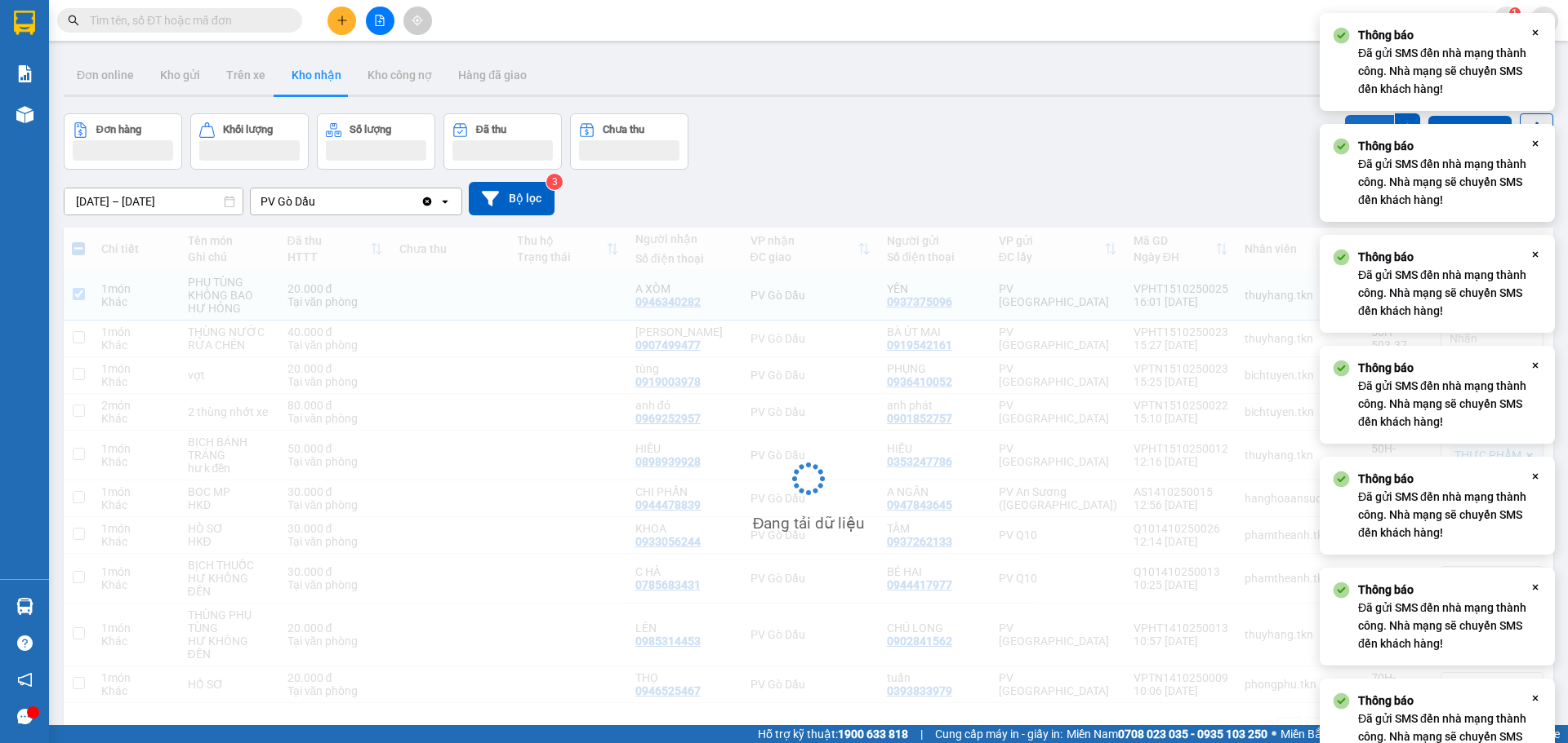
click at [1357, 120] on button "SMS" at bounding box center [1368, 129] width 49 height 30
click at [1357, 114] on div "SMS" at bounding box center [1382, 130] width 75 height 33
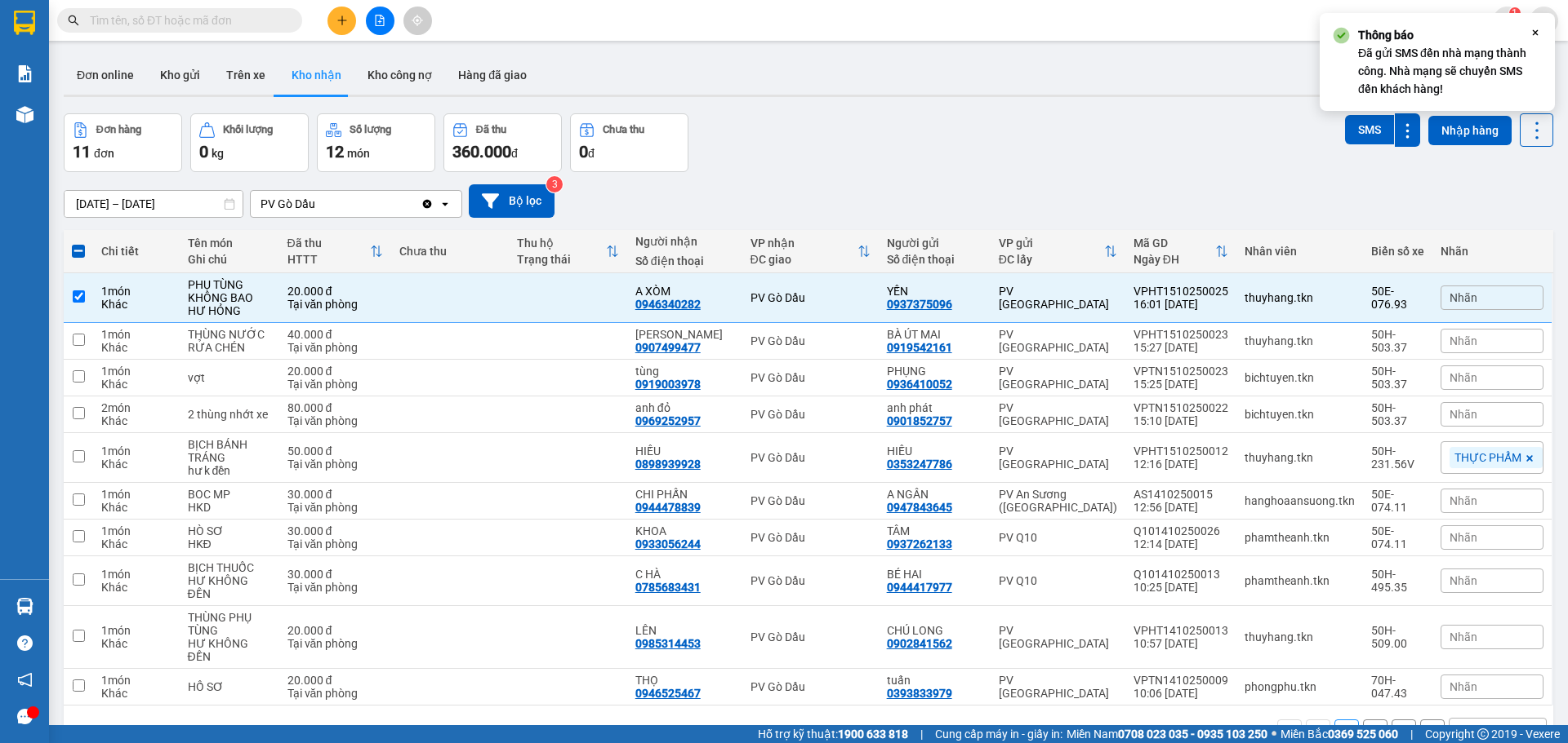
click at [996, 175] on div "[DATE] – [DATE] Press the down arrow key to interact with the calendar and sele…" at bounding box center [808, 201] width 1490 height 58
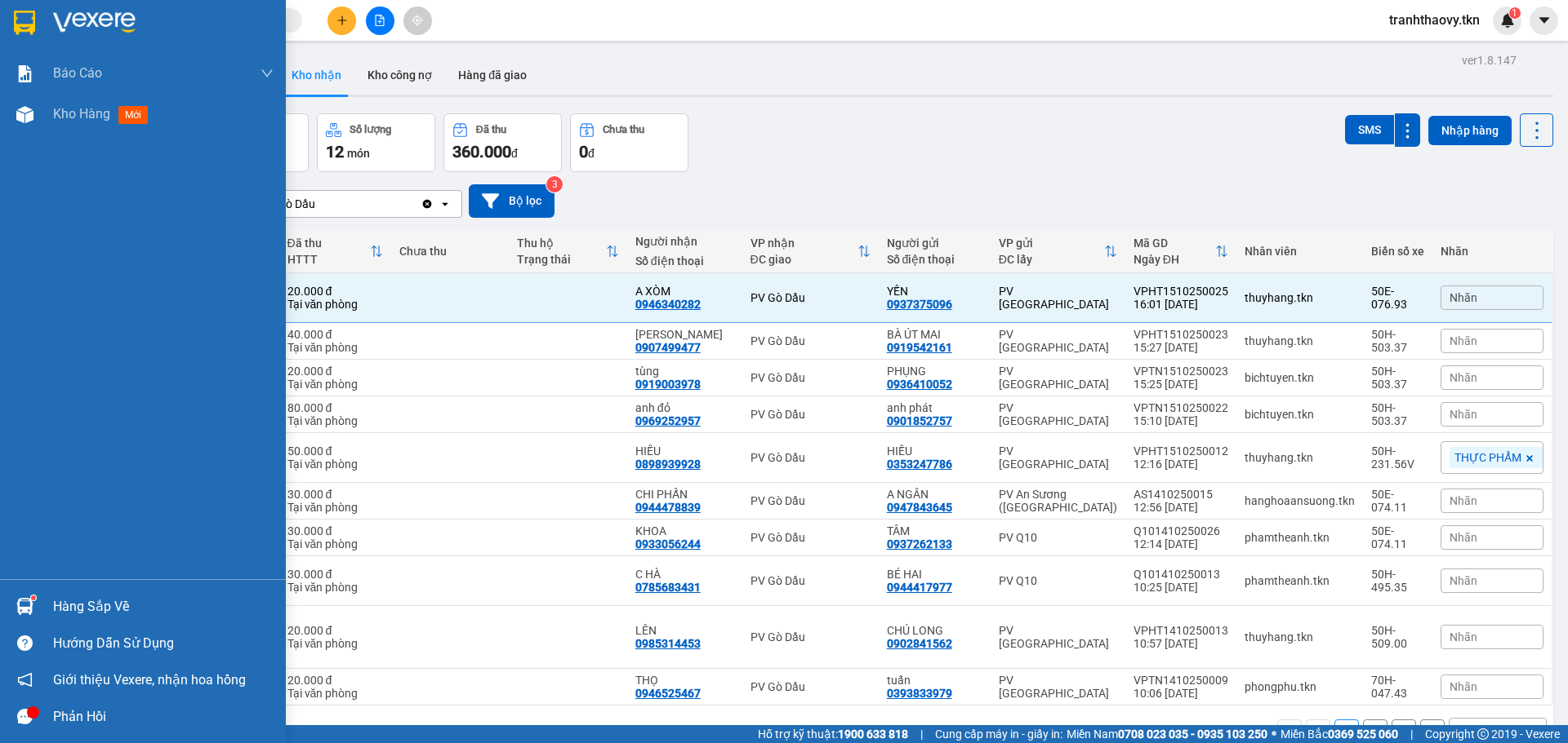
click at [7, 598] on div "Hàng sắp về" at bounding box center [142, 606] width 286 height 36
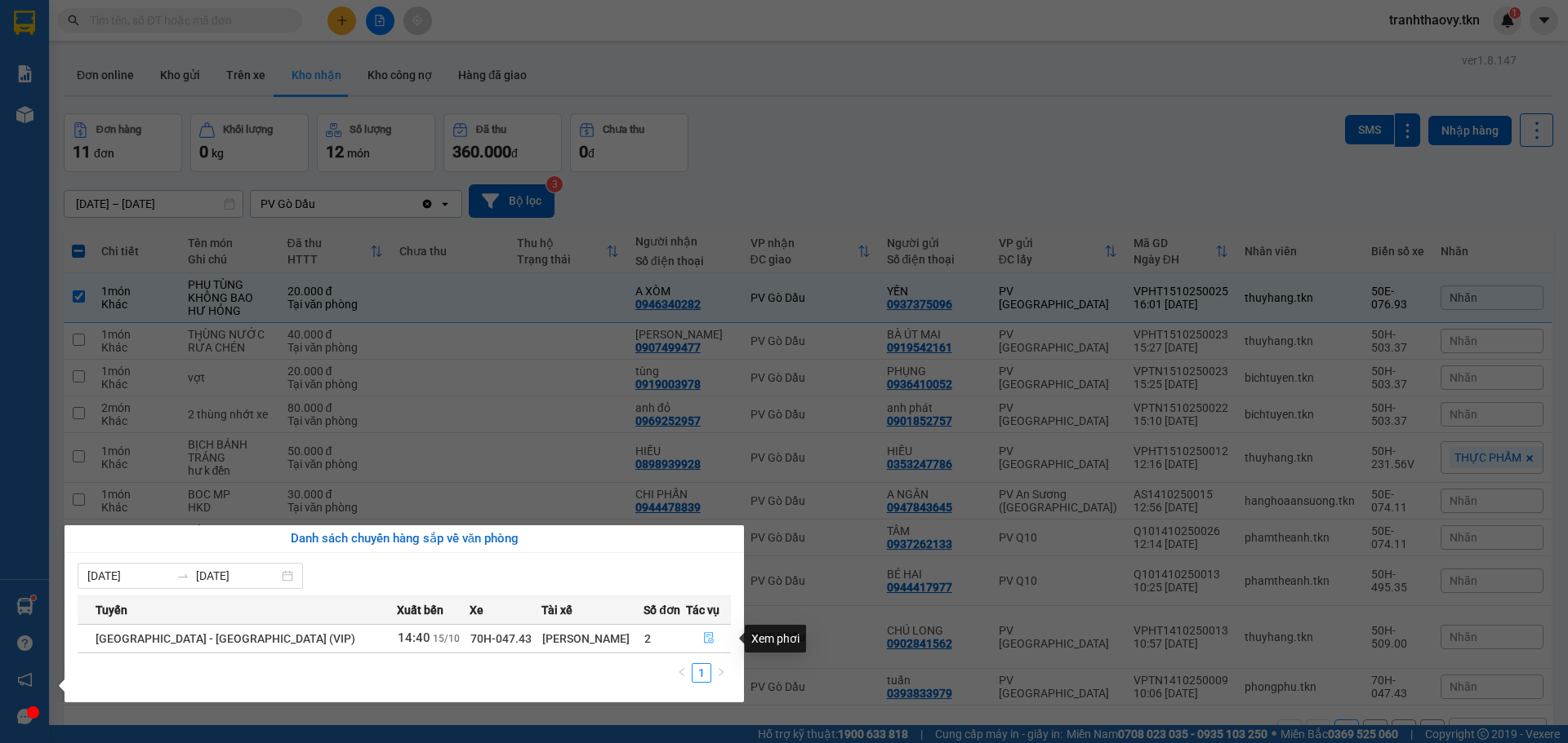
click at [694, 642] on button "button" at bounding box center [708, 638] width 43 height 26
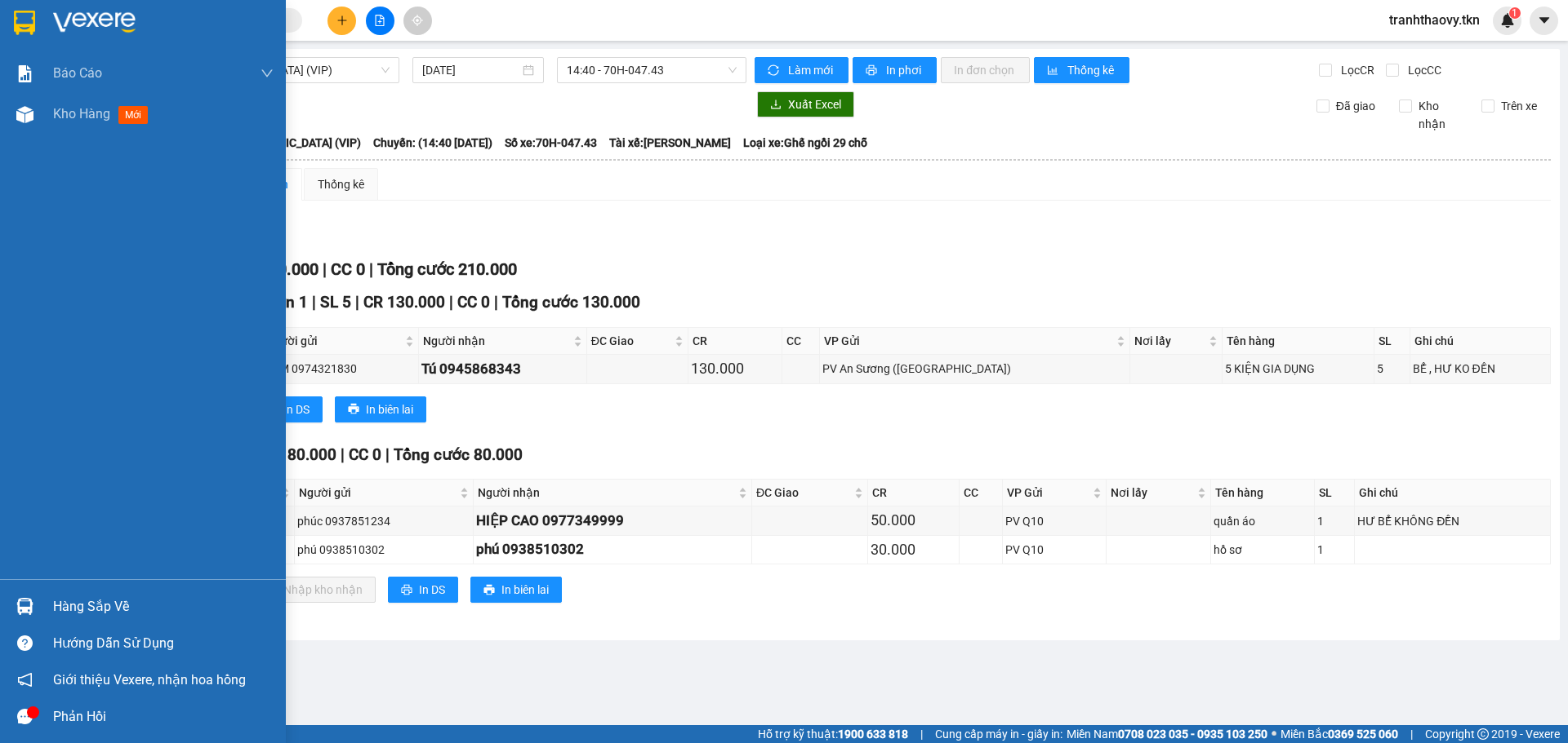
click at [76, 615] on div "Hàng sắp về" at bounding box center [163, 607] width 221 height 25
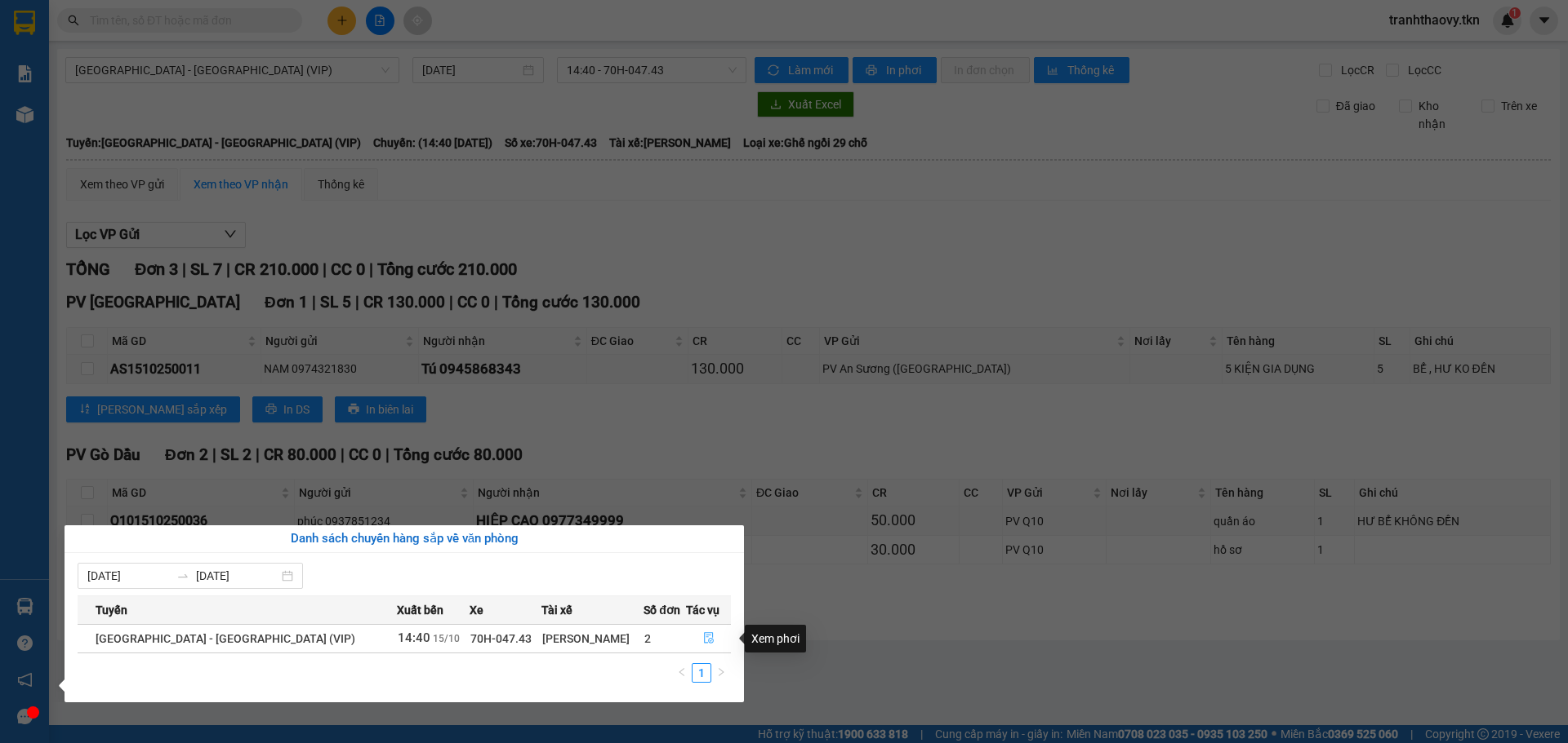
click at [703, 638] on icon "file-done" at bounding box center [709, 638] width 11 height 11
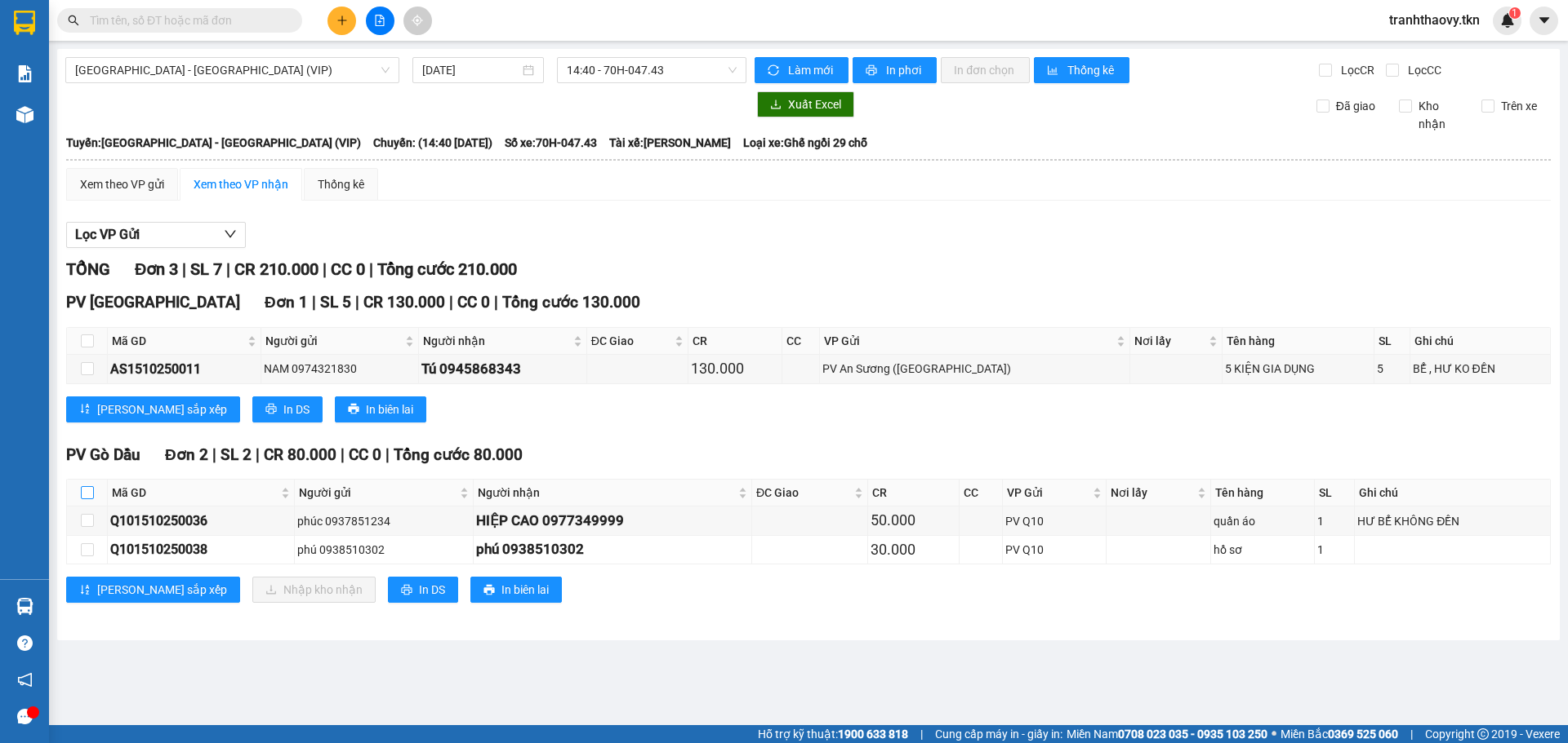
click at [92, 497] on input "checkbox" at bounding box center [88, 493] width 13 height 13
checkbox input "true"
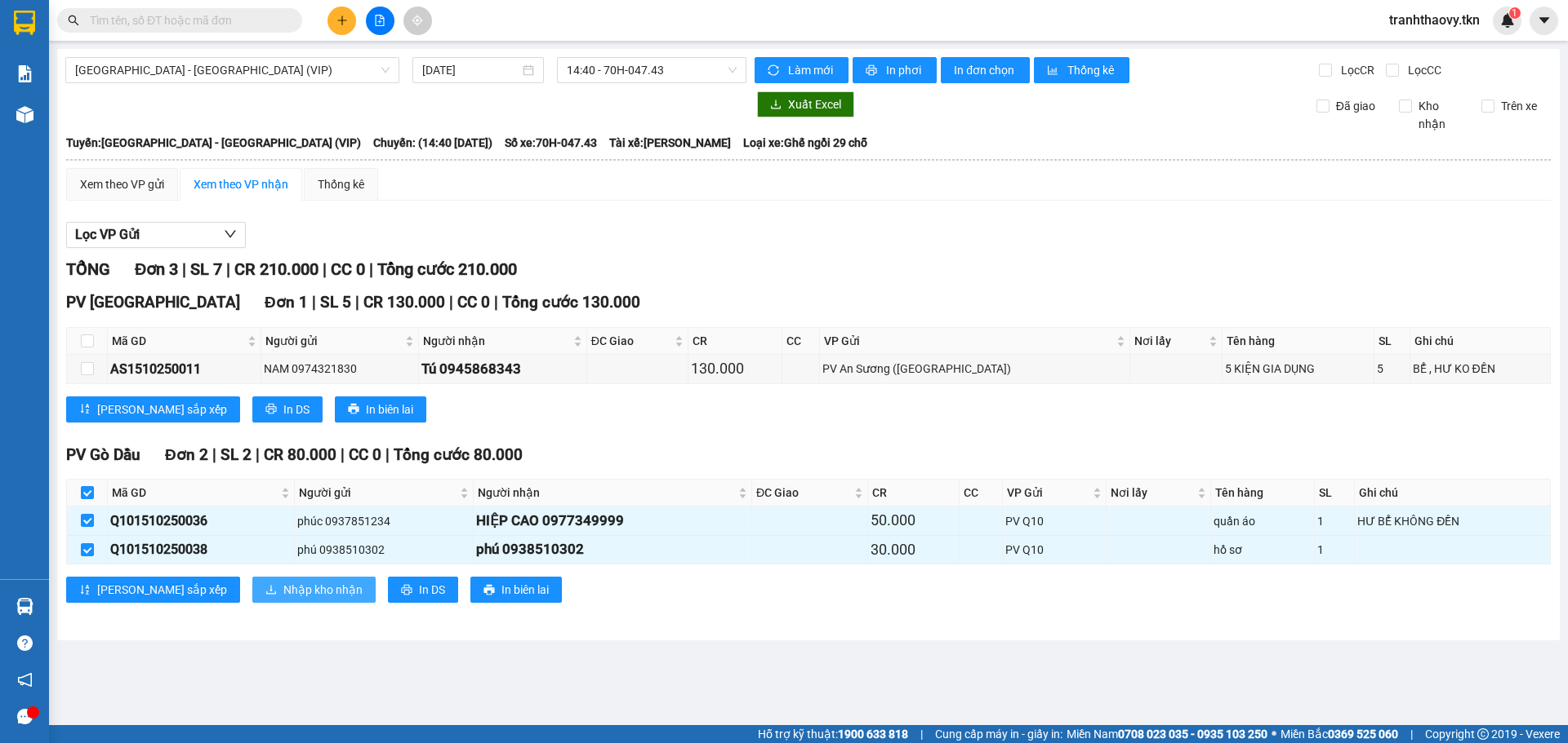
click at [284, 591] on span "Nhập kho nhận" at bounding box center [323, 589] width 79 height 18
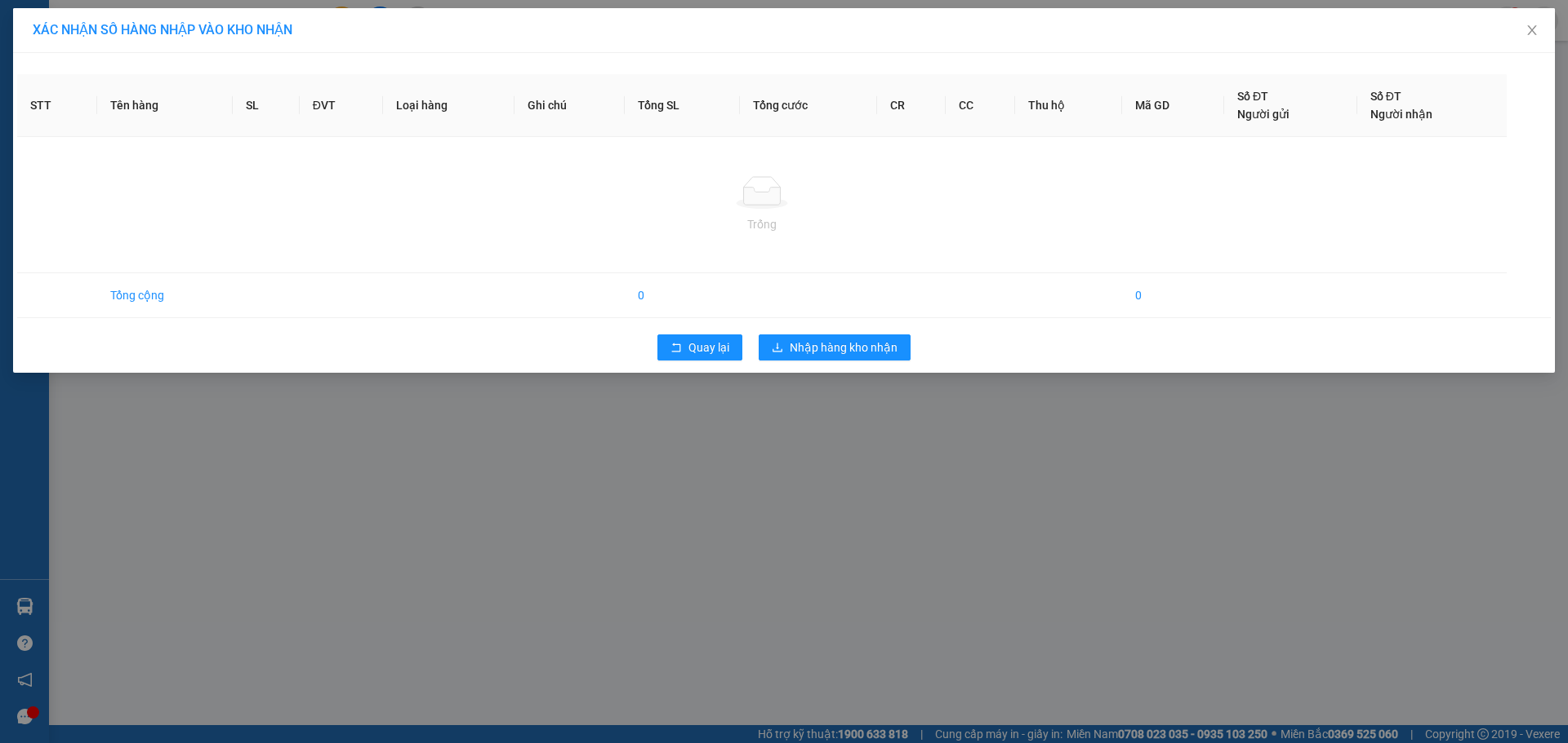
click at [816, 327] on div "Quay lại Nhập hàng kho nhận" at bounding box center [784, 348] width 1534 height 42
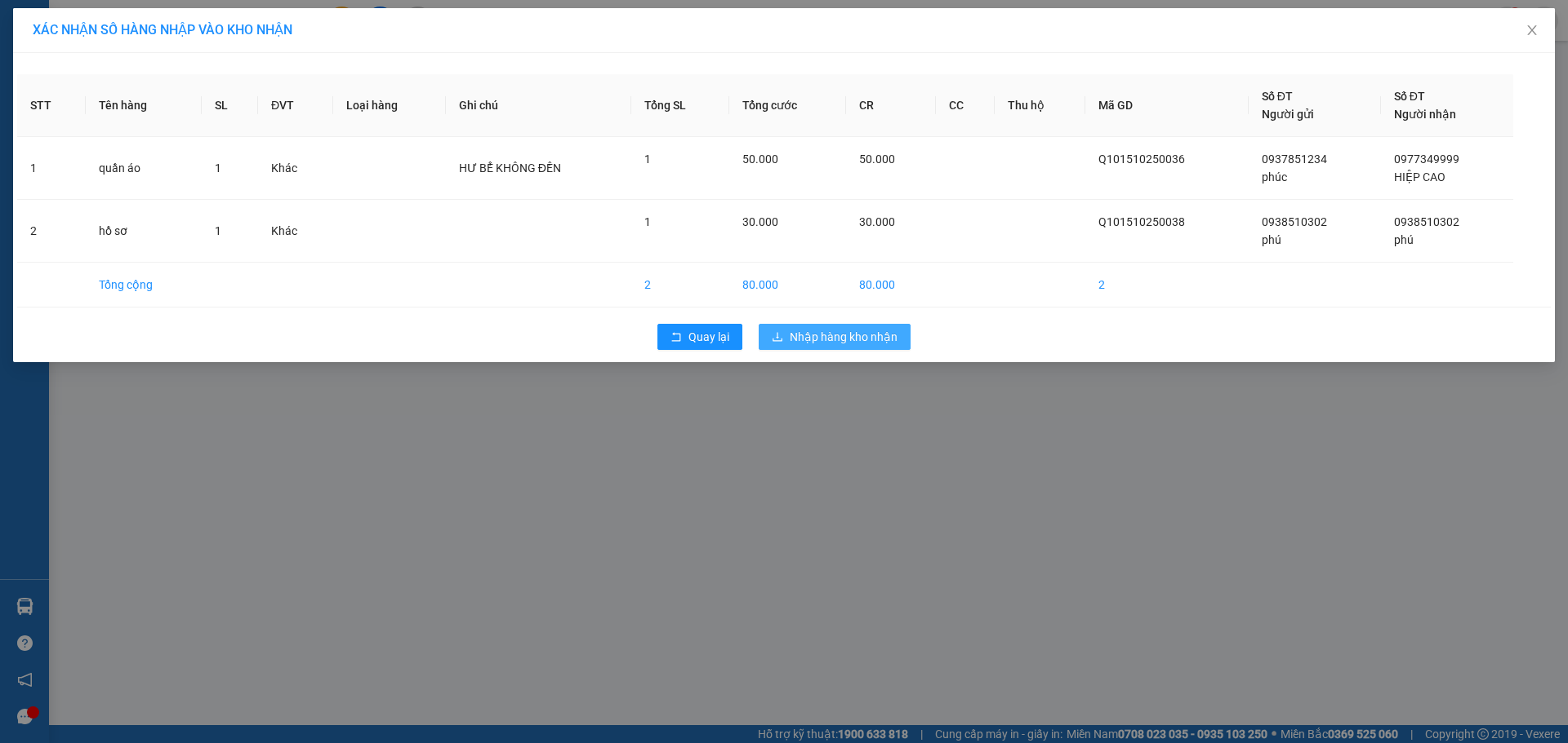
click at [823, 328] on button "Nhập hàng kho nhận" at bounding box center [834, 336] width 152 height 26
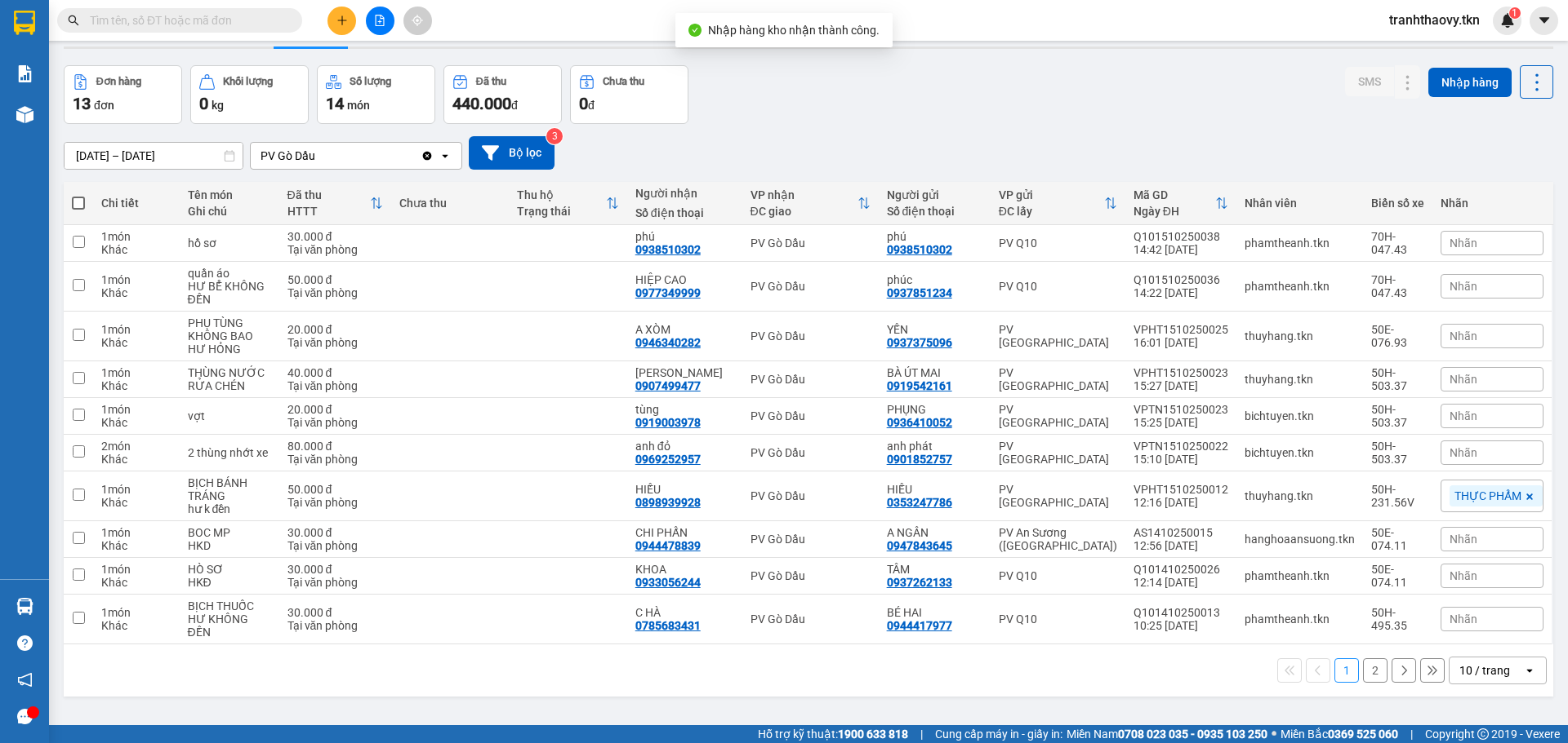
scroll to position [75, 0]
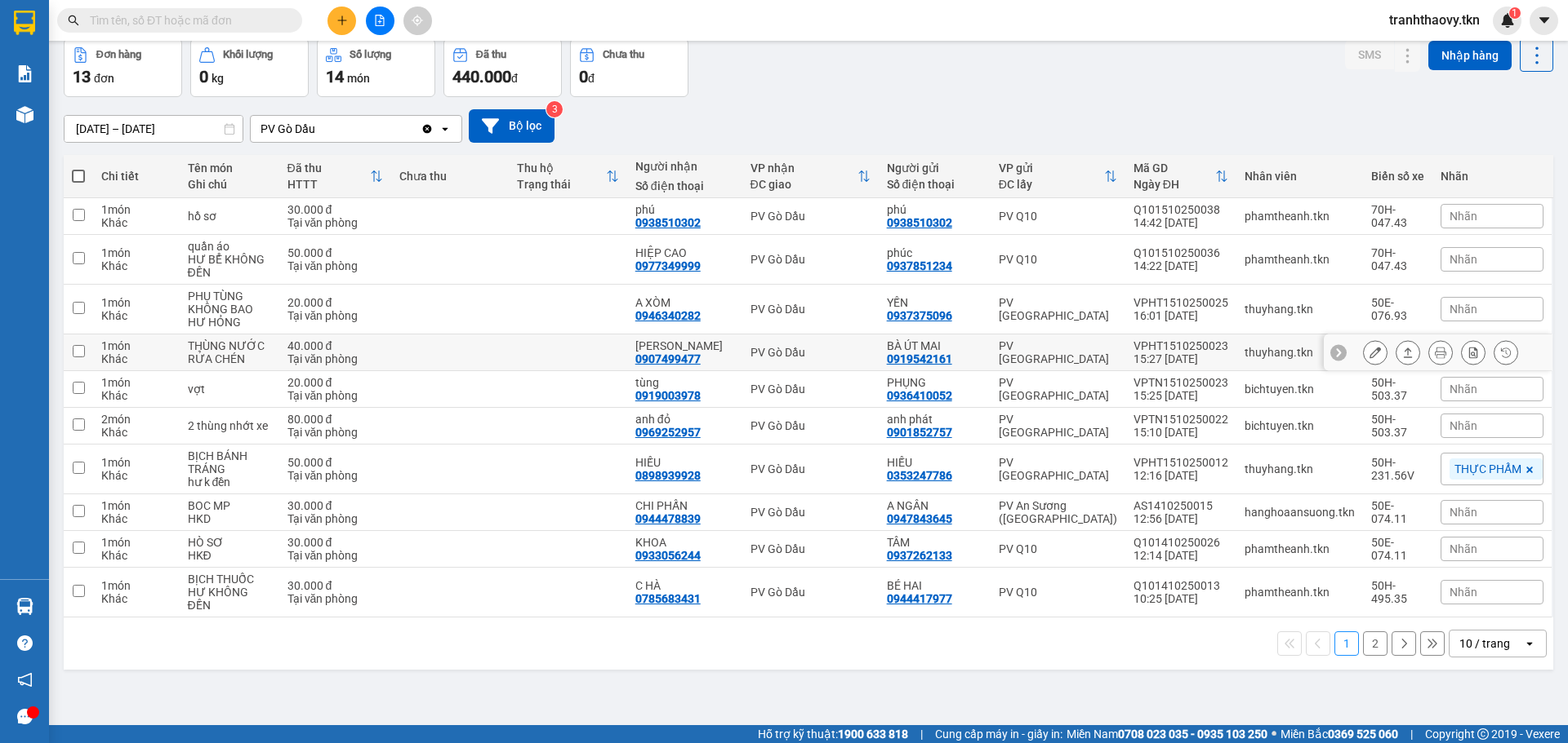
click at [1396, 352] on button at bounding box center [1407, 353] width 23 height 29
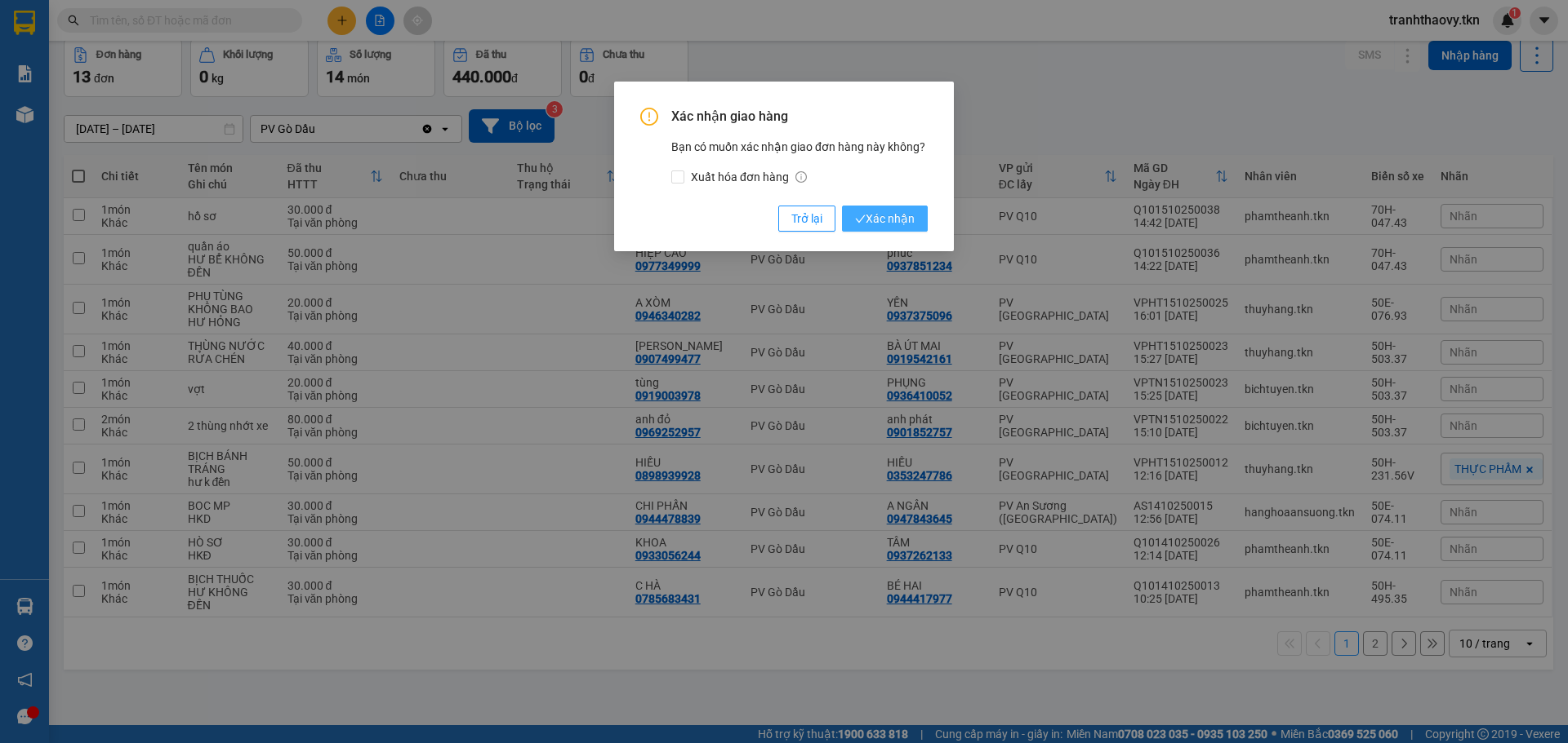
click at [923, 210] on button "Xác nhận" at bounding box center [885, 218] width 86 height 26
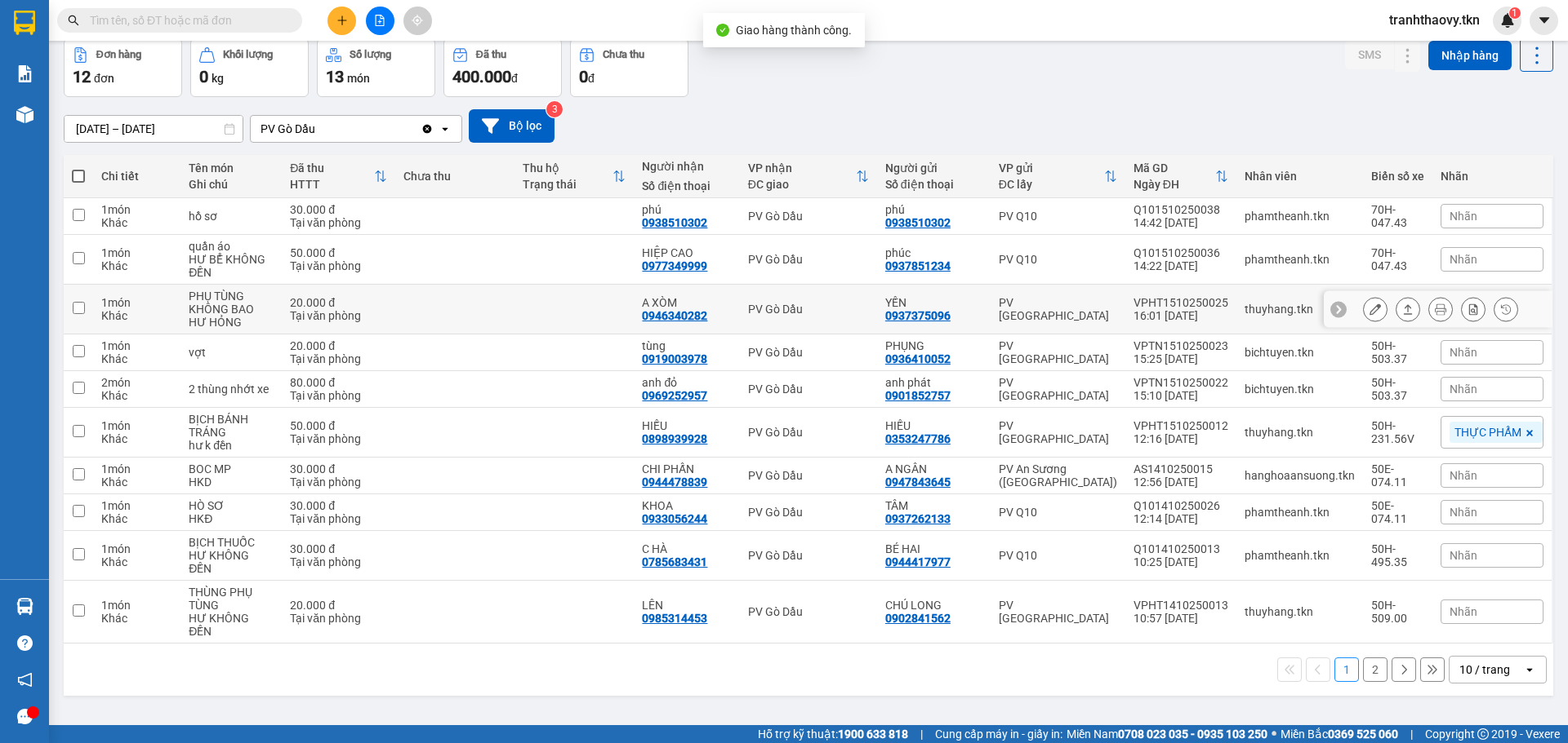
click at [1380, 313] on div at bounding box center [1440, 309] width 155 height 25
click at [1383, 312] on div at bounding box center [1440, 309] width 155 height 25
click at [1402, 313] on icon at bounding box center [1407, 309] width 11 height 11
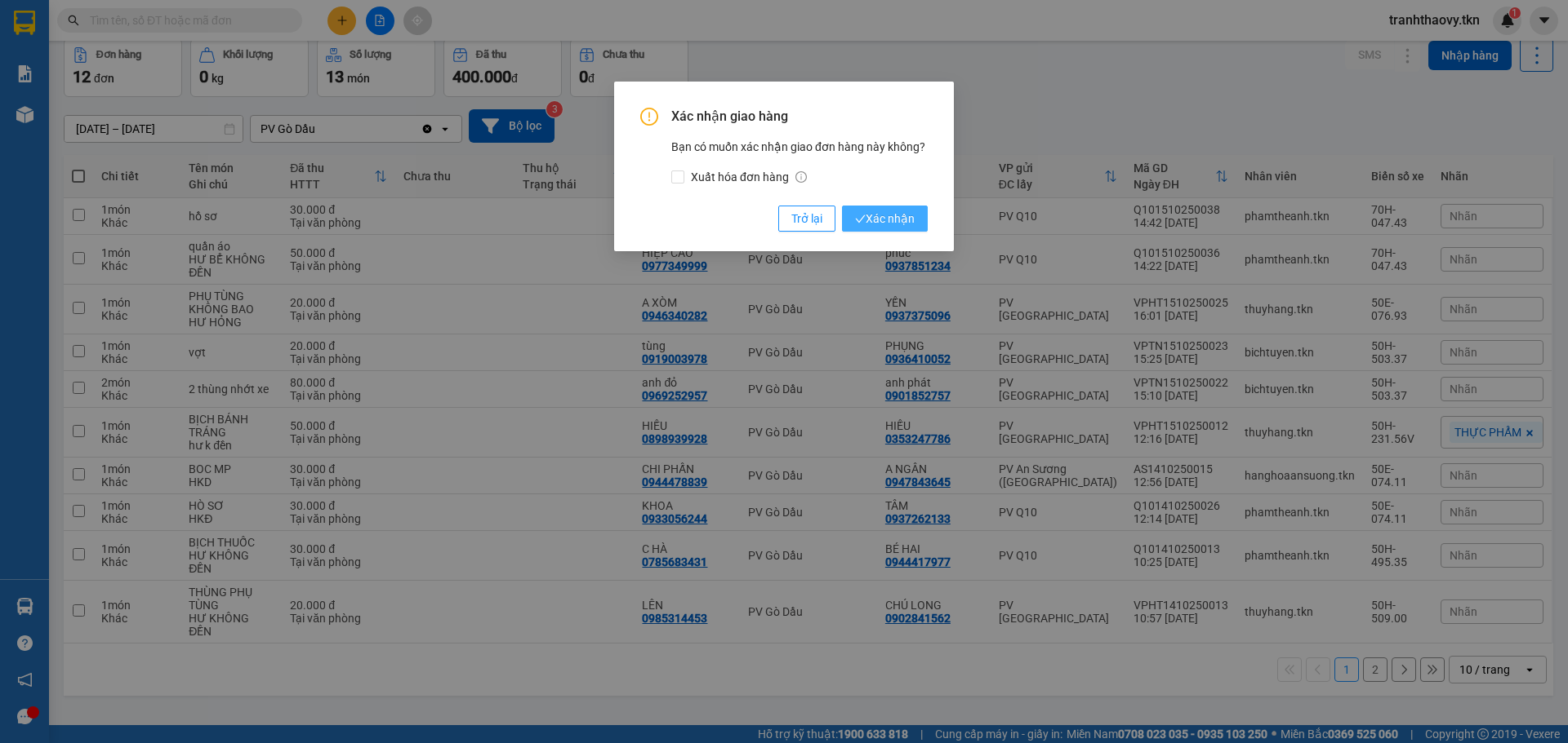
click at [907, 224] on span "Xác nhận" at bounding box center [885, 219] width 59 height 18
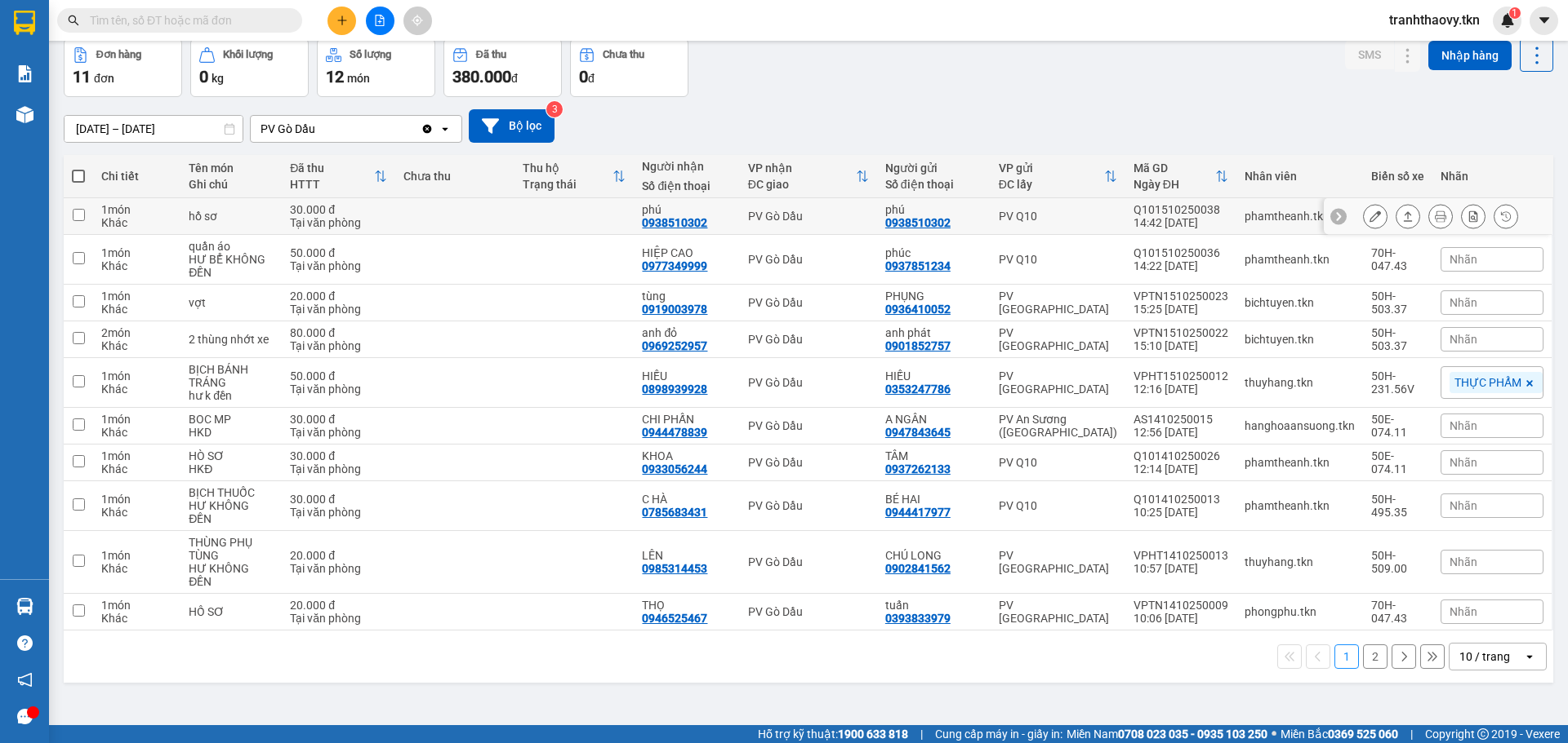
click at [449, 218] on td at bounding box center [455, 217] width 119 height 36
checkbox input "true"
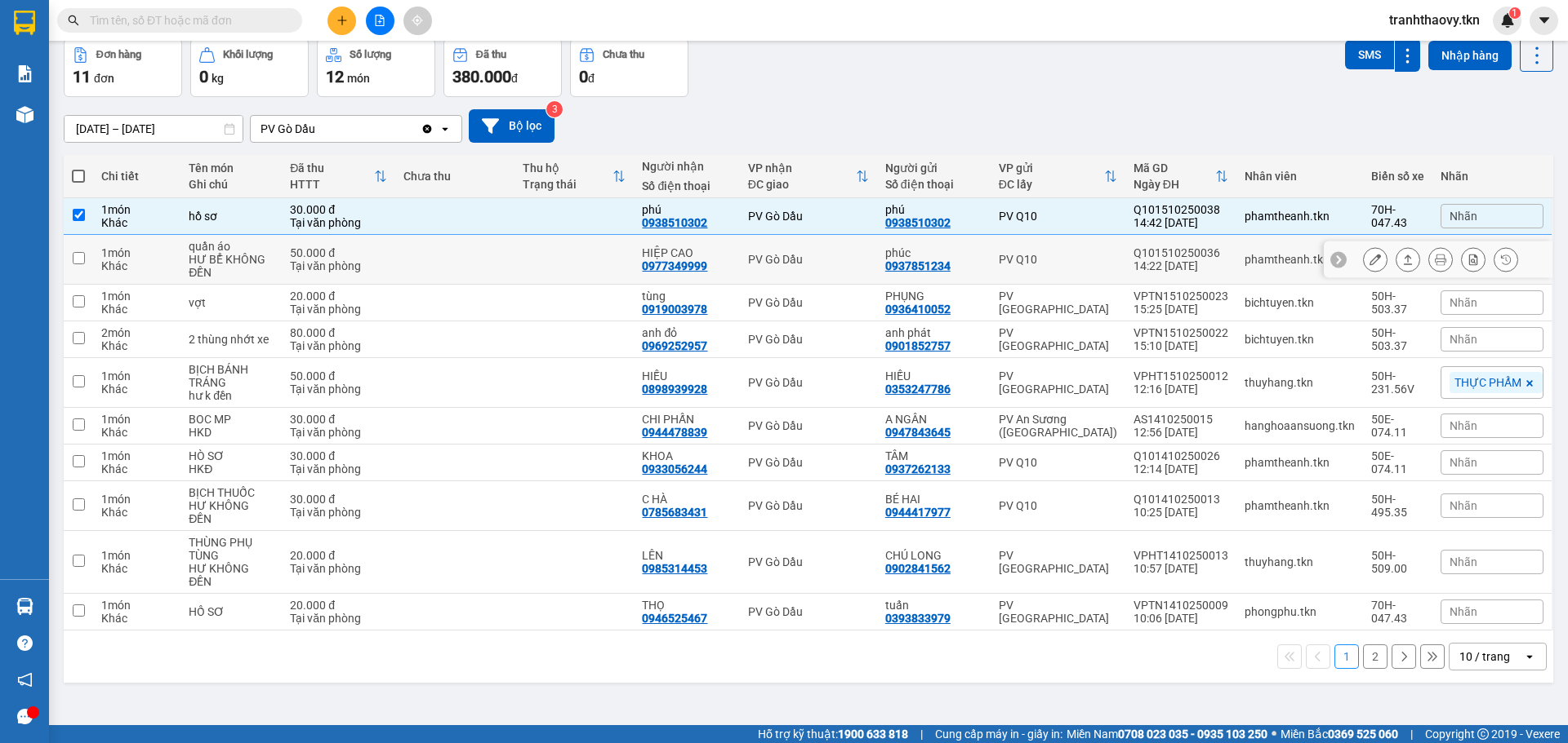
click at [471, 278] on td at bounding box center [455, 260] width 119 height 50
checkbox input "true"
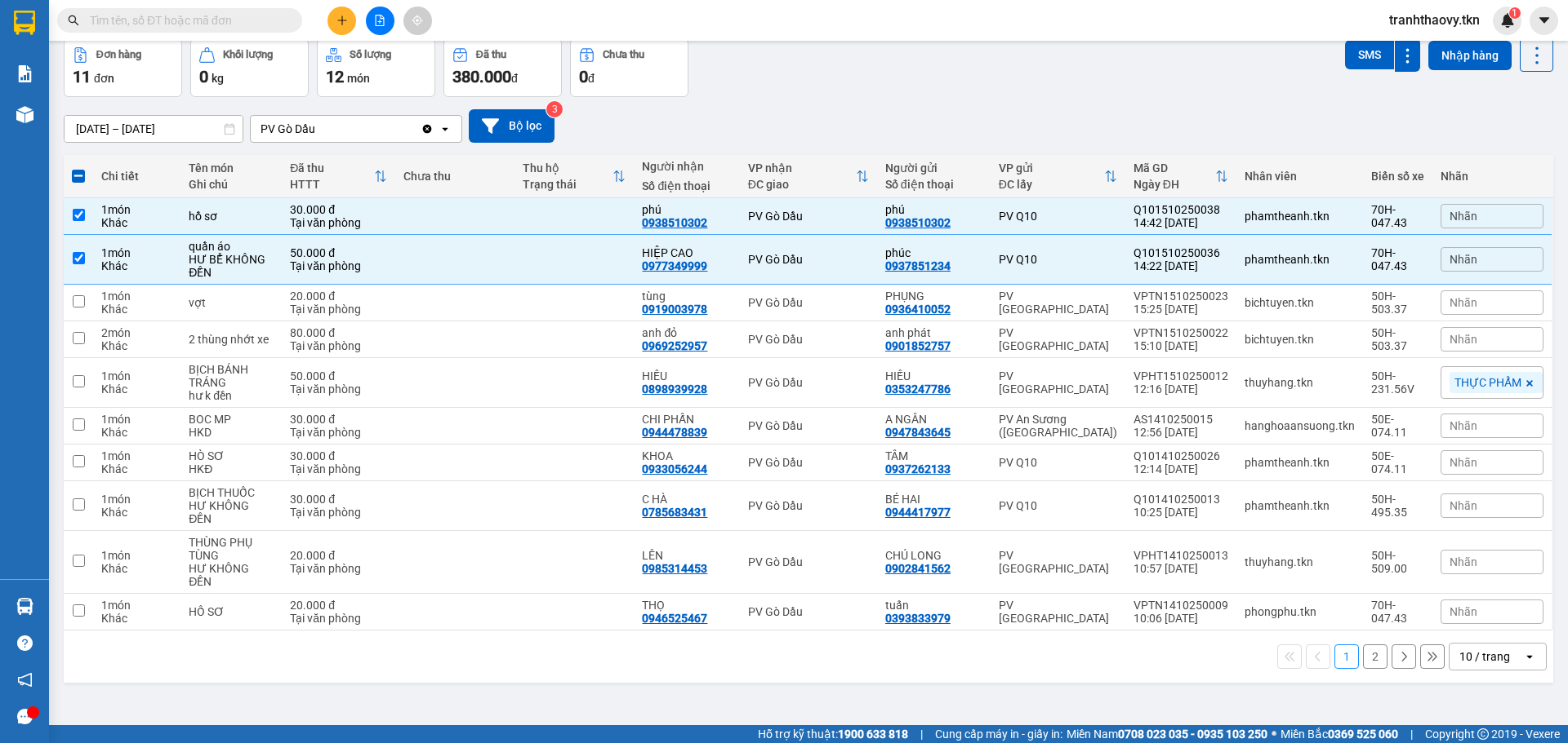
click at [1363, 38] on div "Kết quả tìm kiếm ( 42 ) Bộ lọc Mã ĐH Trạng thái Món hàng Thu hộ Tổng cước Chưa …" at bounding box center [784, 20] width 1568 height 41
click at [1356, 48] on button "SMS" at bounding box center [1368, 54] width 49 height 30
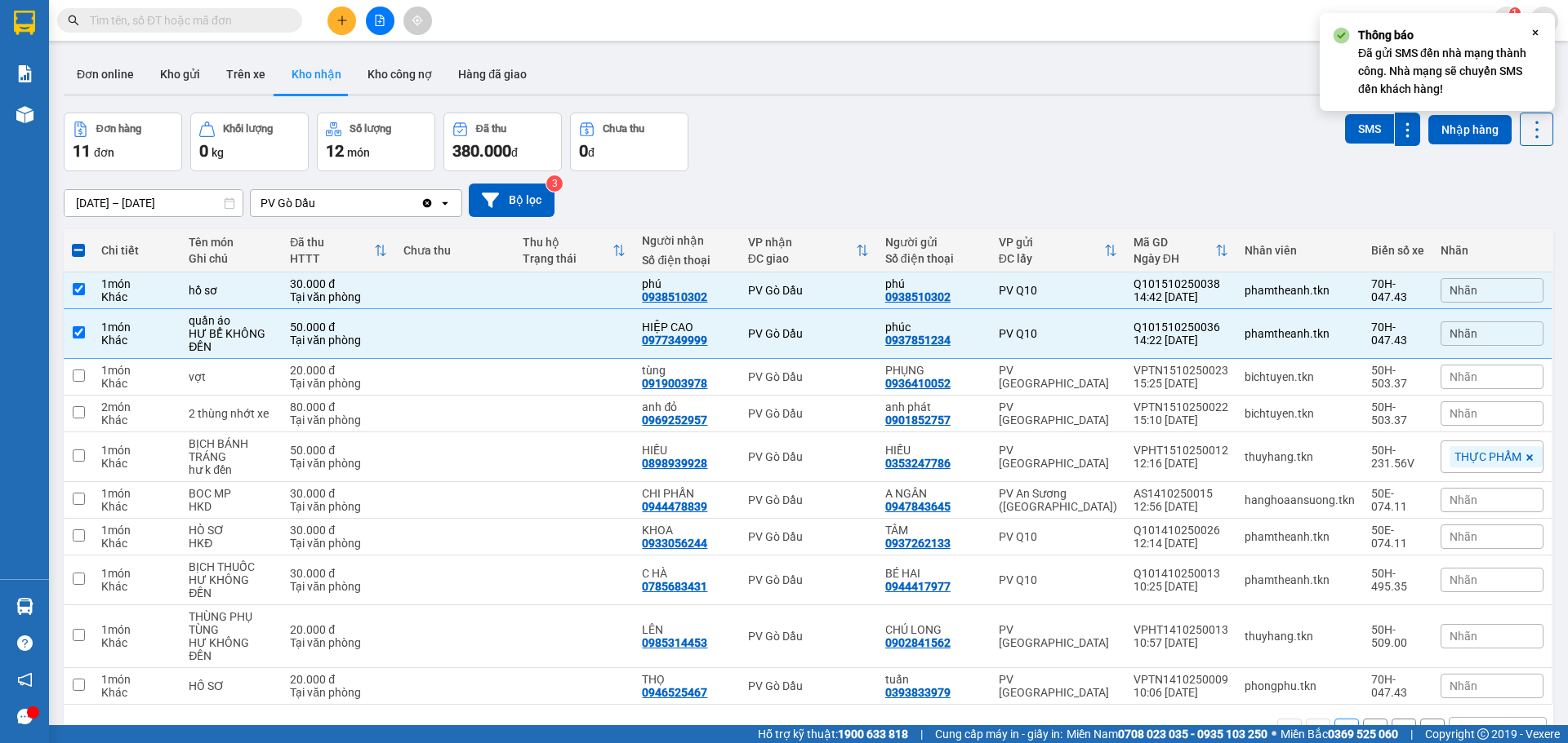
scroll to position [0, 0]
click at [1362, 121] on button "SMS" at bounding box center [1368, 129] width 49 height 30
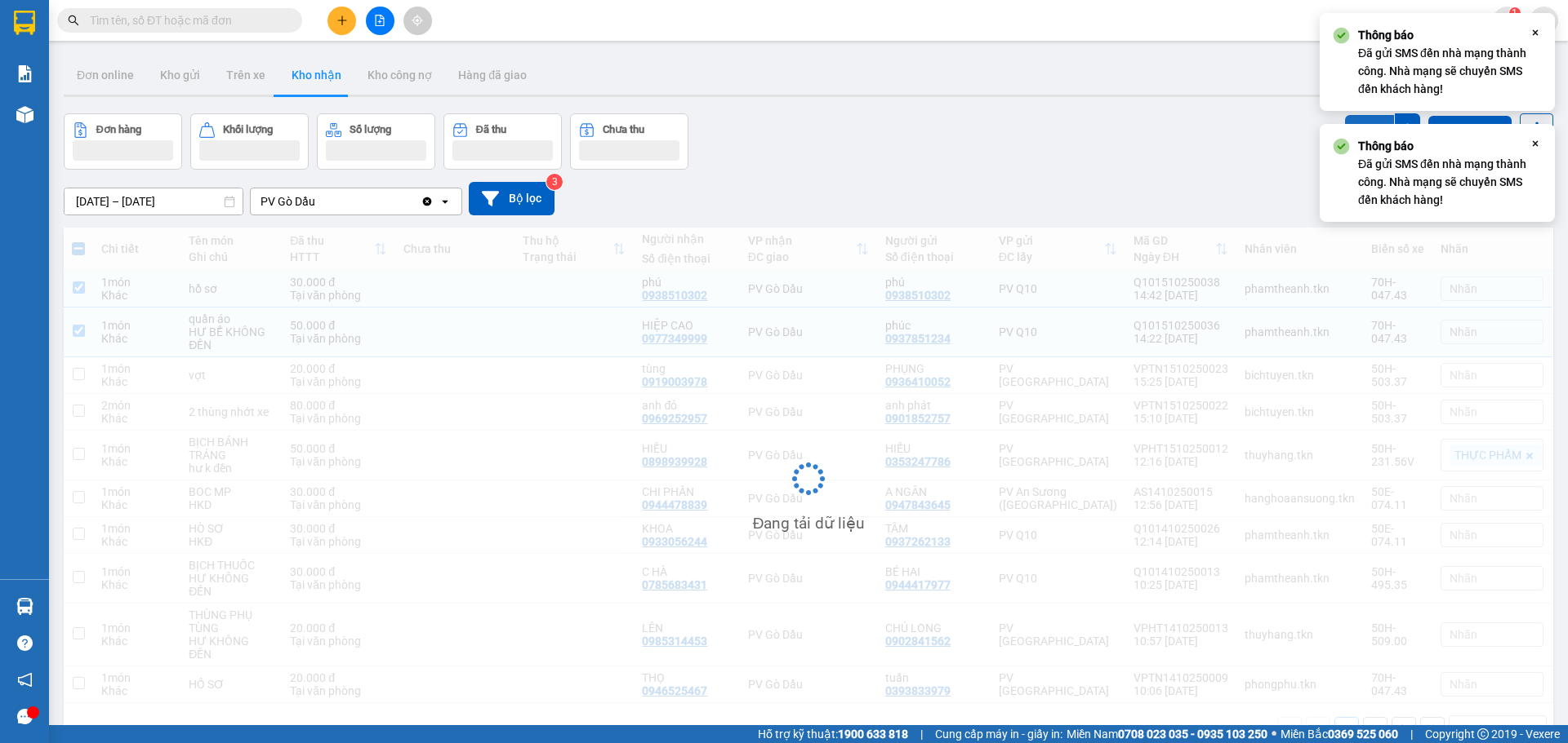
click at [1362, 121] on button "SMS" at bounding box center [1368, 129] width 49 height 30
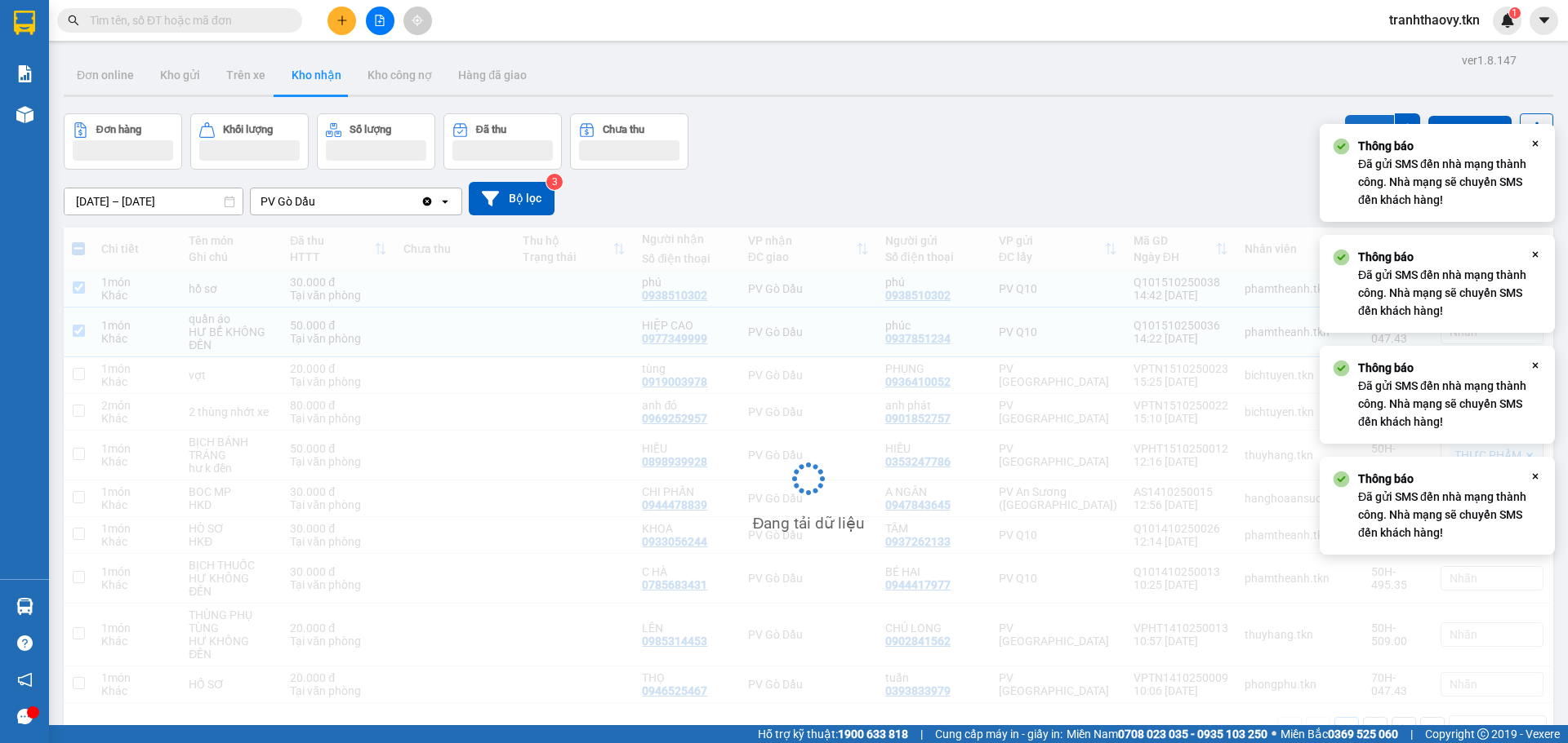
click at [1362, 121] on button "SMS" at bounding box center [1368, 129] width 49 height 30
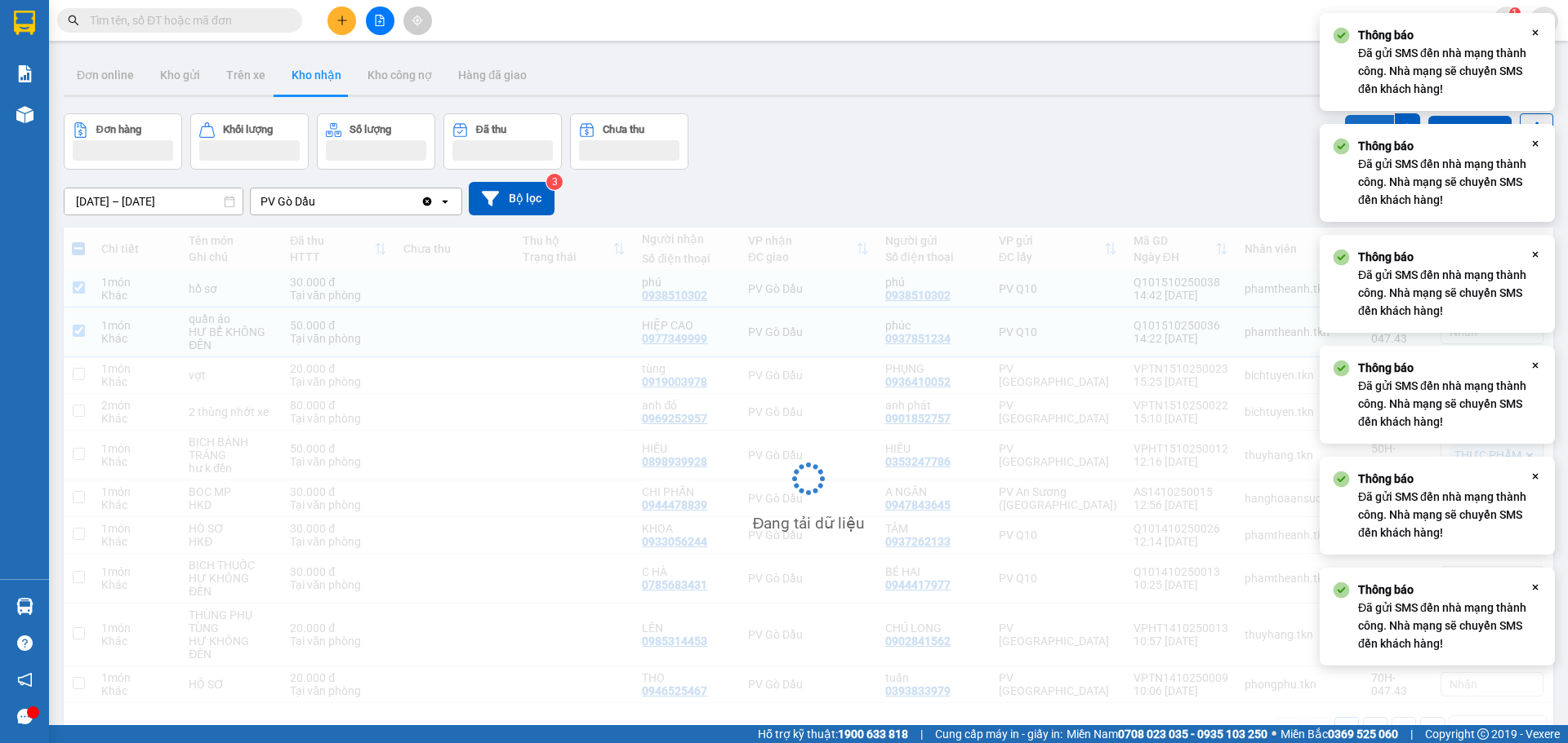
click at [1362, 121] on button "SMS" at bounding box center [1368, 129] width 49 height 30
click at [1362, 121] on button "SMS" at bounding box center [1368, 131] width 49 height 32
drag, startPoint x: 1362, startPoint y: 121, endPoint x: 1329, endPoint y: 106, distance: 36.2
click at [1361, 121] on button "SMS" at bounding box center [1368, 129] width 49 height 30
